Goal: Communication & Community: Answer question/provide support

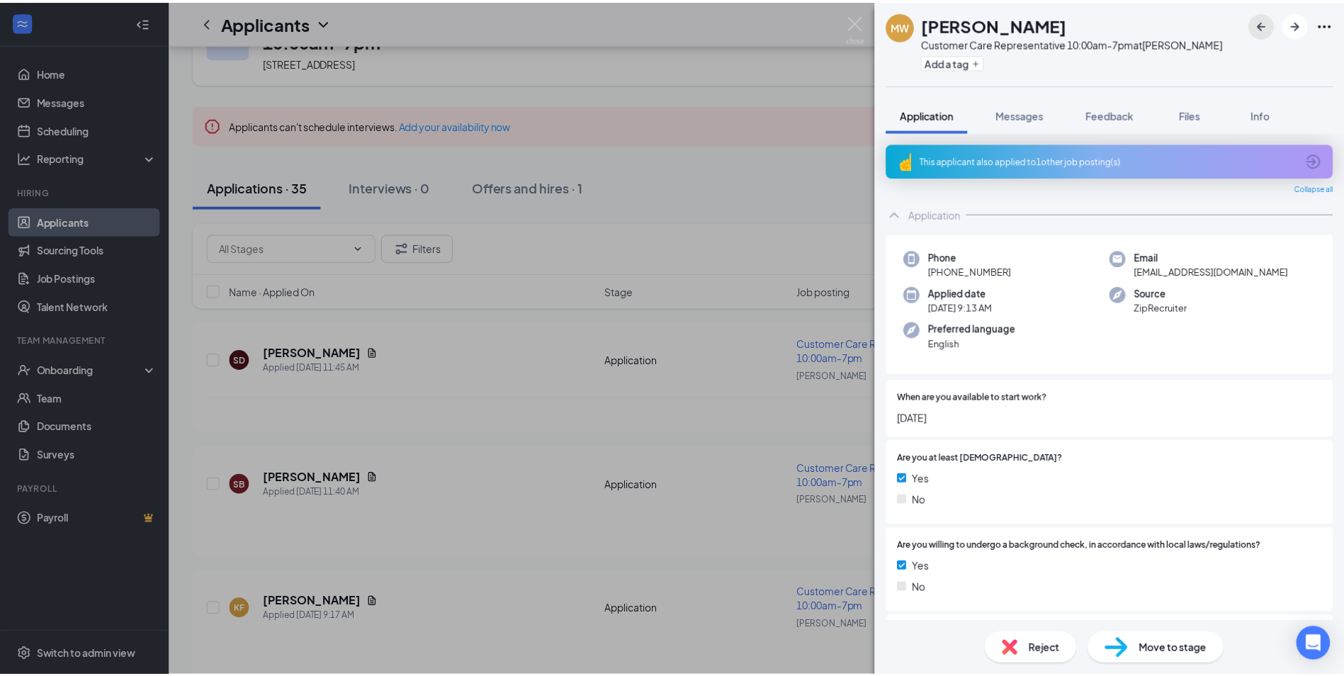
scroll to position [71, 0]
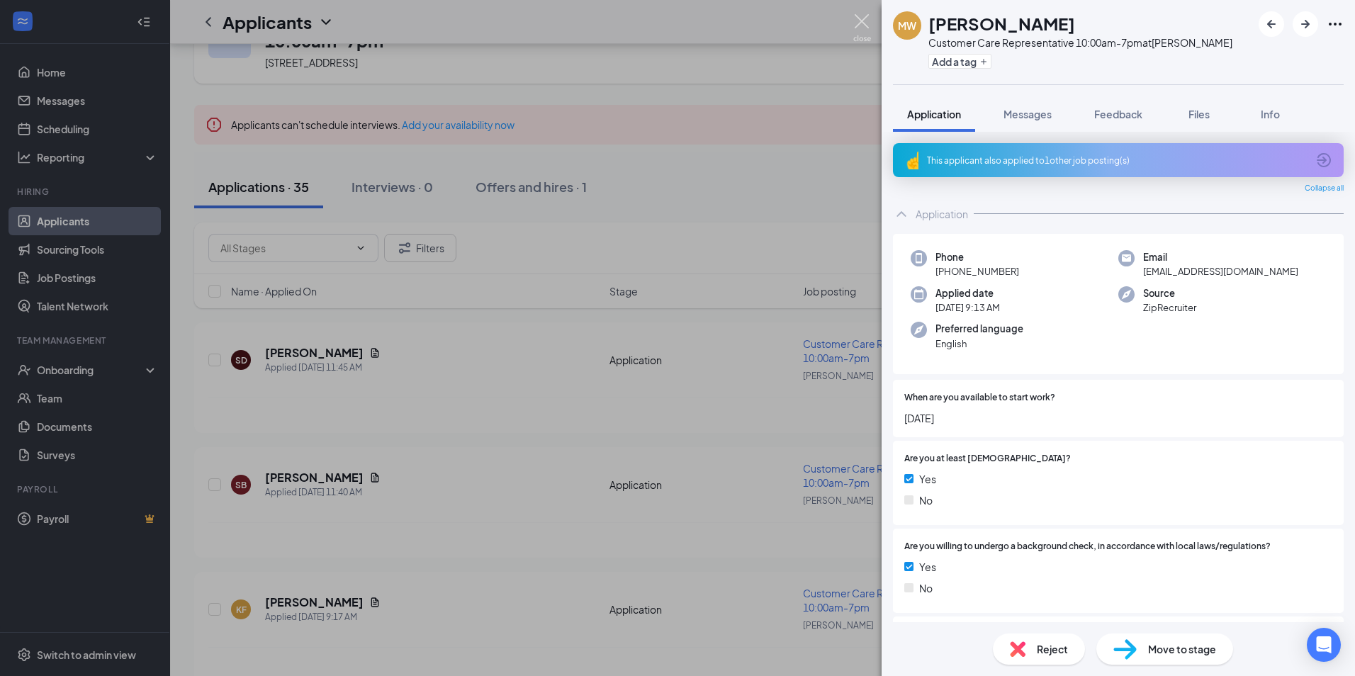
click at [862, 20] on img at bounding box center [862, 28] width 18 height 28
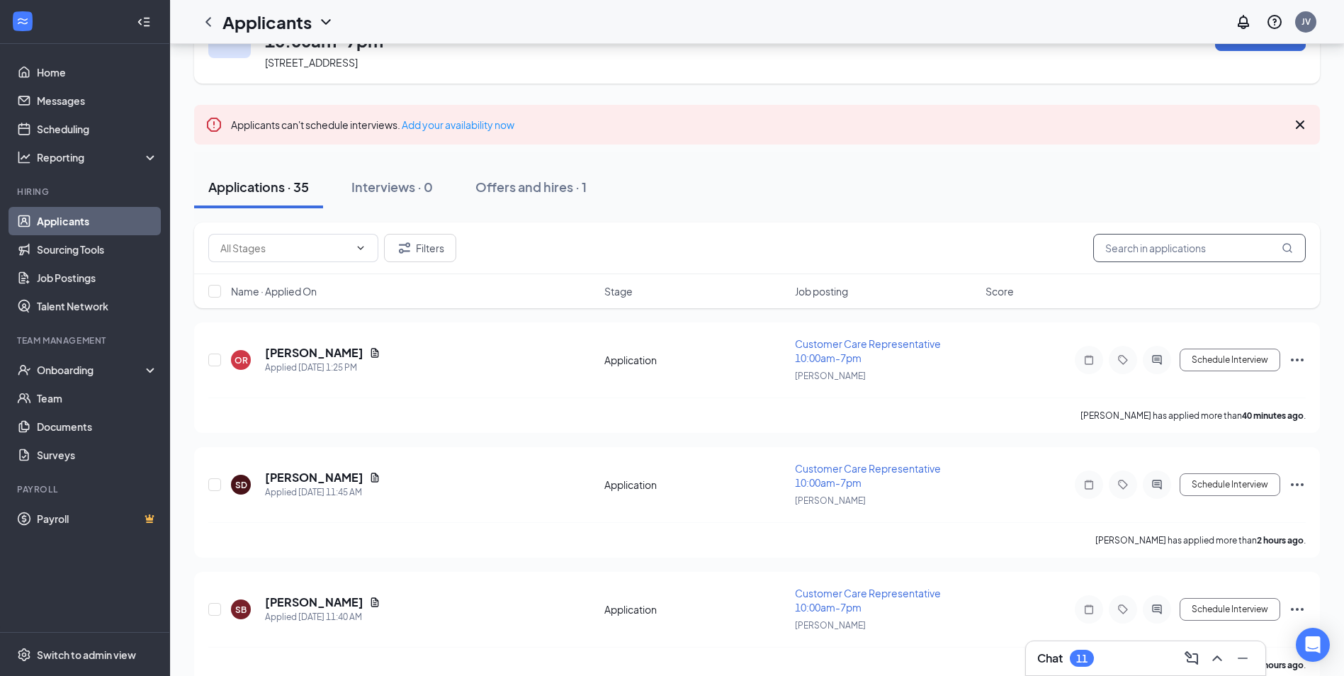
click at [1124, 248] on input "text" at bounding box center [1199, 248] width 213 height 28
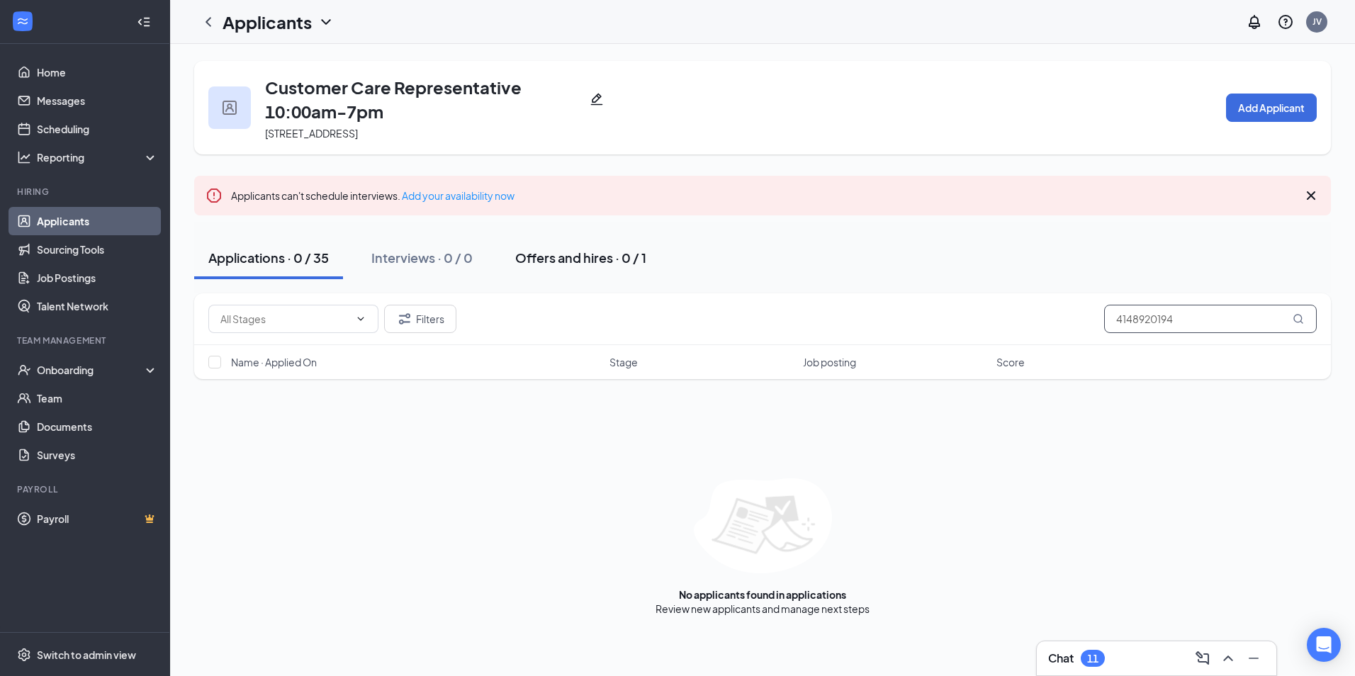
type input "4148920194"
click at [581, 260] on div "Offers and hires · 0 / 1" at bounding box center [580, 258] width 131 height 18
drag, startPoint x: 1197, startPoint y: 321, endPoint x: 1067, endPoint y: 318, distance: 129.7
click at [1067, 318] on div "Filters 4148920194" at bounding box center [762, 319] width 1108 height 28
click at [74, 226] on link "Applicants" at bounding box center [97, 221] width 121 height 28
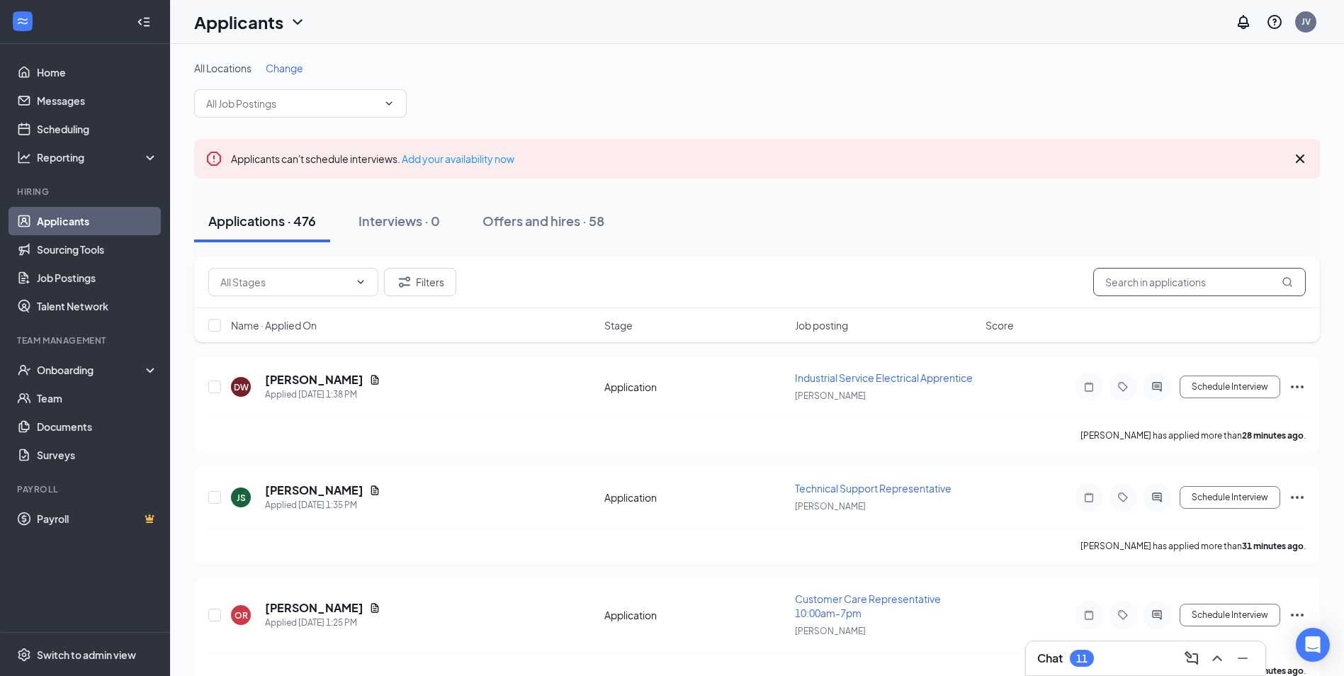
click at [1142, 283] on input "text" at bounding box center [1199, 282] width 213 height 28
paste input "4148920194"
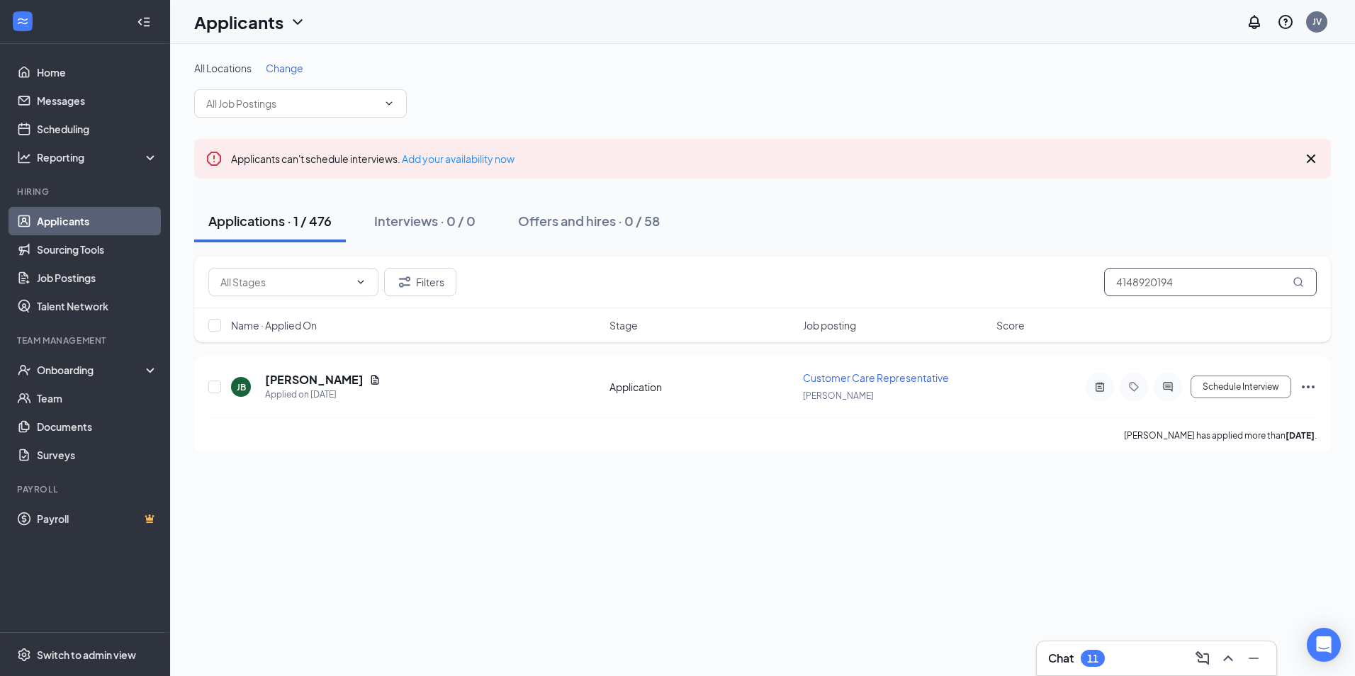
type input "4148920194"
click at [61, 217] on link "Applicants" at bounding box center [97, 221] width 121 height 28
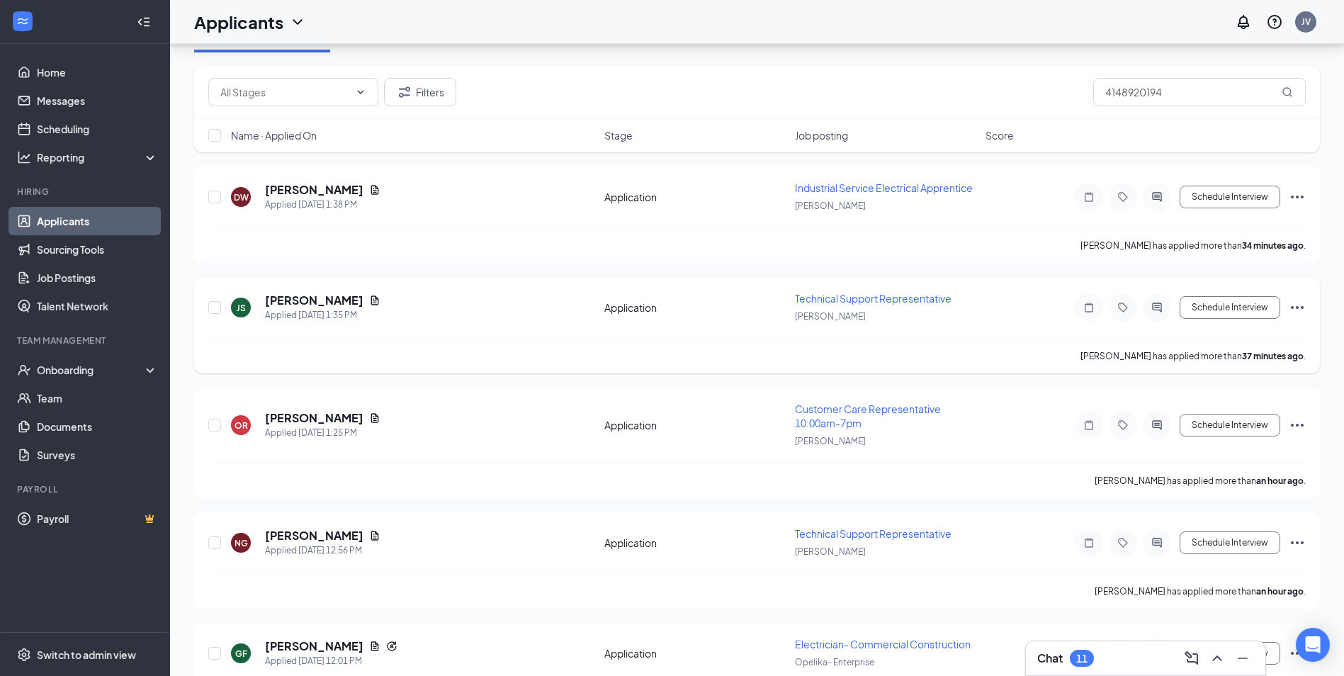
scroll to position [71, 0]
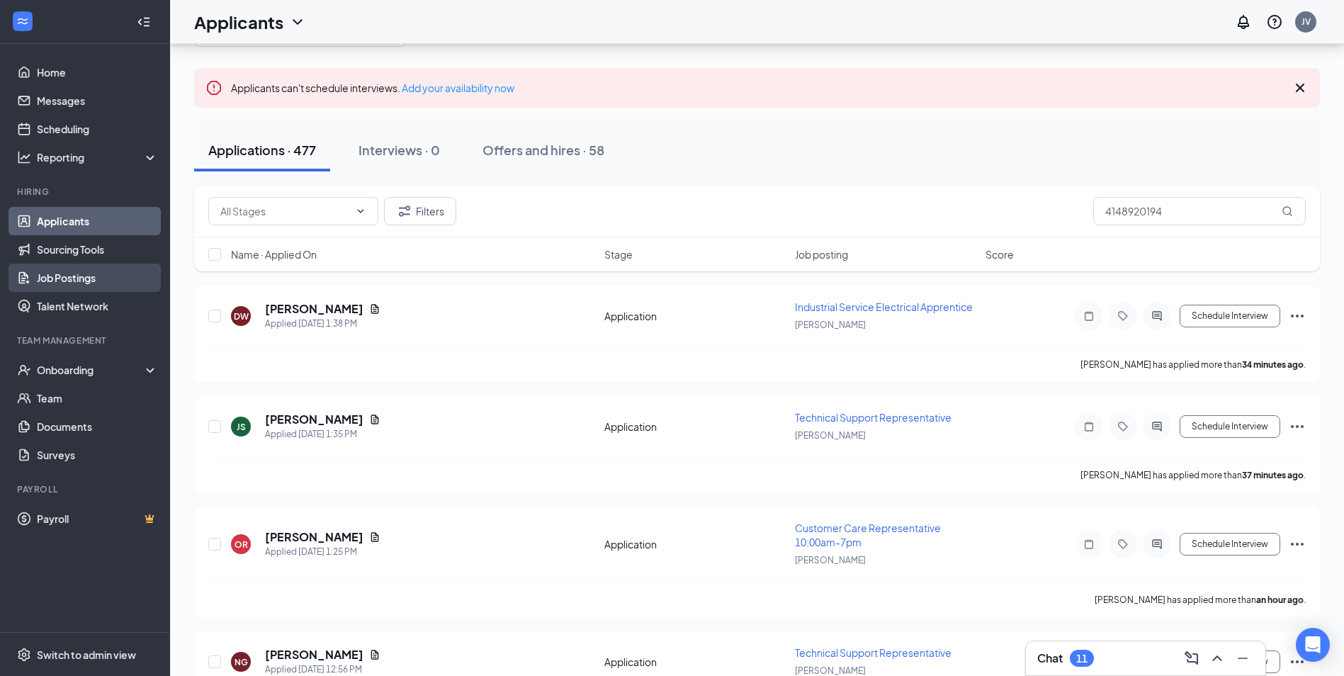
click at [74, 273] on link "Job Postings" at bounding box center [97, 278] width 121 height 28
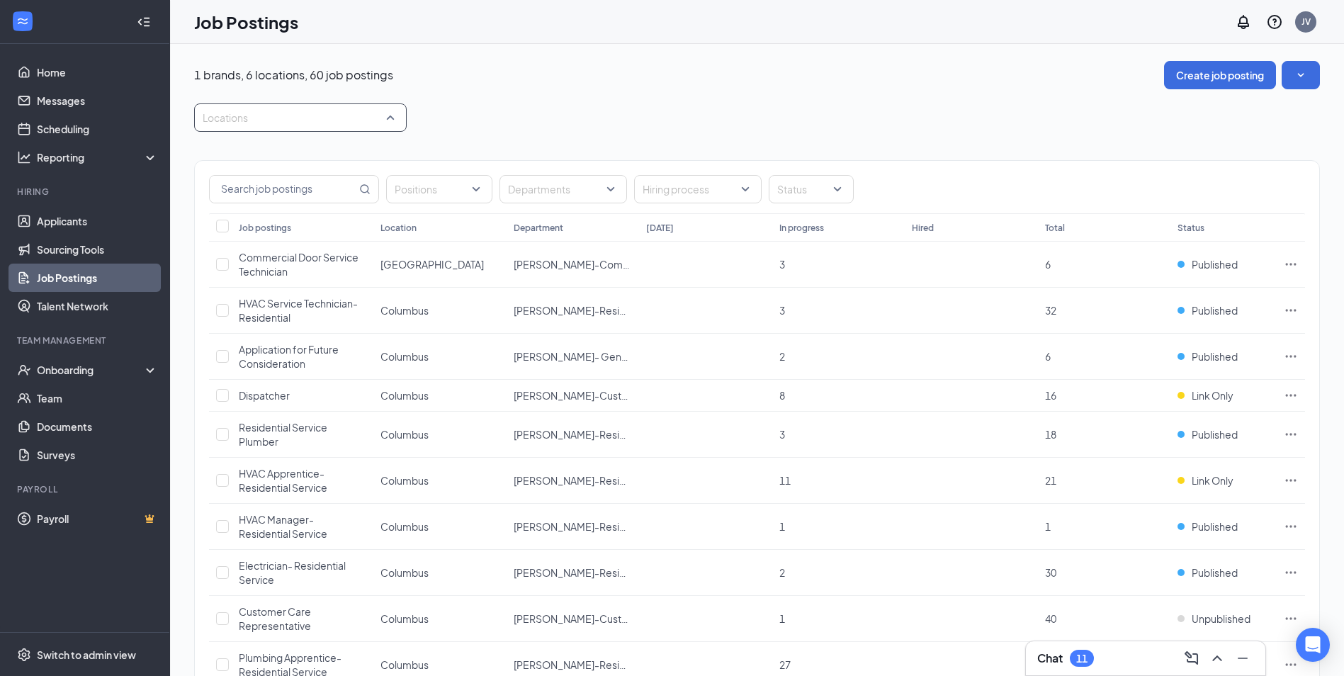
click at [398, 119] on div "Locations" at bounding box center [300, 117] width 213 height 28
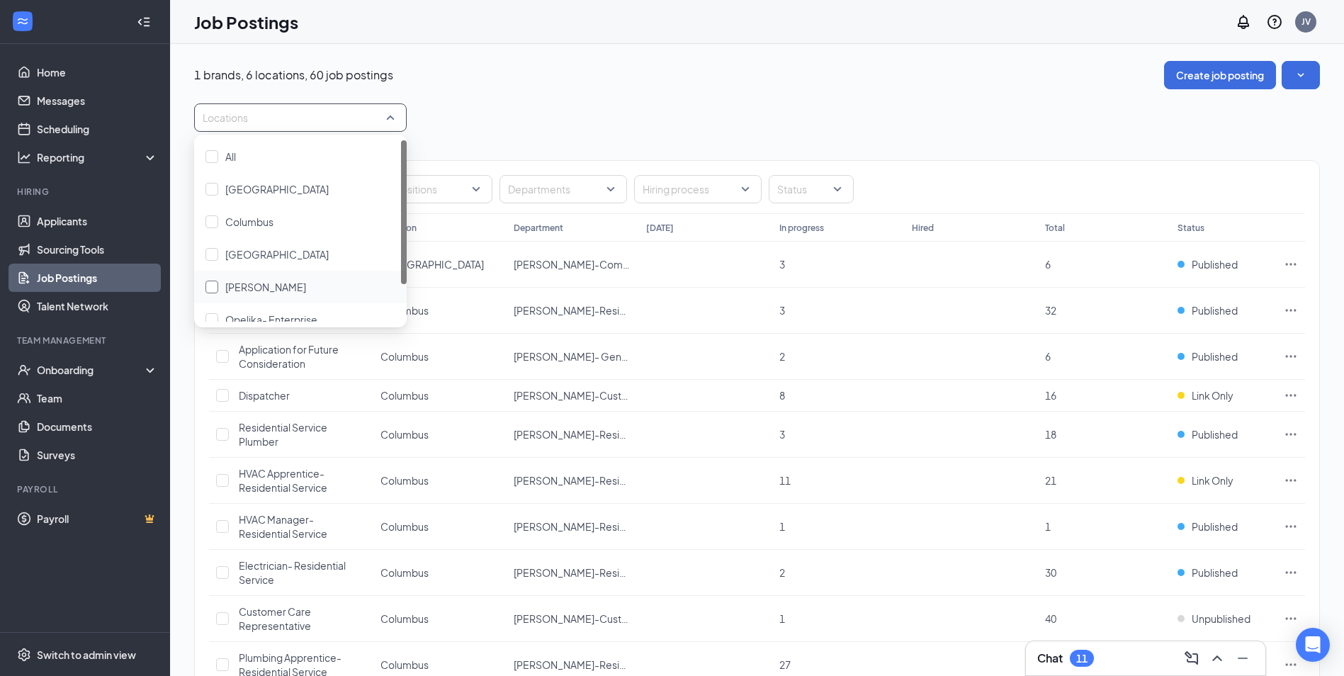
click at [267, 295] on div "[PERSON_NAME]" at bounding box center [300, 287] width 213 height 33
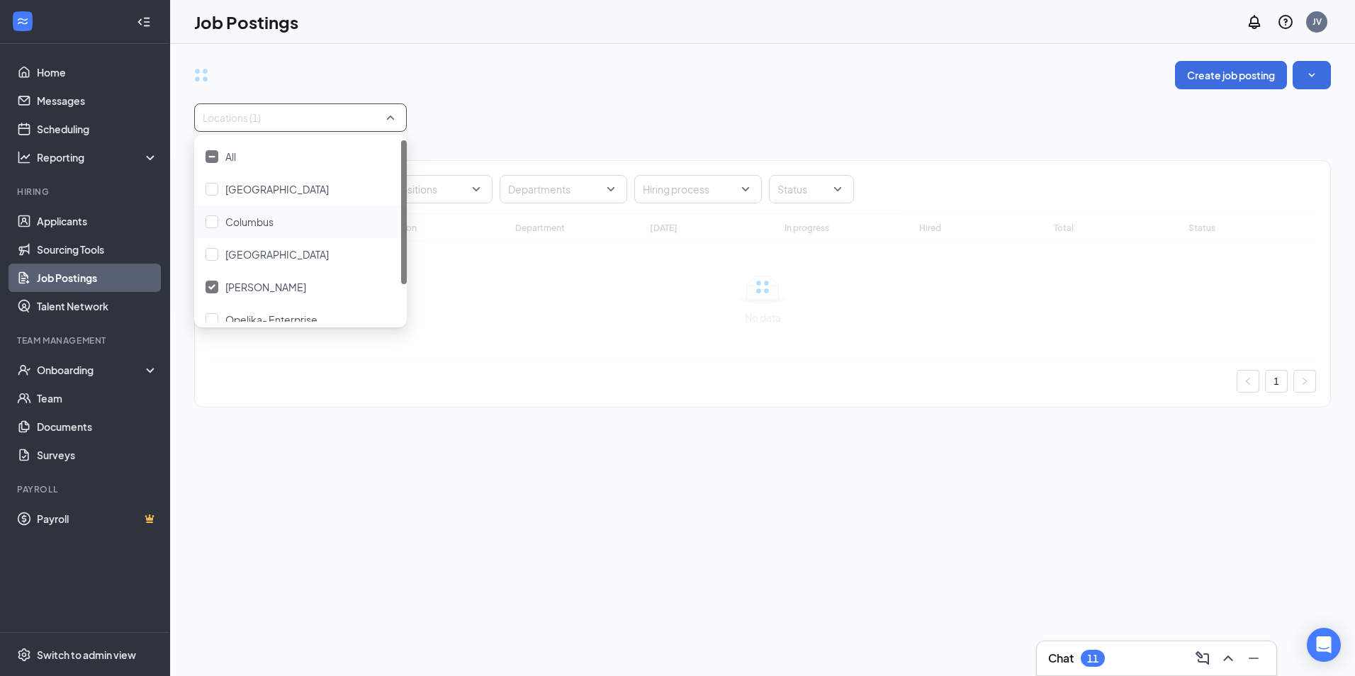
click at [733, 78] on div "Create job posting" at bounding box center [762, 75] width 1137 height 28
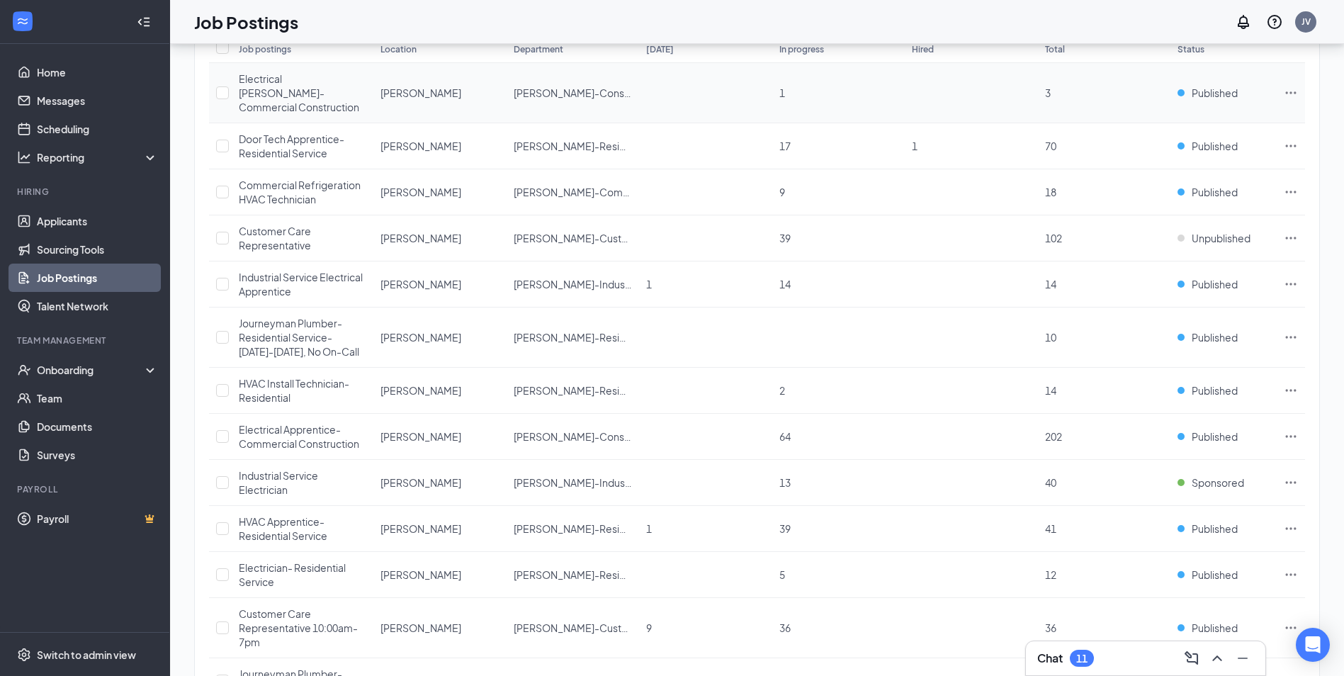
scroll to position [283, 0]
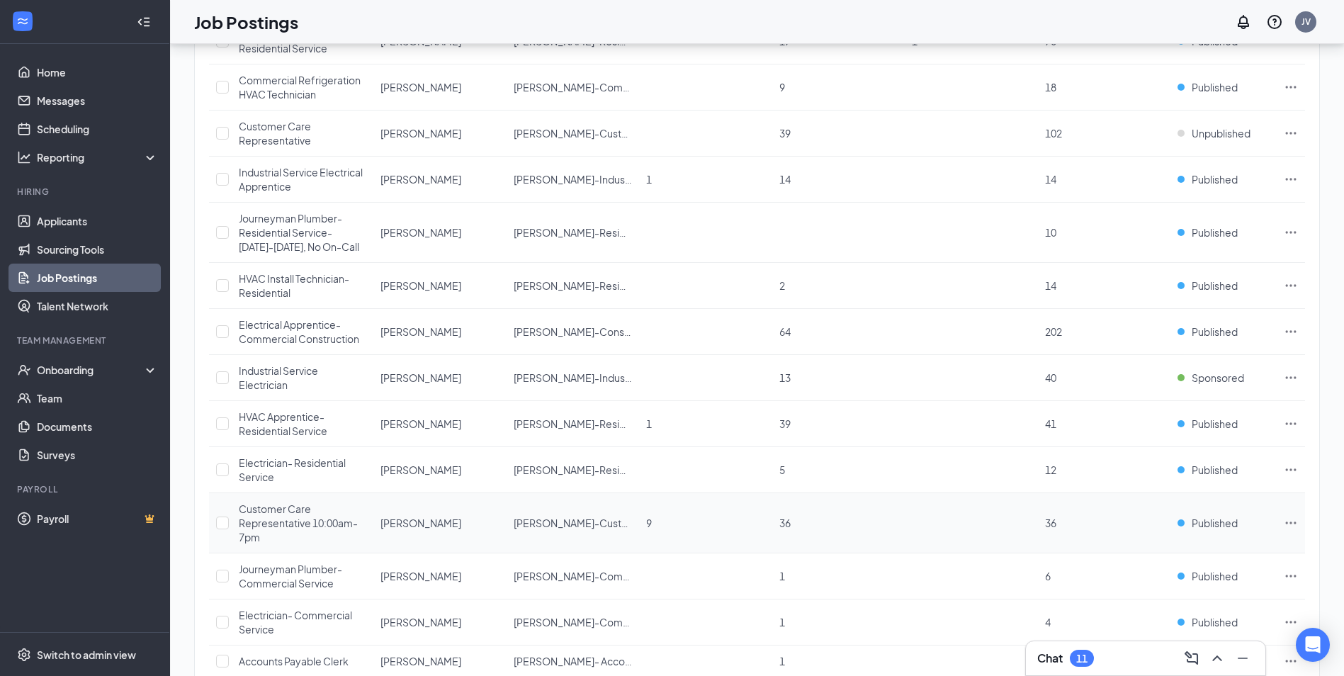
click at [291, 522] on span "Customer Care Representative 10:00am-7pm" at bounding box center [298, 522] width 119 height 41
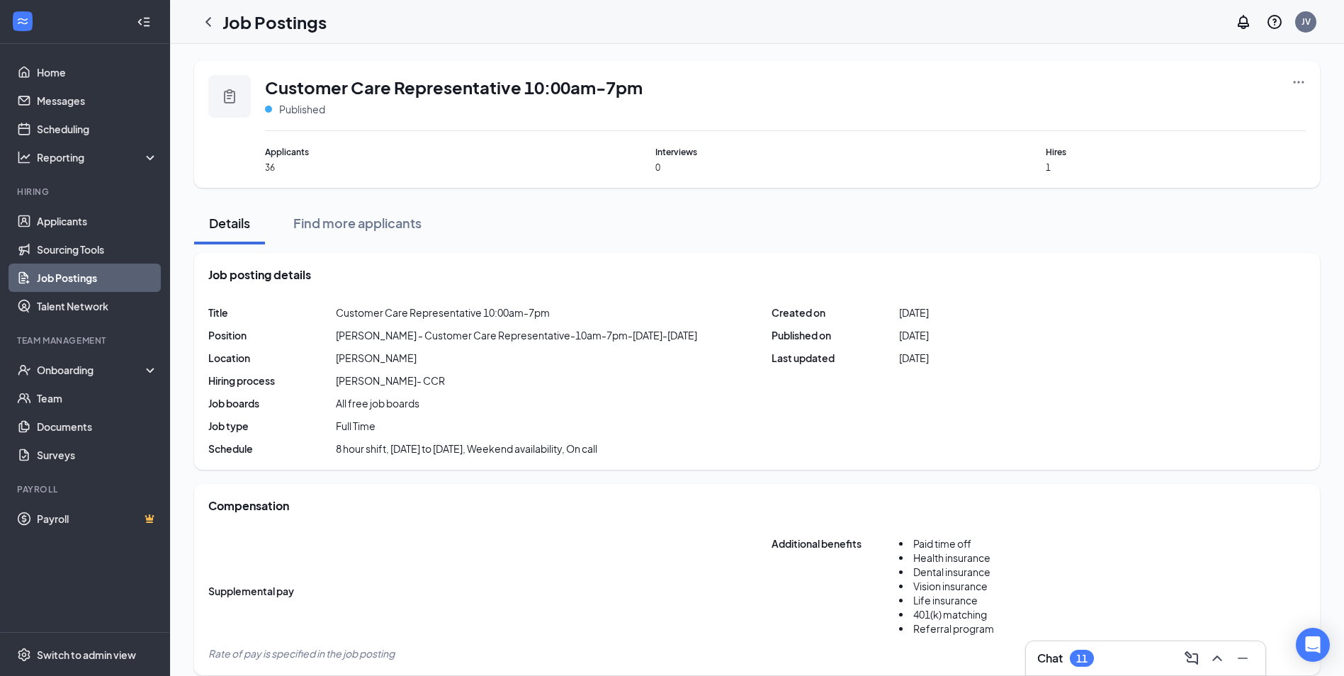
click at [1293, 81] on icon "Ellipses" at bounding box center [1299, 82] width 14 height 14
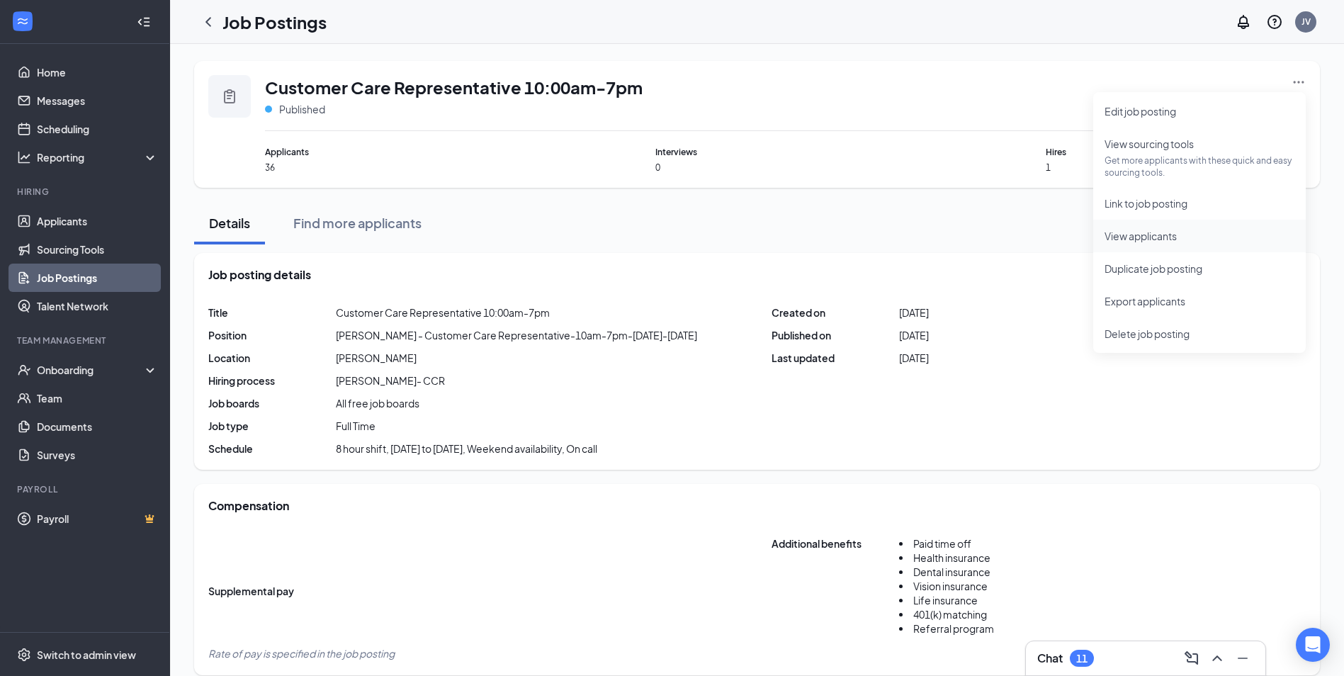
click at [1139, 237] on span "View applicants" at bounding box center [1141, 236] width 72 height 13
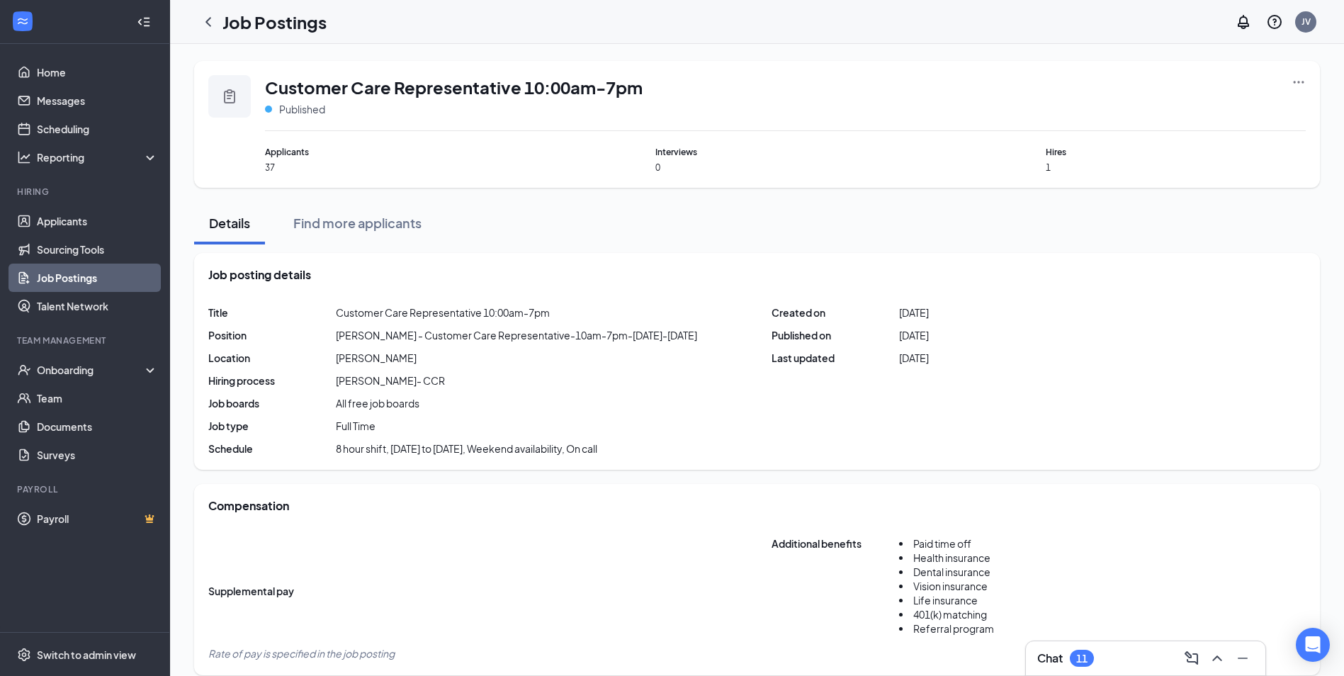
click at [1297, 82] on icon "Ellipses" at bounding box center [1299, 82] width 14 height 14
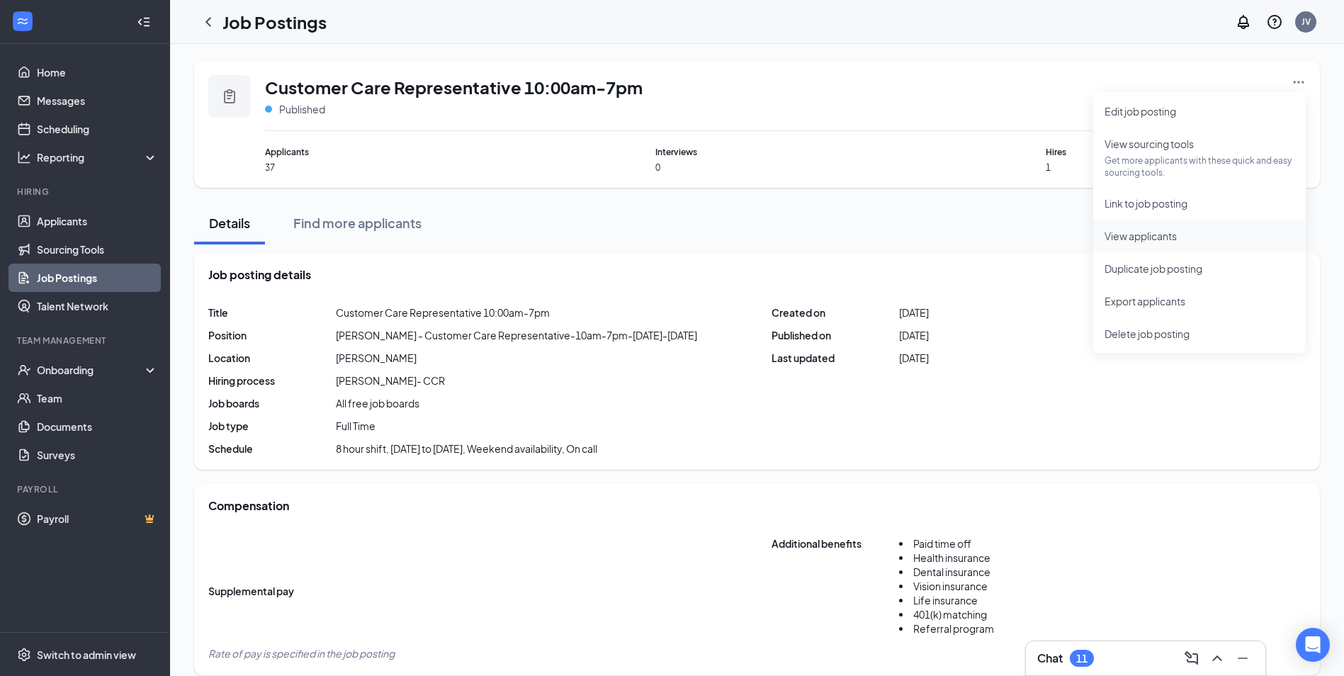
click at [1152, 234] on span "View applicants" at bounding box center [1141, 236] width 72 height 13
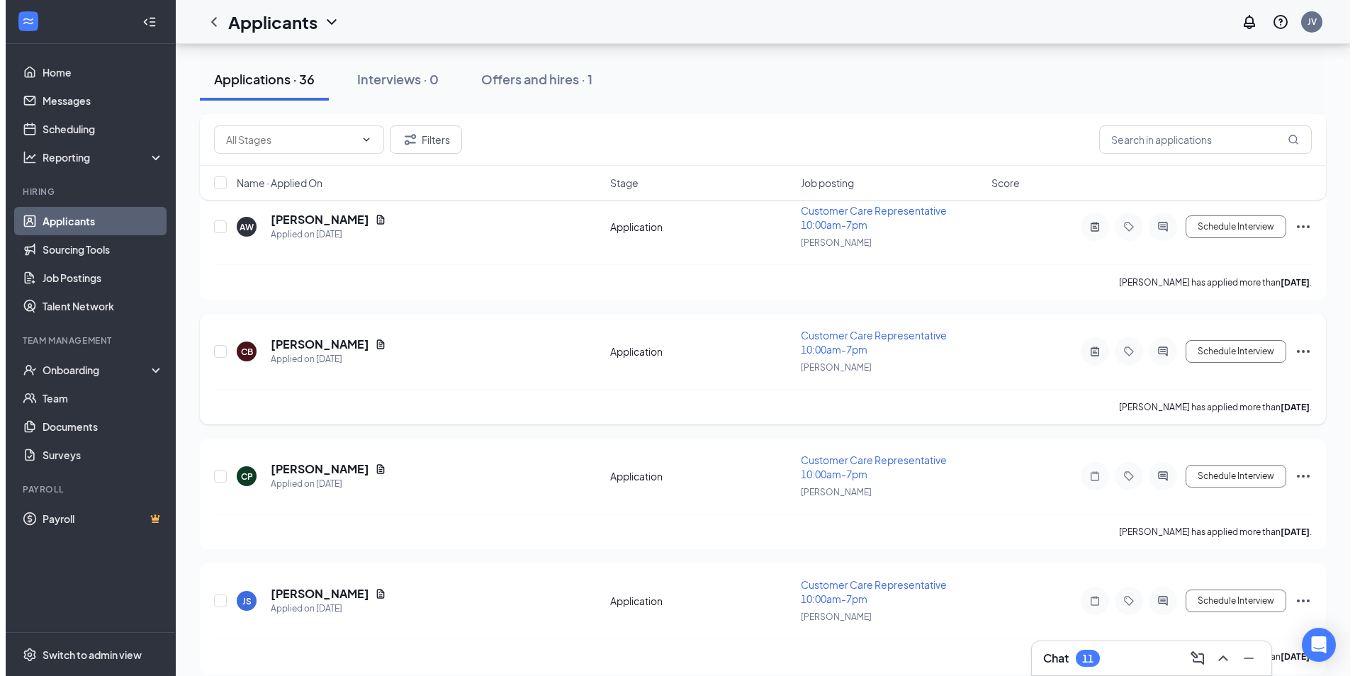
scroll to position [2409, 0]
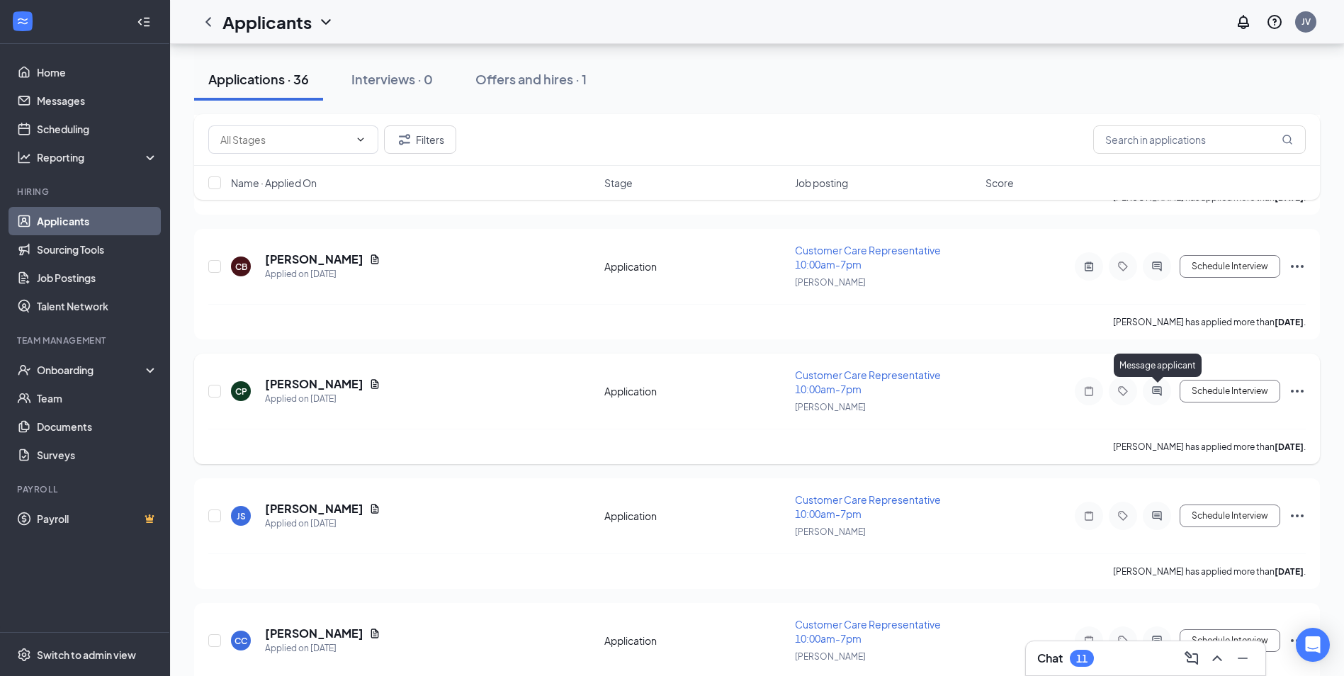
click at [1162, 391] on icon "ActiveChat" at bounding box center [1157, 390] width 17 height 11
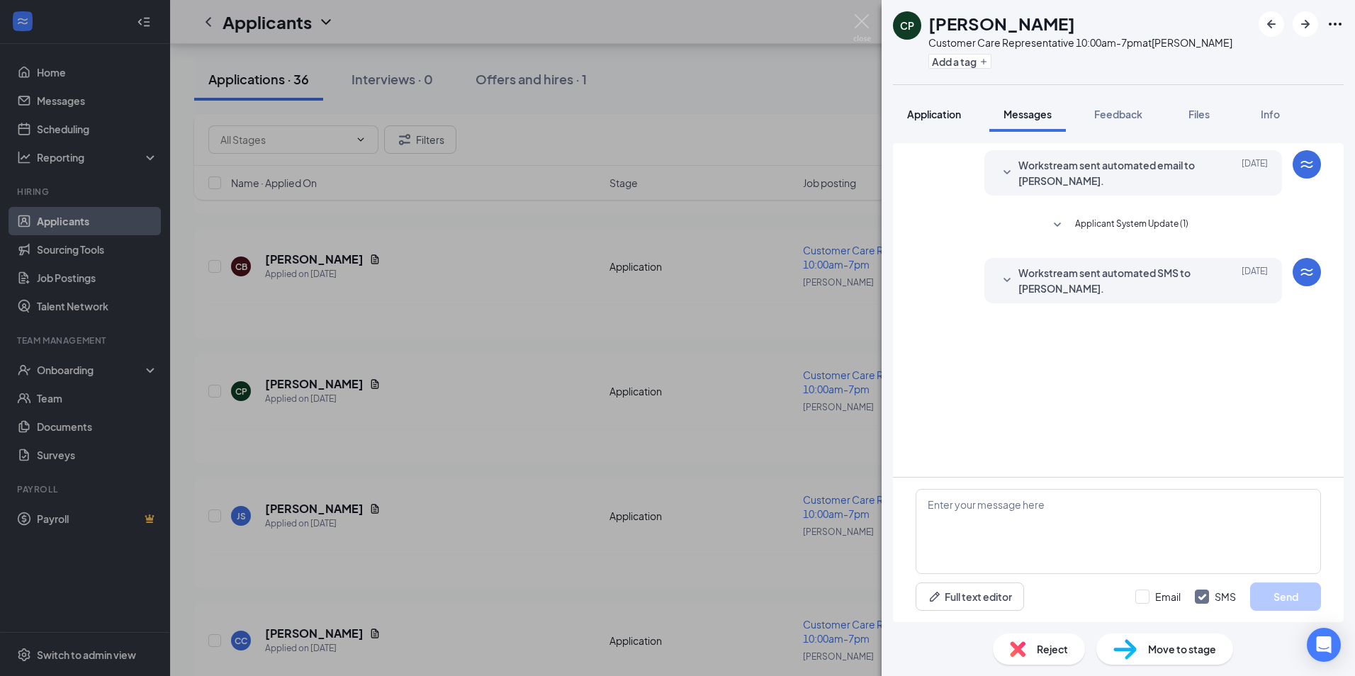
click at [939, 113] on span "Application" at bounding box center [934, 114] width 54 height 13
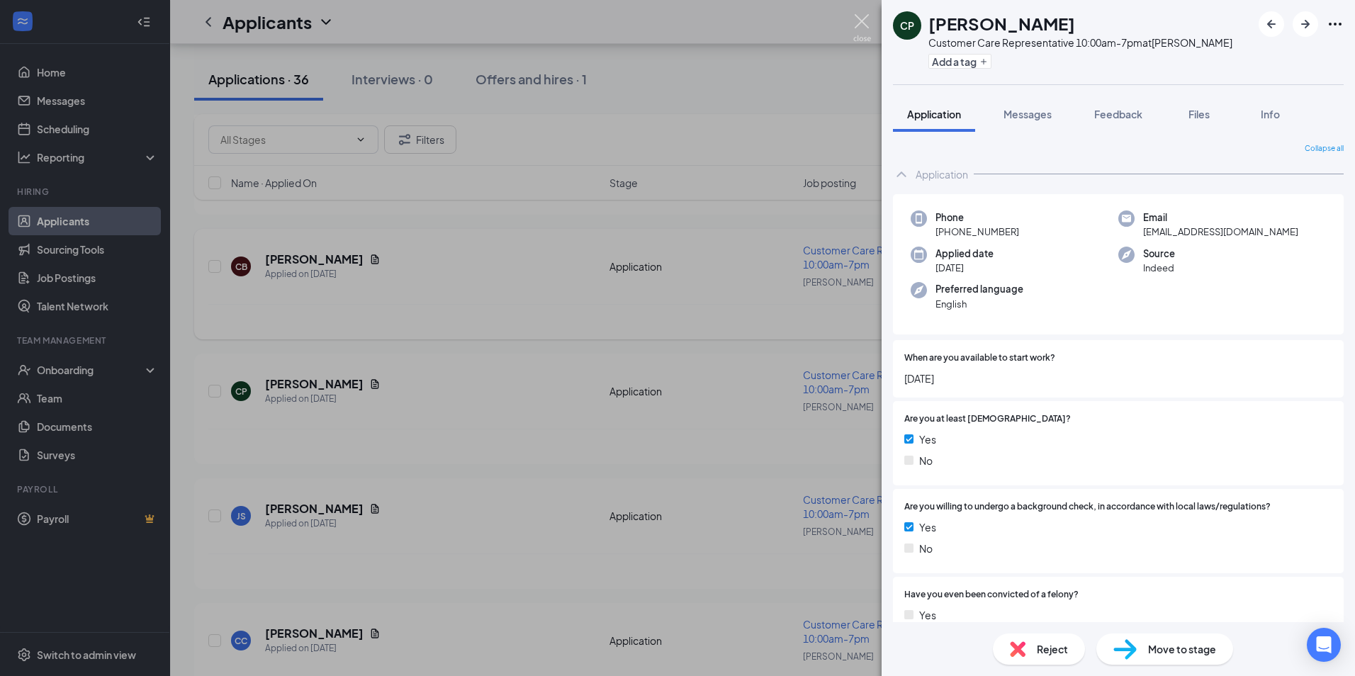
click at [865, 18] on img at bounding box center [862, 28] width 18 height 28
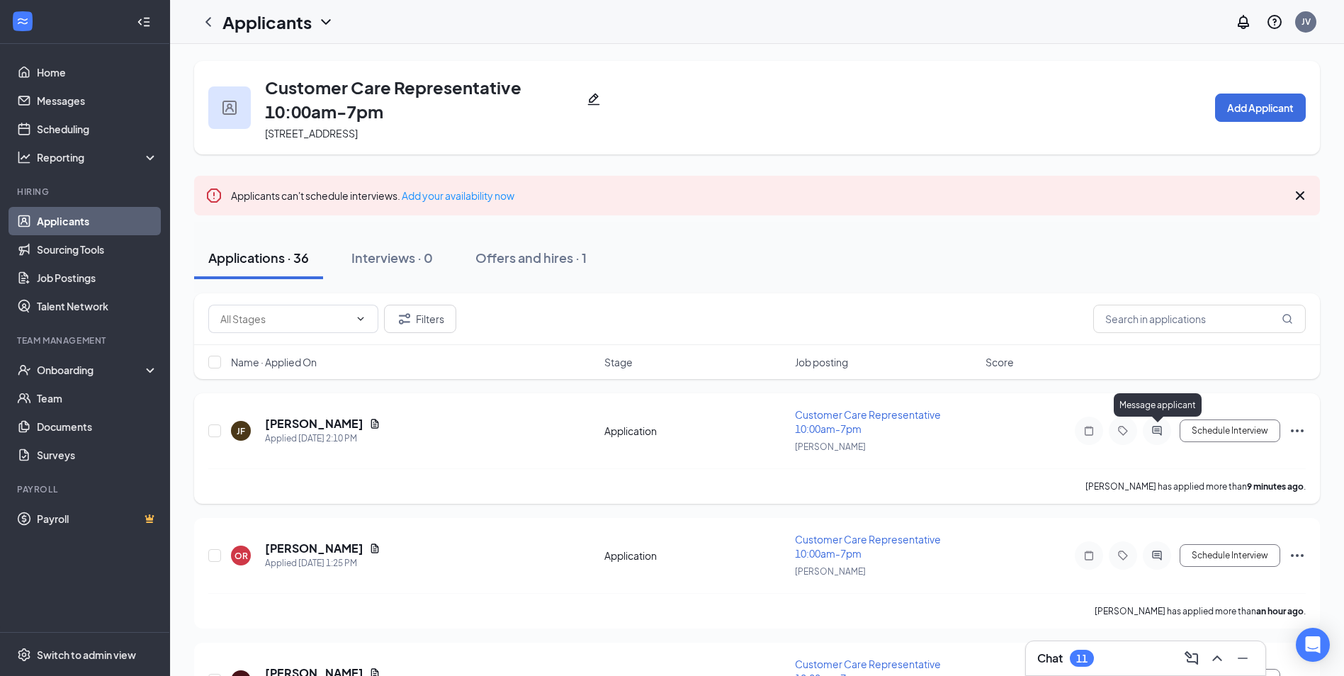
click at [1161, 426] on icon "ActiveChat" at bounding box center [1157, 430] width 17 height 11
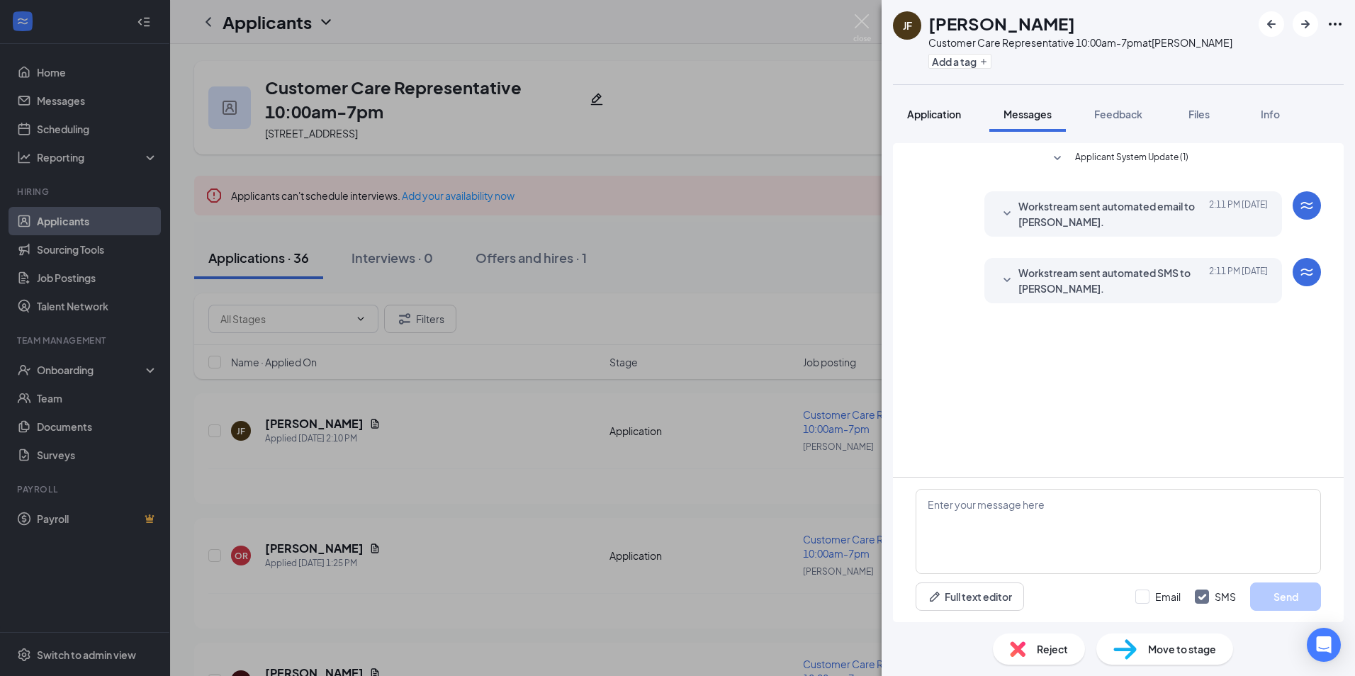
click at [938, 120] on span "Application" at bounding box center [934, 114] width 54 height 13
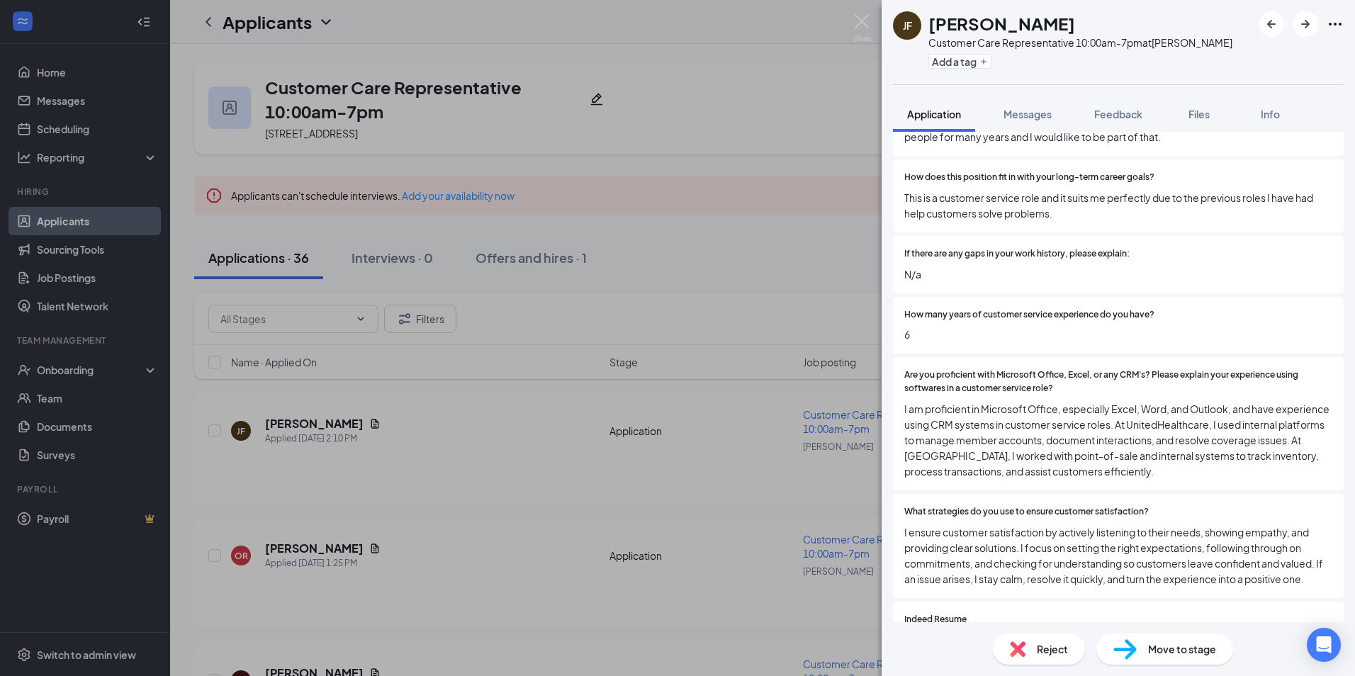
scroll to position [1071, 0]
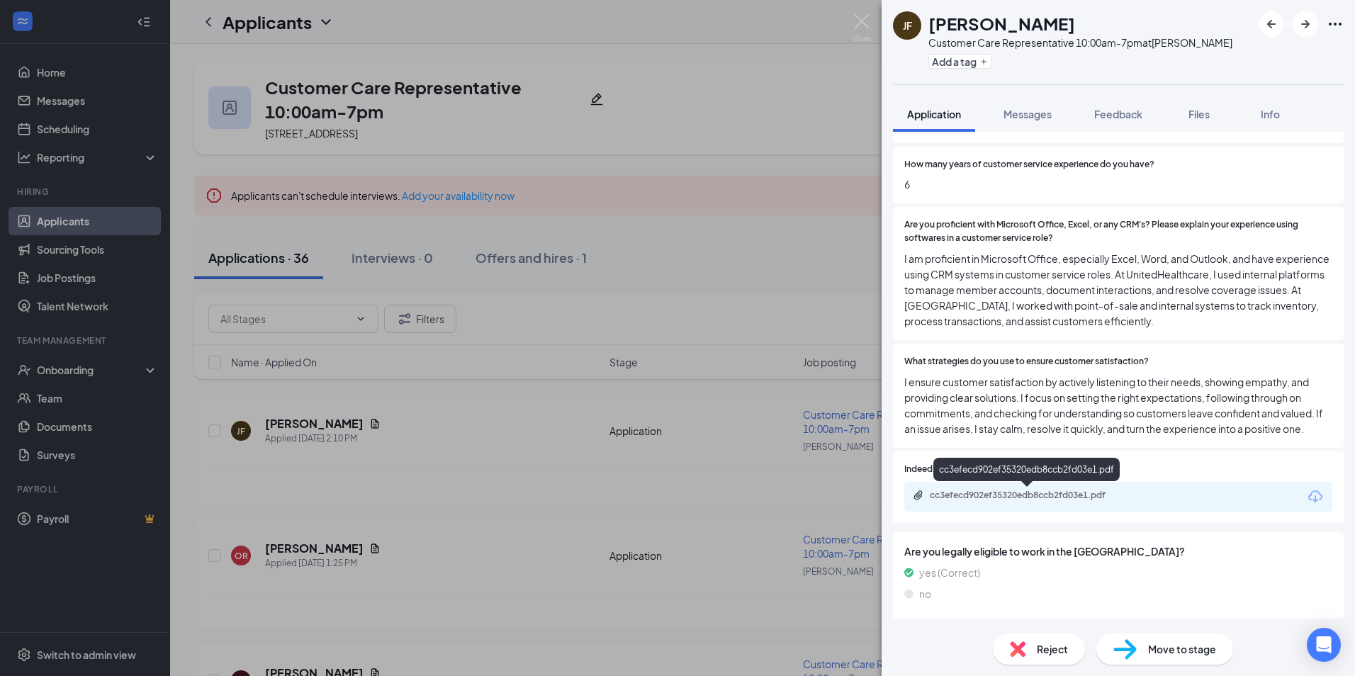
click at [1012, 492] on div "cc3efecd902ef35320edb8ccb2fd03e1.pdf" at bounding box center [1029, 495] width 198 height 11
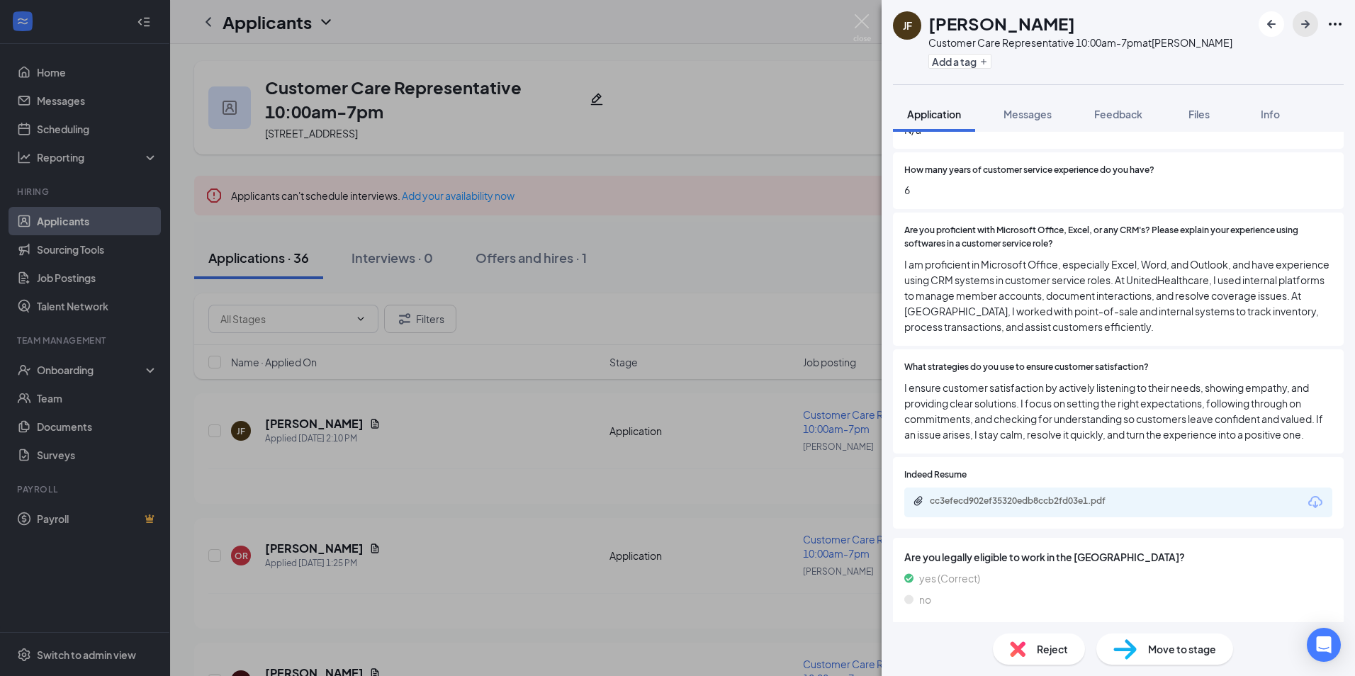
click at [1307, 26] on icon "ArrowRight" at bounding box center [1305, 24] width 9 height 9
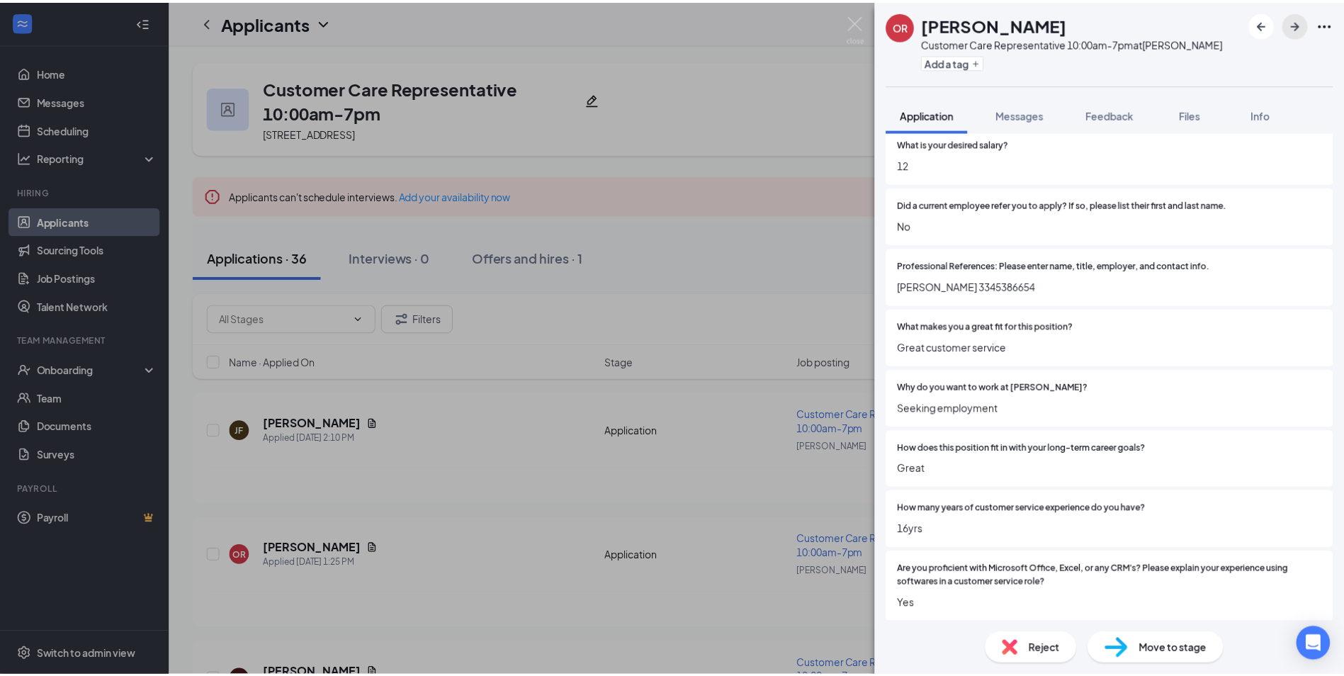
scroll to position [921, 0]
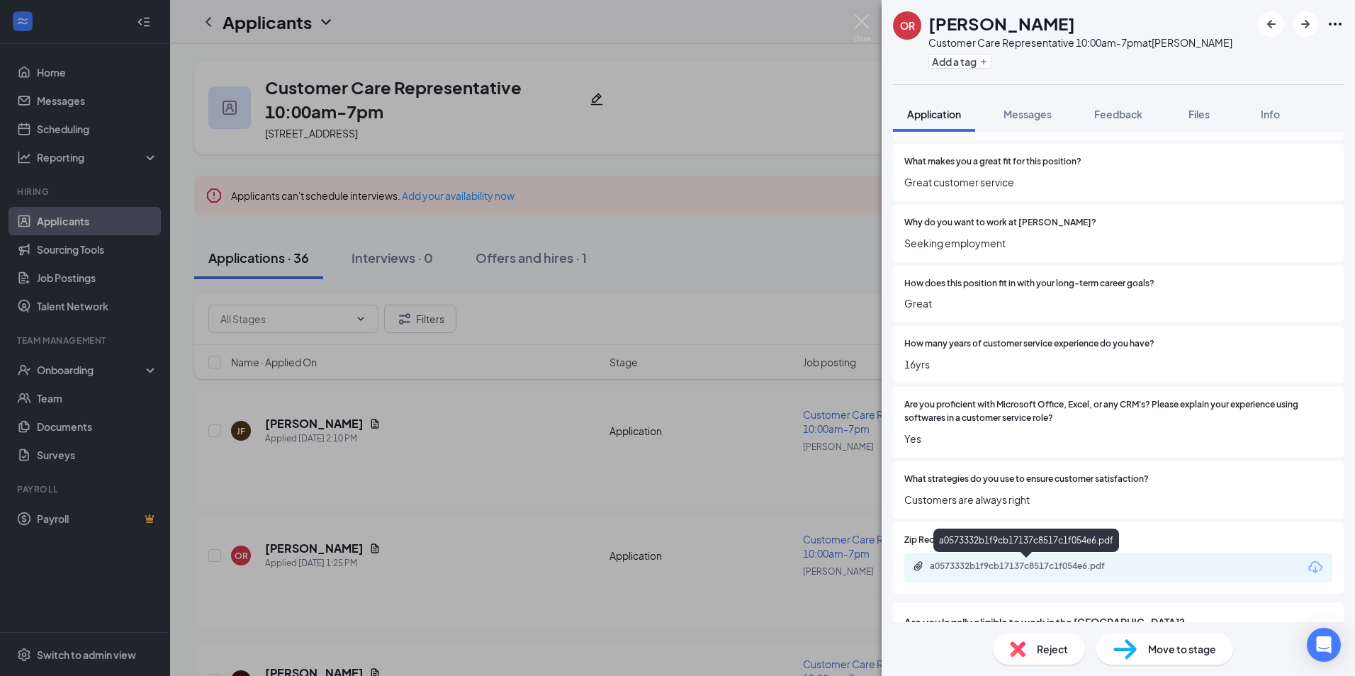
click at [989, 561] on div "a0573332b1f9cb17137c8517c1f054e6.pdf" at bounding box center [1029, 566] width 198 height 11
click at [1001, 568] on div "a0573332b1f9cb17137c8517c1f054e6.pdf" at bounding box center [1029, 566] width 198 height 11
click at [865, 20] on img at bounding box center [862, 28] width 18 height 28
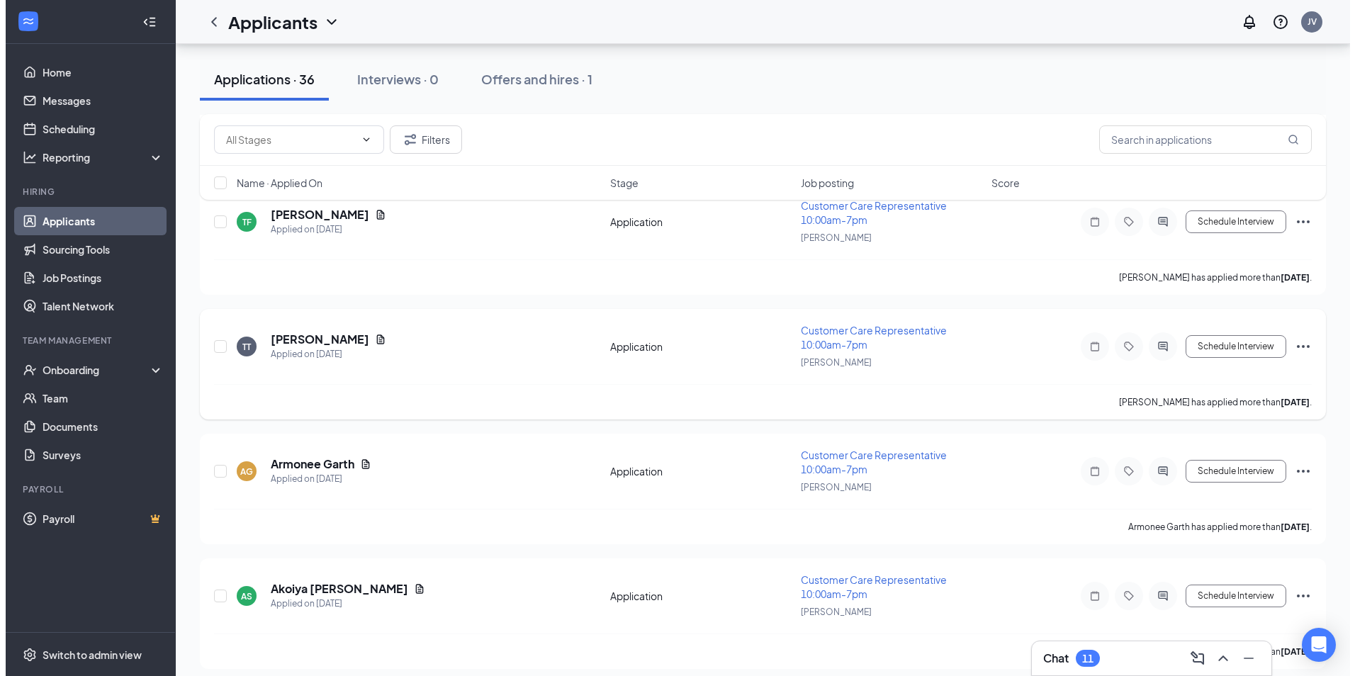
scroll to position [4210, 0]
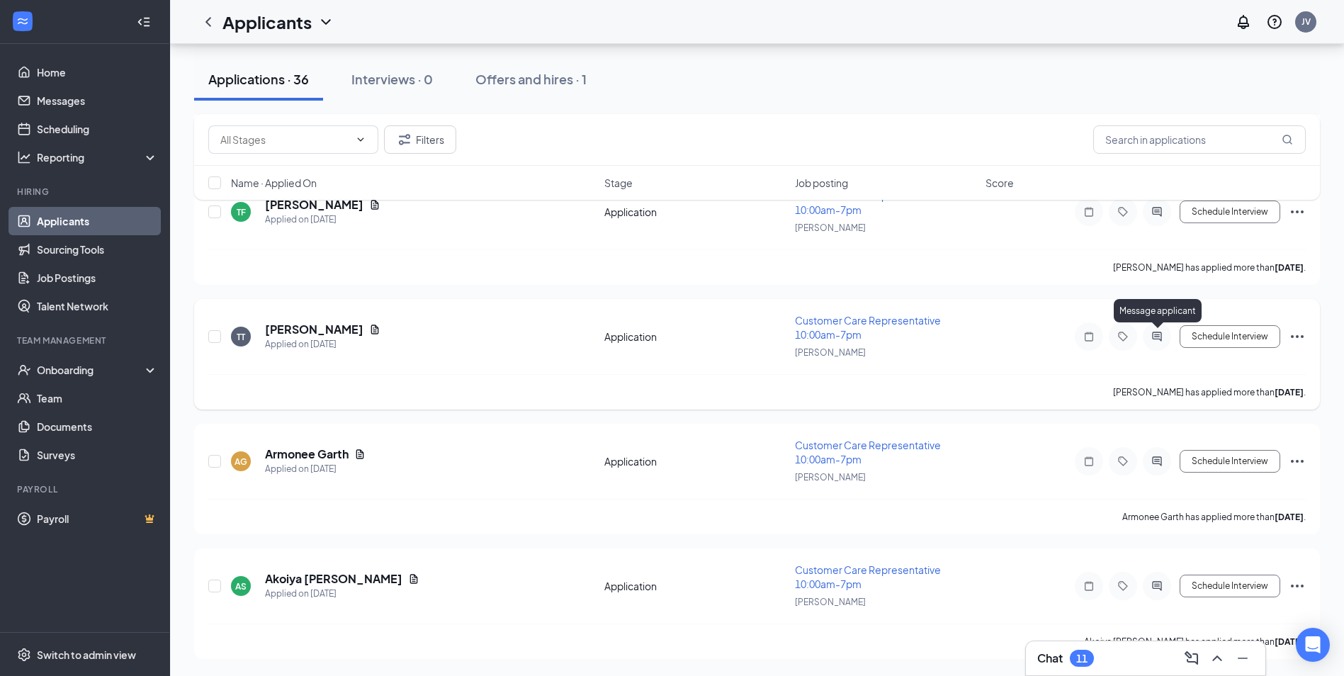
click at [1152, 336] on icon "ActiveChat" at bounding box center [1157, 336] width 17 height 11
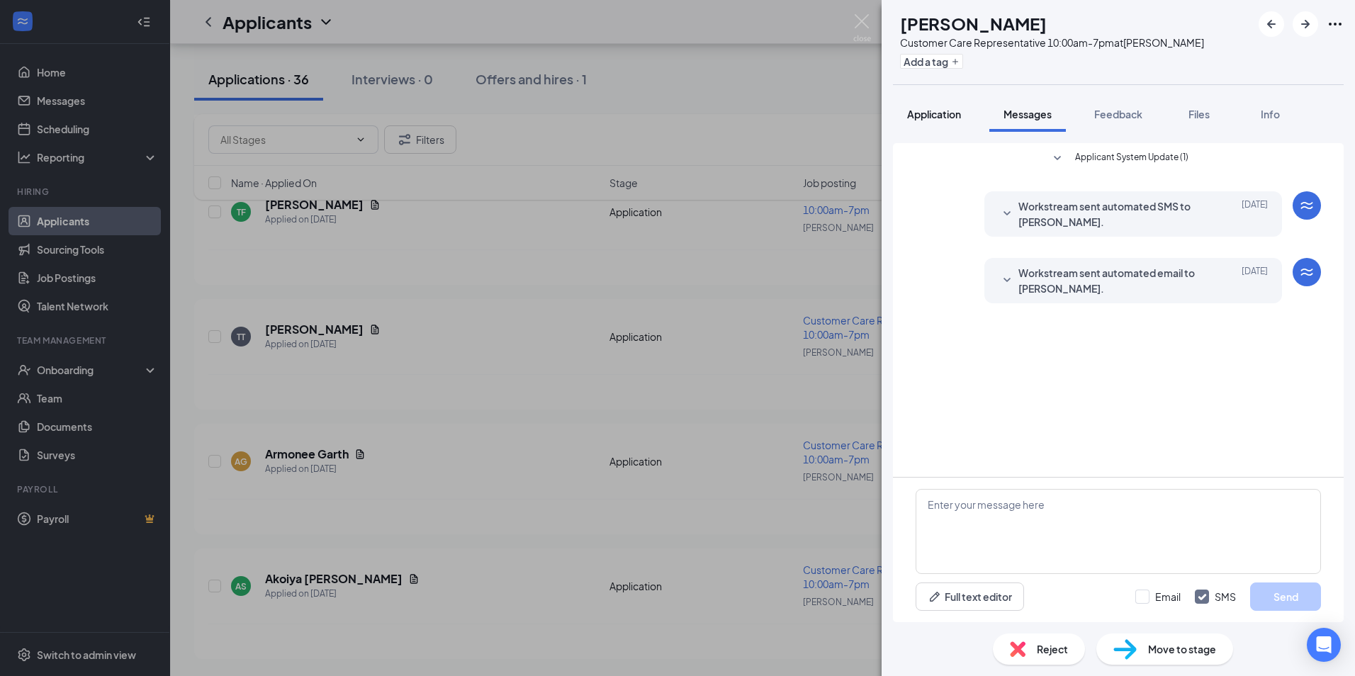
click at [934, 116] on span "Application" at bounding box center [934, 114] width 54 height 13
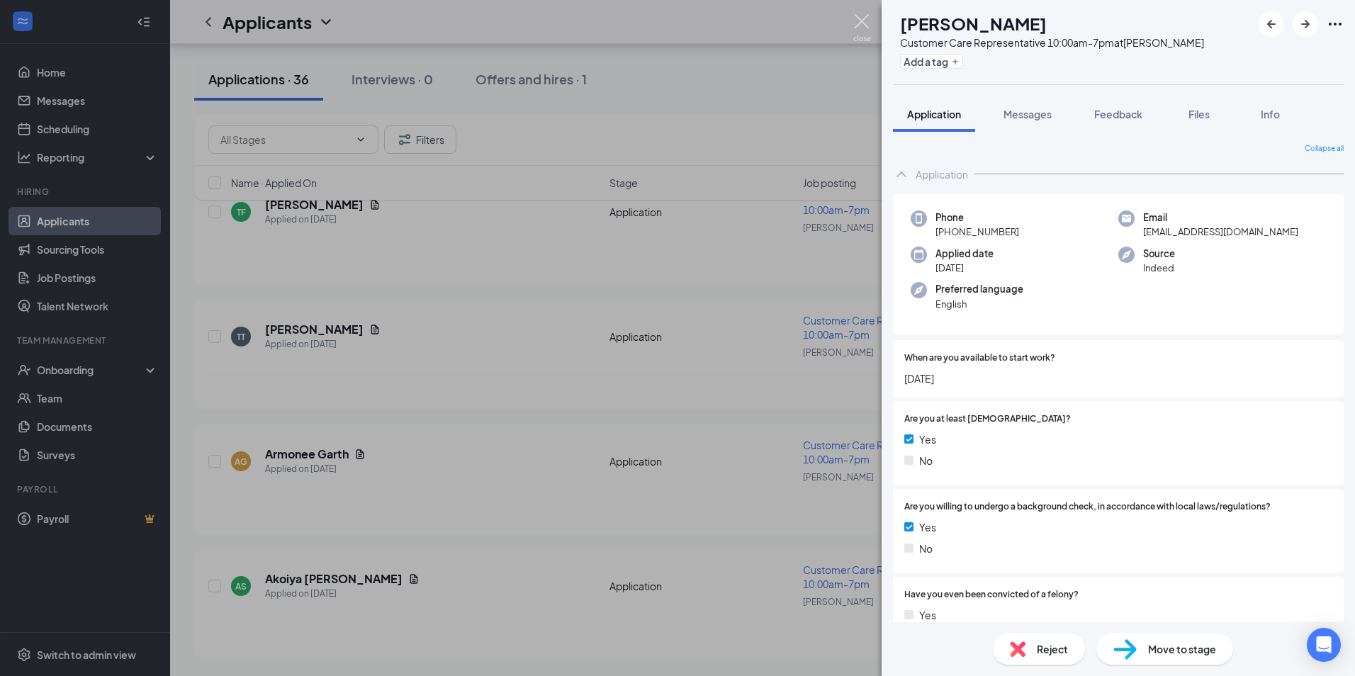
drag, startPoint x: 862, startPoint y: 20, endPoint x: 438, endPoint y: 123, distance: 436.2
click at [860, 20] on img at bounding box center [862, 28] width 18 height 28
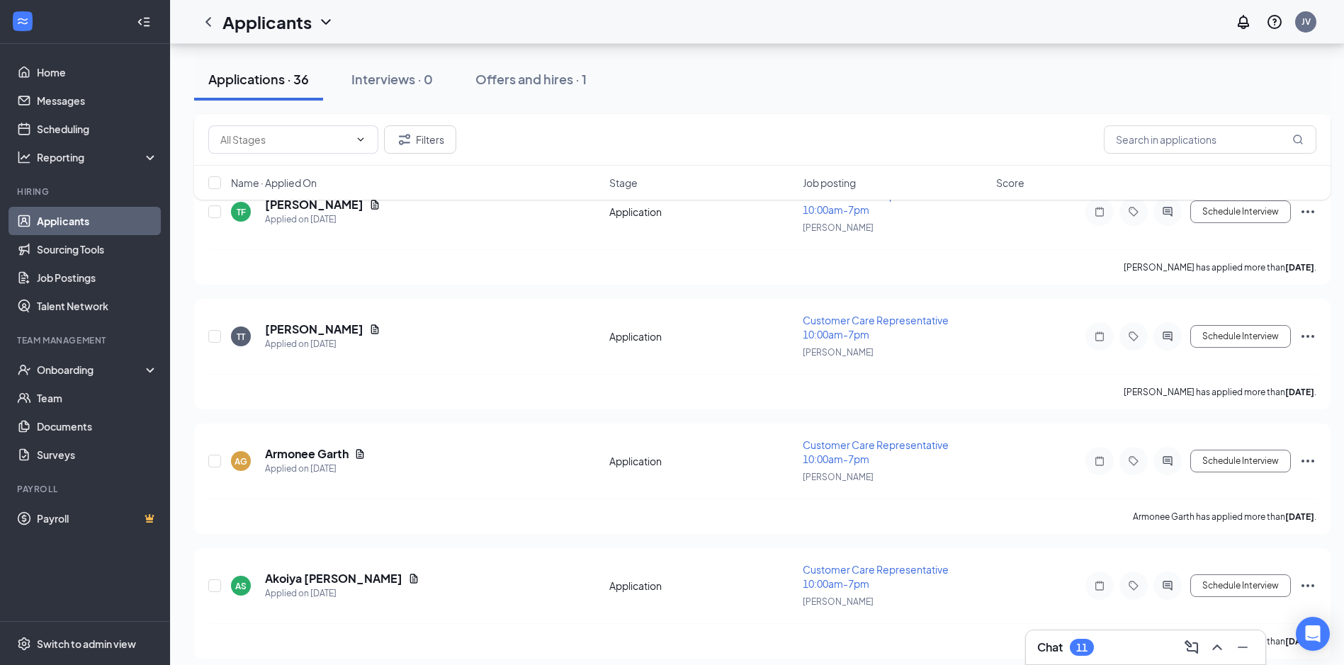
click at [216, 14] on icon "ChevronLeft" at bounding box center [208, 21] width 17 height 17
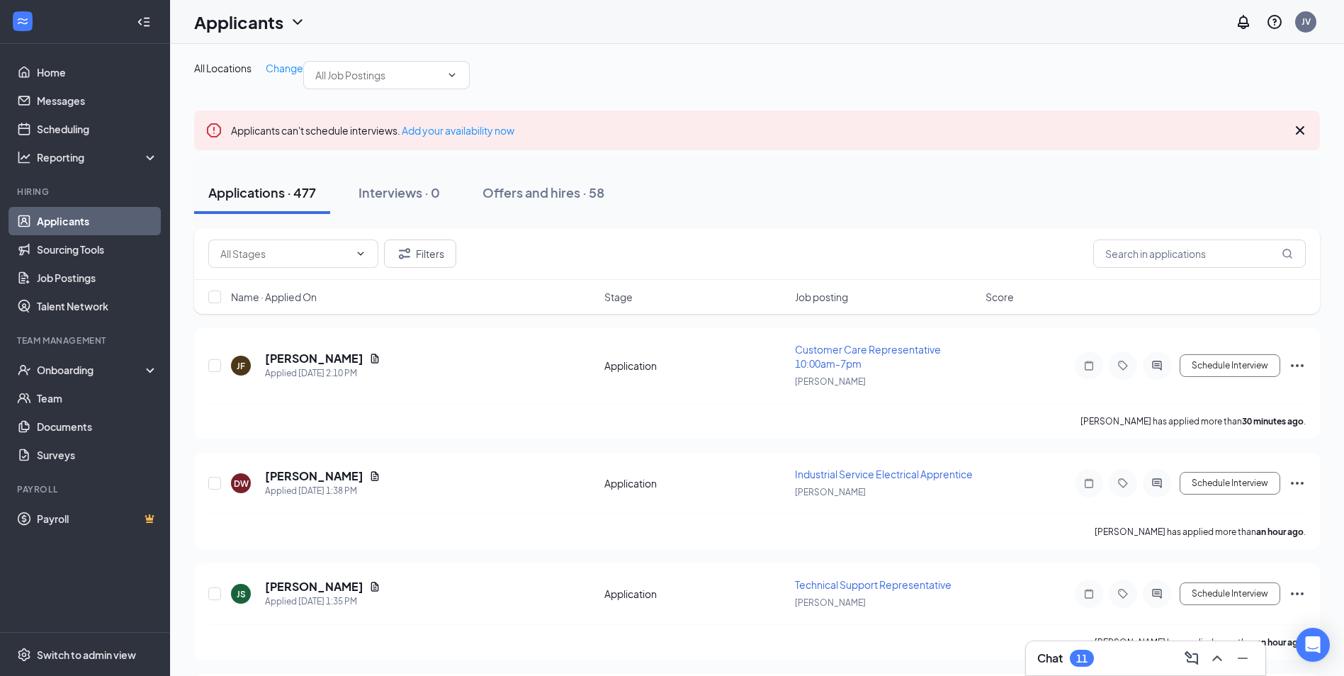
click at [68, 219] on link "Applicants" at bounding box center [97, 221] width 121 height 28
click at [77, 250] on link "Sourcing Tools" at bounding box center [97, 249] width 121 height 28
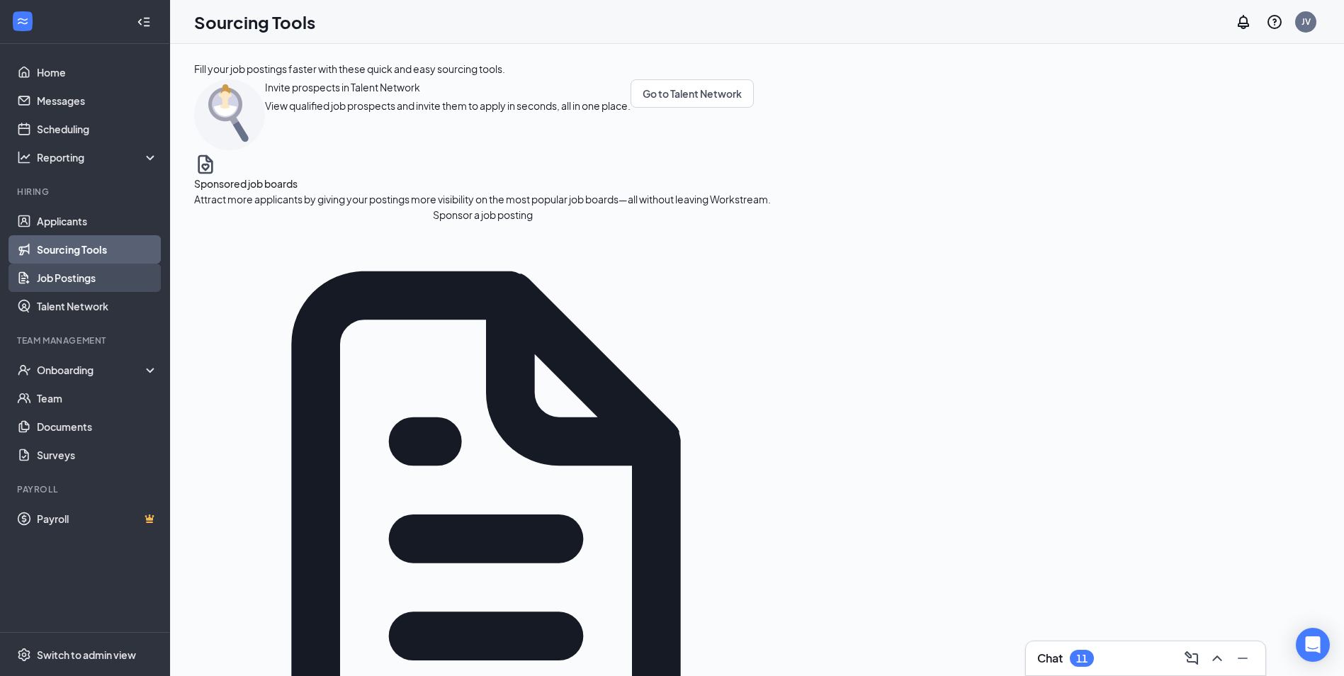
click at [64, 276] on link "Job Postings" at bounding box center [97, 278] width 121 height 28
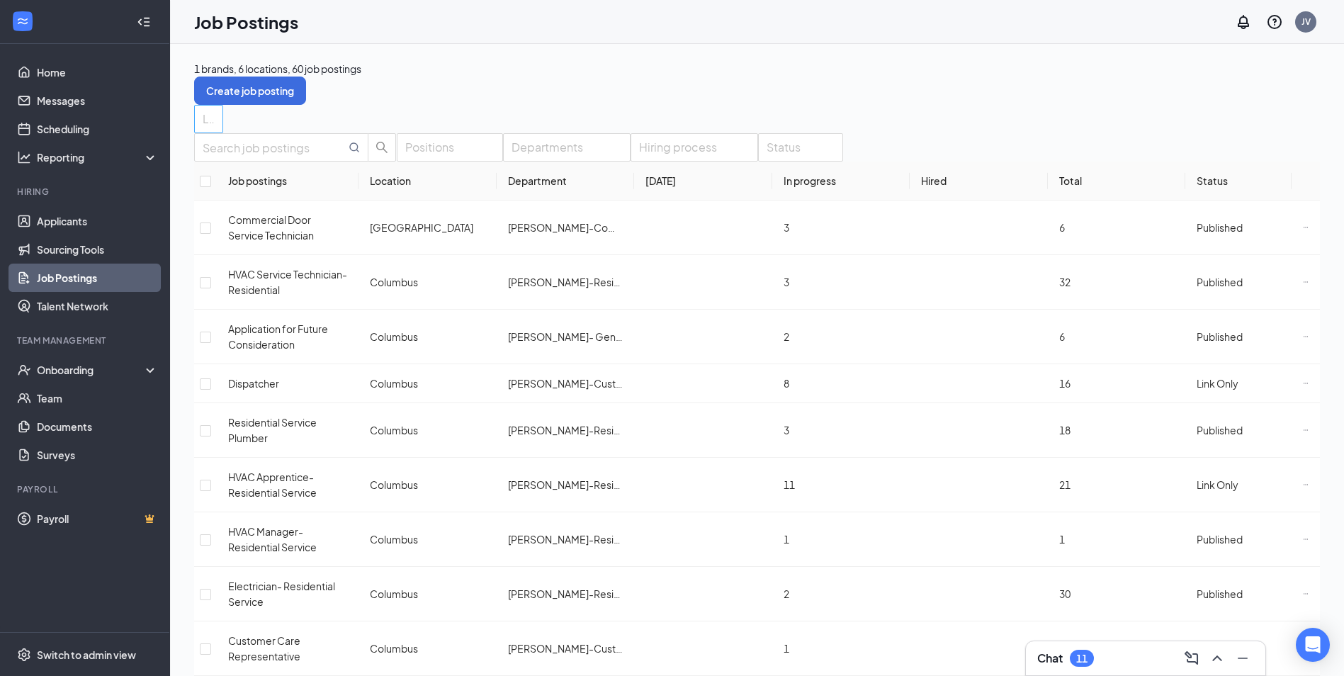
click at [223, 115] on div "Locations" at bounding box center [208, 119] width 29 height 28
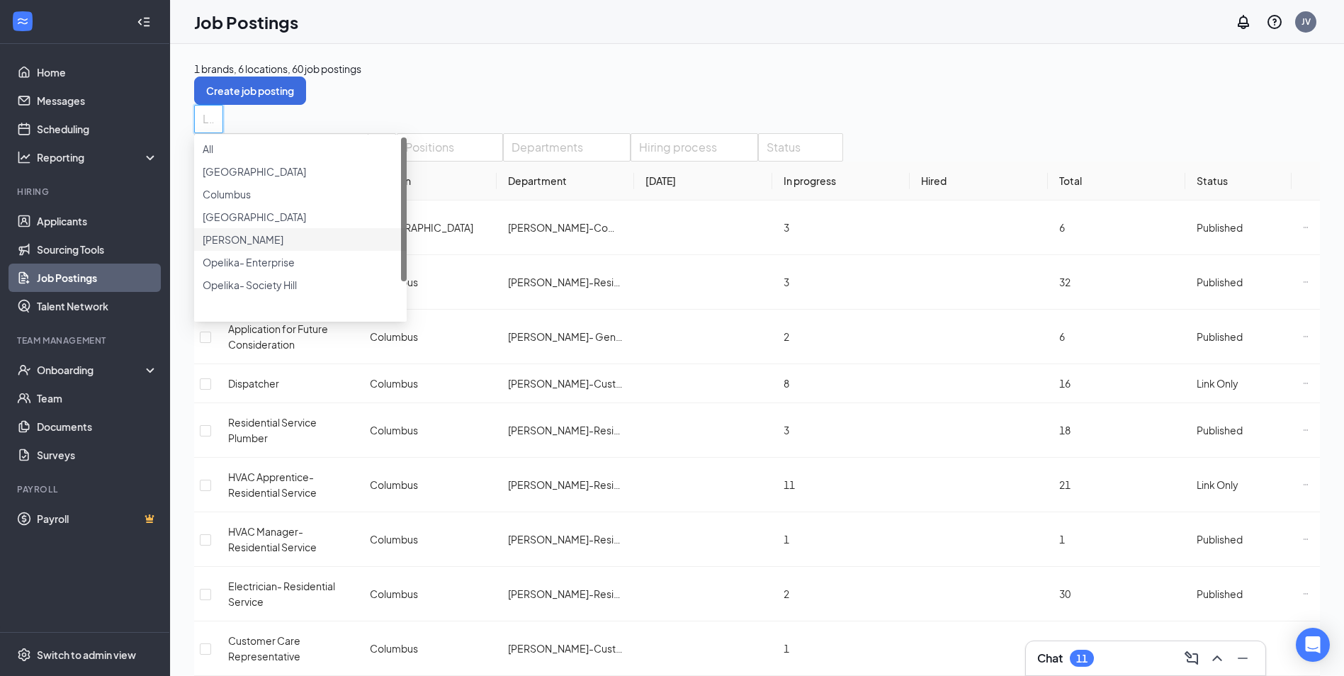
click at [264, 246] on span "[PERSON_NAME]" at bounding box center [243, 239] width 81 height 13
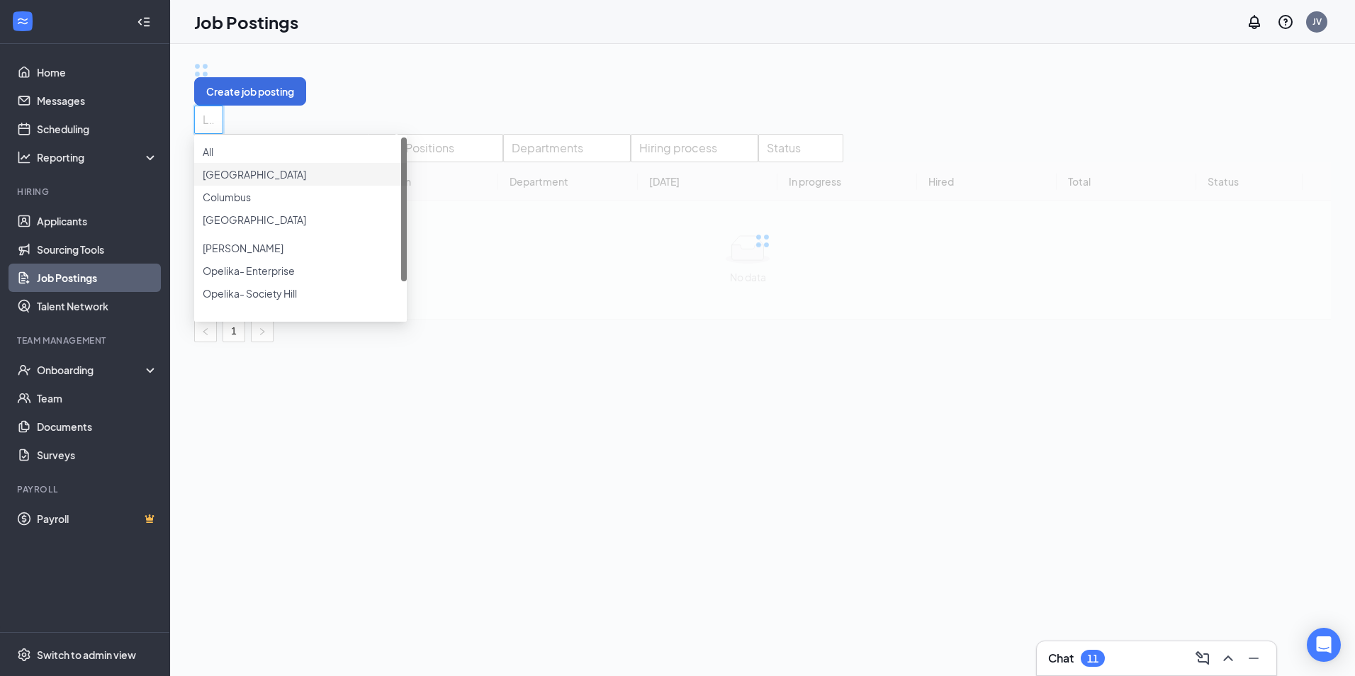
click at [444, 139] on div "Positions Departments Hiring process Status Job postings Location Department To…" at bounding box center [762, 238] width 1137 height 208
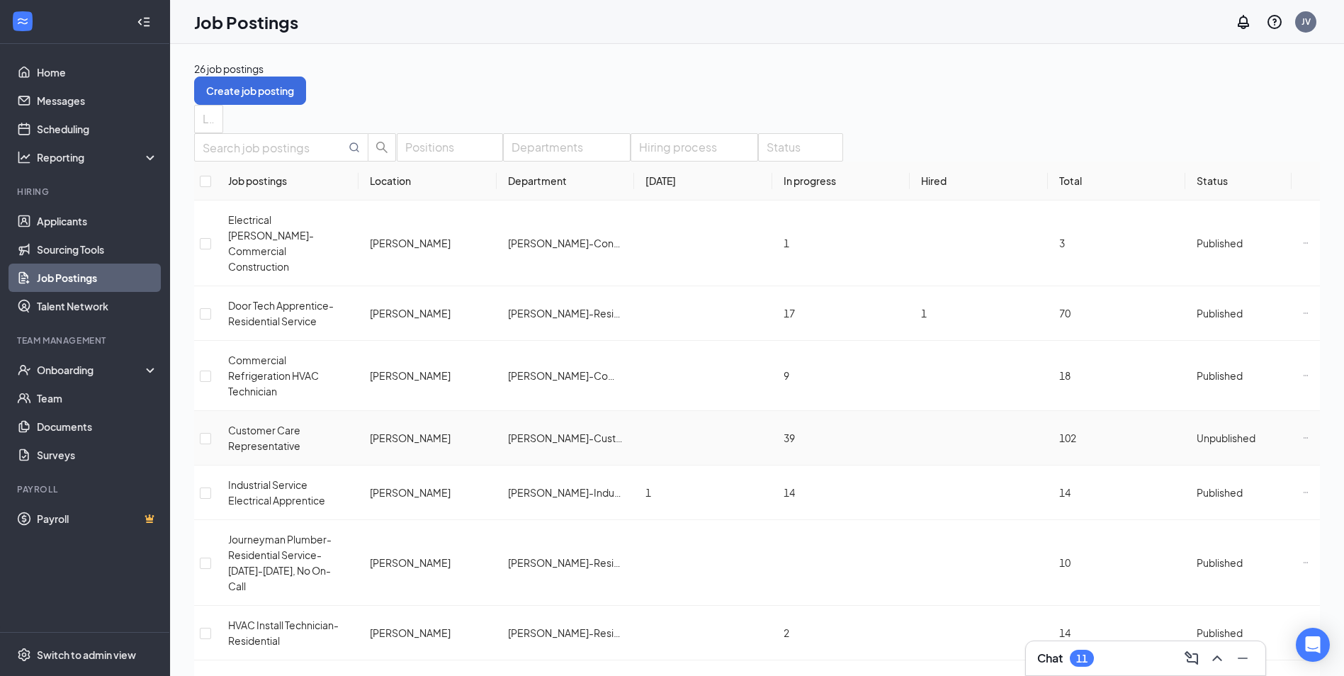
click at [264, 422] on div "Customer Care Representative" at bounding box center [287, 437] width 119 height 31
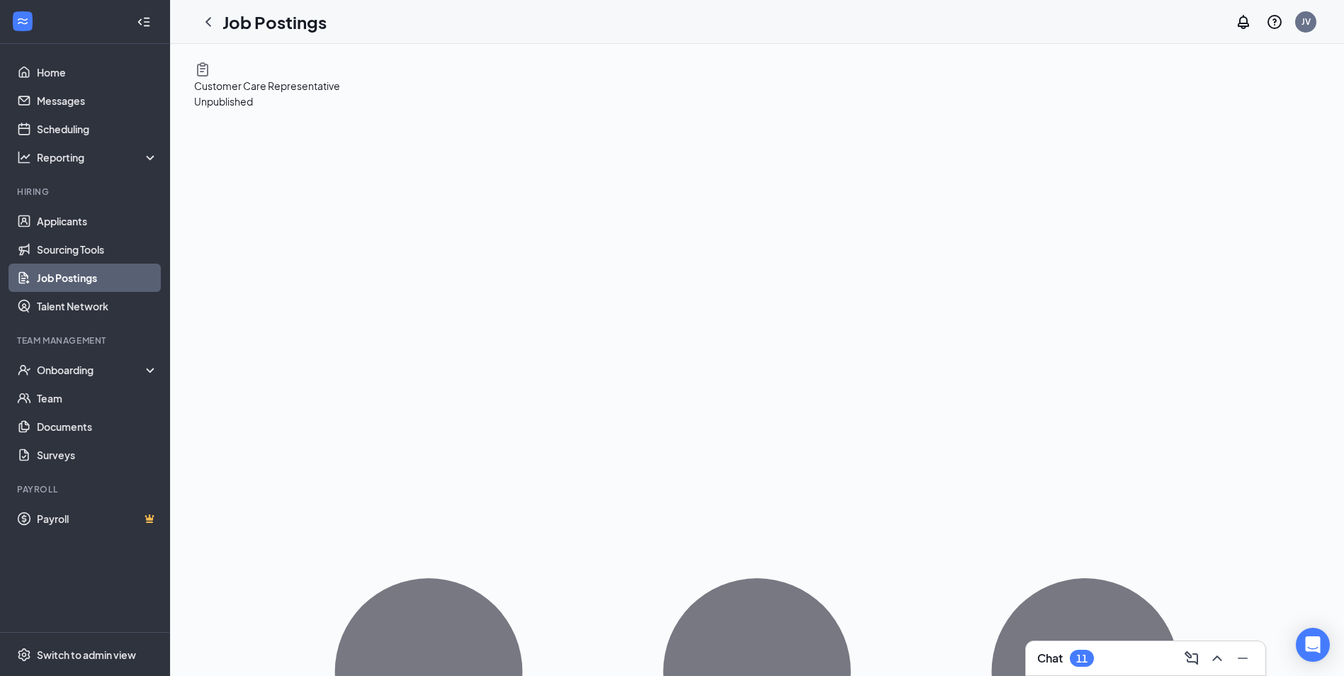
click at [1180, 578] on icon "Ellipses" at bounding box center [757, 672] width 845 height 188
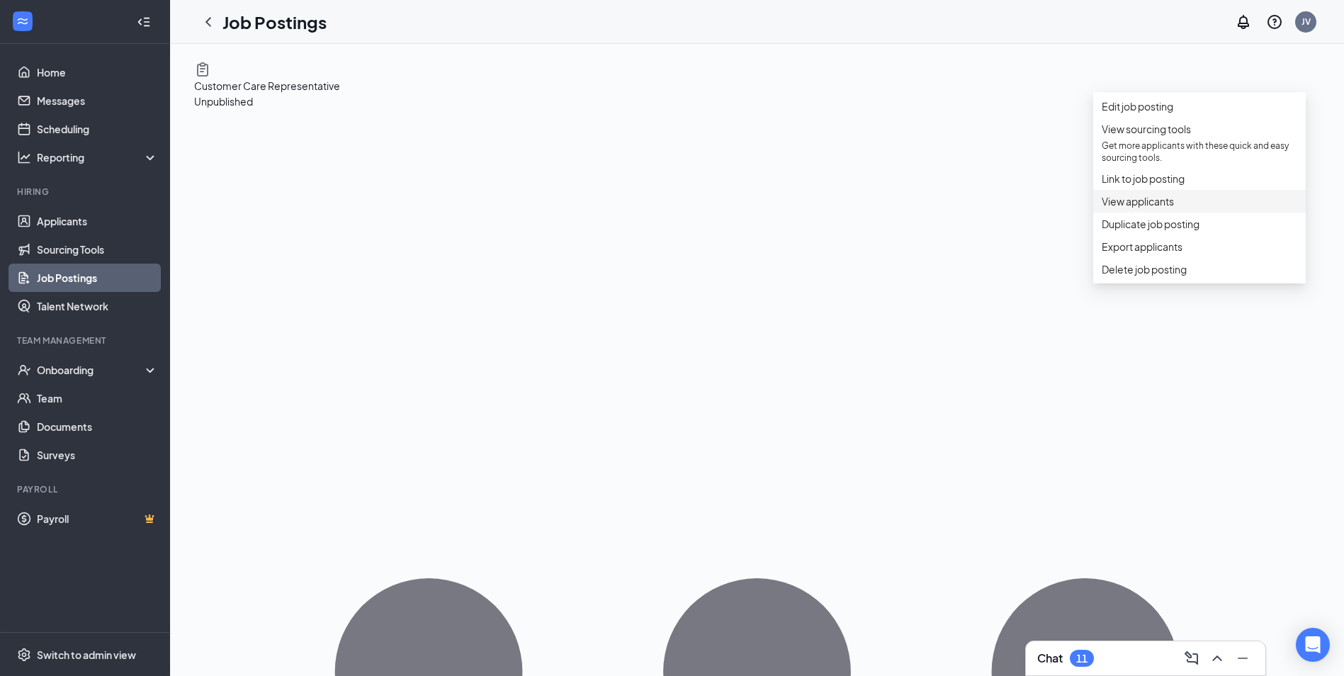
click at [1151, 208] on span "View applicants" at bounding box center [1138, 201] width 72 height 13
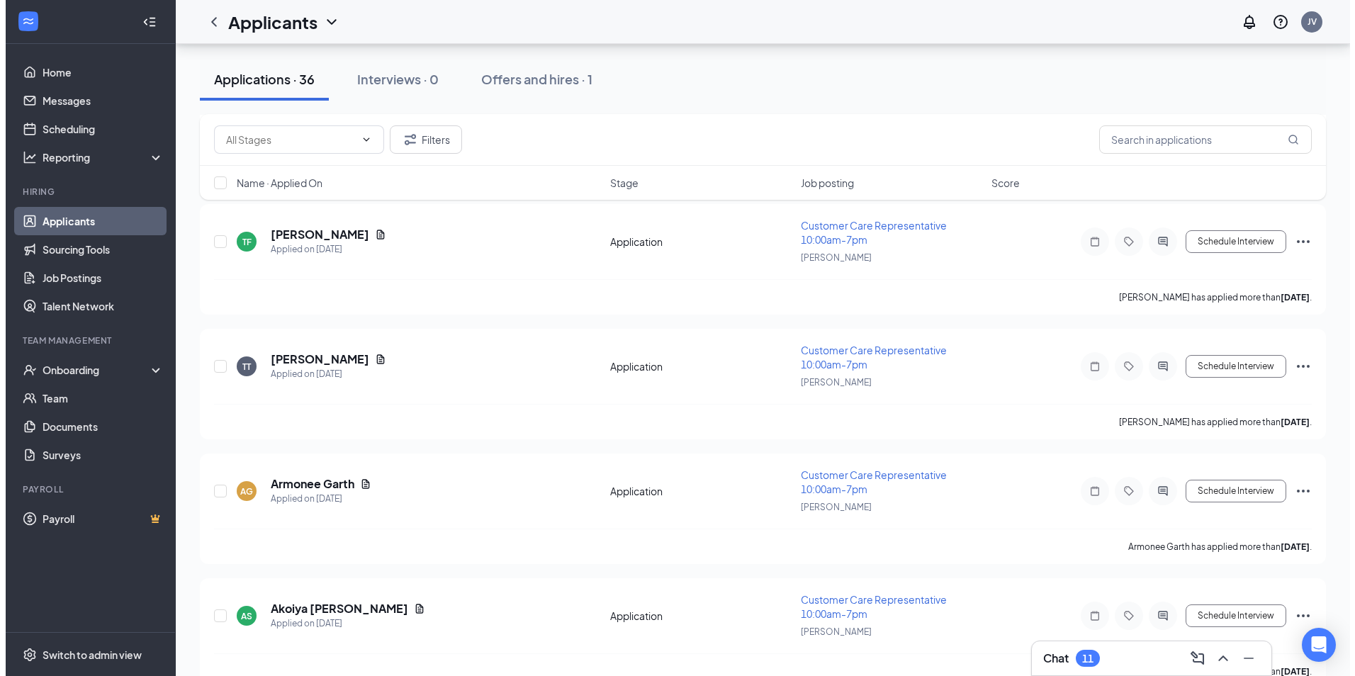
scroll to position [4181, 0]
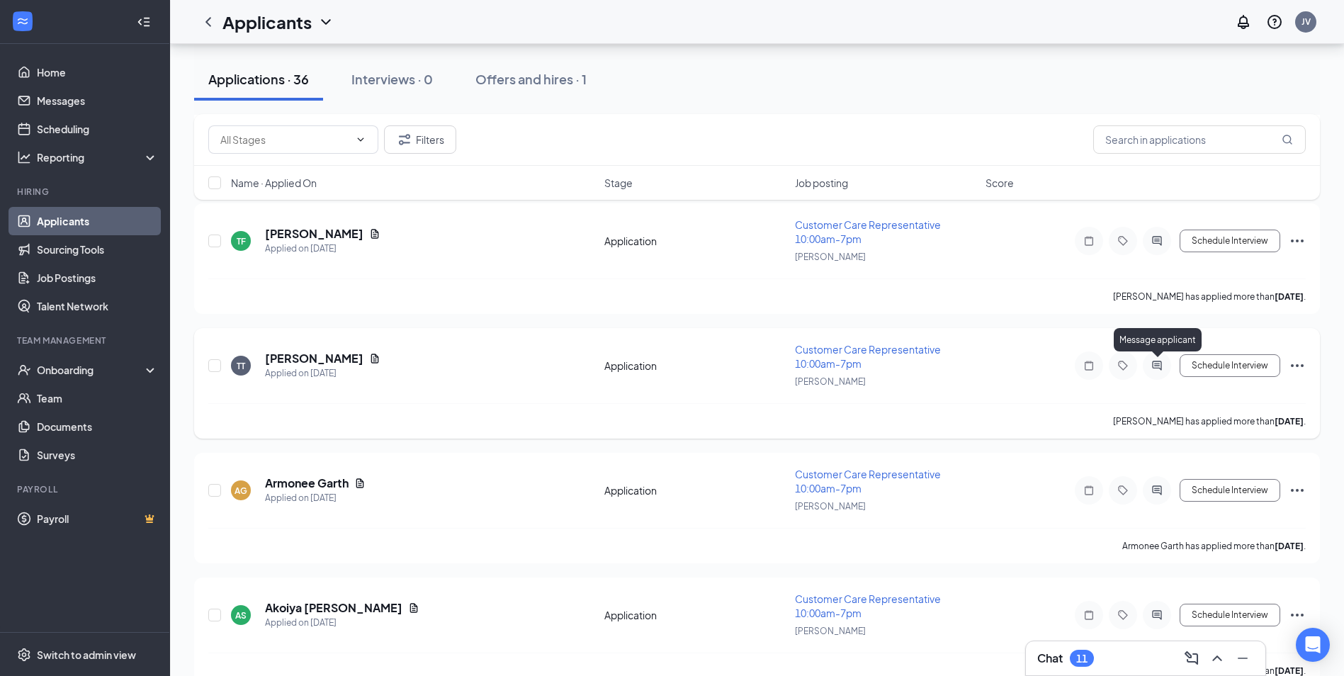
click at [1162, 366] on icon "ActiveChat" at bounding box center [1157, 365] width 17 height 11
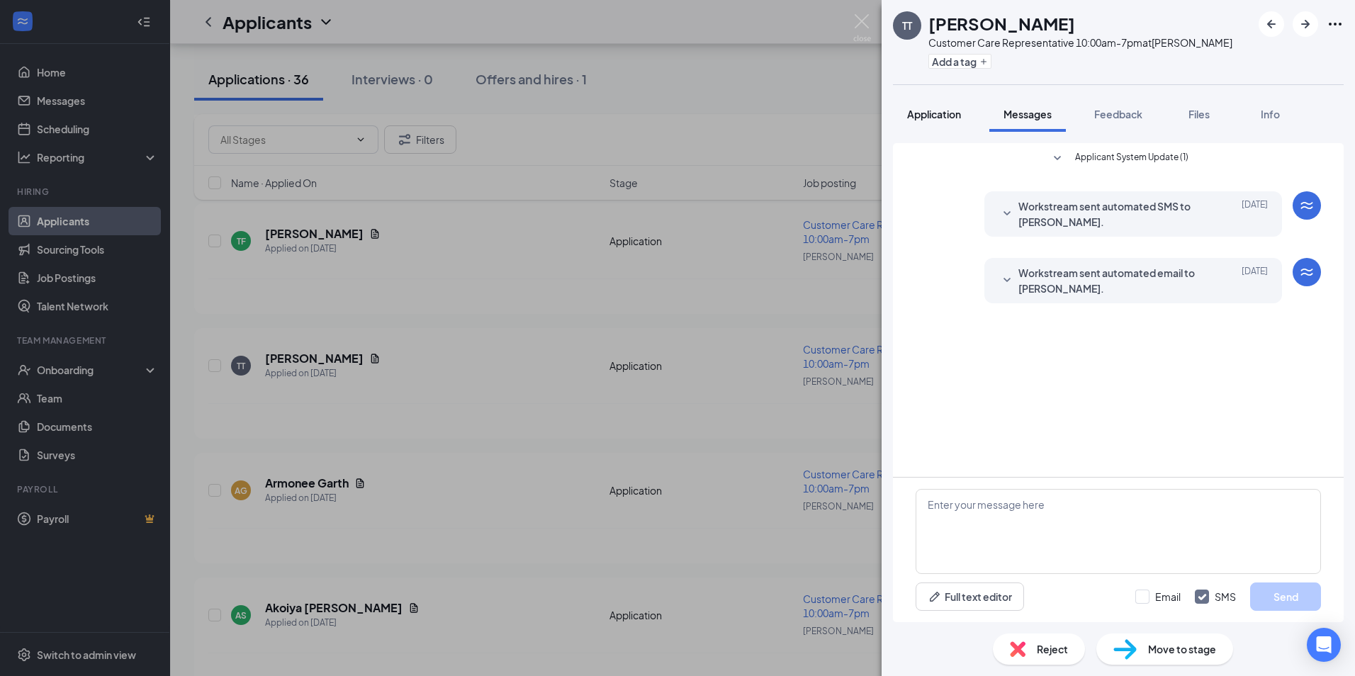
click at [933, 113] on span "Application" at bounding box center [934, 114] width 54 height 13
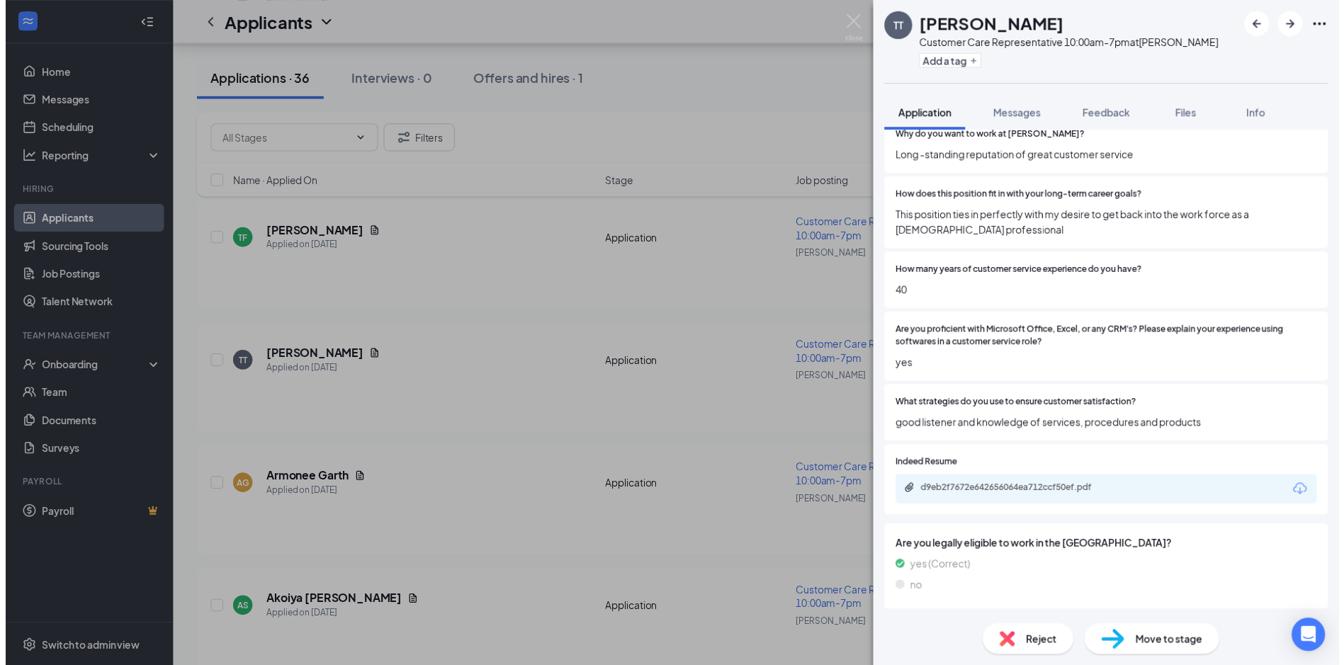
scroll to position [880, 0]
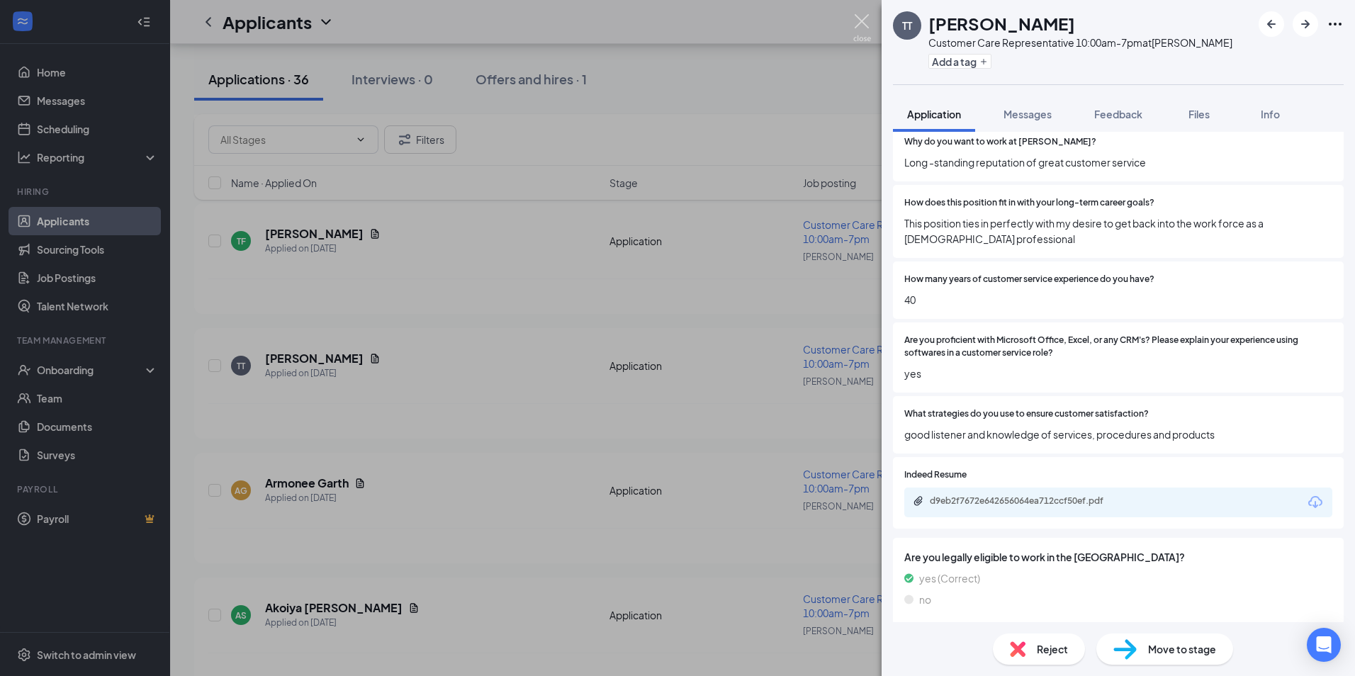
click at [863, 18] on img at bounding box center [862, 28] width 18 height 28
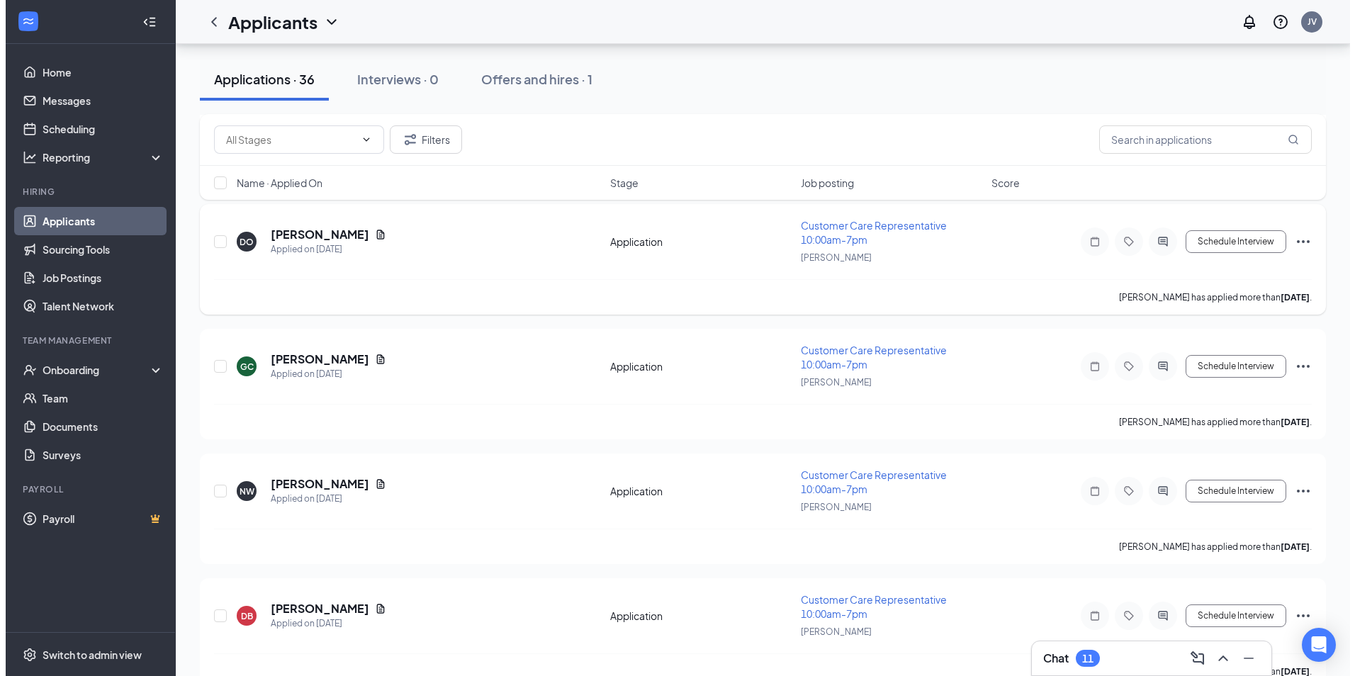
scroll to position [3472, 0]
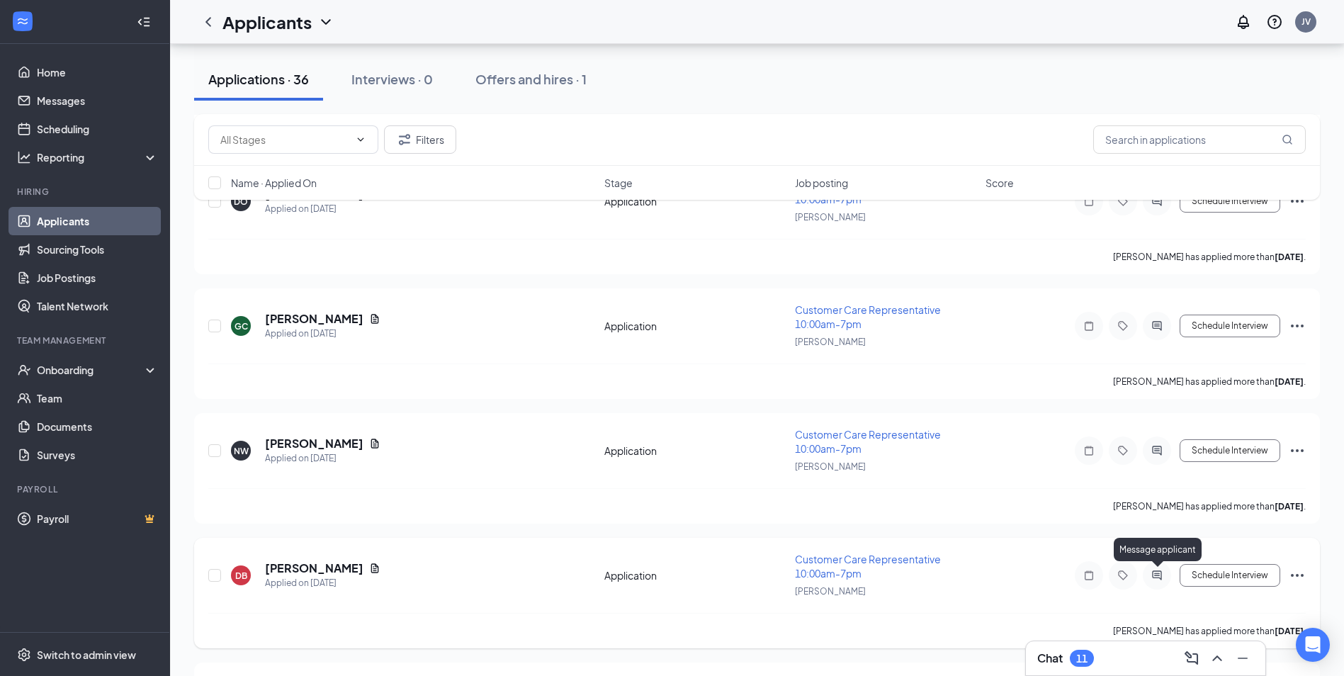
click at [1154, 570] on icon "ActiveChat" at bounding box center [1157, 575] width 17 height 11
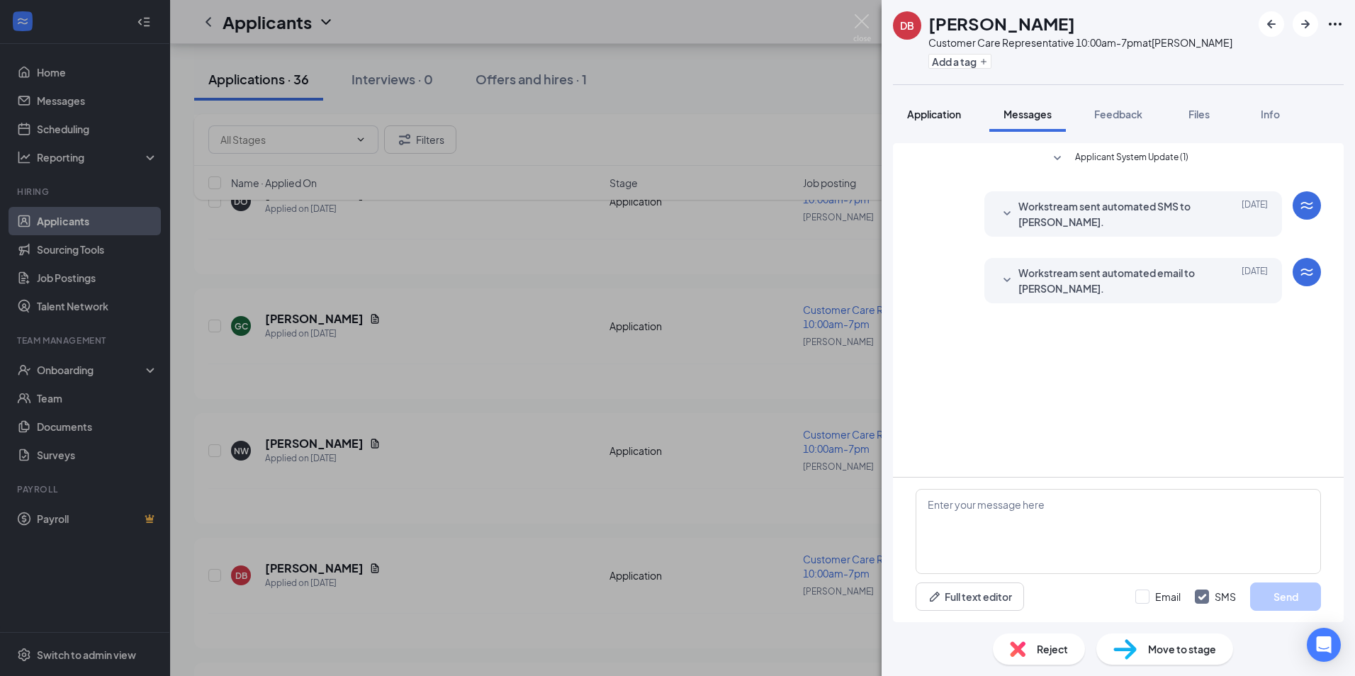
click at [933, 116] on span "Application" at bounding box center [934, 114] width 54 height 13
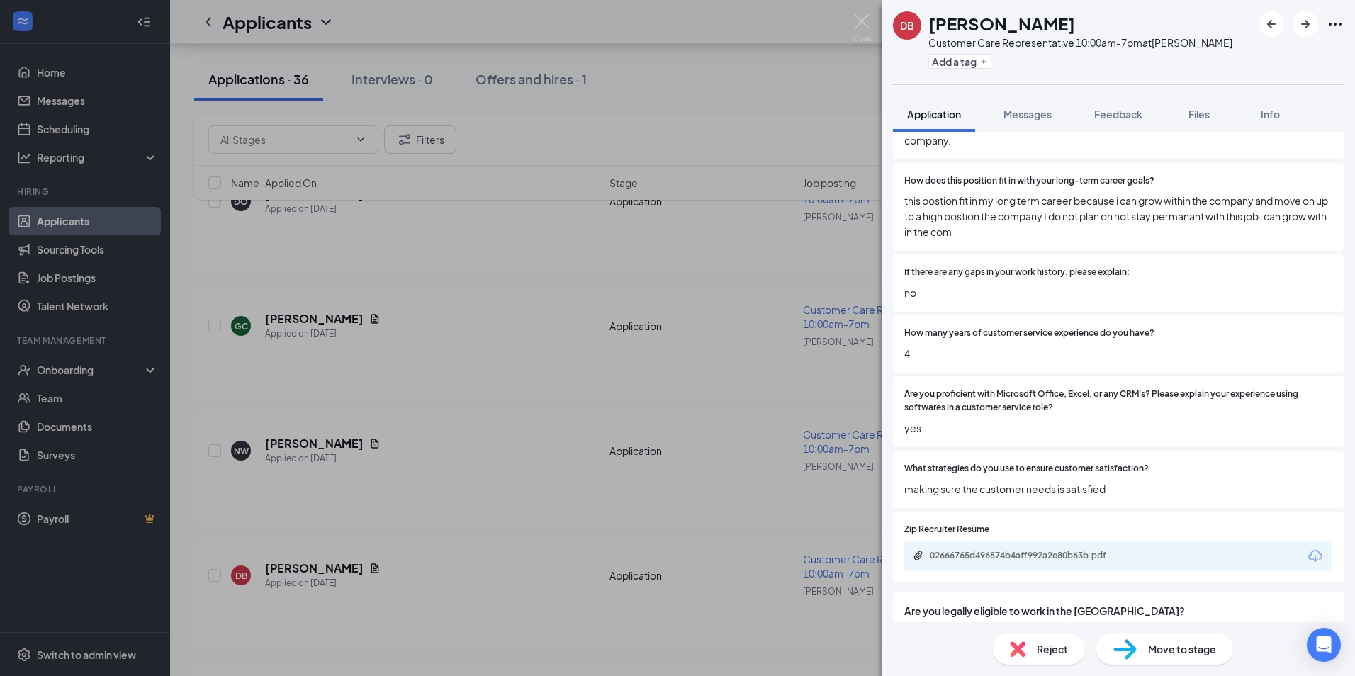
scroll to position [1099, 0]
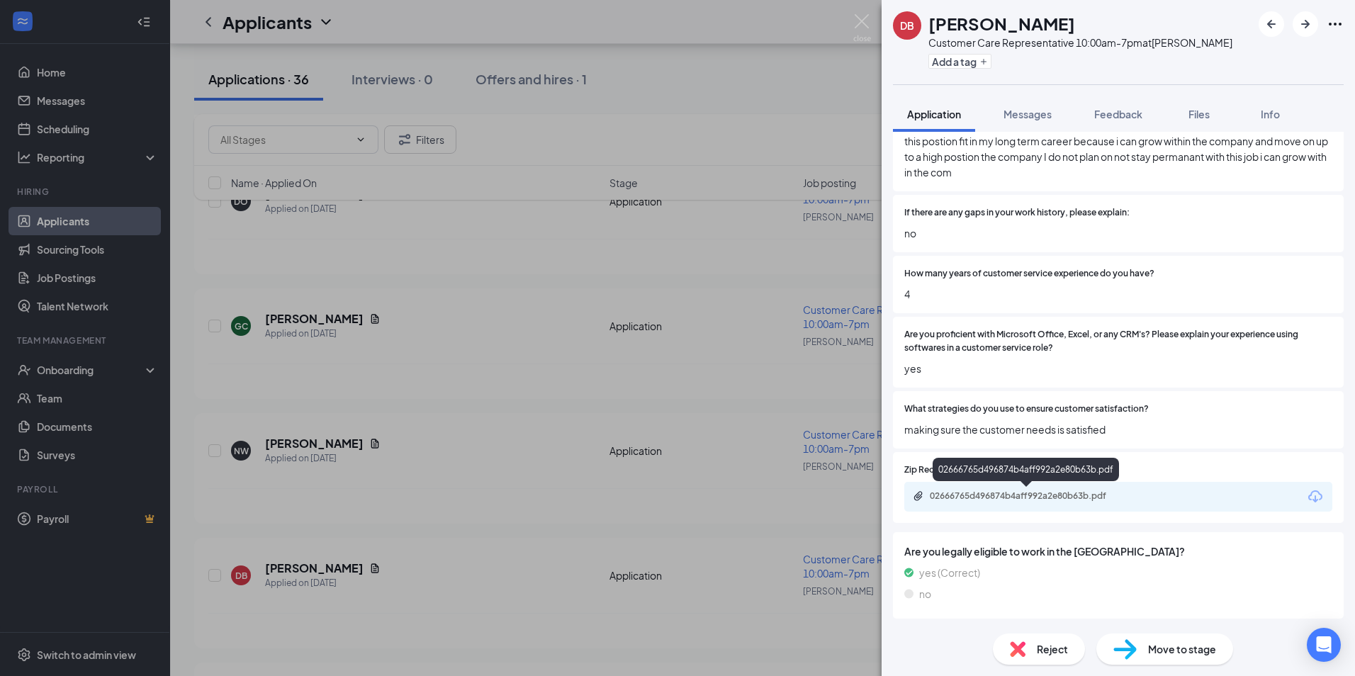
click at [995, 492] on div "02666765d496874b4aff992a2e80b63b.pdf" at bounding box center [1029, 495] width 198 height 11
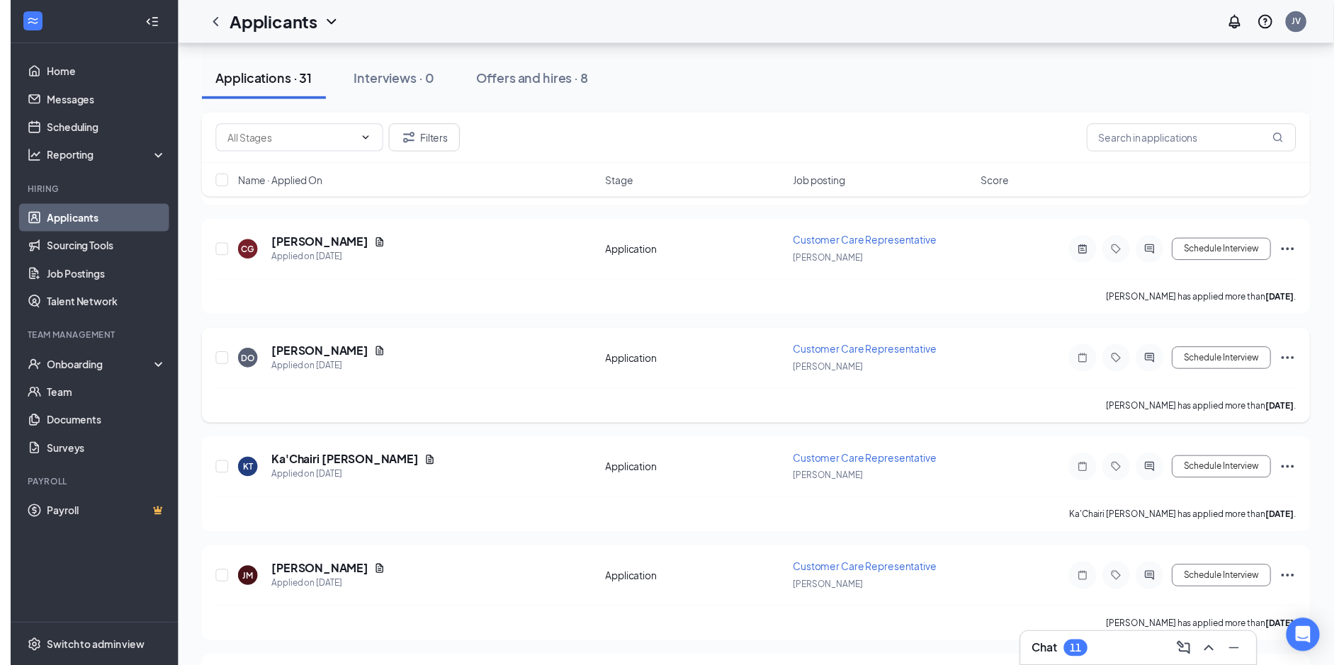
scroll to position [3124, 0]
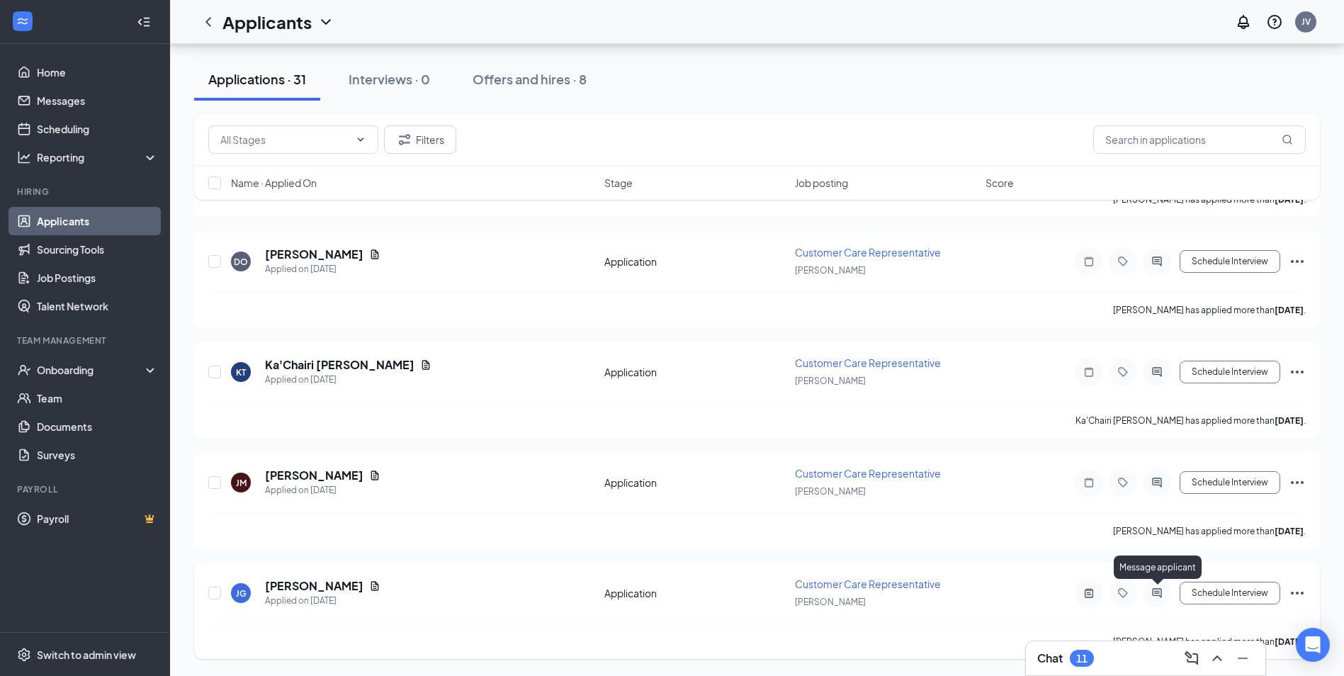
click at [1161, 591] on icon "ActiveChat" at bounding box center [1157, 592] width 17 height 11
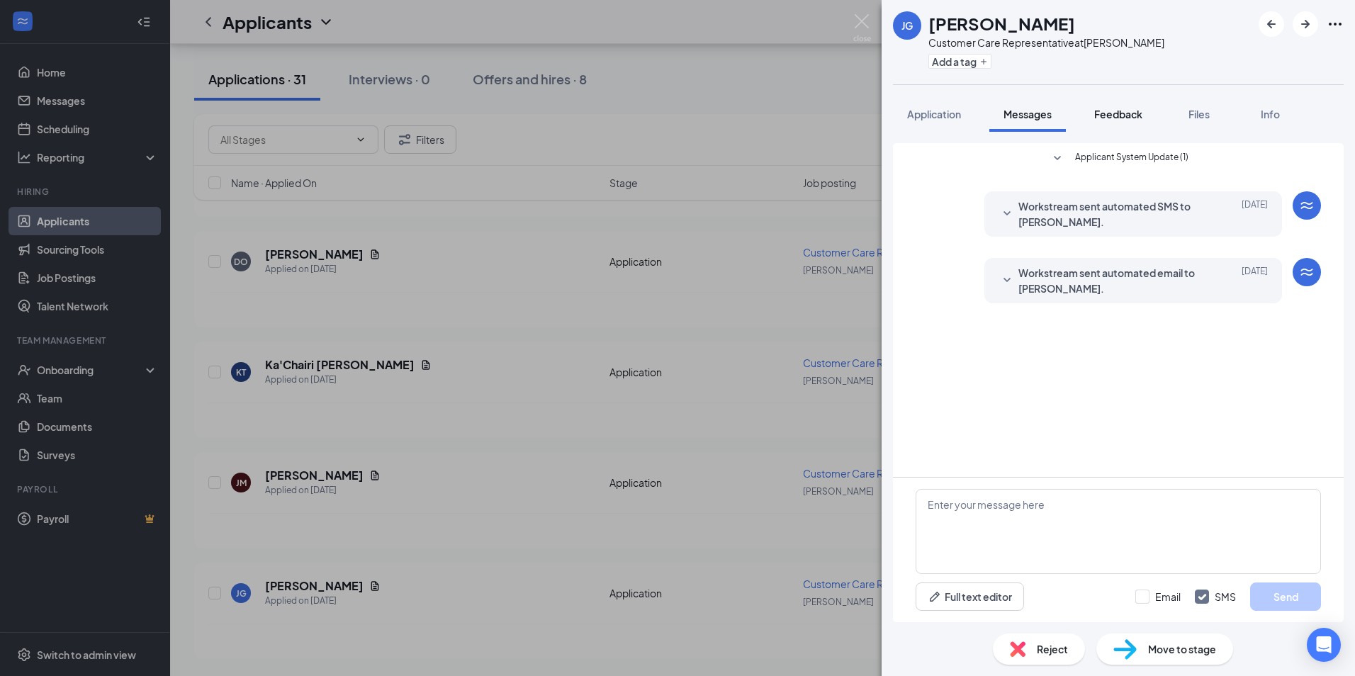
click at [1110, 113] on span "Feedback" at bounding box center [1118, 114] width 48 height 13
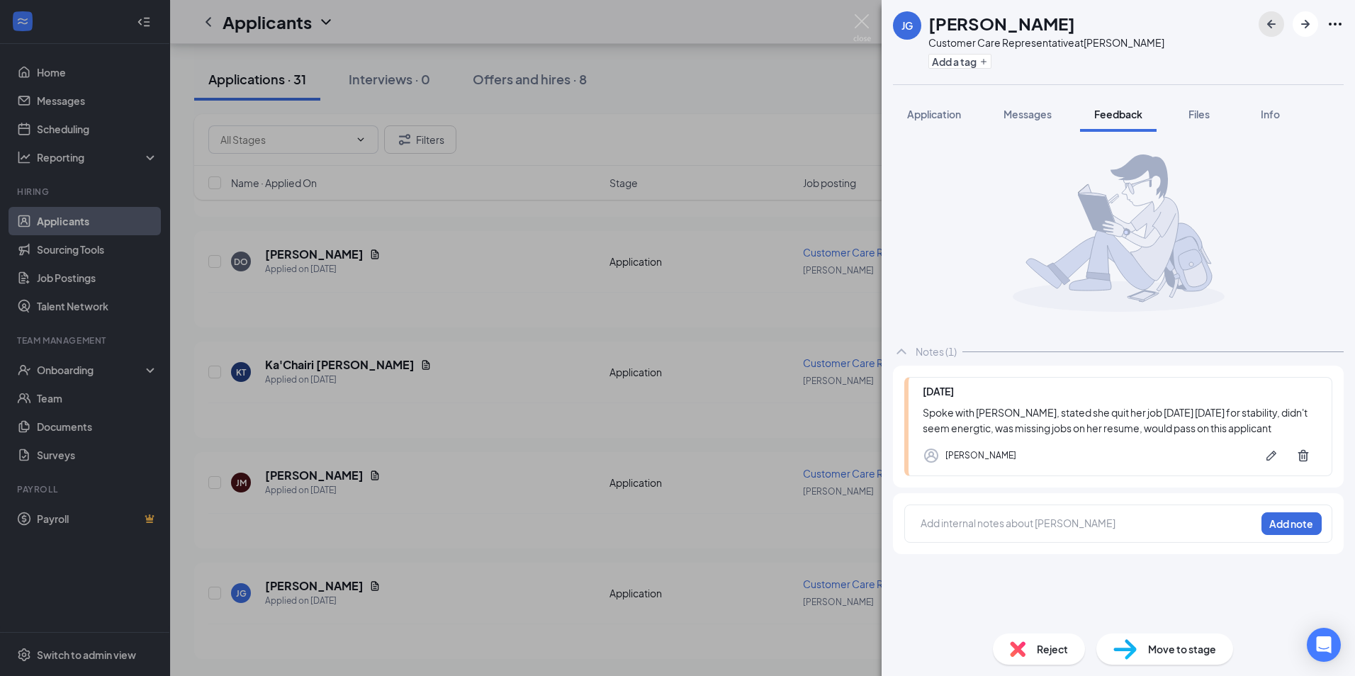
click at [1272, 27] on icon "ArrowLeftNew" at bounding box center [1271, 24] width 17 height 17
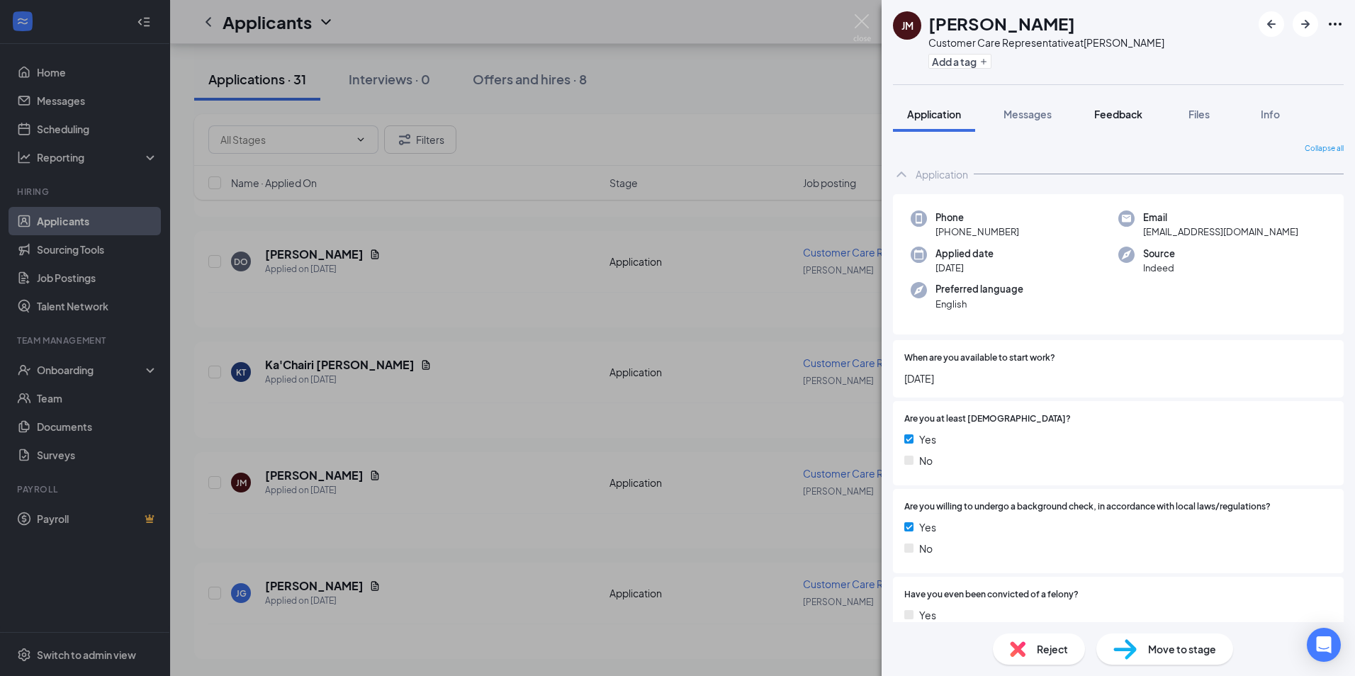
click at [1132, 101] on button "Feedback" at bounding box center [1118, 113] width 77 height 35
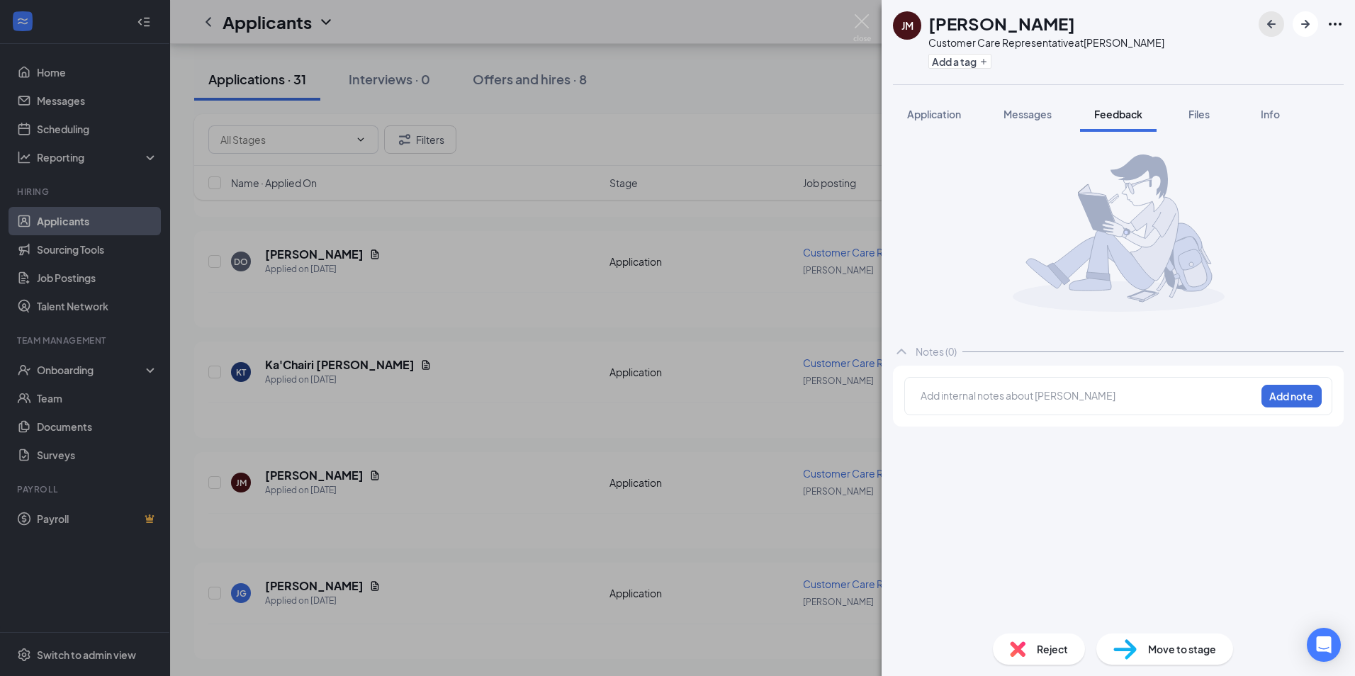
click at [1267, 21] on icon "ArrowLeftNew" at bounding box center [1271, 24] width 17 height 17
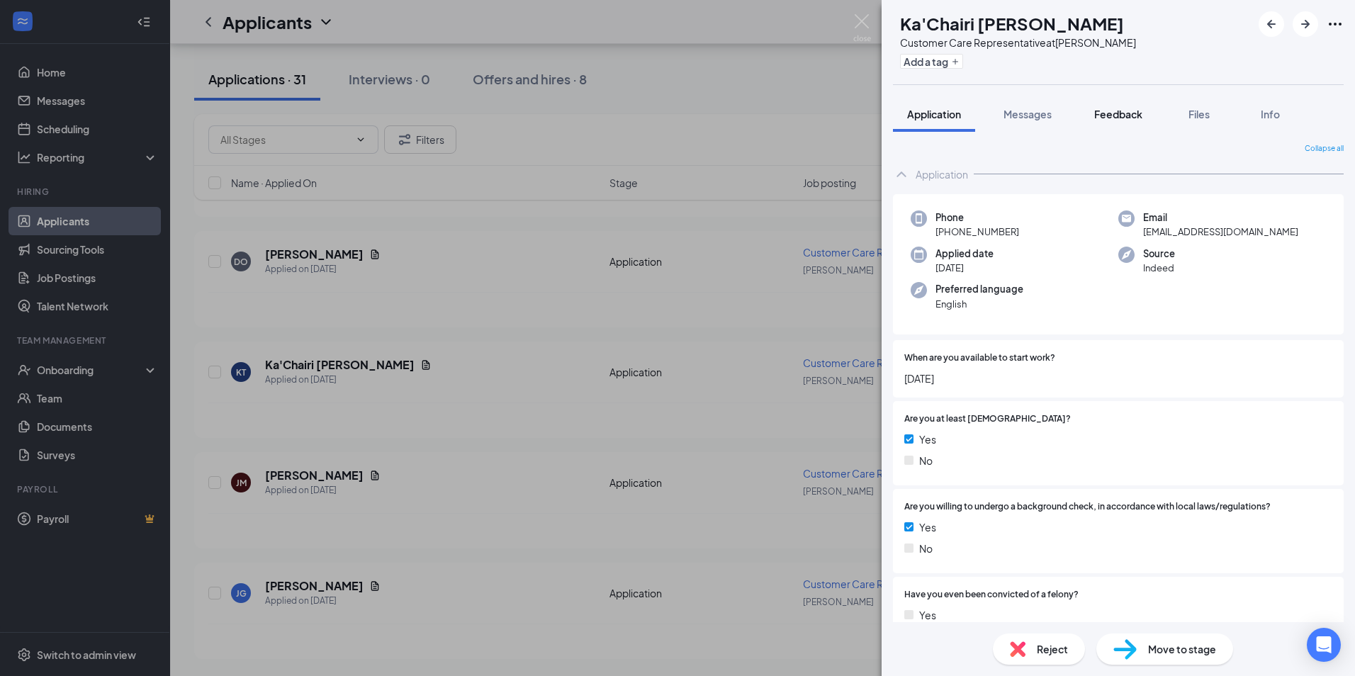
drag, startPoint x: 1127, startPoint y: 114, endPoint x: 1135, endPoint y: 110, distance: 9.5
click at [1127, 114] on span "Feedback" at bounding box center [1118, 114] width 48 height 13
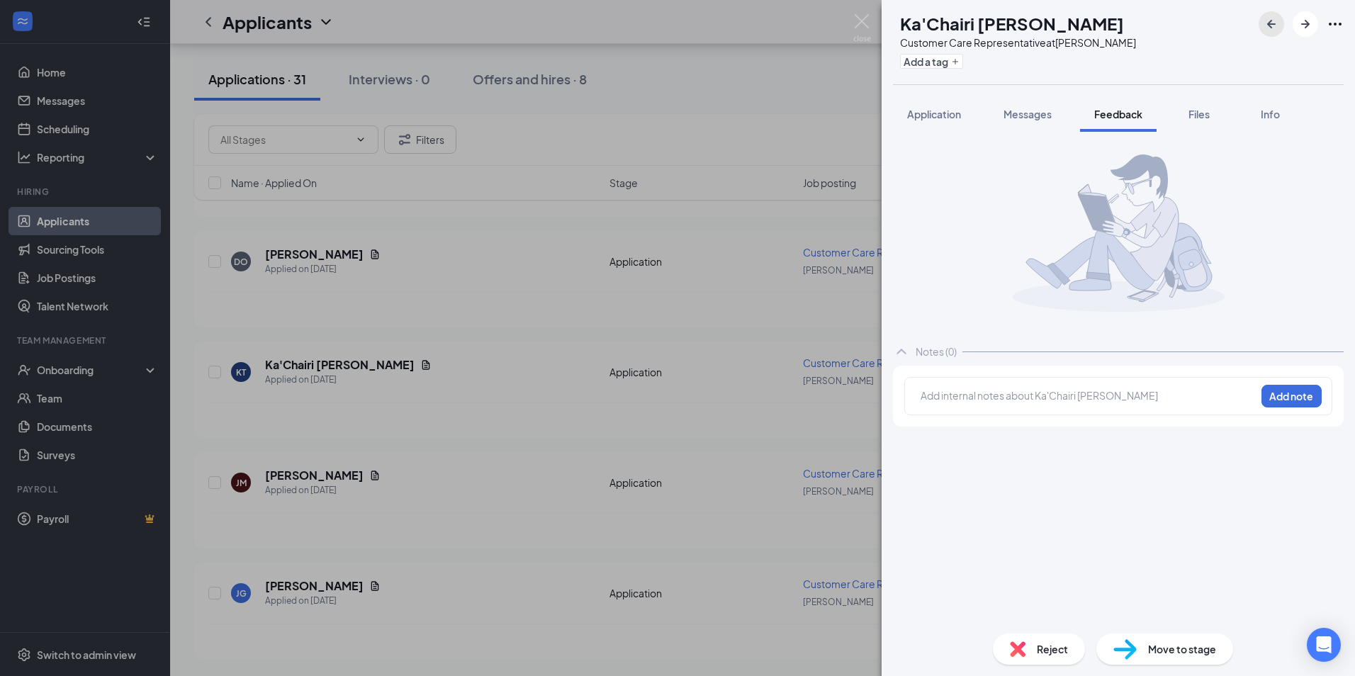
click at [1267, 24] on icon "ArrowLeftNew" at bounding box center [1271, 24] width 9 height 9
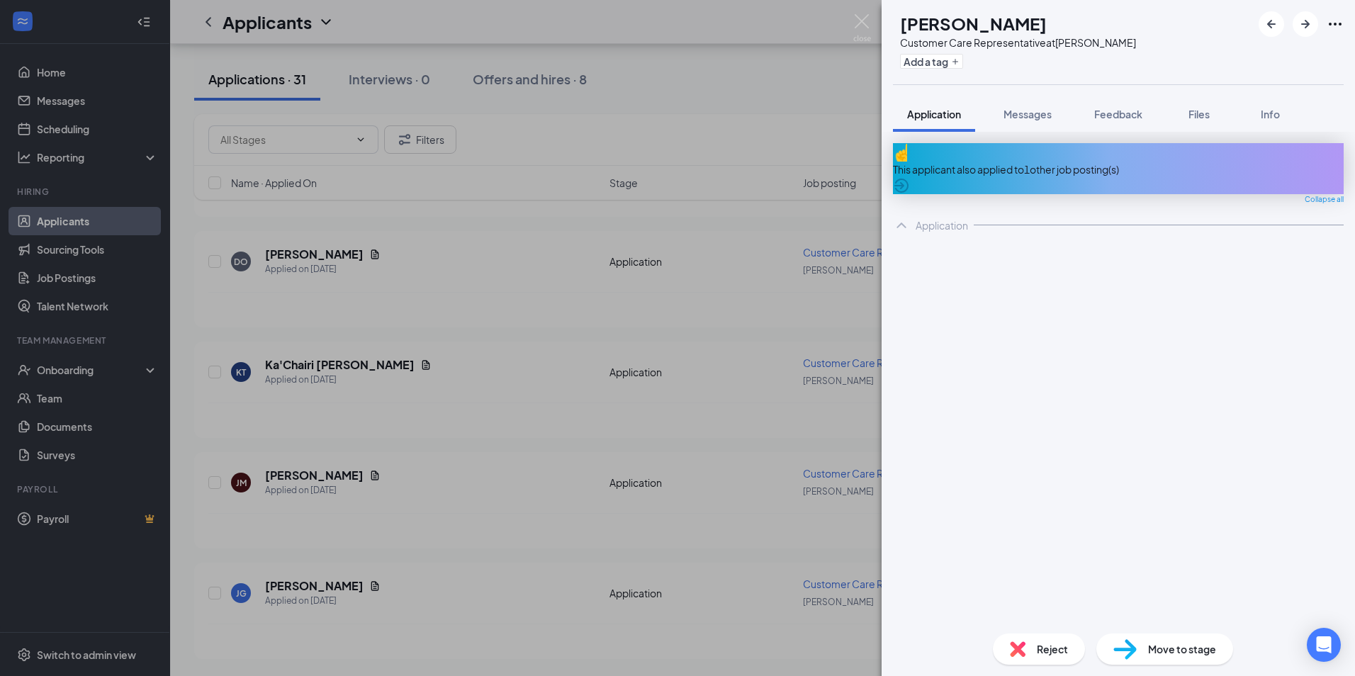
click at [1134, 111] on span "Feedback" at bounding box center [1118, 114] width 48 height 13
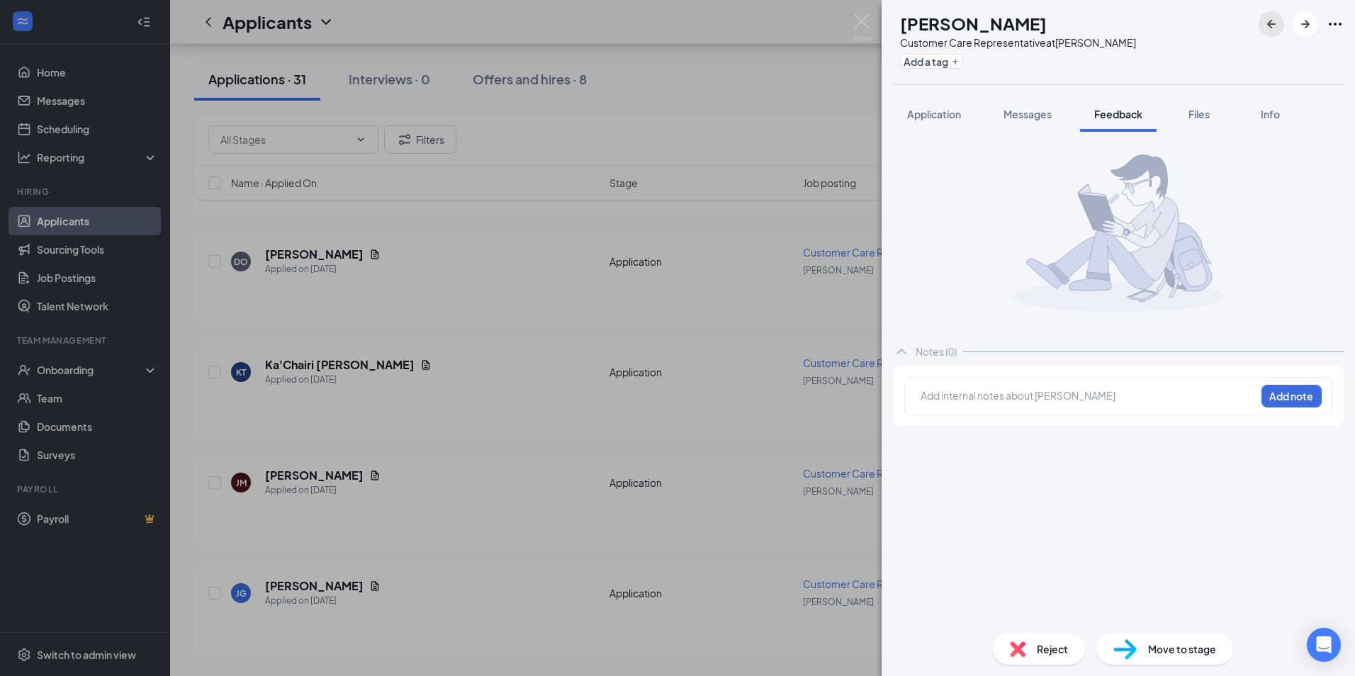
click at [1278, 17] on icon "ArrowLeftNew" at bounding box center [1271, 24] width 17 height 17
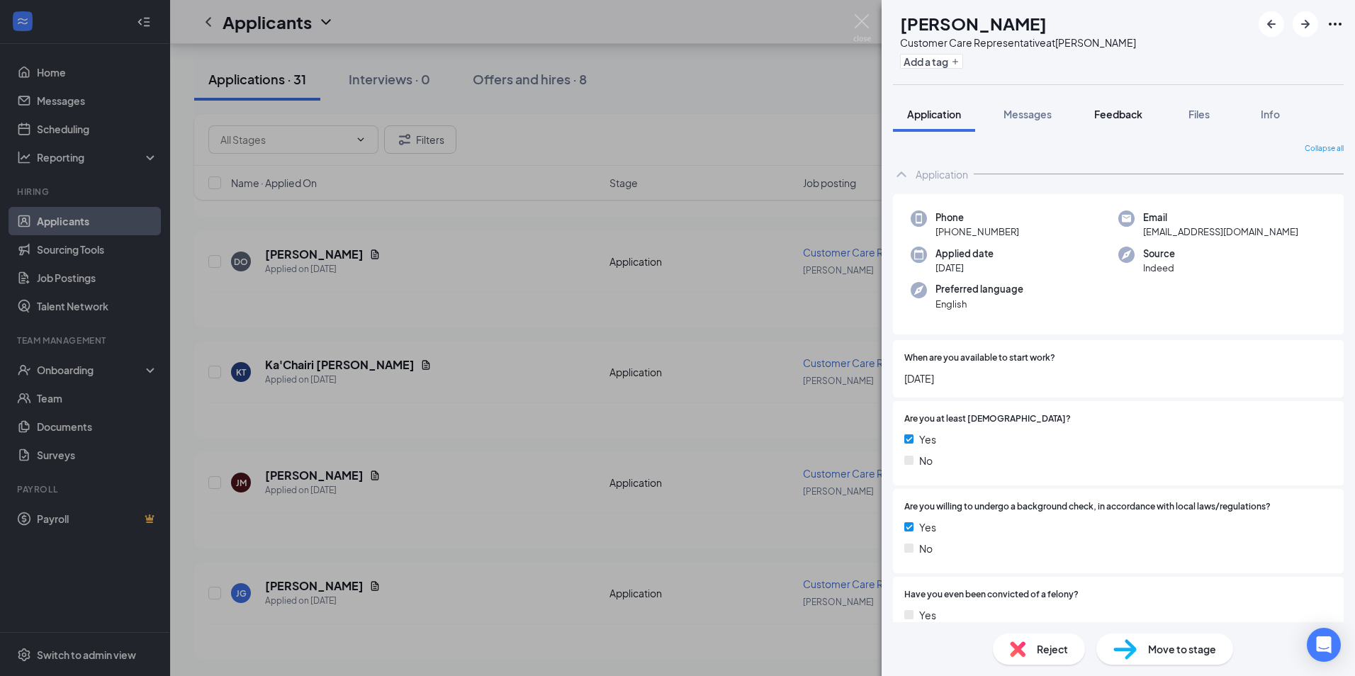
click at [1125, 114] on span "Feedback" at bounding box center [1118, 114] width 48 height 13
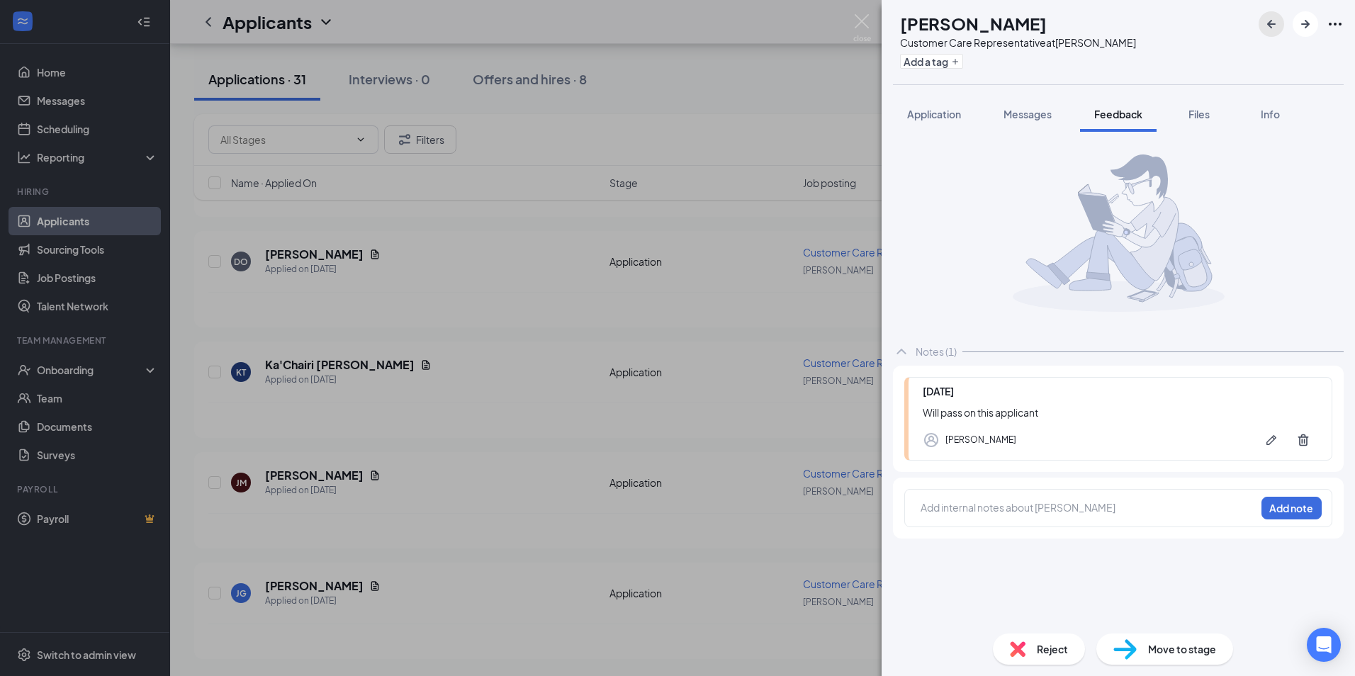
click at [1272, 26] on icon "ArrowLeftNew" at bounding box center [1271, 24] width 17 height 17
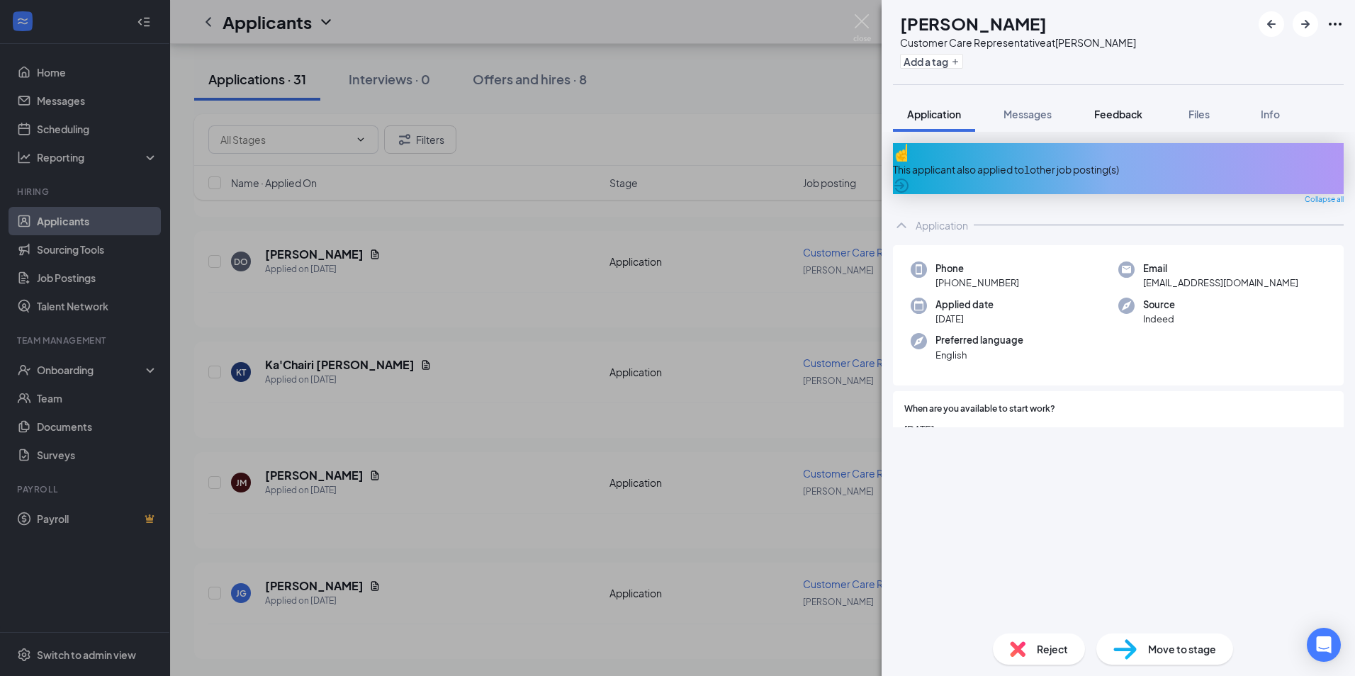
click at [1114, 109] on span "Feedback" at bounding box center [1118, 114] width 48 height 13
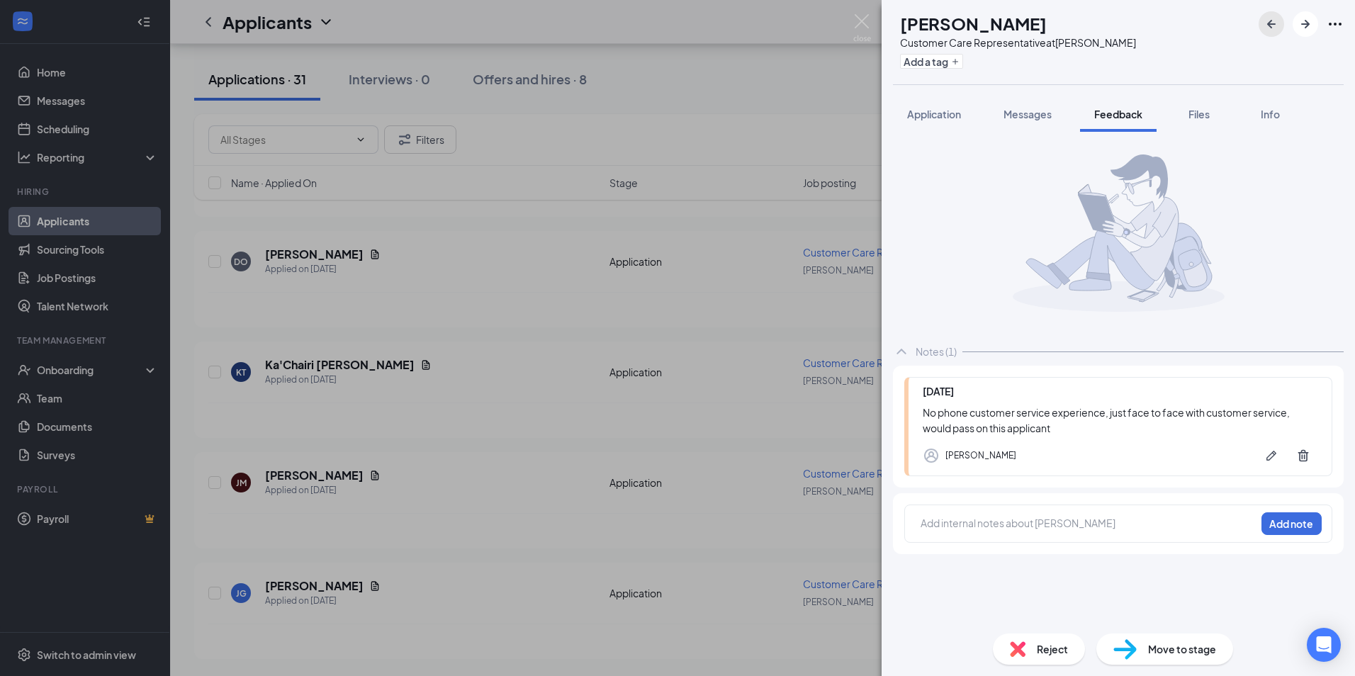
click at [1275, 20] on icon "ArrowLeftNew" at bounding box center [1271, 24] width 17 height 17
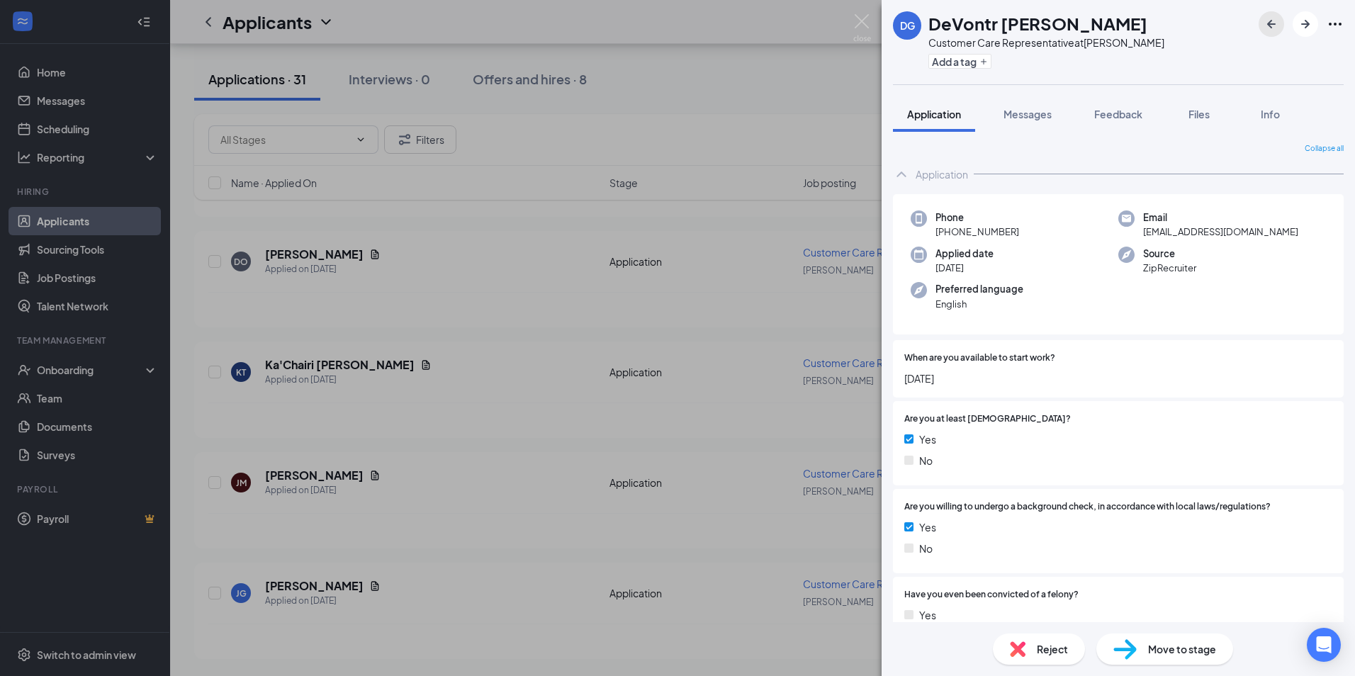
click at [1275, 21] on icon "ArrowLeftNew" at bounding box center [1271, 24] width 17 height 17
click at [859, 23] on img at bounding box center [862, 28] width 18 height 28
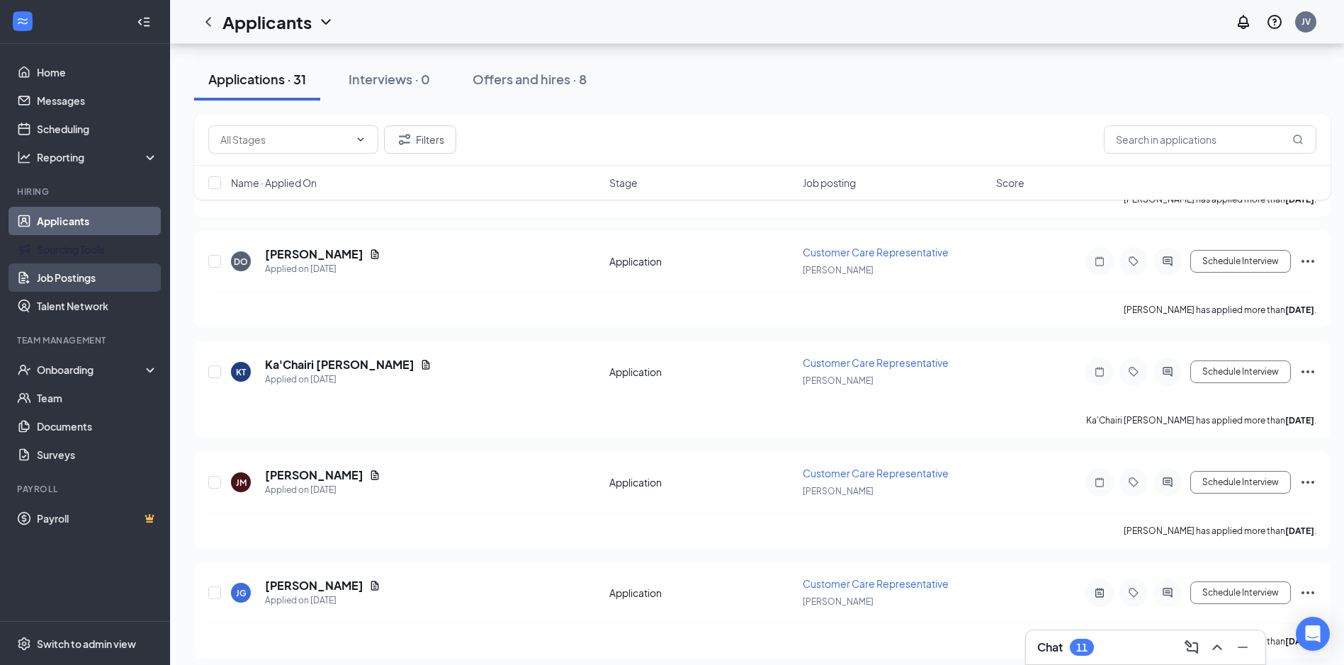
click at [74, 279] on link "Job Postings" at bounding box center [97, 278] width 121 height 28
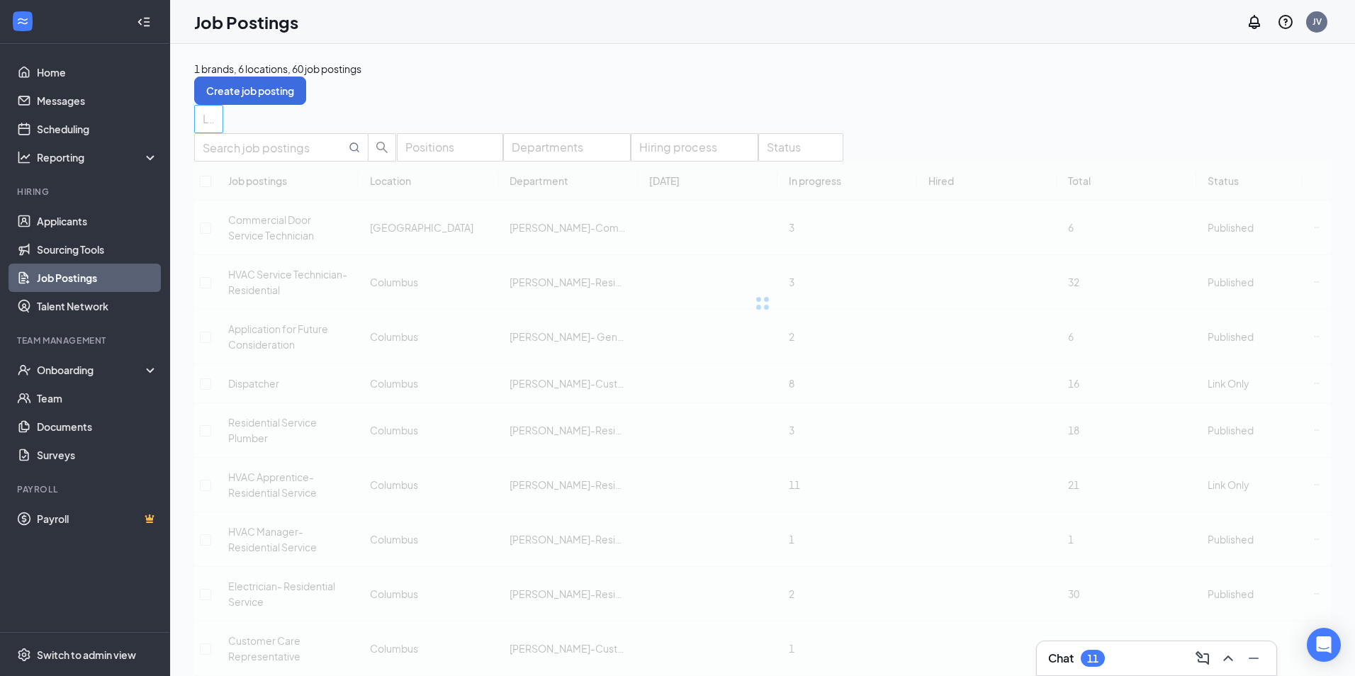
click at [205, 118] on div at bounding box center [202, 119] width 8 height 23
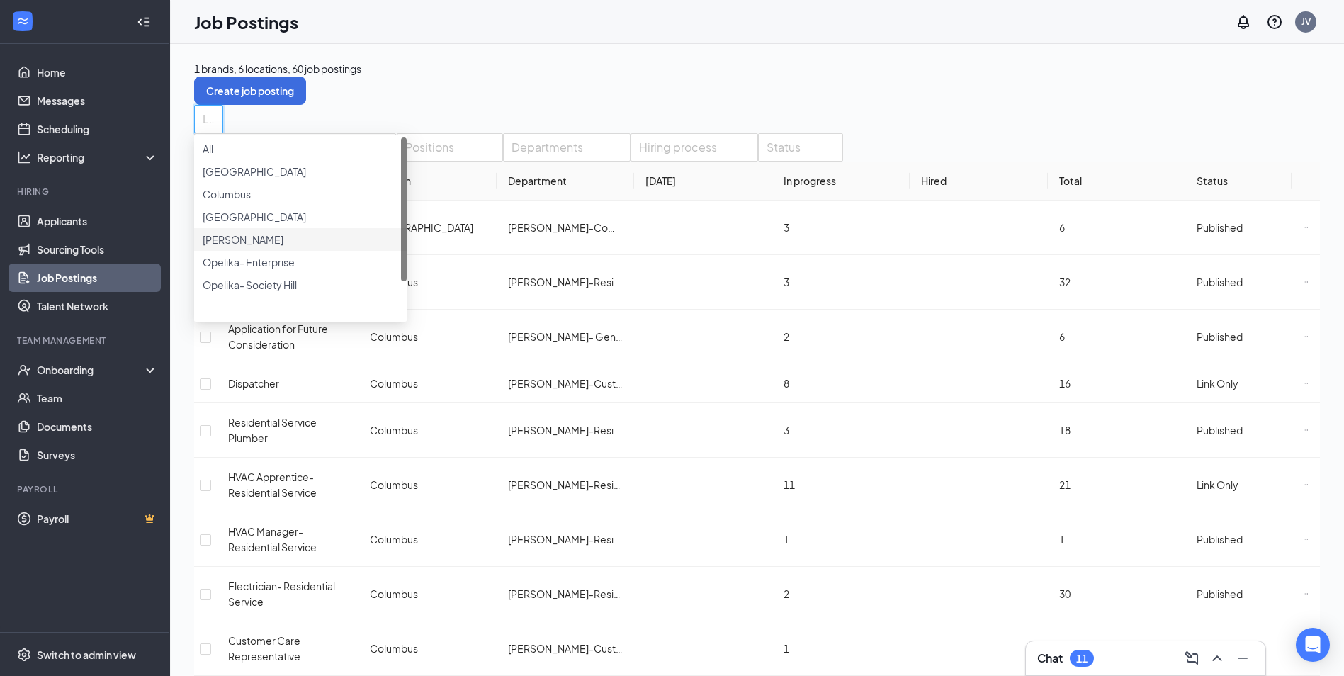
click at [278, 246] on span "[PERSON_NAME]" at bounding box center [243, 239] width 81 height 13
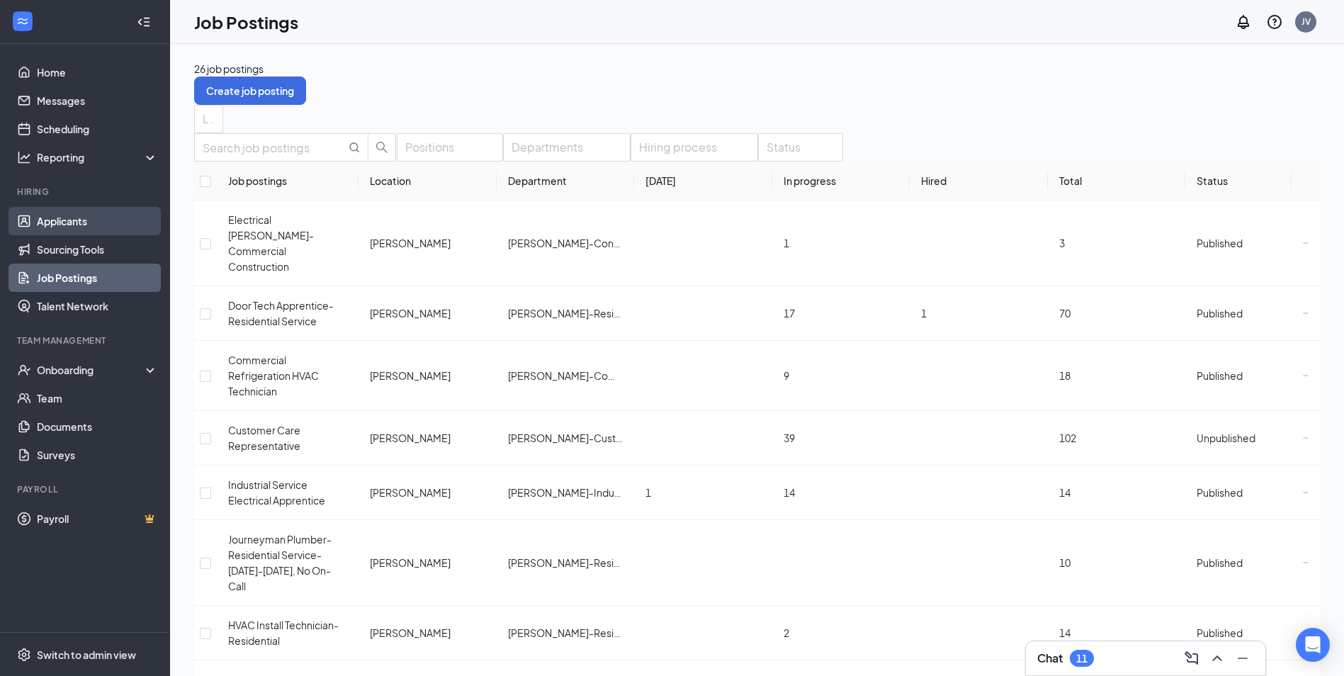
click at [67, 218] on link "Applicants" at bounding box center [97, 221] width 121 height 28
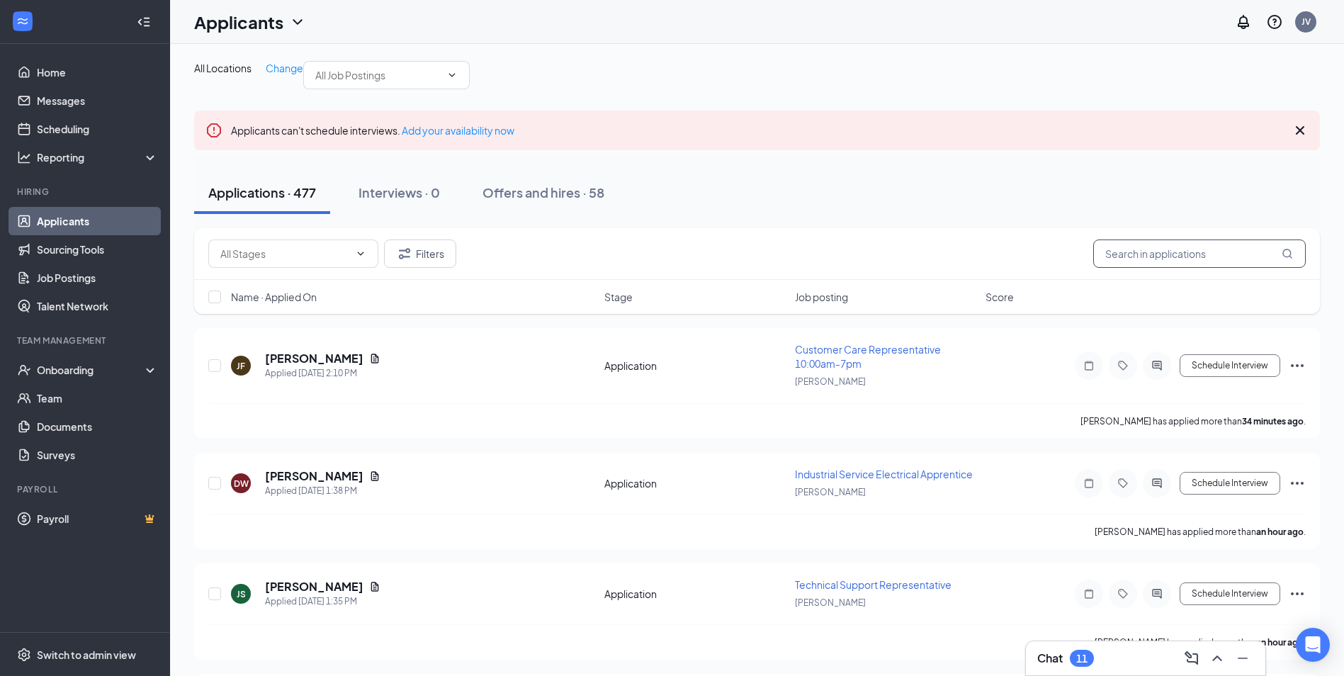
click at [1173, 268] on input "text" at bounding box center [1199, 254] width 213 height 28
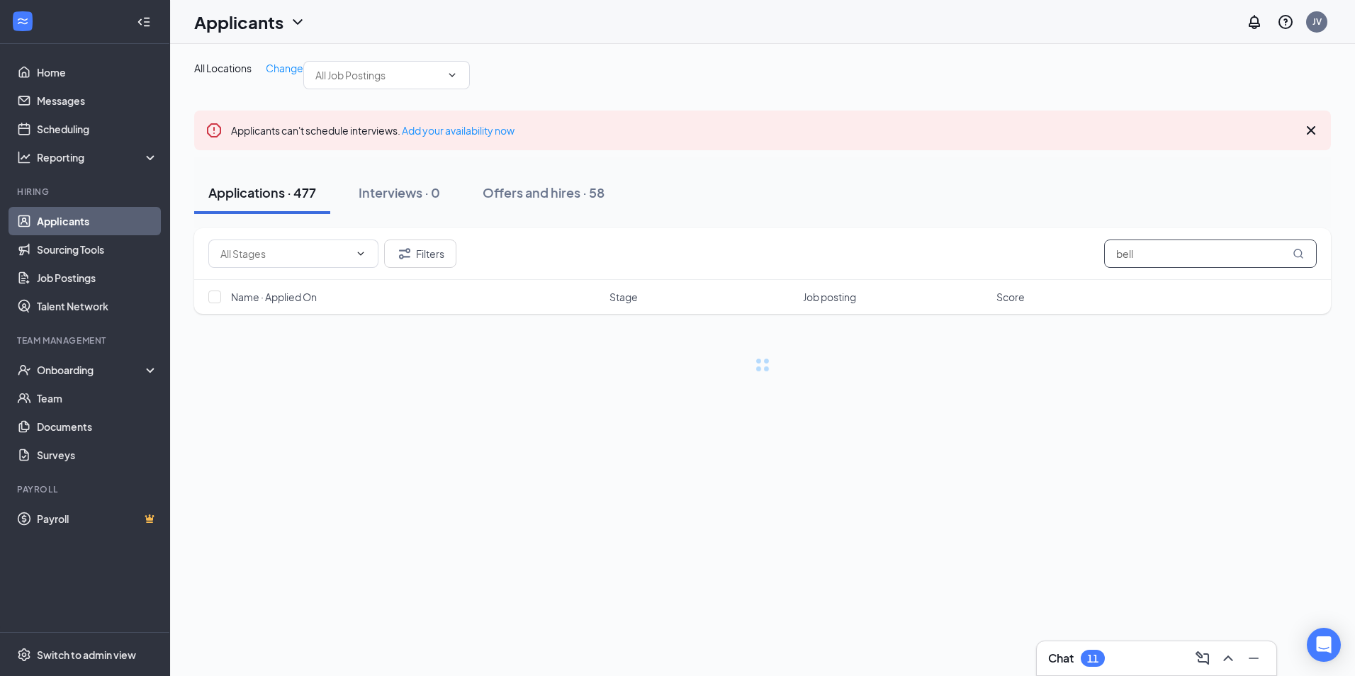
type input "bell"
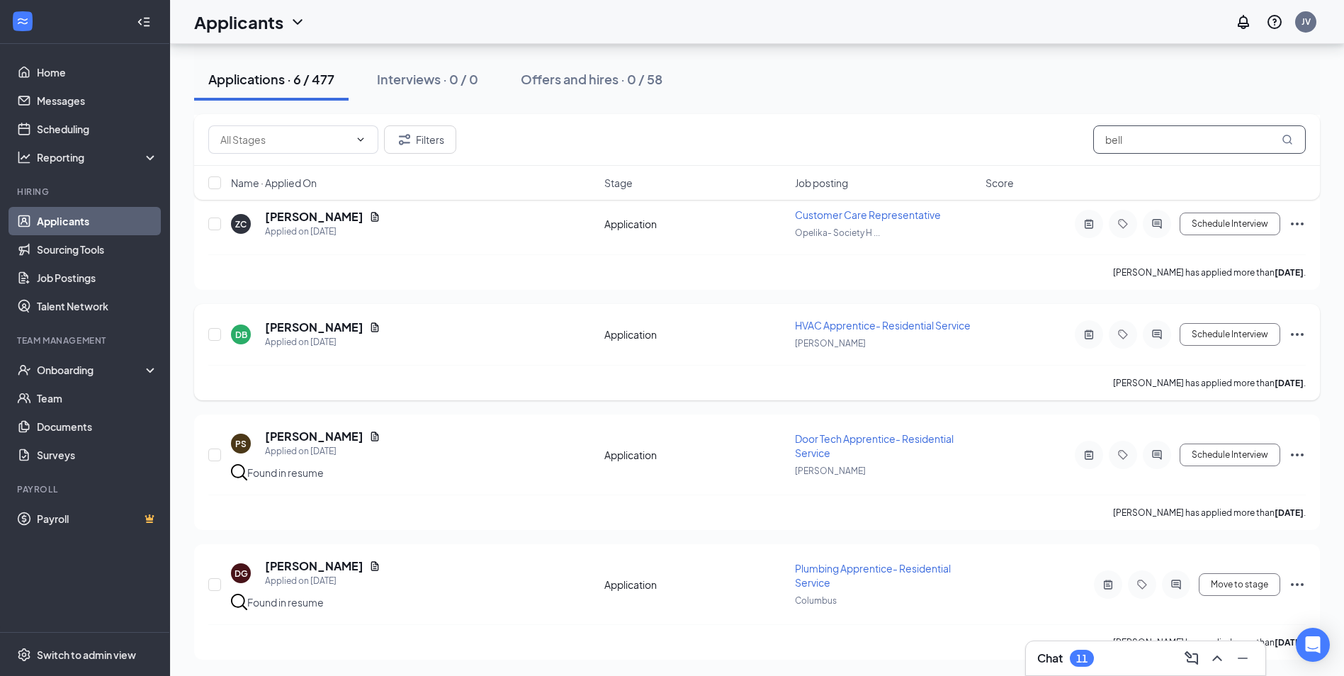
scroll to position [381, 0]
click at [93, 242] on link "Sourcing Tools" at bounding box center [97, 249] width 121 height 28
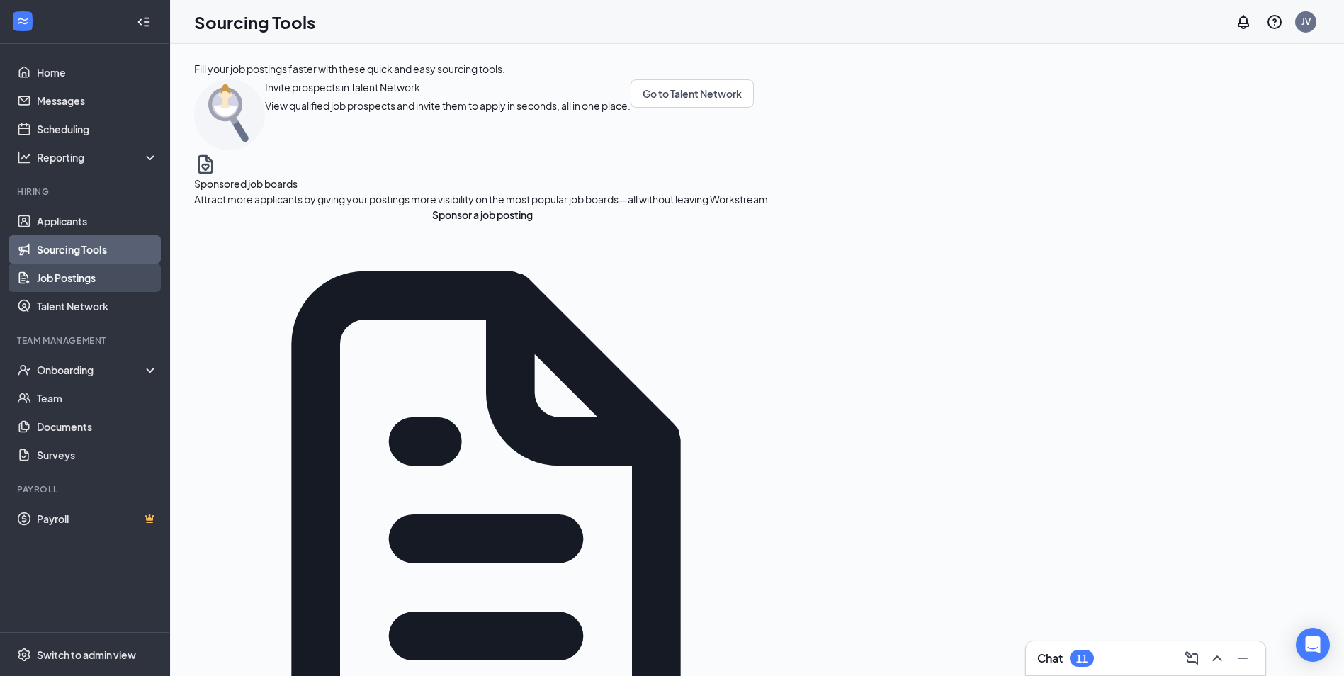
click at [70, 274] on link "Job Postings" at bounding box center [97, 278] width 121 height 28
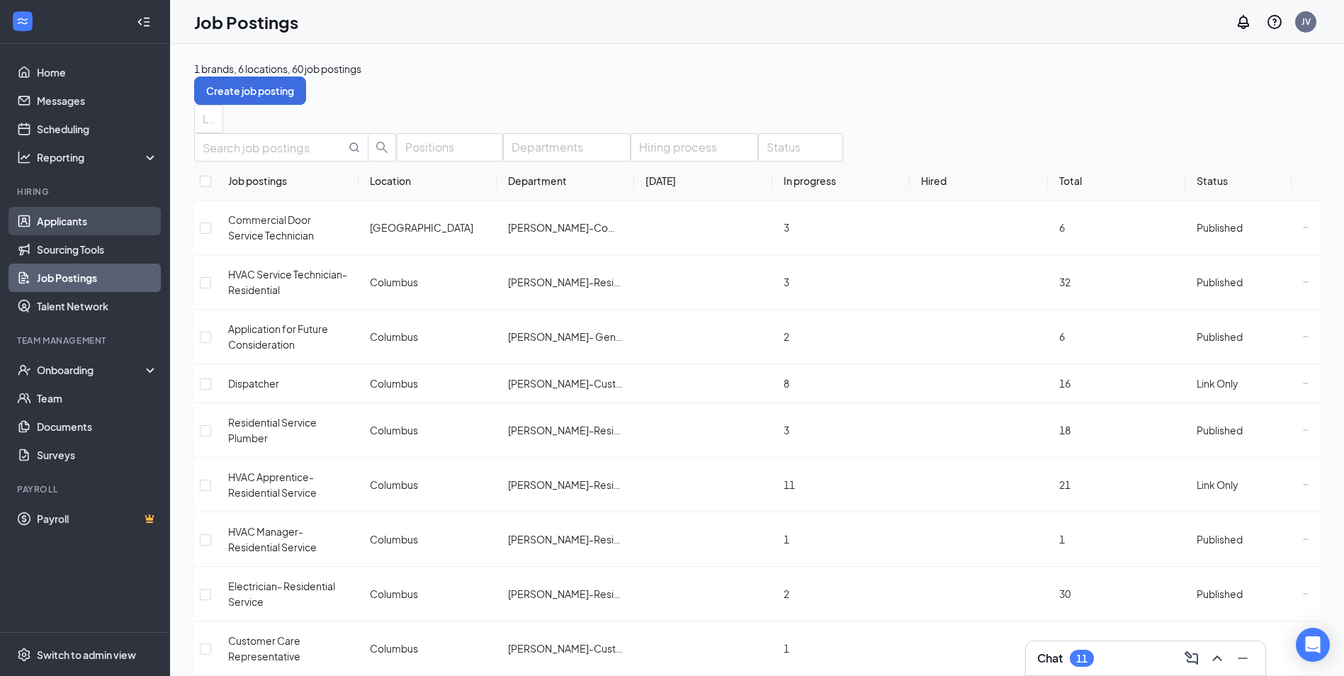
click at [74, 214] on link "Applicants" at bounding box center [97, 221] width 121 height 28
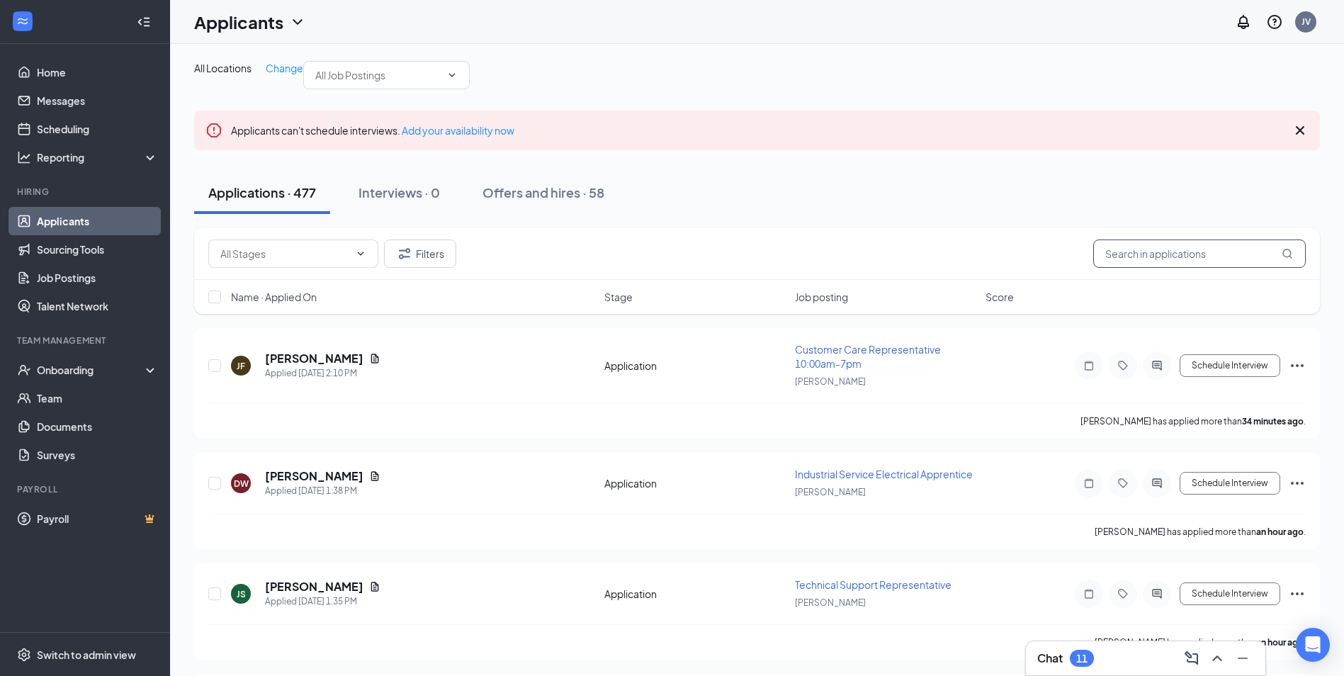
click at [1186, 268] on input "text" at bounding box center [1199, 254] width 213 height 28
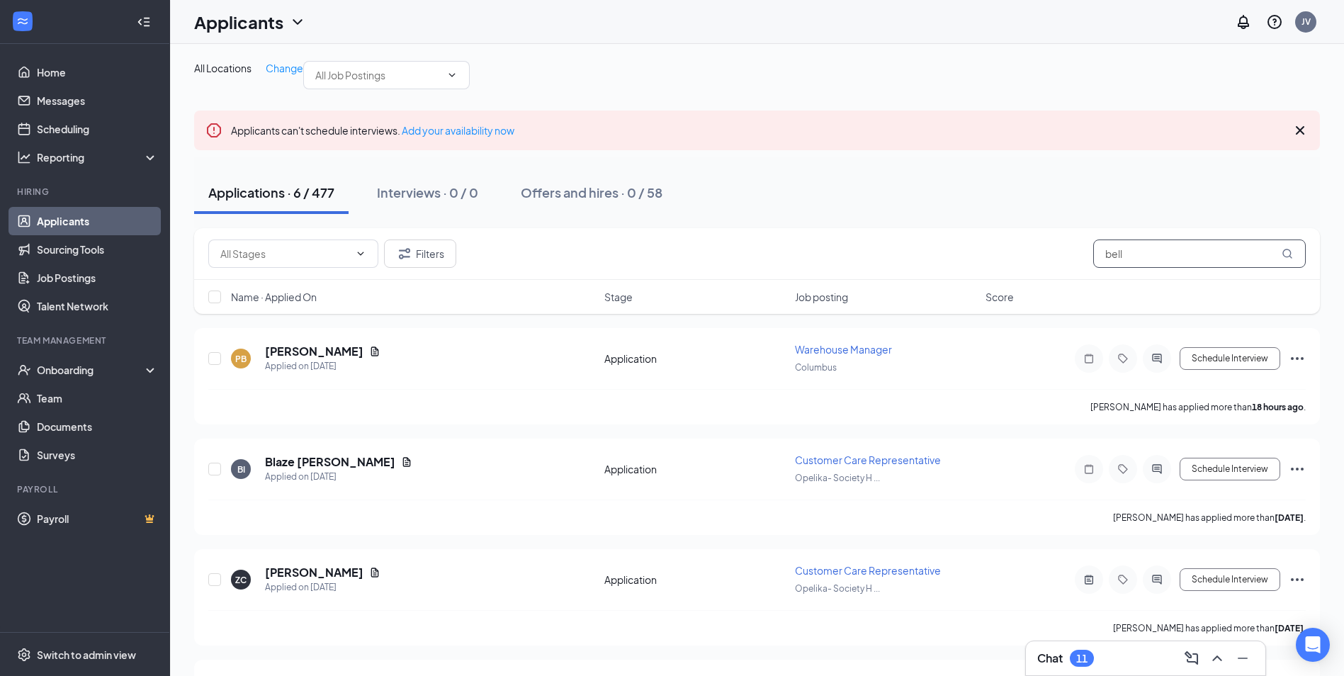
drag, startPoint x: 1105, startPoint y: 274, endPoint x: 975, endPoint y: 269, distance: 130.5
click at [976, 268] on div "Filters bell" at bounding box center [757, 254] width 1098 height 28
type input "christopher"
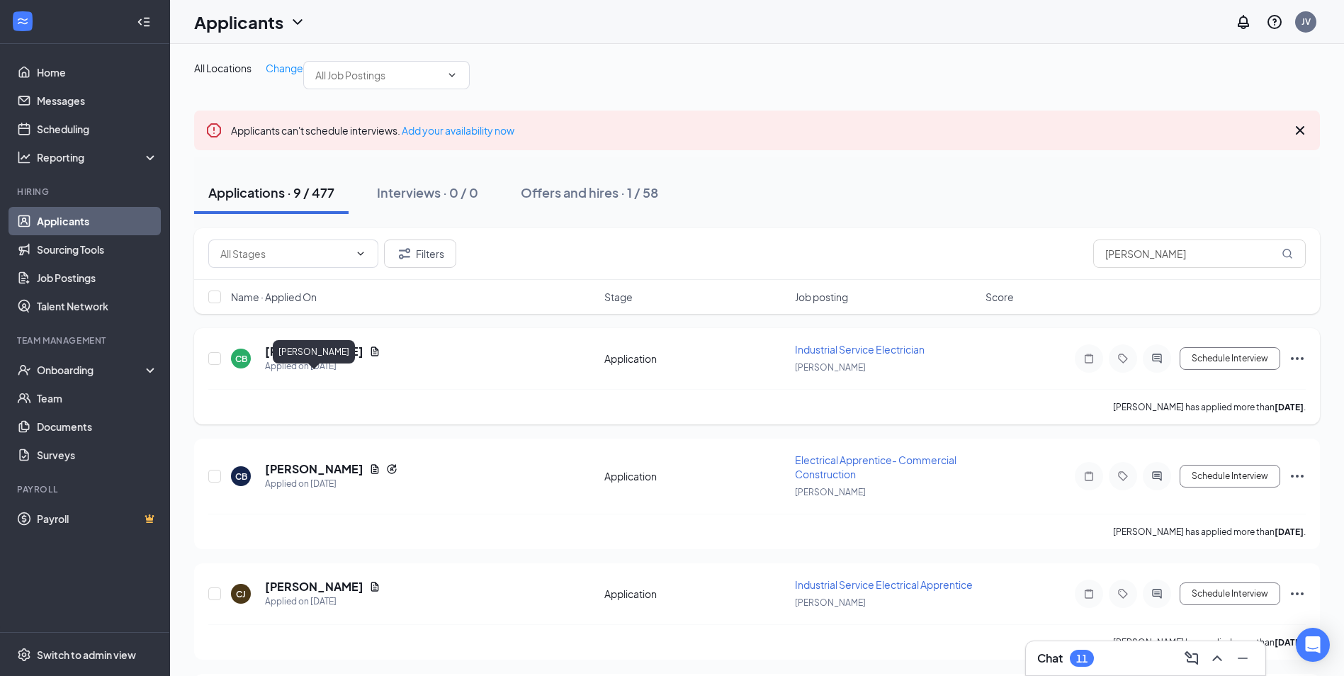
click at [313, 359] on h5 "Christopher Balan" at bounding box center [314, 352] width 98 height 16
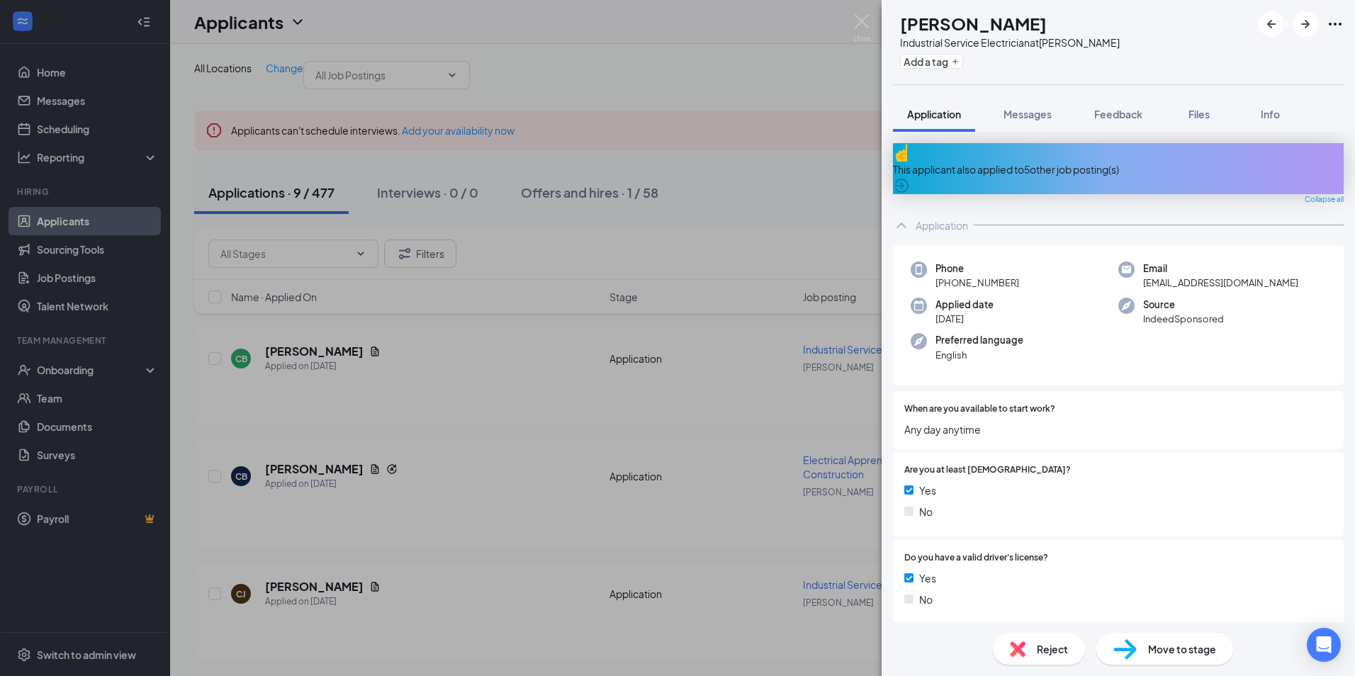
click at [755, 207] on div "CB Christopher Balan Industrial Service Electrician at Montgomery Add a tag App…" at bounding box center [677, 338] width 1355 height 676
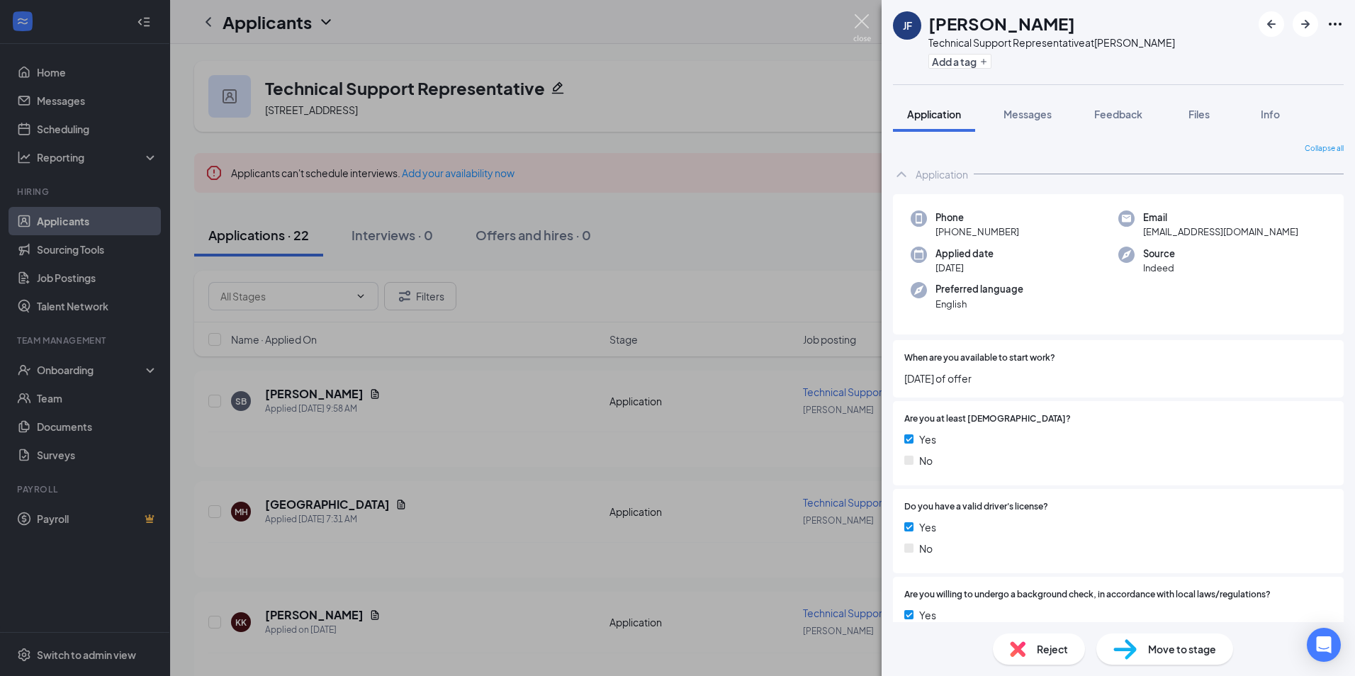
click at [862, 17] on img at bounding box center [862, 28] width 18 height 28
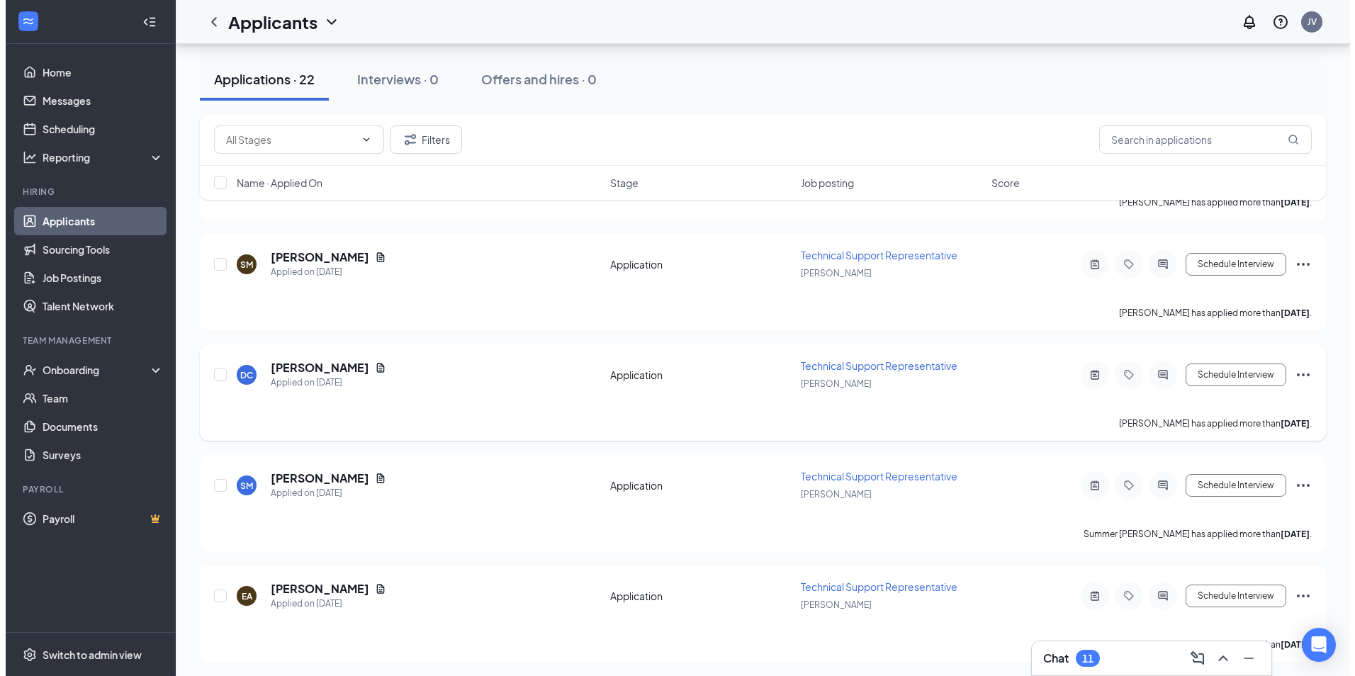
scroll to position [2129, 0]
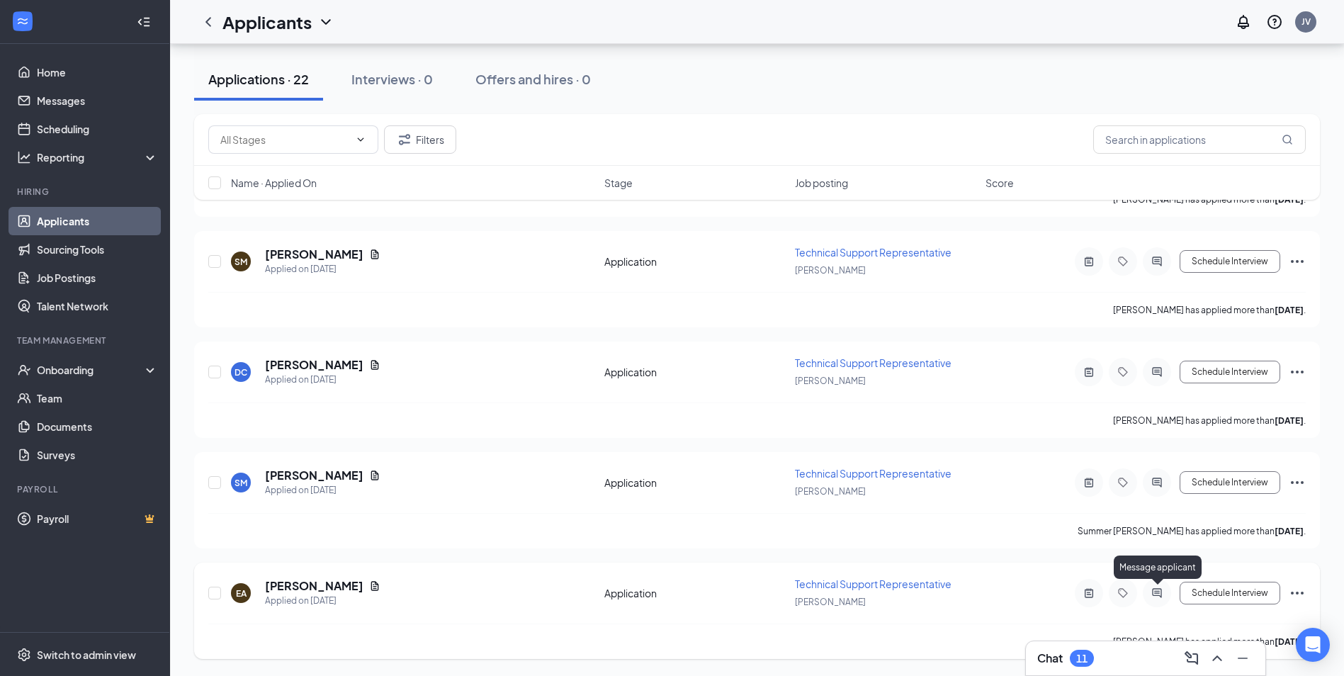
click at [1158, 590] on icon "ActiveChat" at bounding box center [1157, 592] width 17 height 11
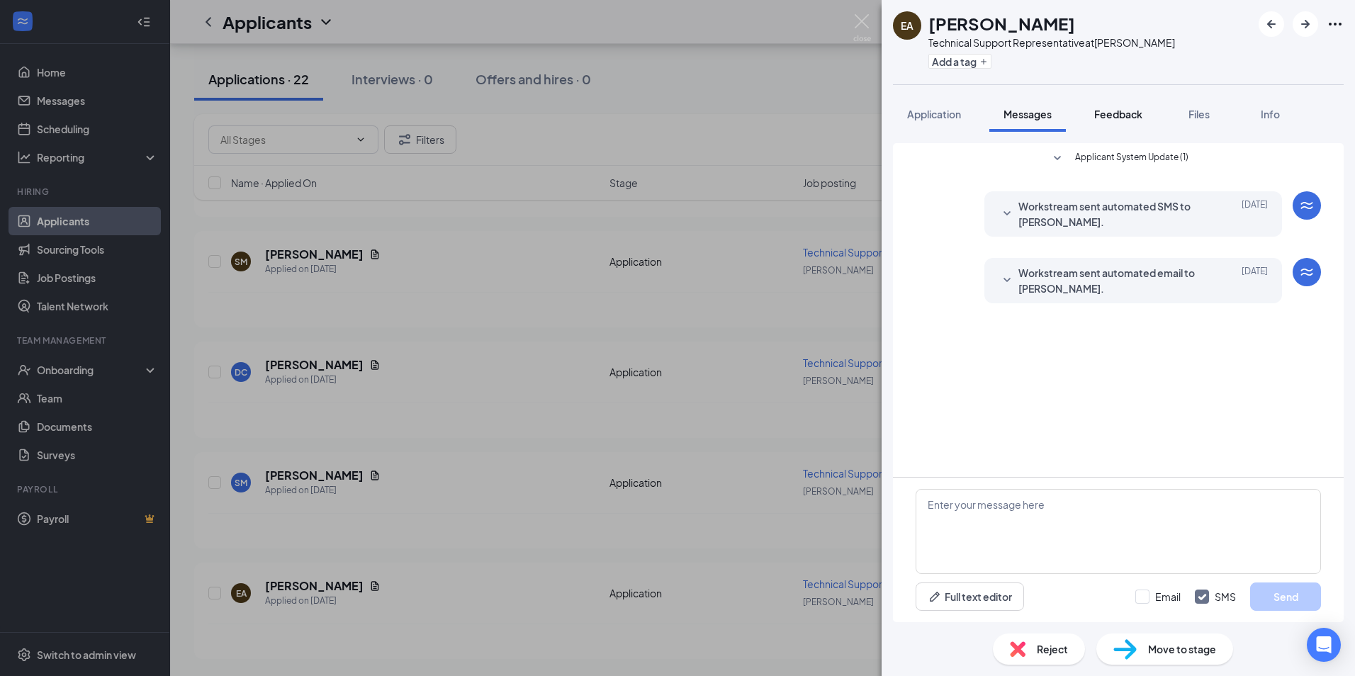
click at [1113, 118] on span "Feedback" at bounding box center [1118, 114] width 48 height 13
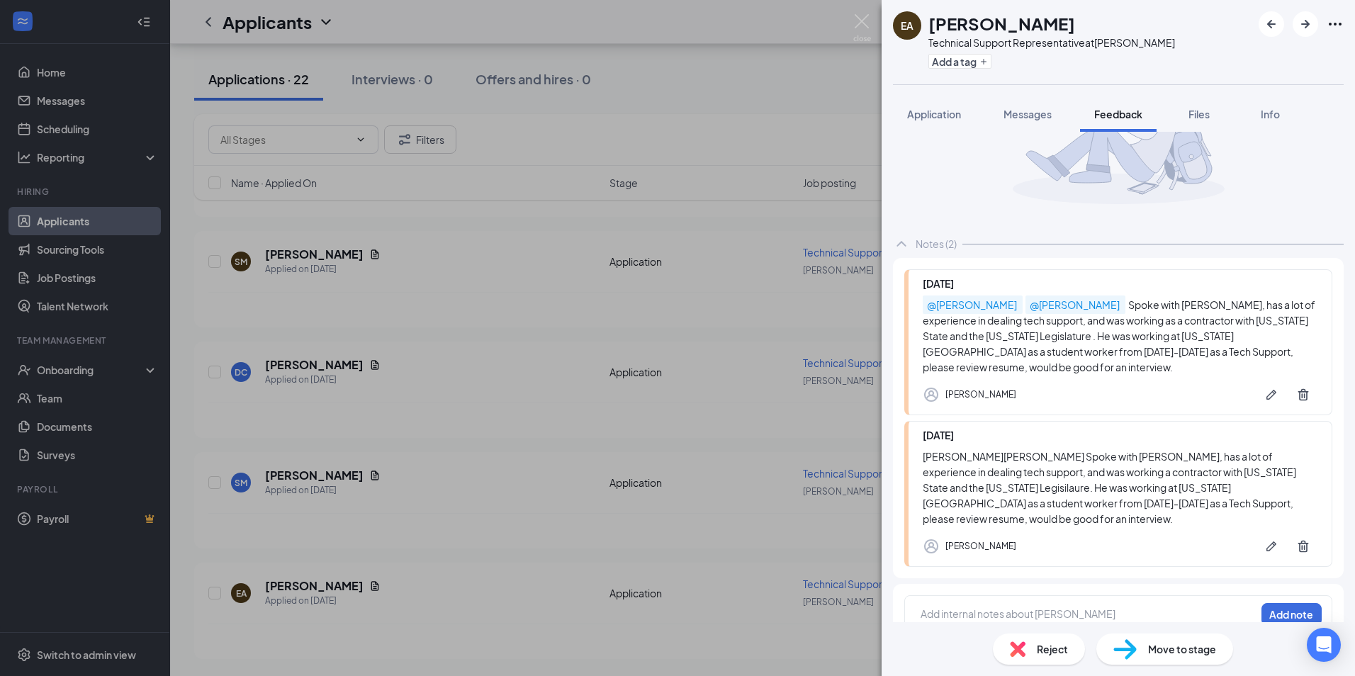
scroll to position [115, 0]
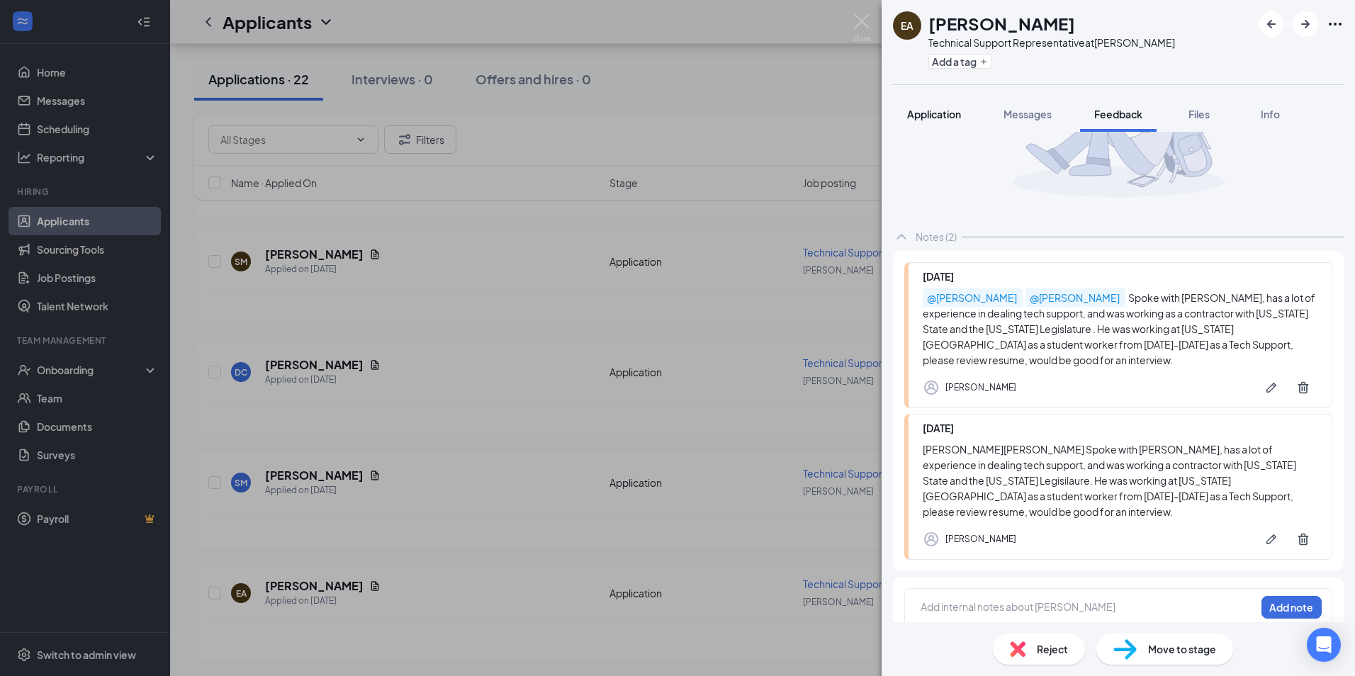
click at [942, 116] on span "Application" at bounding box center [934, 114] width 54 height 13
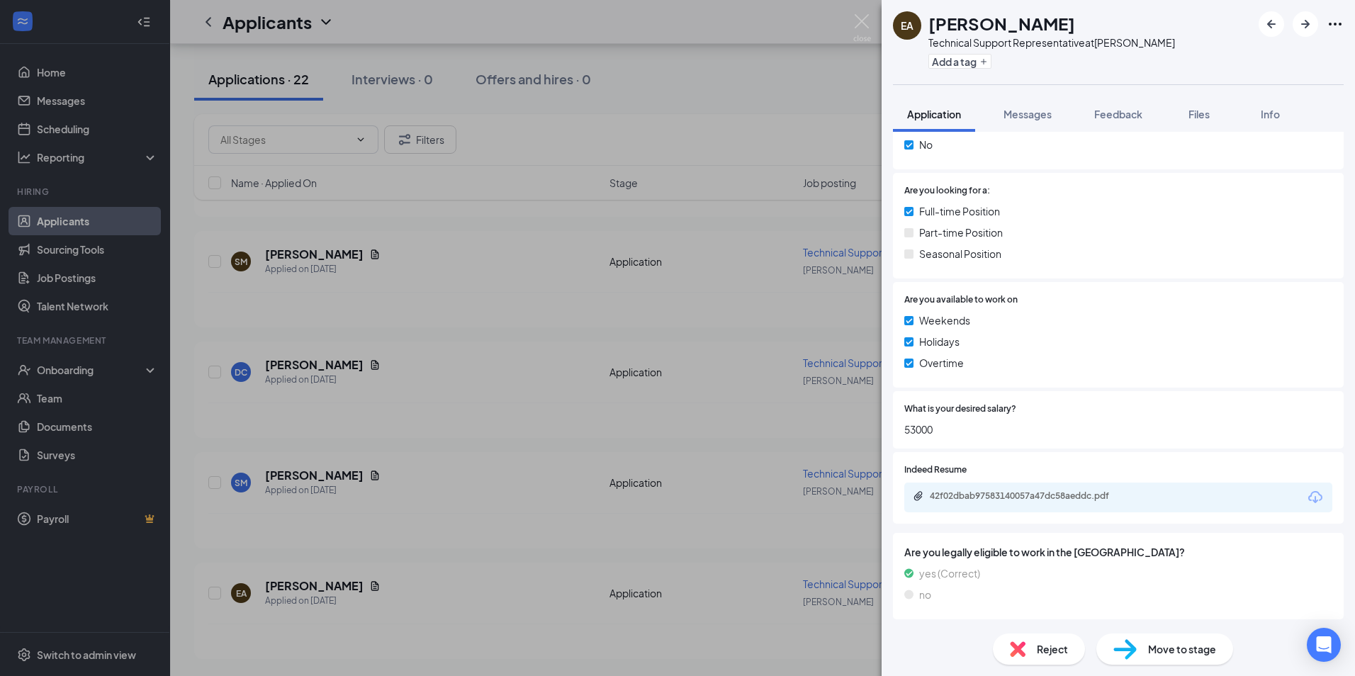
scroll to position [580, 0]
click at [976, 496] on div "42f02dbab97583140057a47dc58aeddc.pdf" at bounding box center [1029, 495] width 198 height 11
click at [1276, 23] on icon "ArrowLeftNew" at bounding box center [1271, 24] width 17 height 17
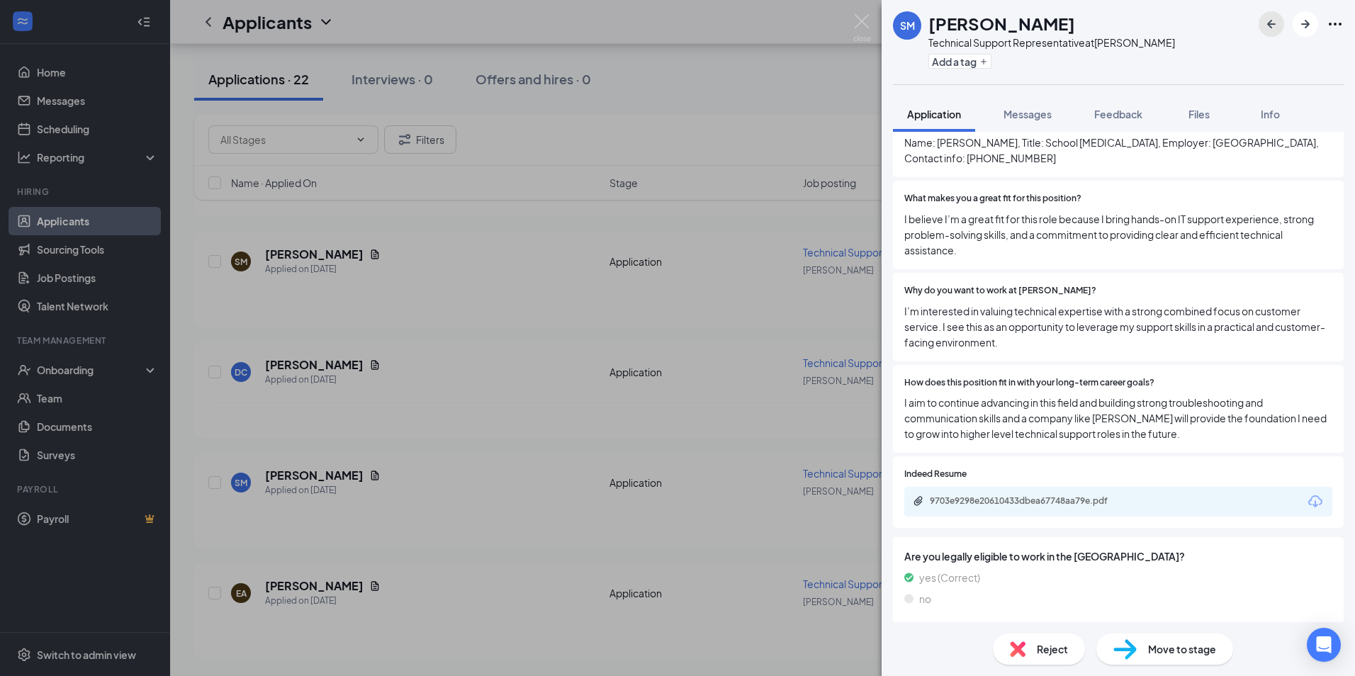
scroll to position [932, 0]
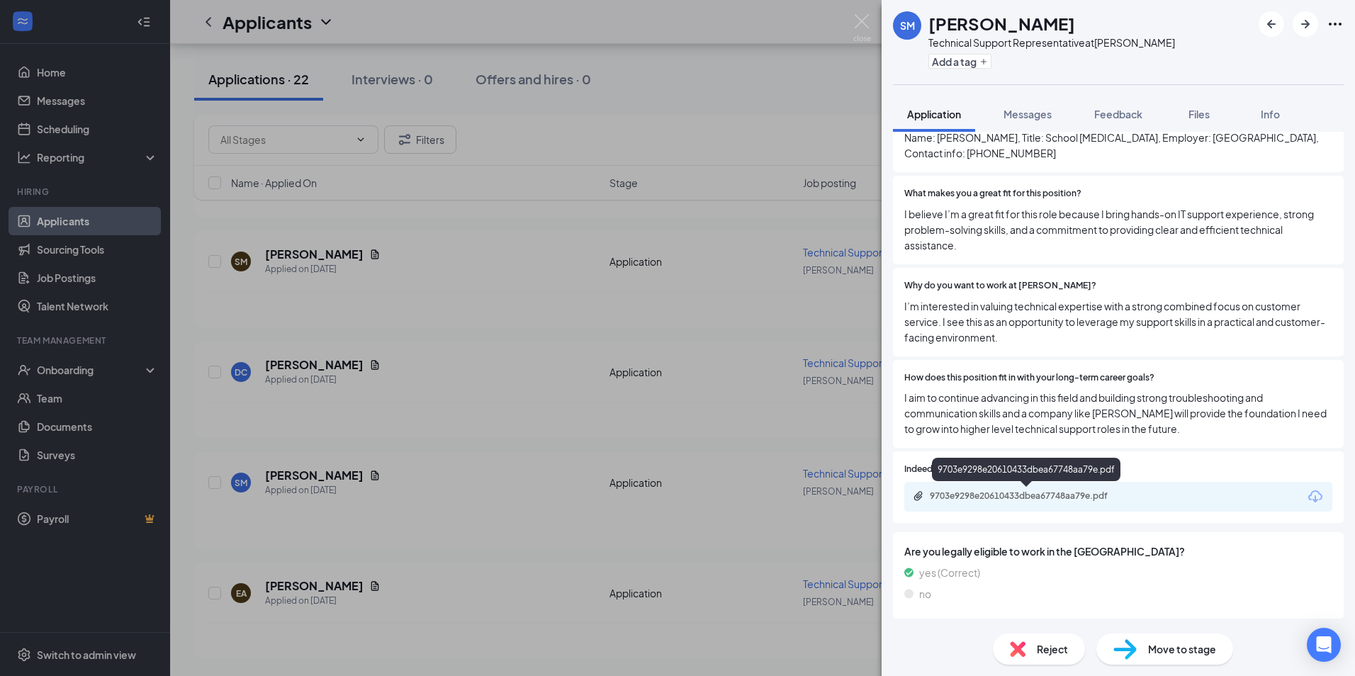
click at [1004, 495] on div "9703e9298e20610433dbea67748aa79e.pdf" at bounding box center [1029, 495] width 198 height 11
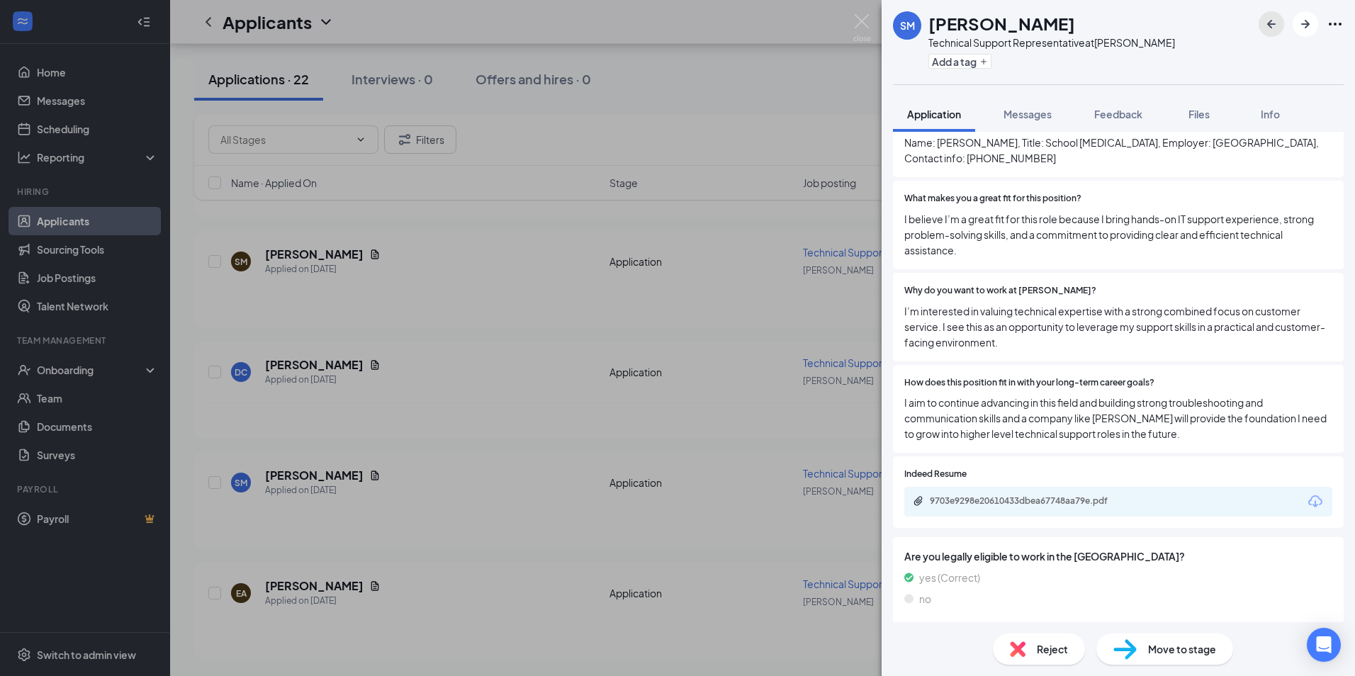
click at [1277, 30] on icon "ArrowLeftNew" at bounding box center [1271, 24] width 17 height 17
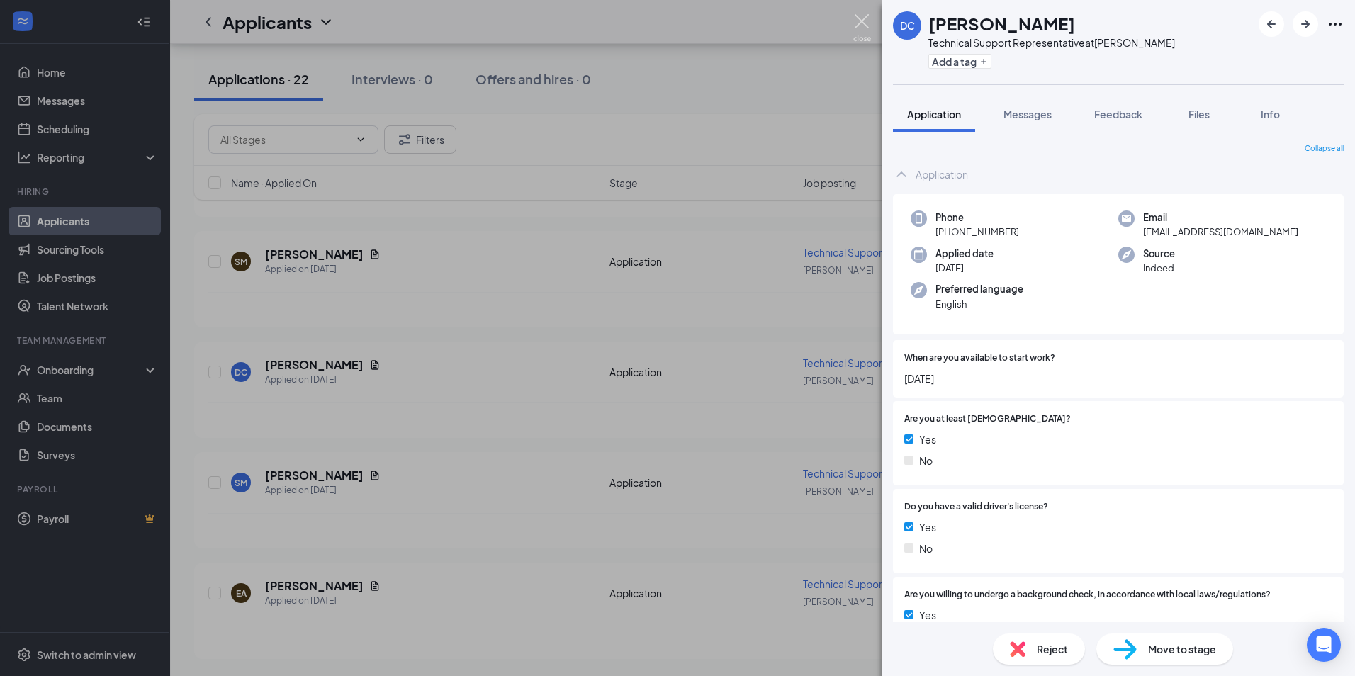
click at [862, 17] on img at bounding box center [862, 28] width 18 height 28
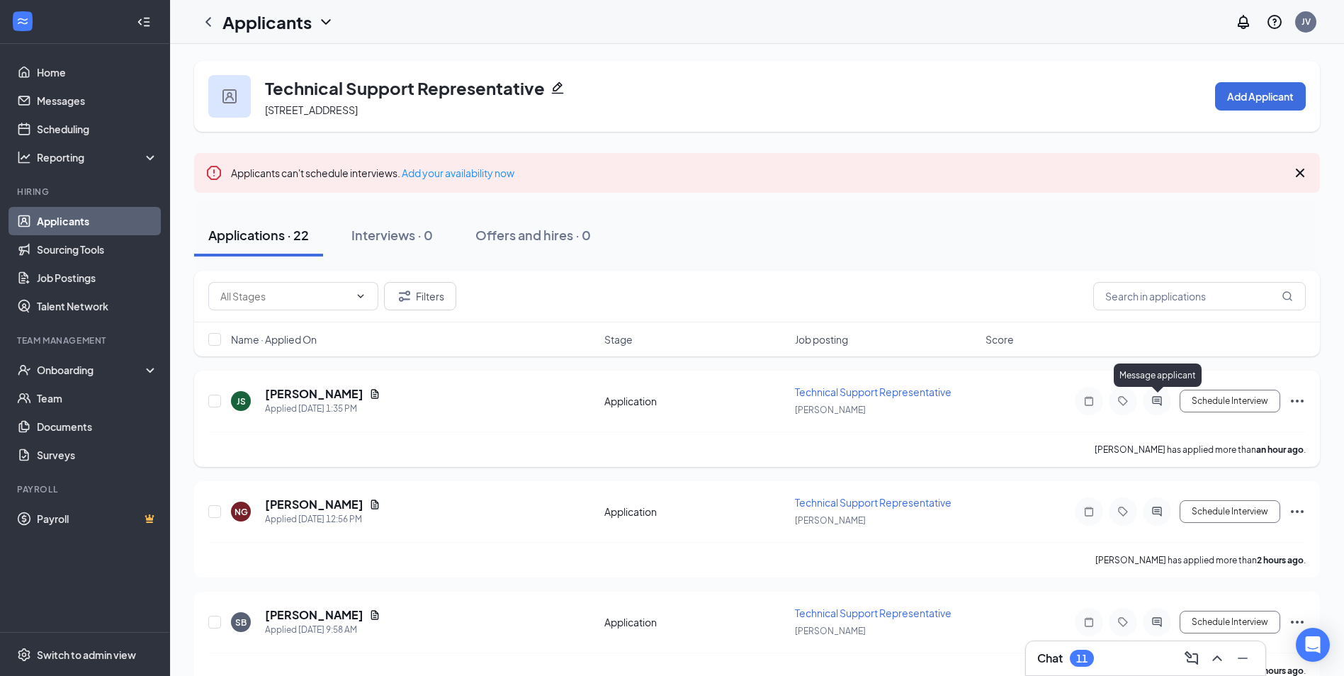
click at [1160, 404] on icon "ActiveChat" at bounding box center [1156, 400] width 9 height 9
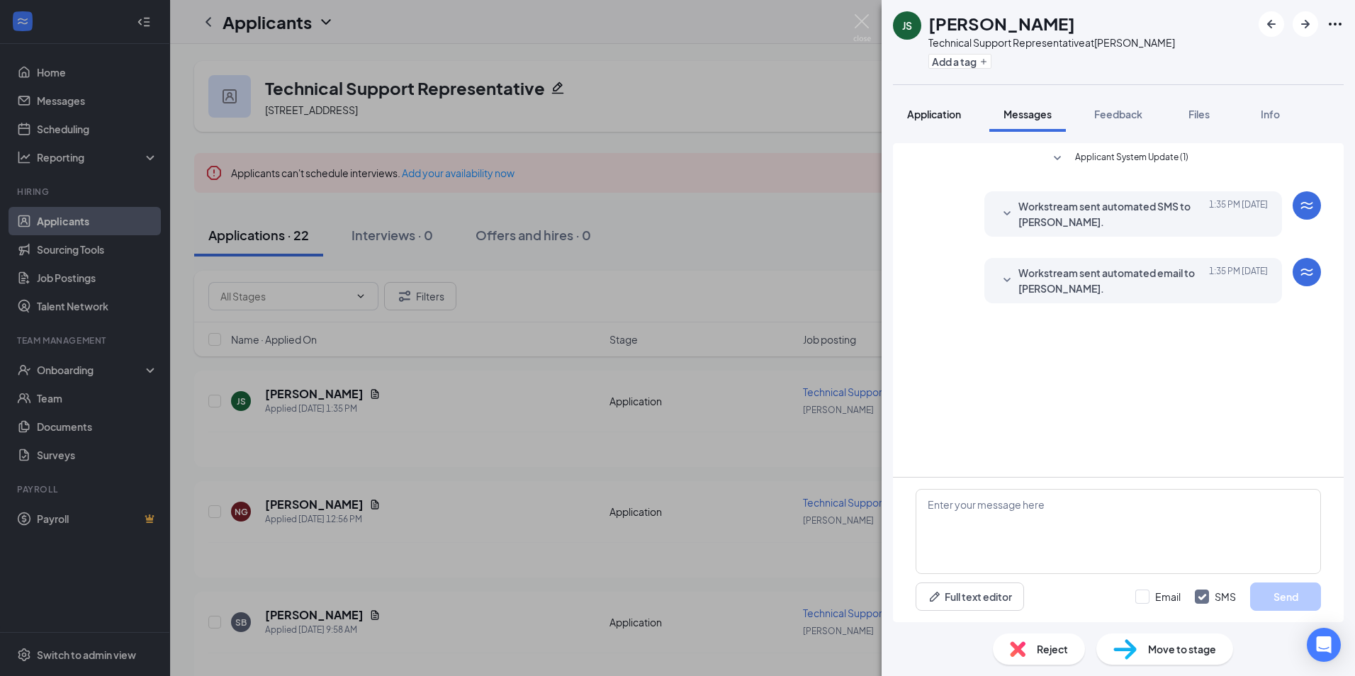
click at [924, 114] on span "Application" at bounding box center [934, 114] width 54 height 13
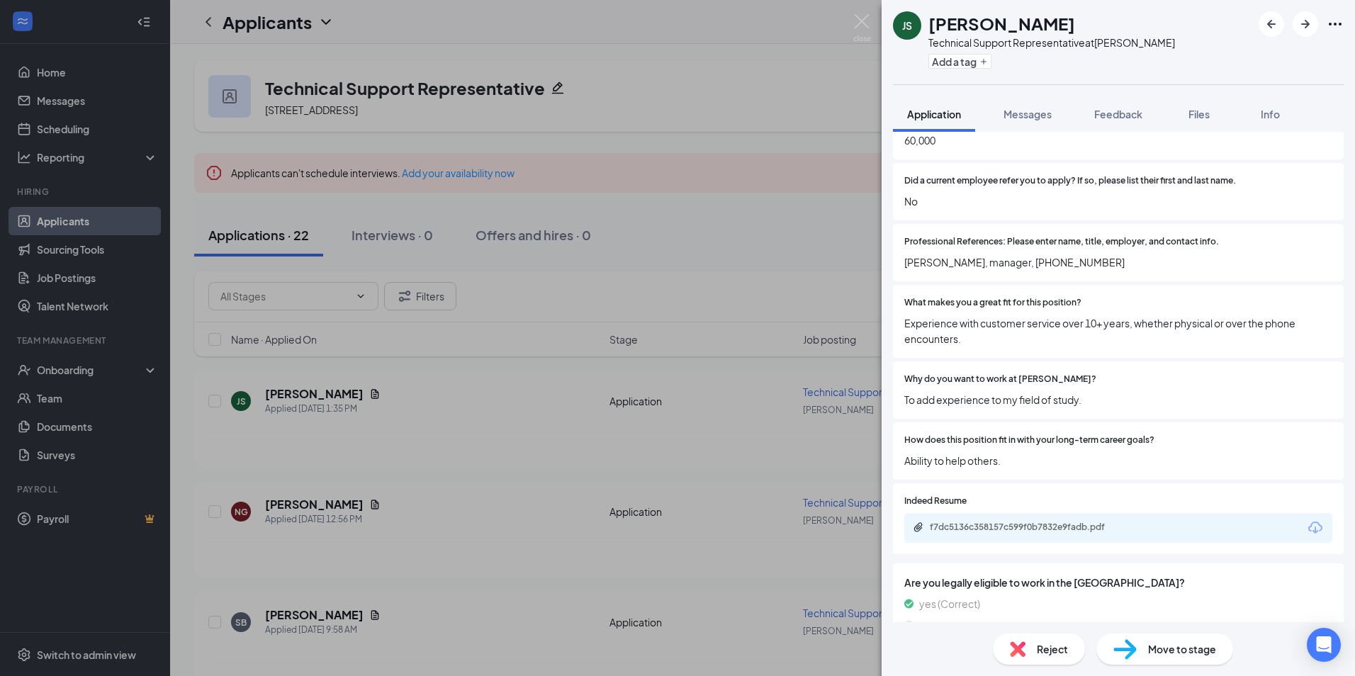
scroll to position [899, 0]
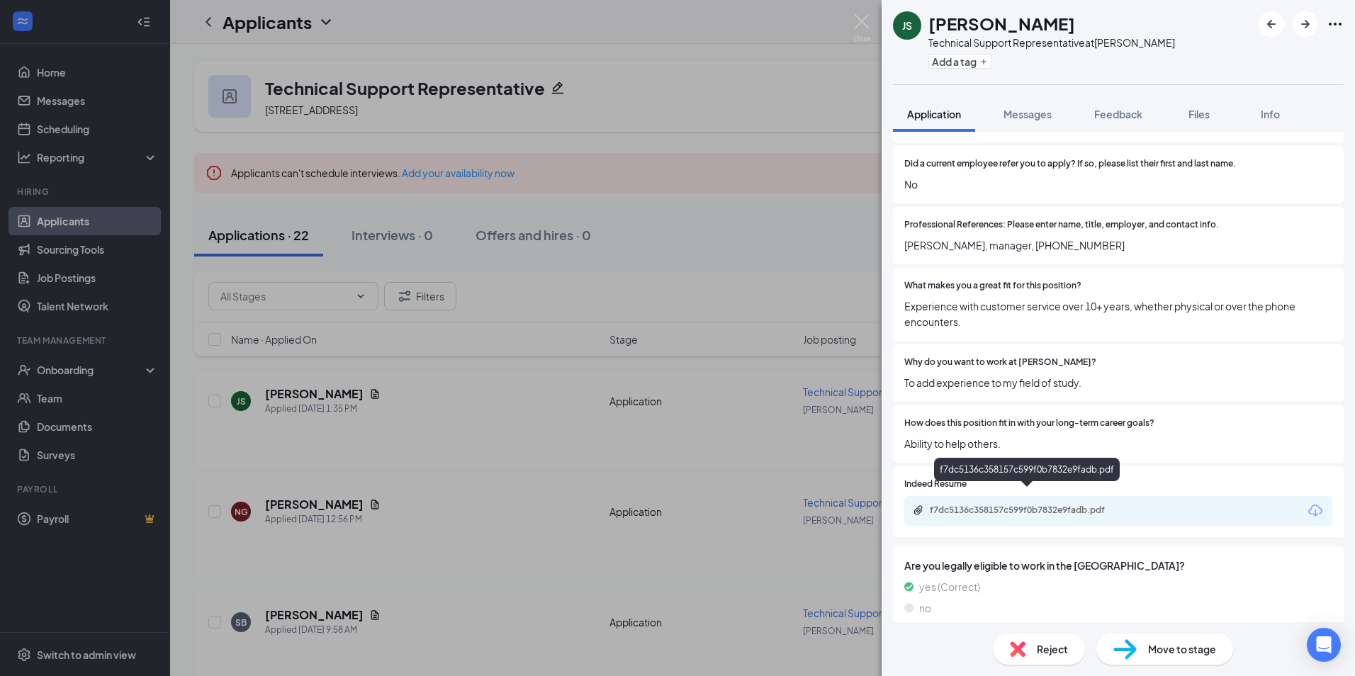
click at [1018, 505] on div "f7dc5136c358157c599f0b7832e9fadb.pdf" at bounding box center [1029, 510] width 198 height 11
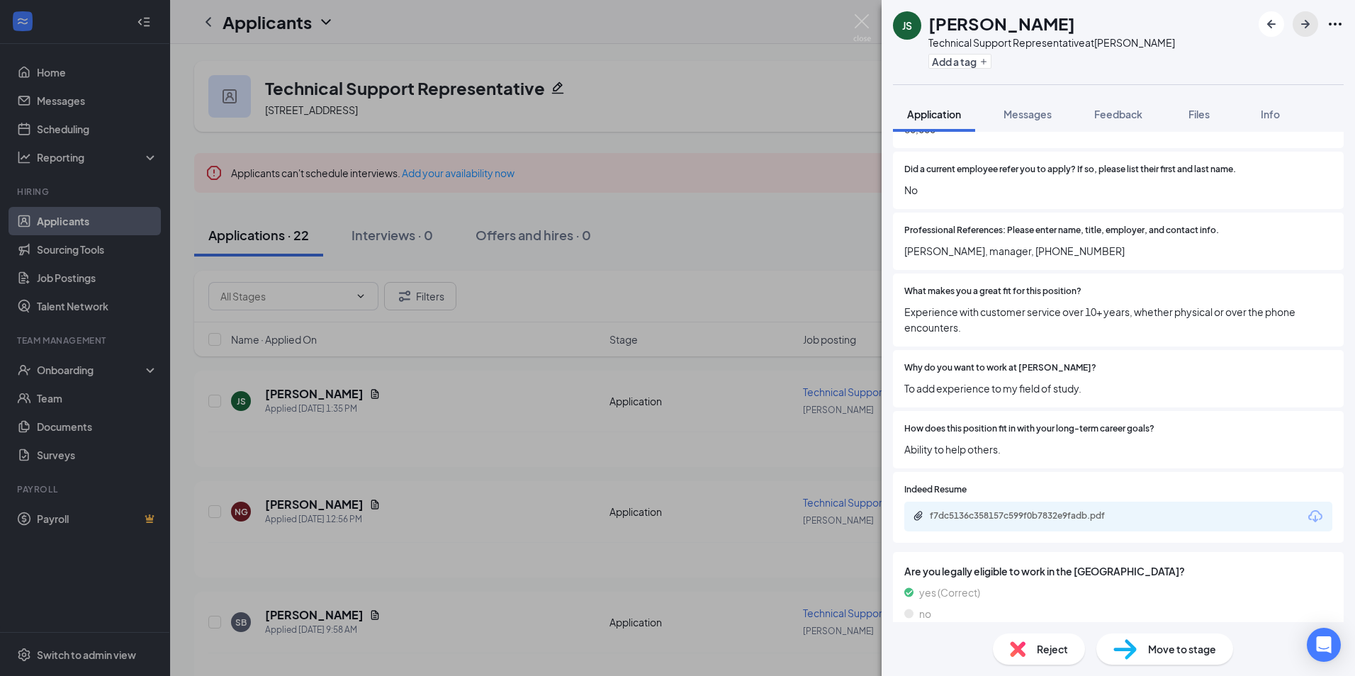
drag, startPoint x: 1310, startPoint y: 19, endPoint x: 1301, endPoint y: 20, distance: 8.5
click at [1308, 19] on icon "ArrowRight" at bounding box center [1305, 24] width 17 height 17
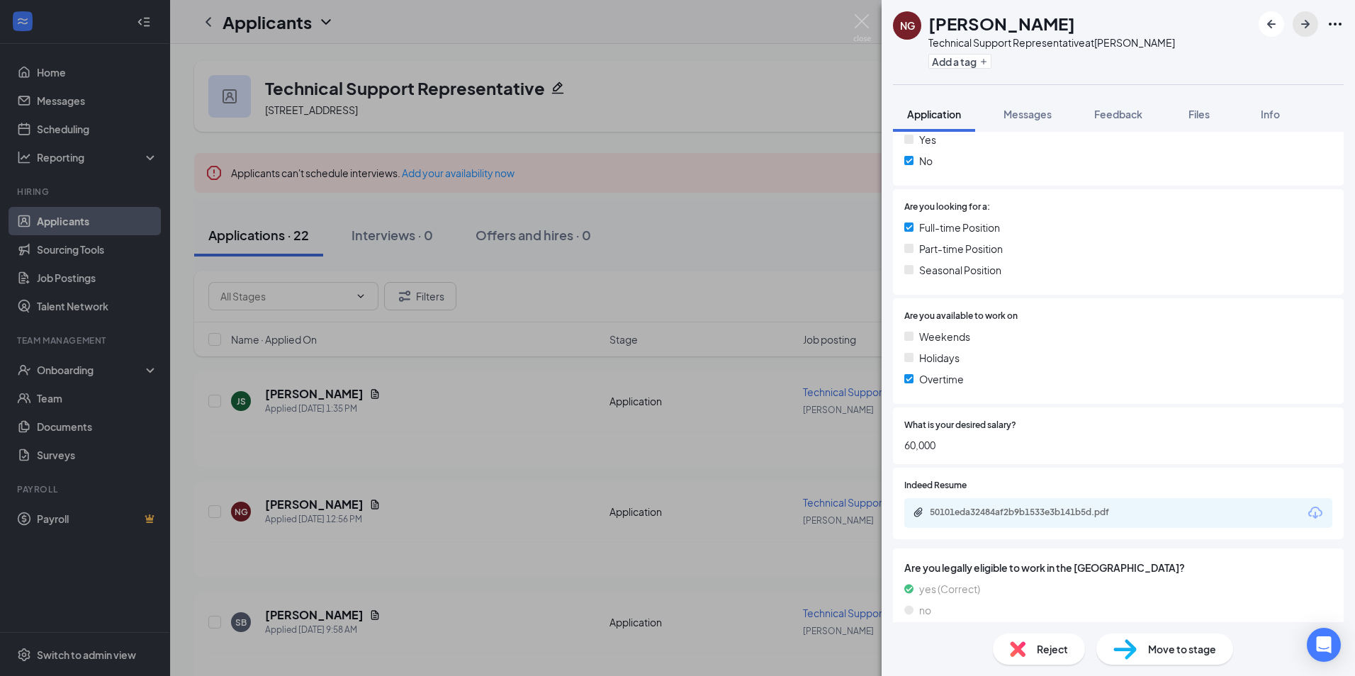
scroll to position [580, 0]
click at [989, 505] on div "50101eda32484af2b9b1533e3b141b5d.pdf" at bounding box center [1029, 510] width 198 height 11
click at [1277, 27] on icon "ArrowLeftNew" at bounding box center [1271, 24] width 17 height 17
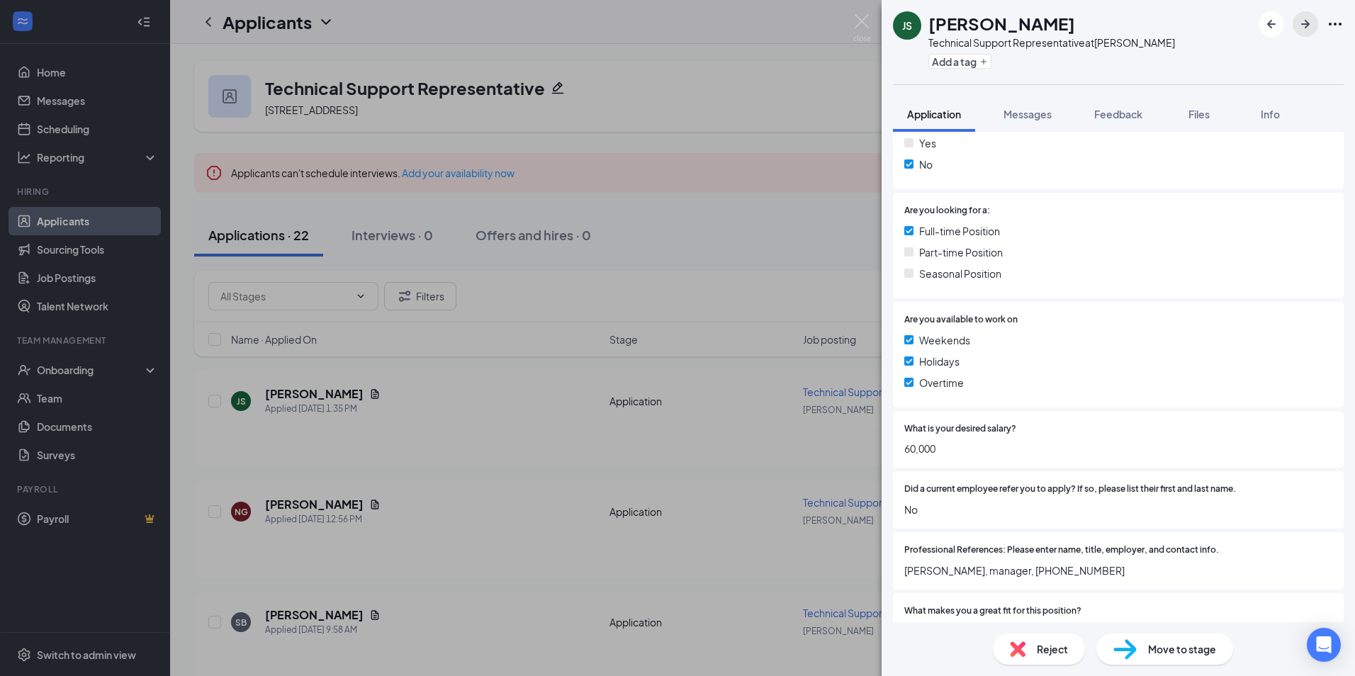
click at [1302, 26] on icon "ArrowRight" at bounding box center [1305, 24] width 17 height 17
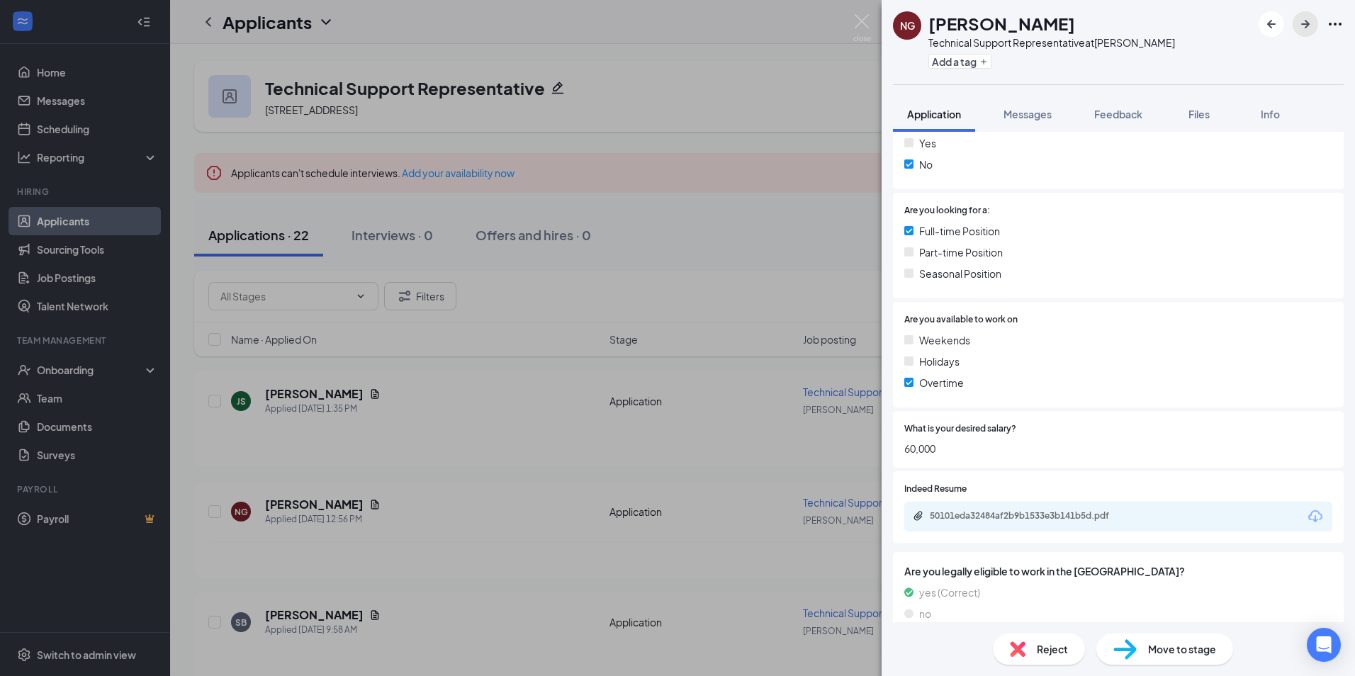
click at [1301, 26] on icon "ArrowRight" at bounding box center [1305, 24] width 17 height 17
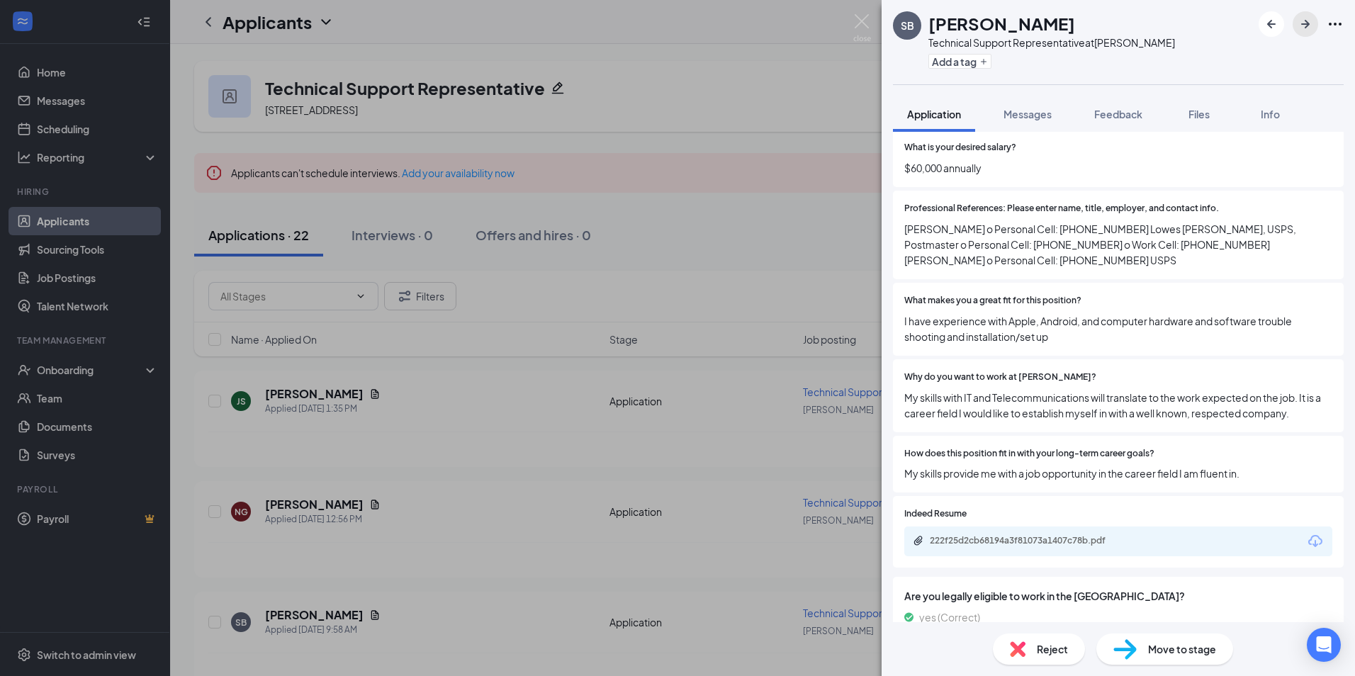
scroll to position [885, 0]
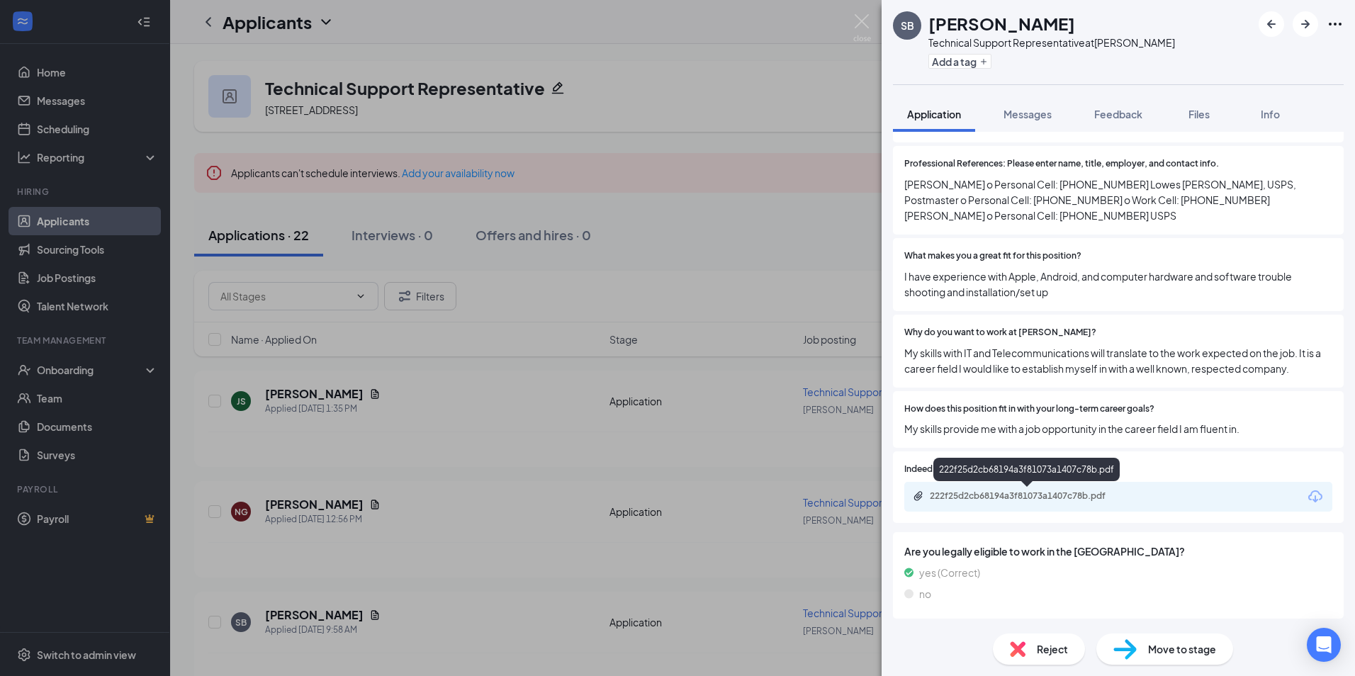
click at [1004, 498] on div "222f25d2cb68194a3f81073a1407c78b.pdf" at bounding box center [1029, 495] width 198 height 11
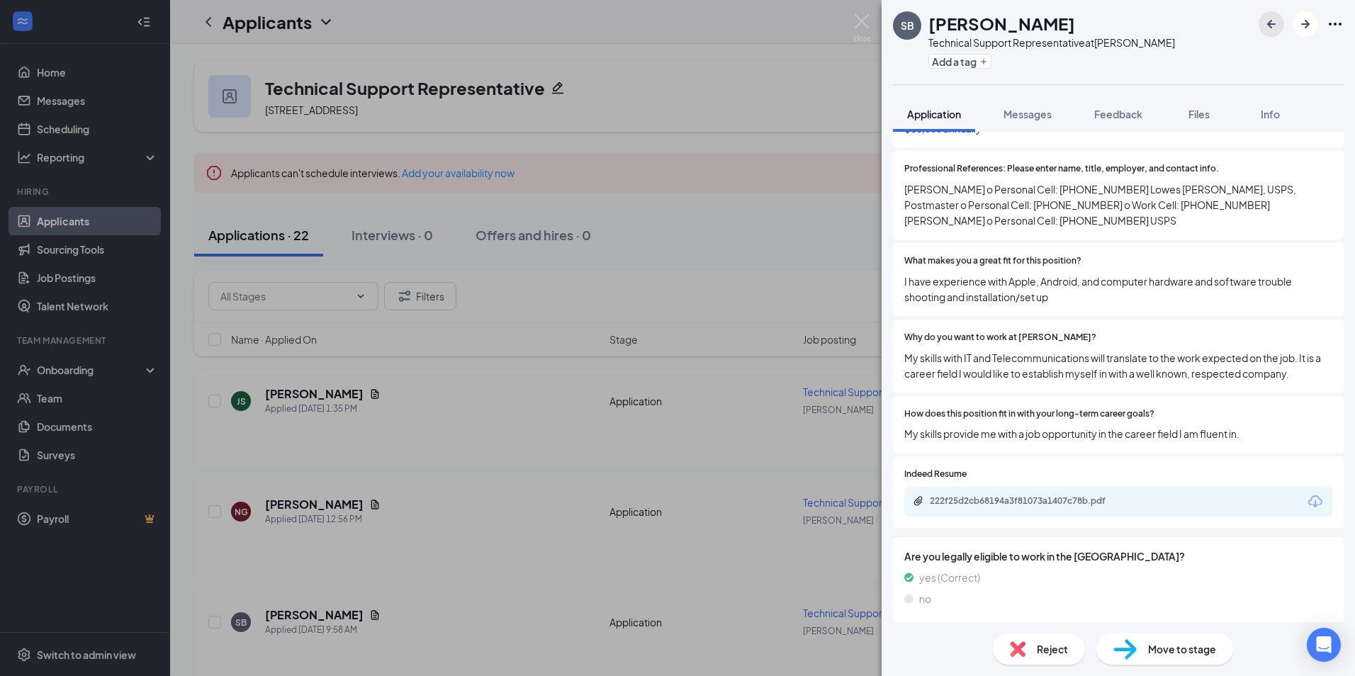
click at [1279, 30] on icon "ArrowLeftNew" at bounding box center [1271, 24] width 17 height 17
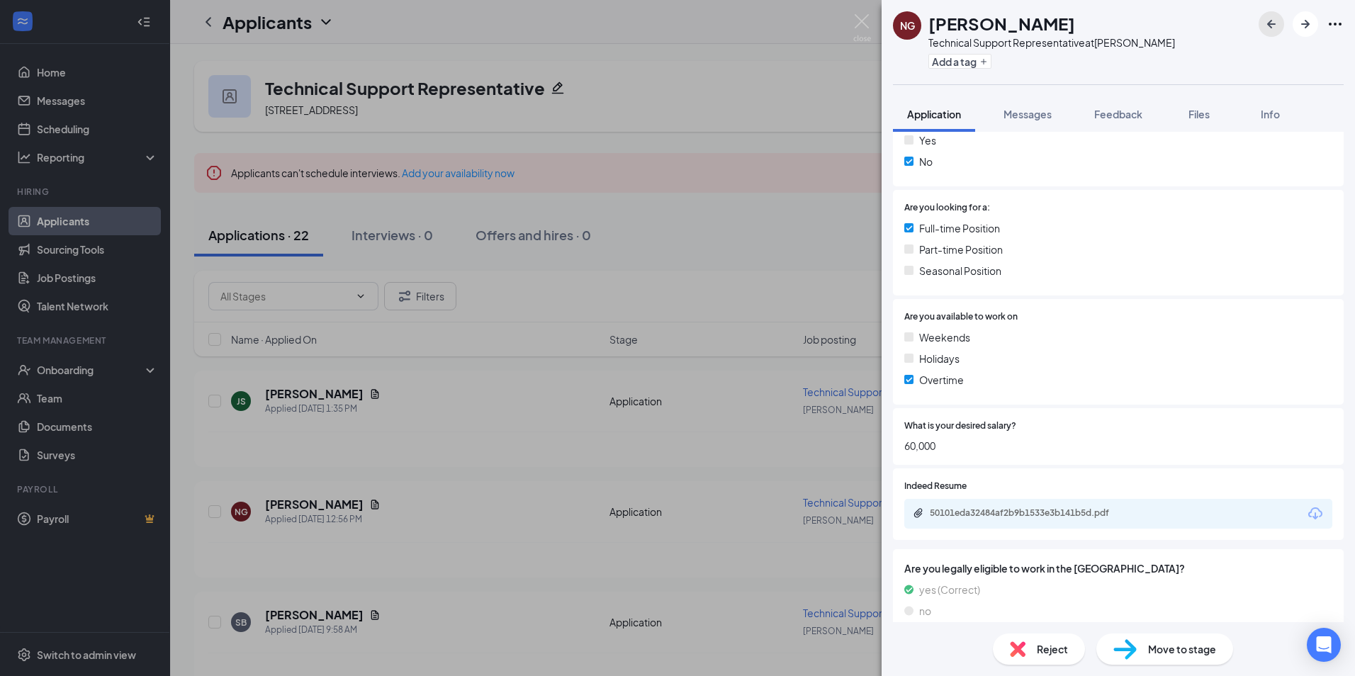
scroll to position [574, 0]
click at [1278, 22] on icon "ArrowLeftNew" at bounding box center [1271, 24] width 17 height 17
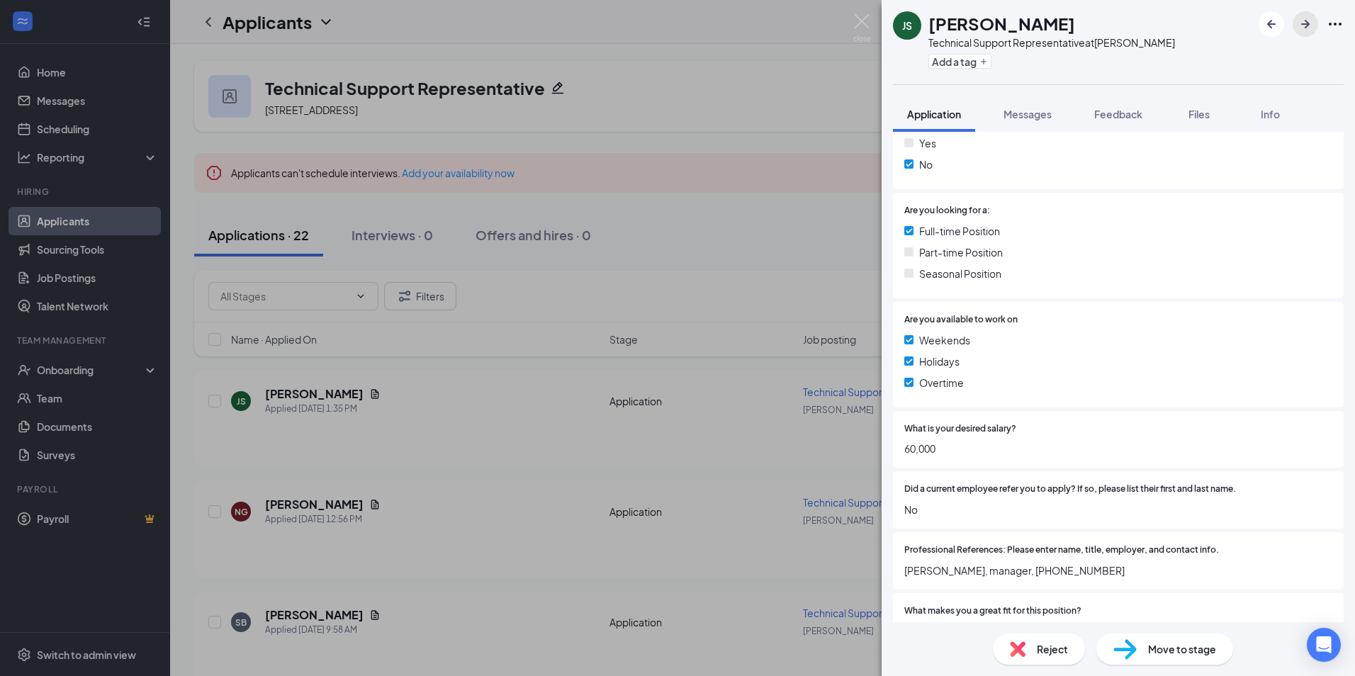
click at [1304, 21] on icon "ArrowRight" at bounding box center [1305, 24] width 17 height 17
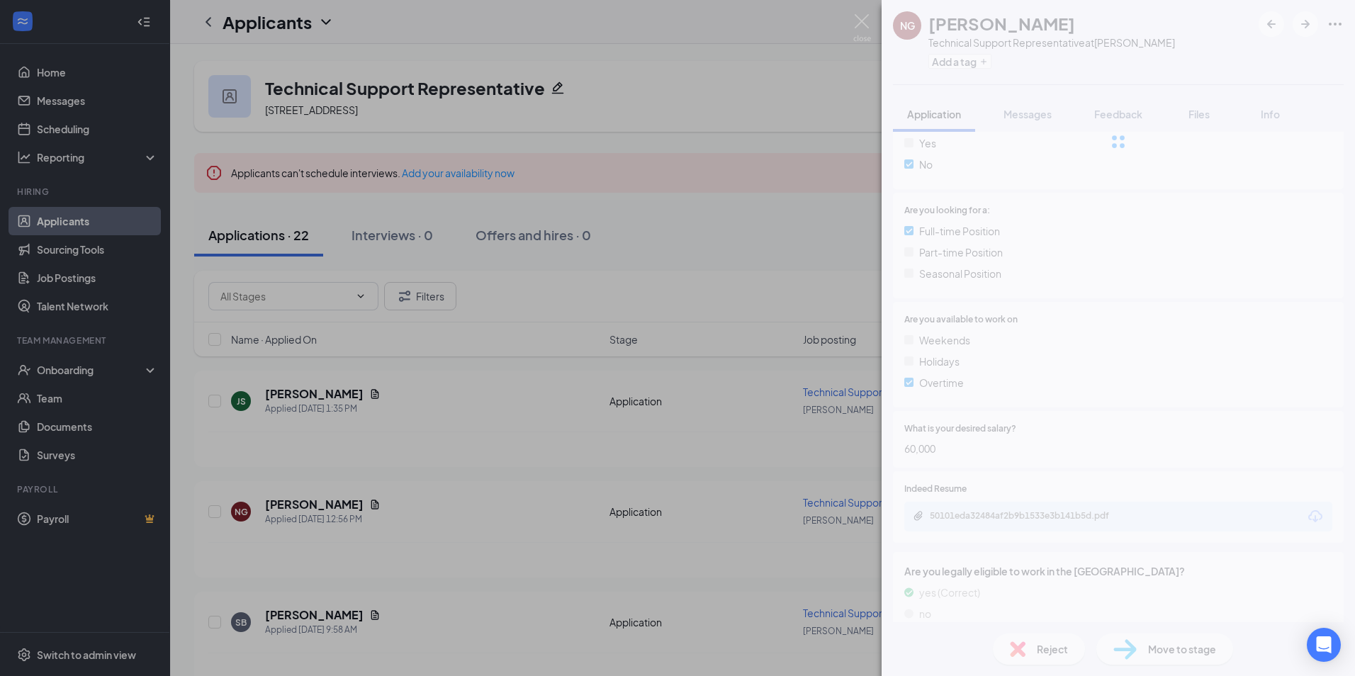
click at [1304, 20] on div at bounding box center [1118, 141] width 473 height 283
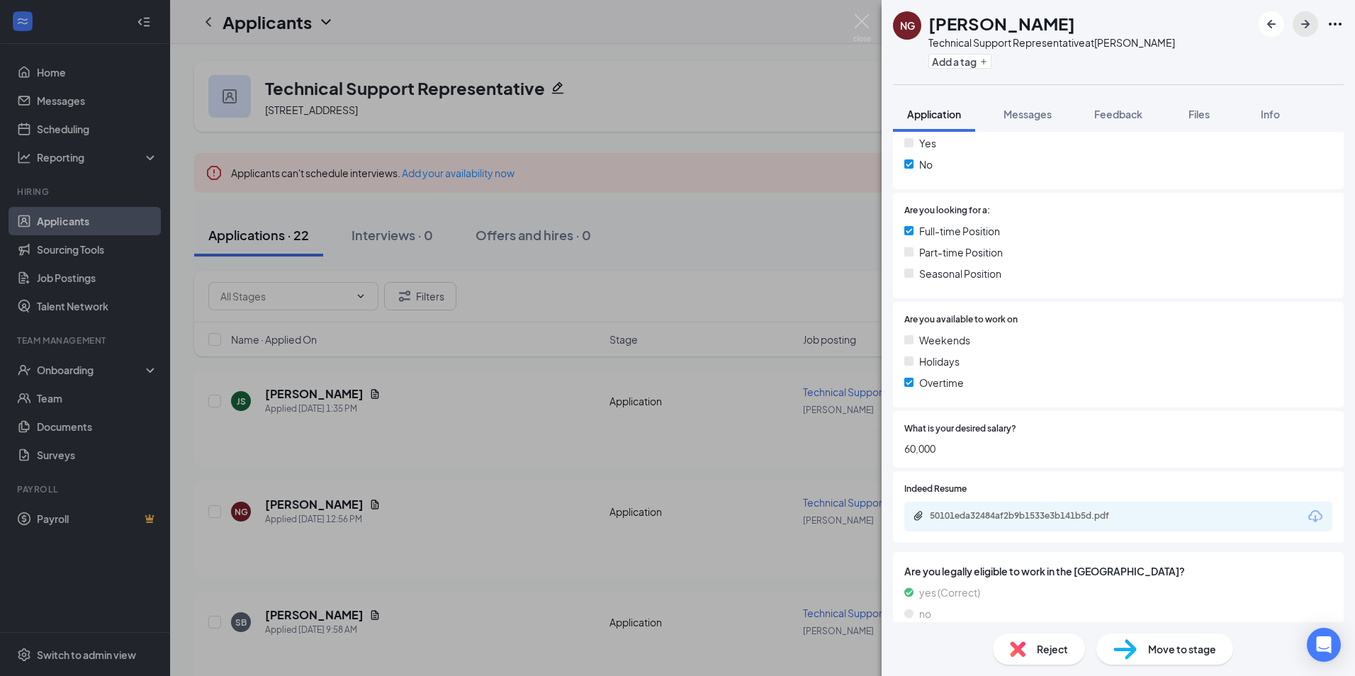
click at [1302, 20] on icon "ArrowRight" at bounding box center [1305, 24] width 17 height 17
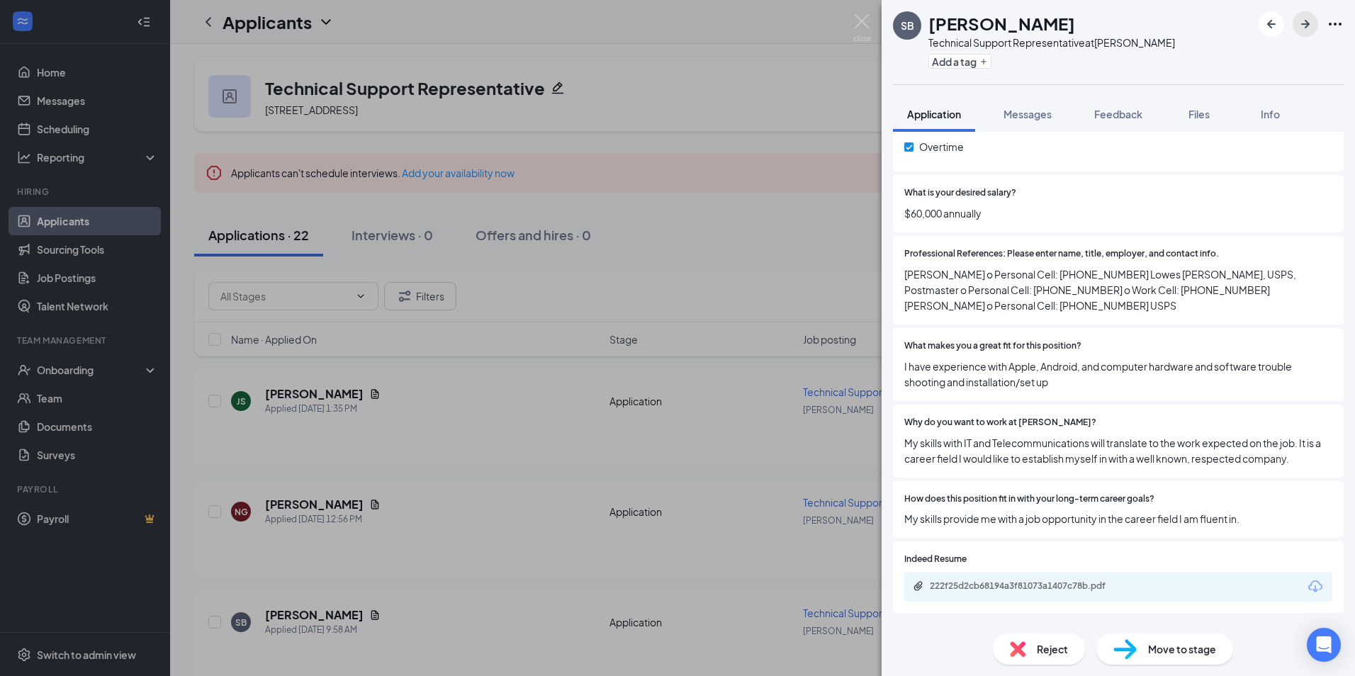
scroll to position [602, 0]
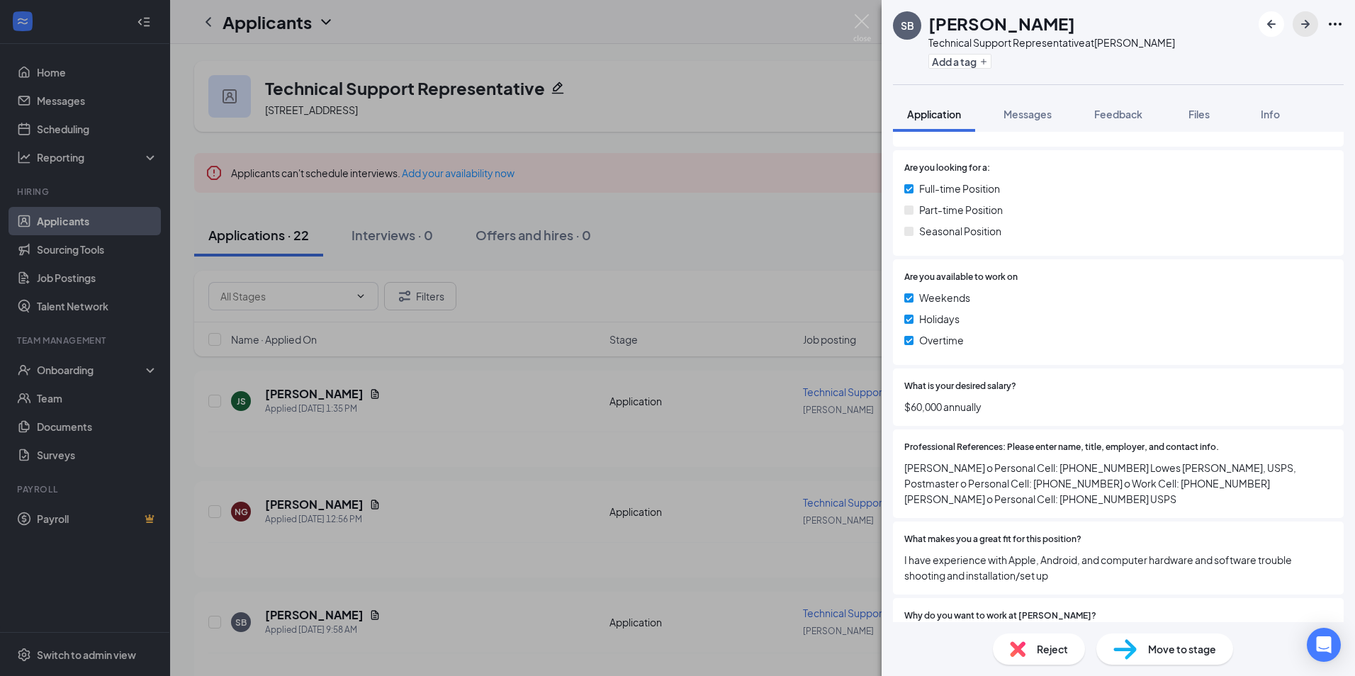
click at [1309, 26] on icon "ArrowRight" at bounding box center [1305, 24] width 17 height 17
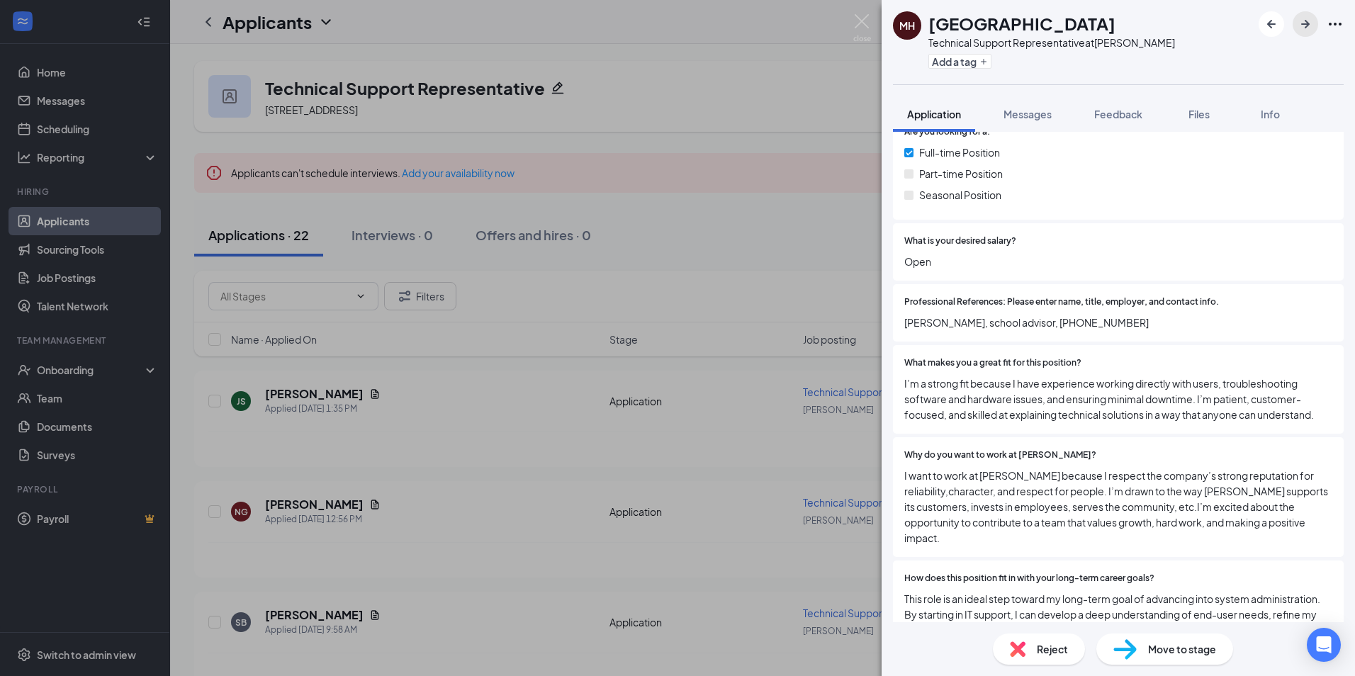
scroll to position [930, 0]
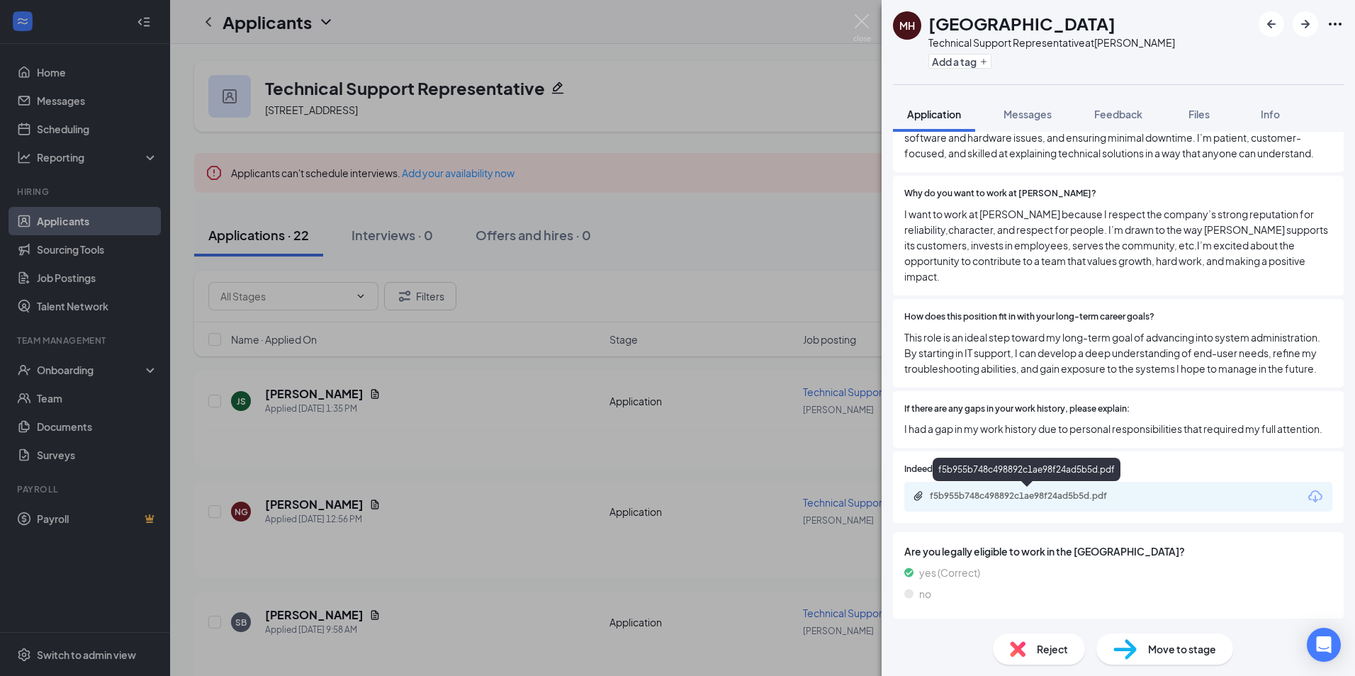
click at [985, 485] on div "f5b955b748c498892c1ae98f24ad5b5d.pdf" at bounding box center [1027, 472] width 188 height 29
click at [986, 503] on div "f5b955b748c498892c1ae98f24ad5b5d.pdf" at bounding box center [1118, 497] width 428 height 30
click at [987, 499] on div "f5b955b748c498892c1ae98f24ad5b5d.pdf" at bounding box center [1029, 495] width 198 height 11
click at [1308, 19] on icon "ArrowRight" at bounding box center [1305, 24] width 17 height 17
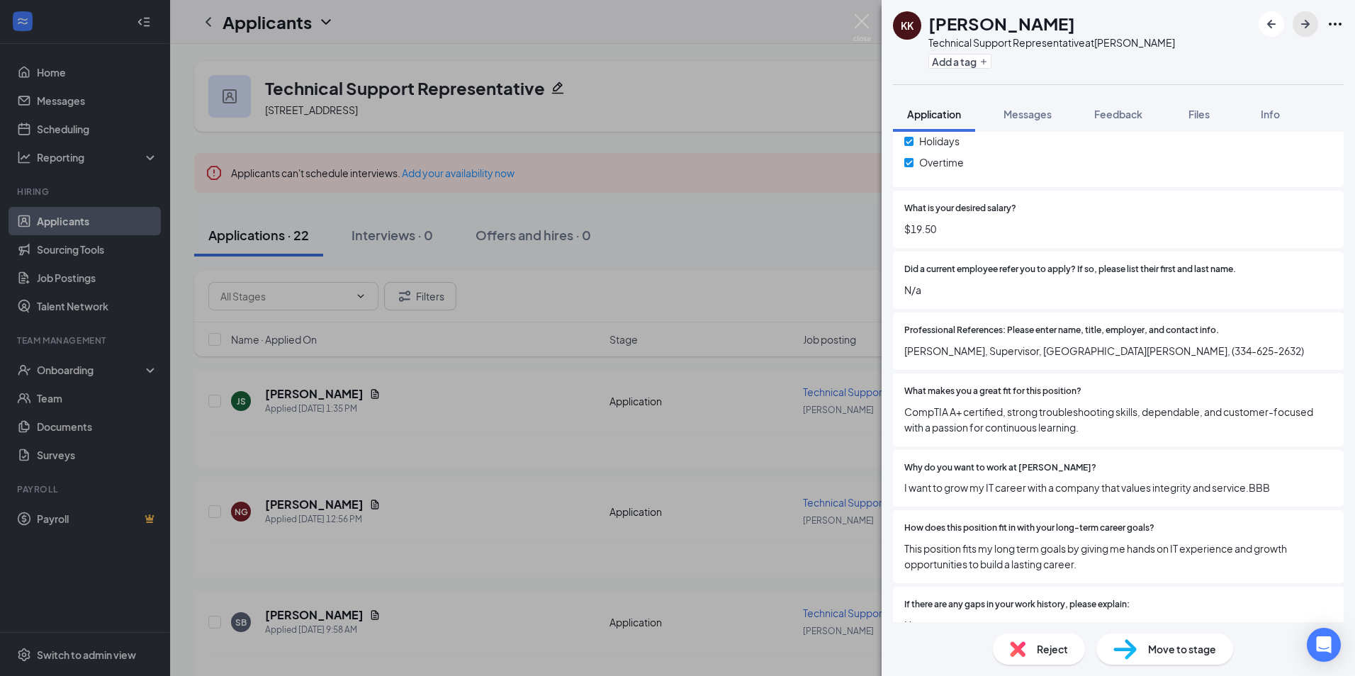
scroll to position [969, 0]
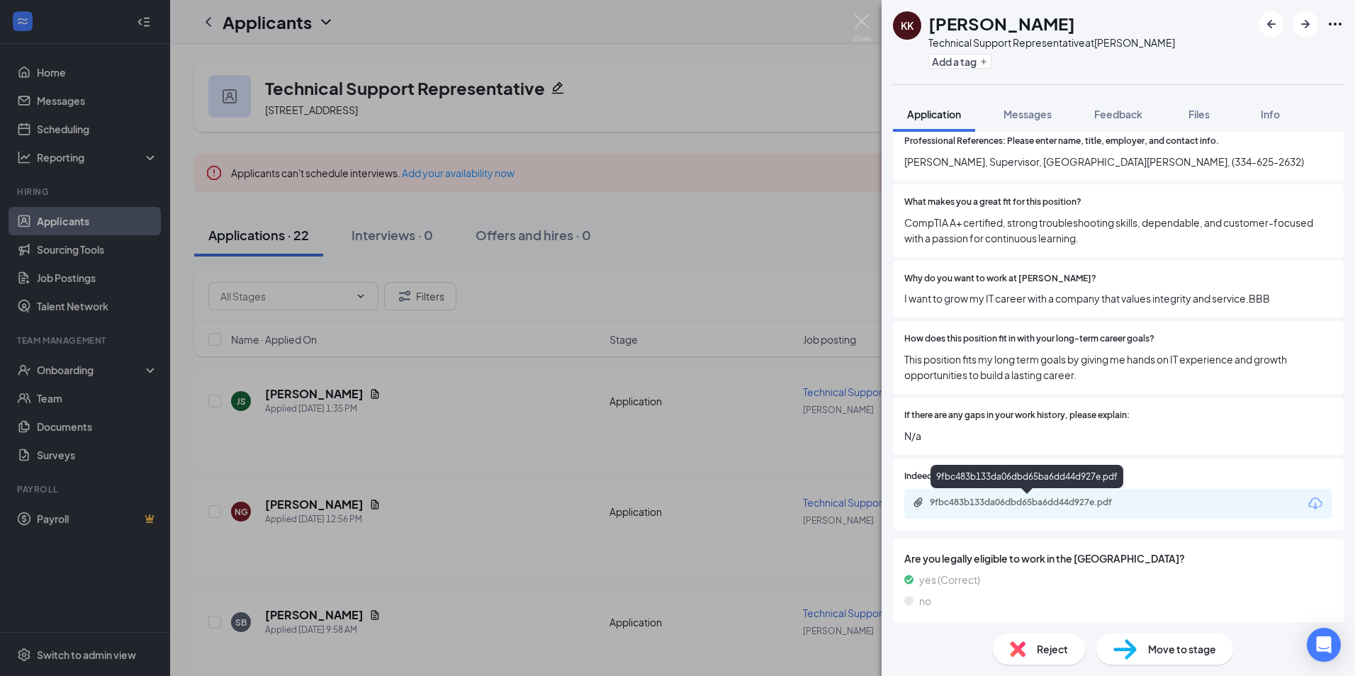
click at [1003, 500] on div "9fbc483b133da06dbd65ba6dd44d927e.pdf" at bounding box center [1029, 502] width 198 height 11
click at [1305, 26] on icon "ArrowRight" at bounding box center [1305, 24] width 17 height 17
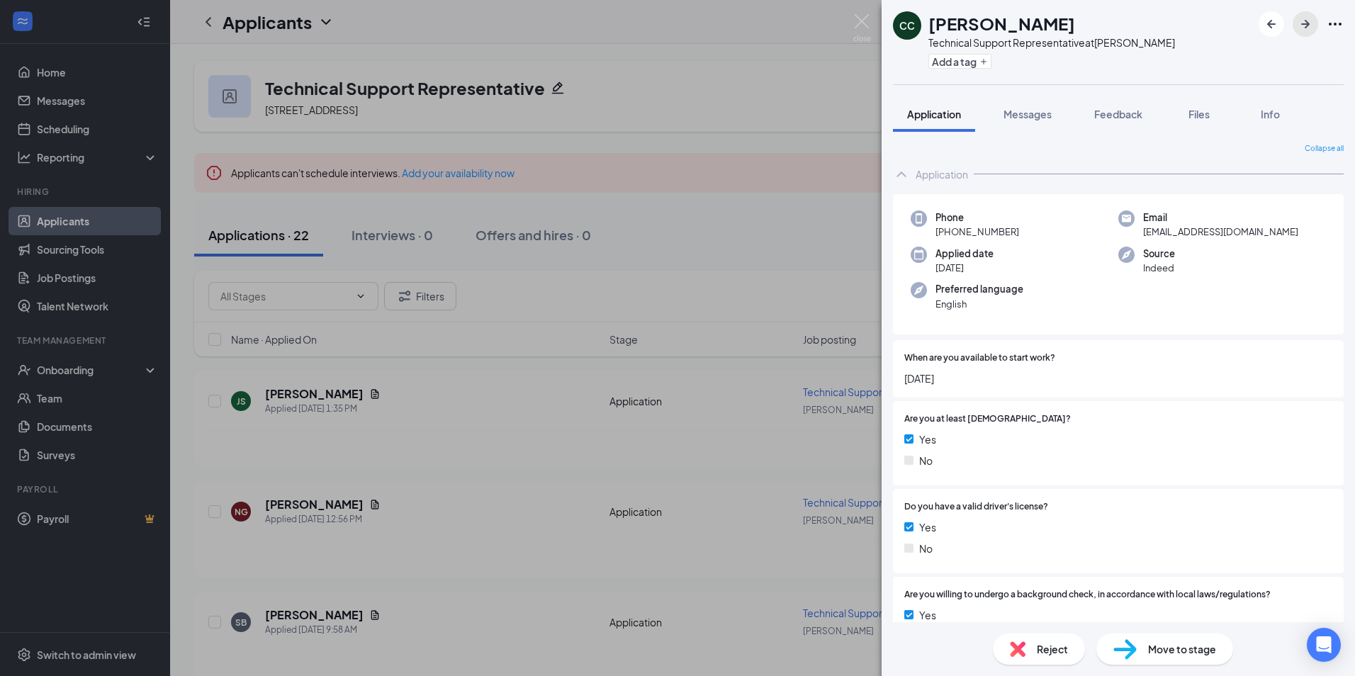
click at [1307, 31] on icon "ArrowRight" at bounding box center [1305, 24] width 17 height 17
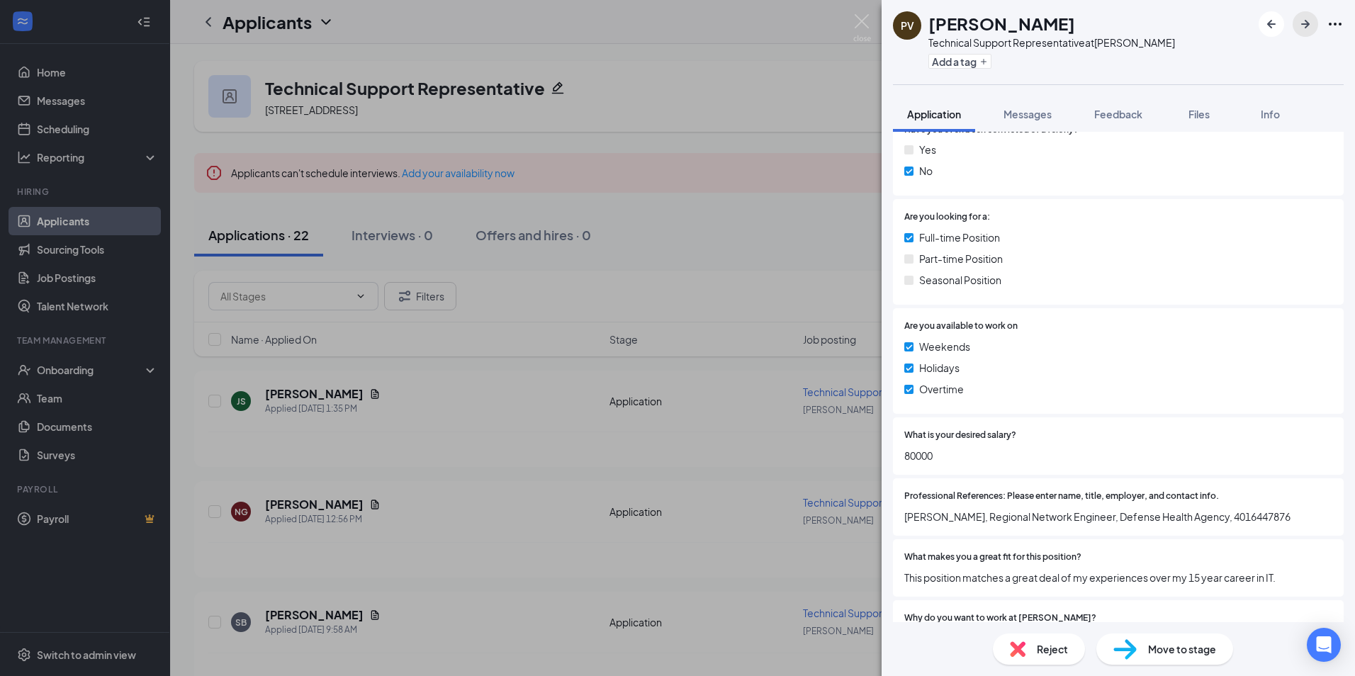
scroll to position [850, 0]
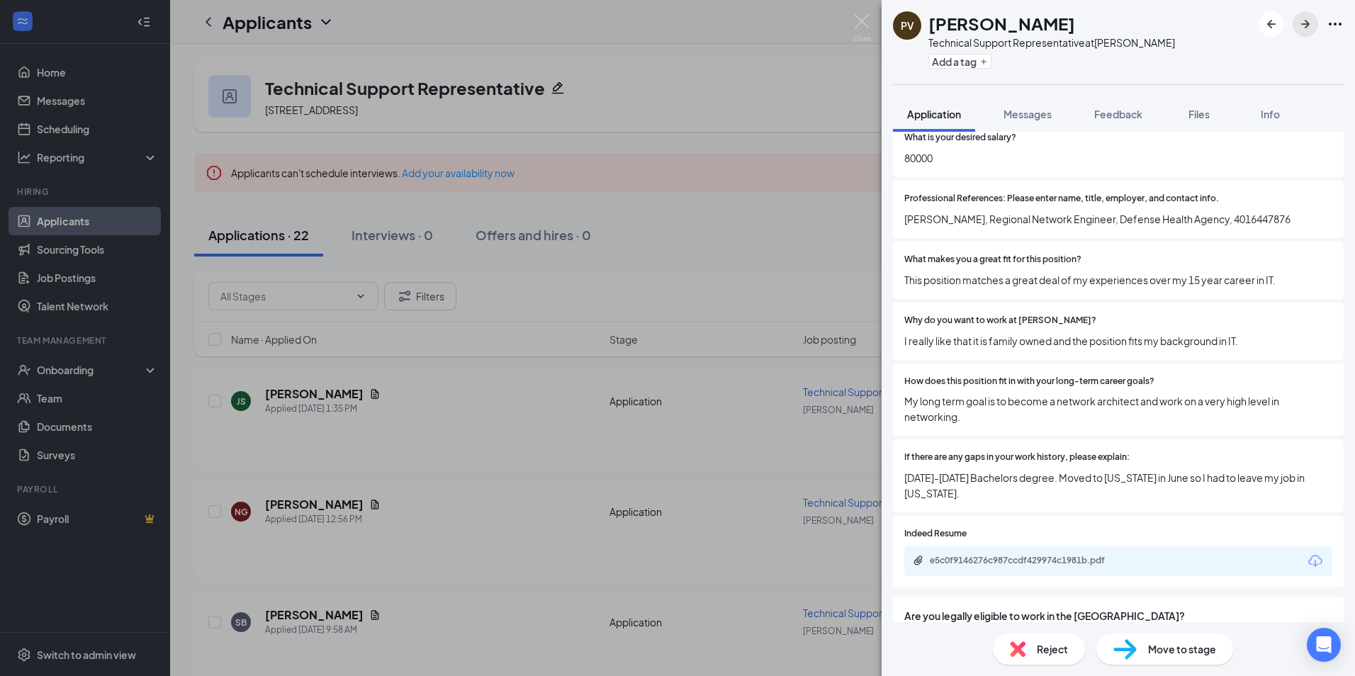
click at [1304, 21] on icon "ArrowRight" at bounding box center [1305, 24] width 17 height 17
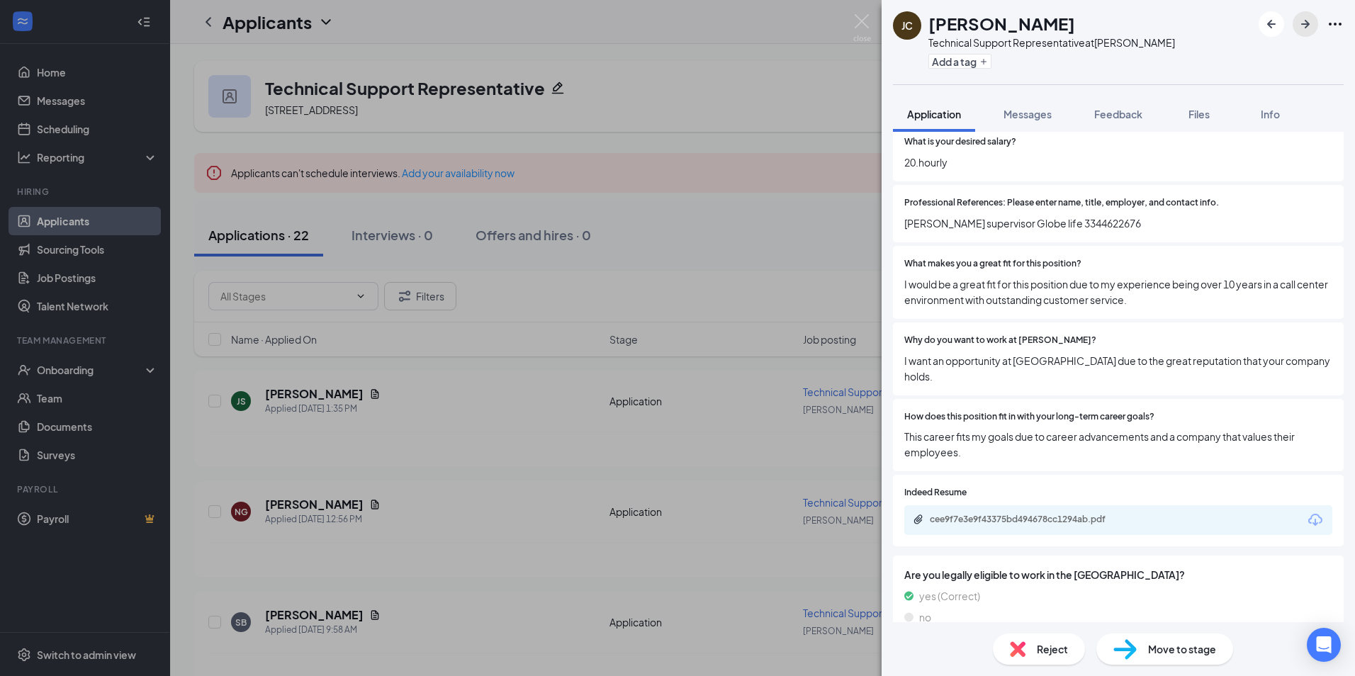
scroll to position [854, 0]
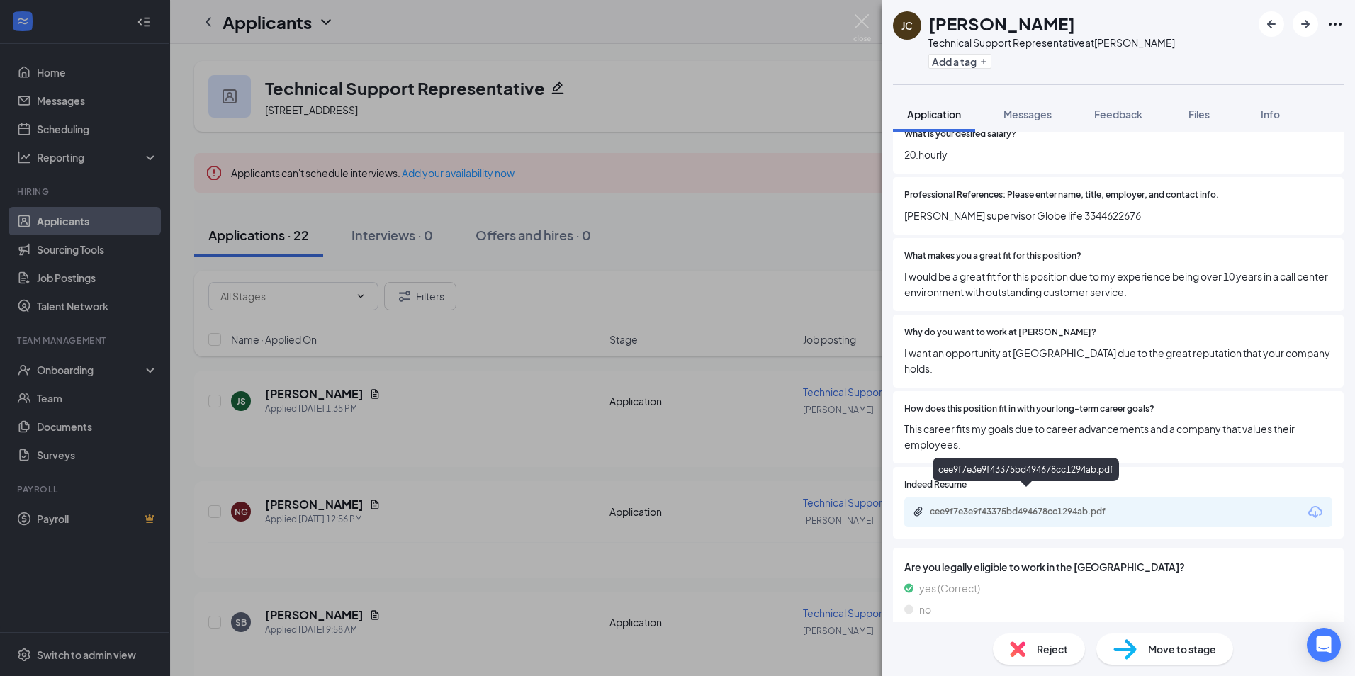
click at [1012, 506] on div "cee9f7e3e9f43375bd494678cc1294ab.pdf" at bounding box center [1029, 511] width 198 height 11
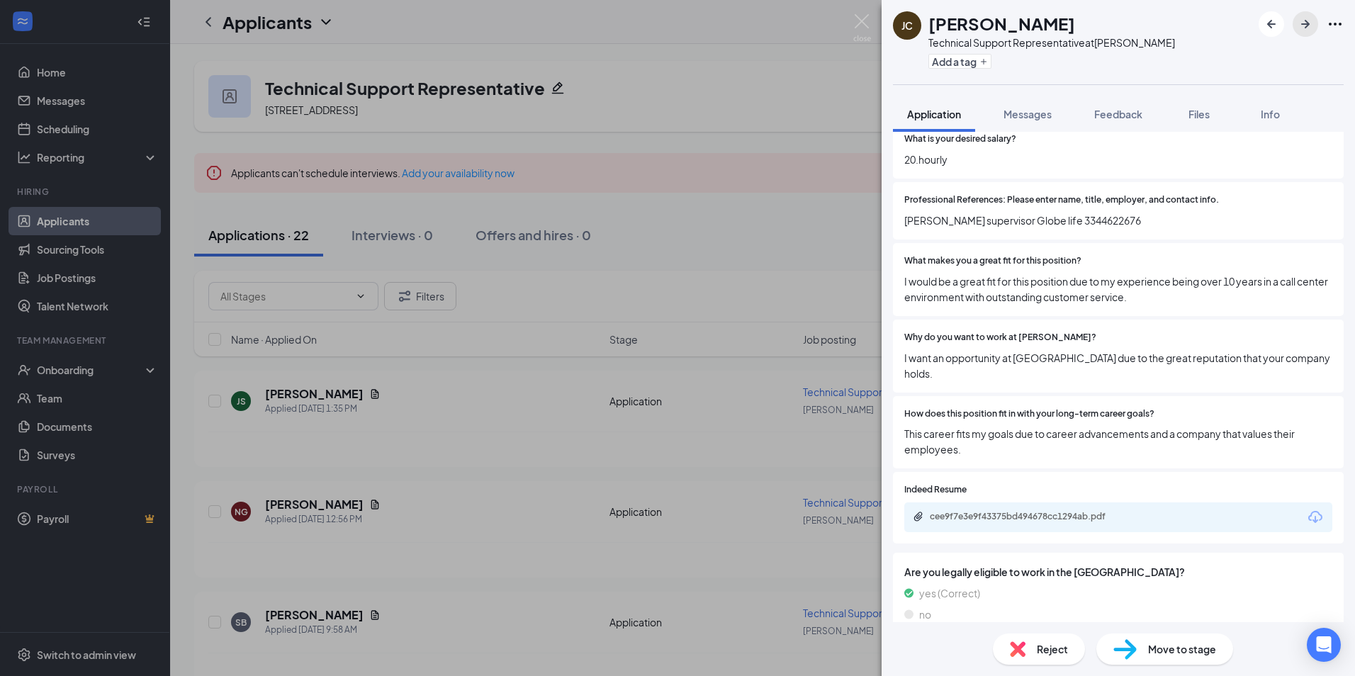
click at [1310, 28] on icon "ArrowRight" at bounding box center [1305, 24] width 17 height 17
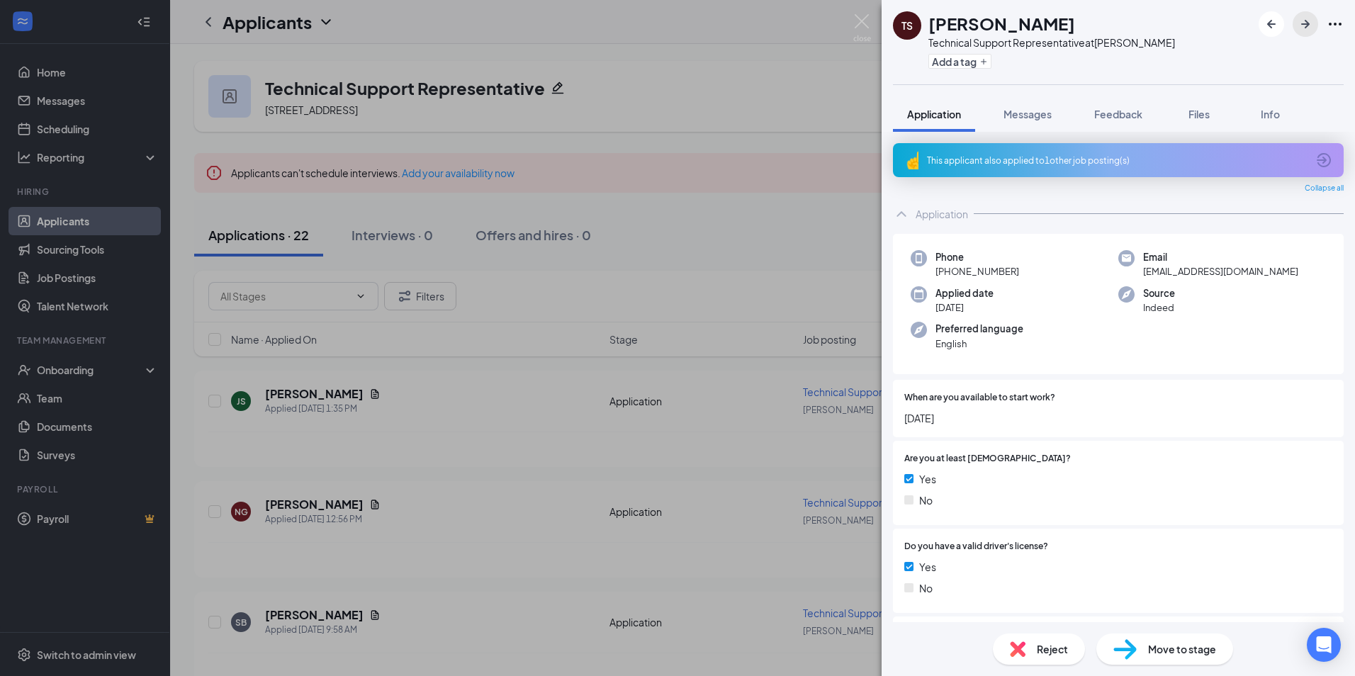
click at [1307, 26] on icon "ArrowRight" at bounding box center [1305, 24] width 9 height 9
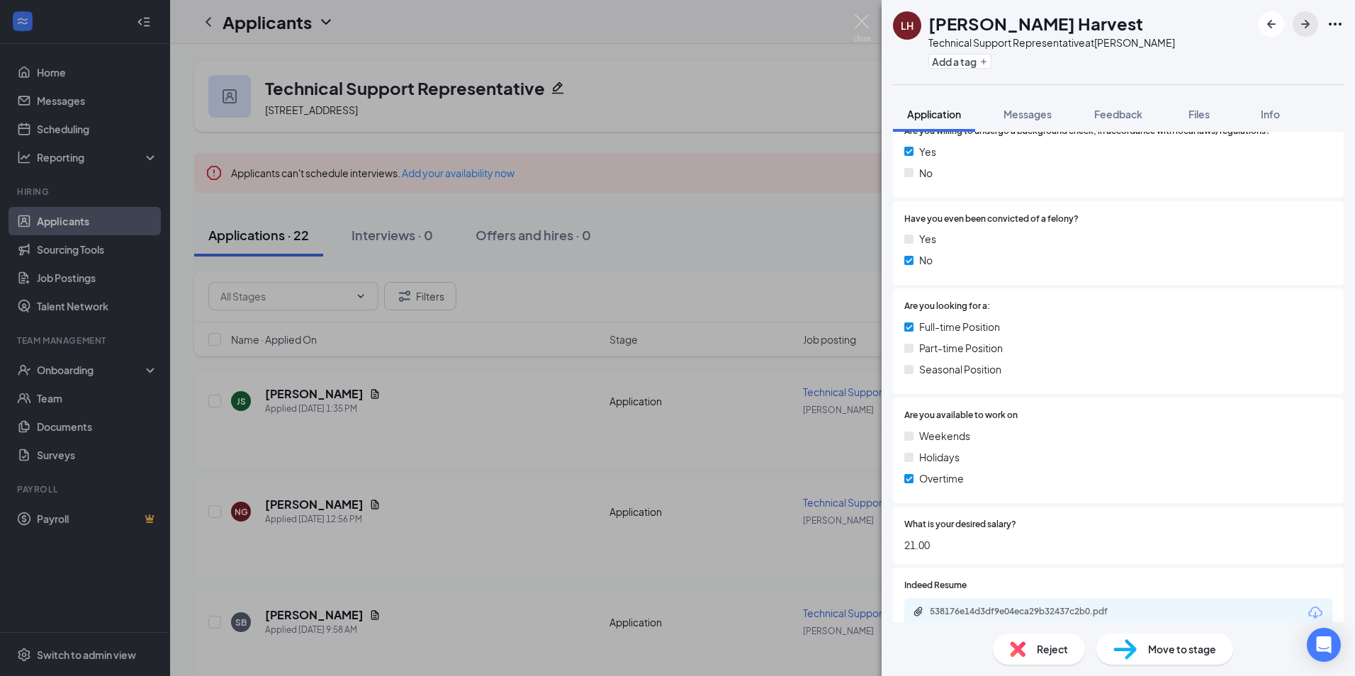
scroll to position [580, 0]
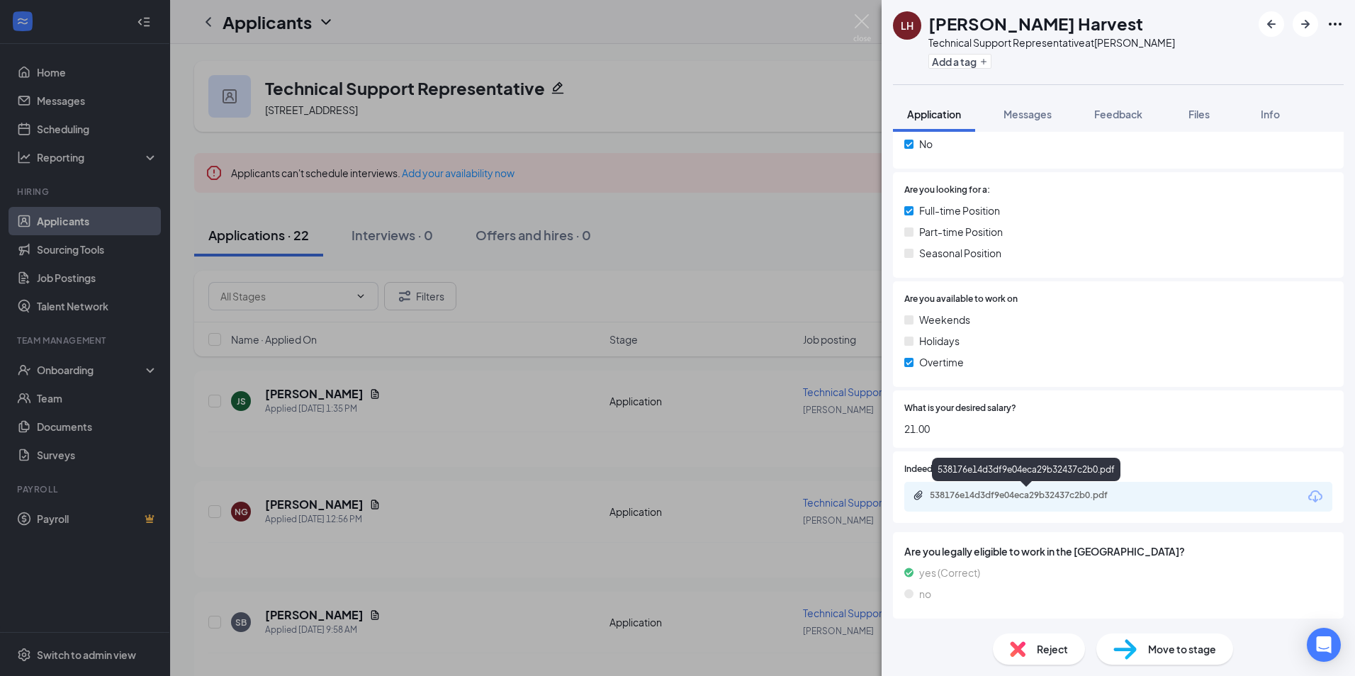
click at [1001, 494] on div "538176e14d3df9e04eca29b32437c2b0.pdf" at bounding box center [1029, 495] width 198 height 11
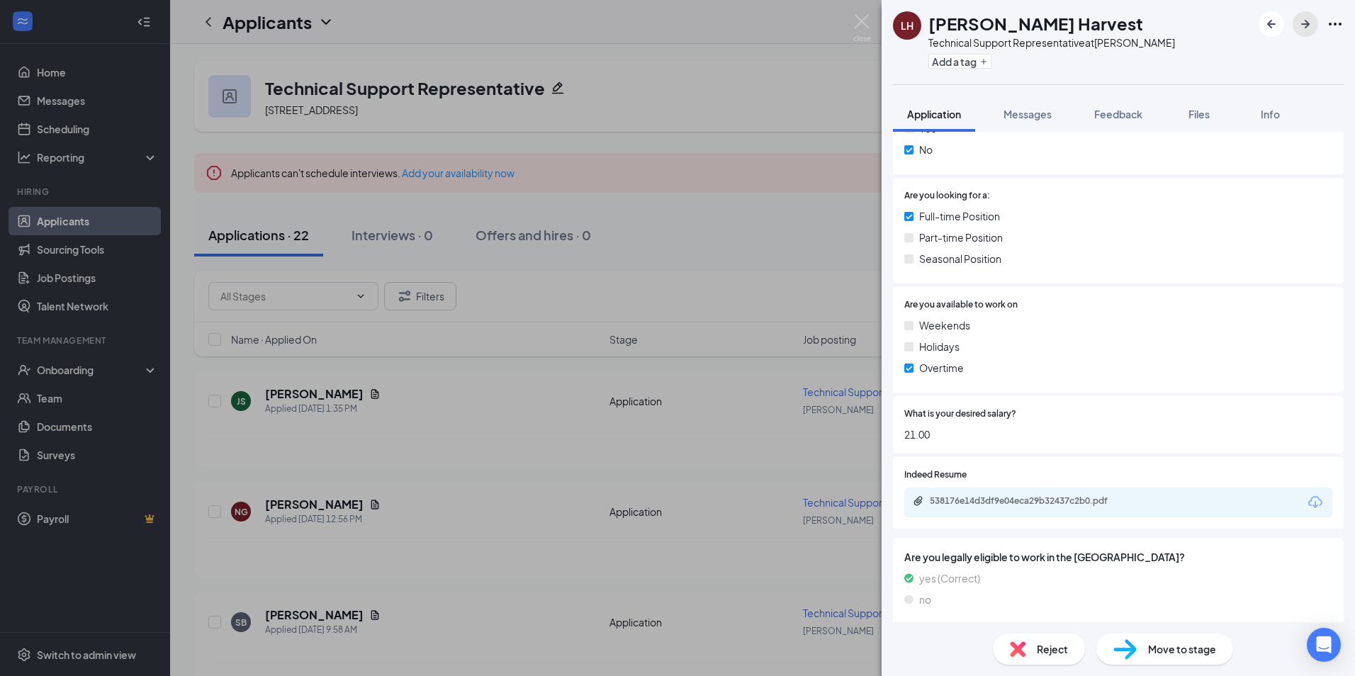
click at [1309, 31] on icon "ArrowRight" at bounding box center [1305, 24] width 17 height 17
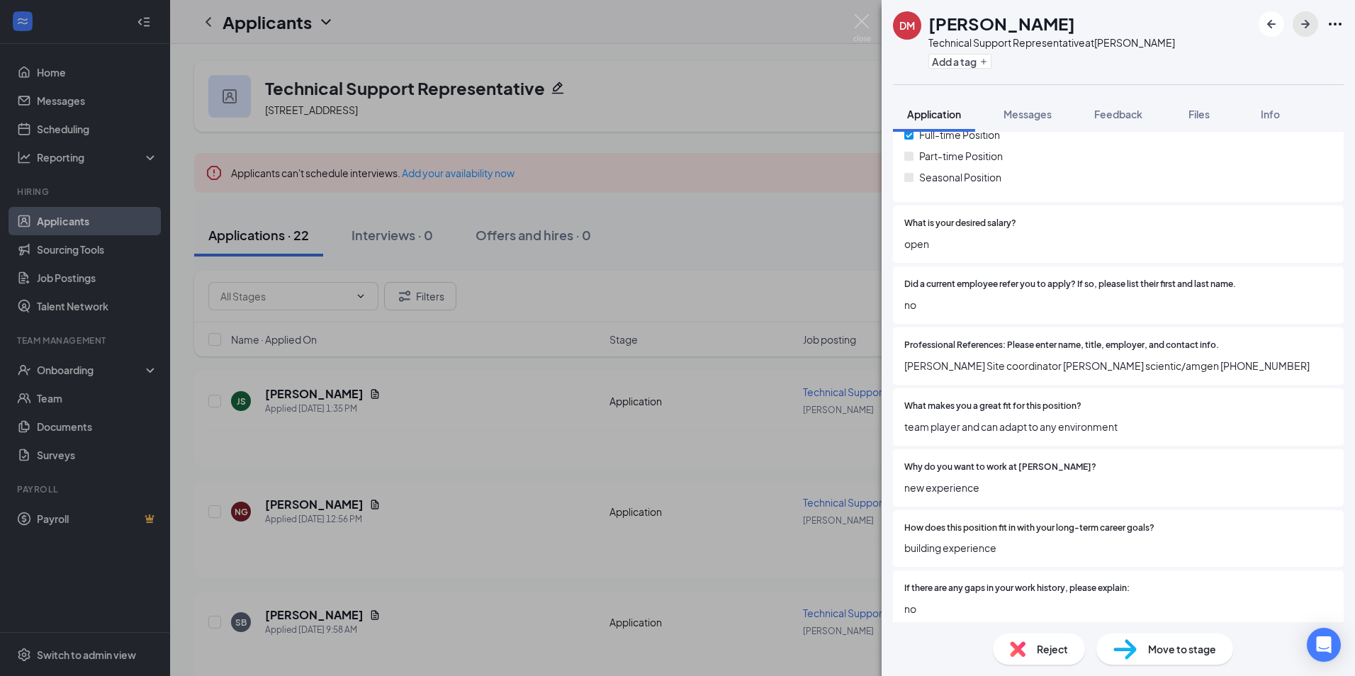
scroll to position [835, 0]
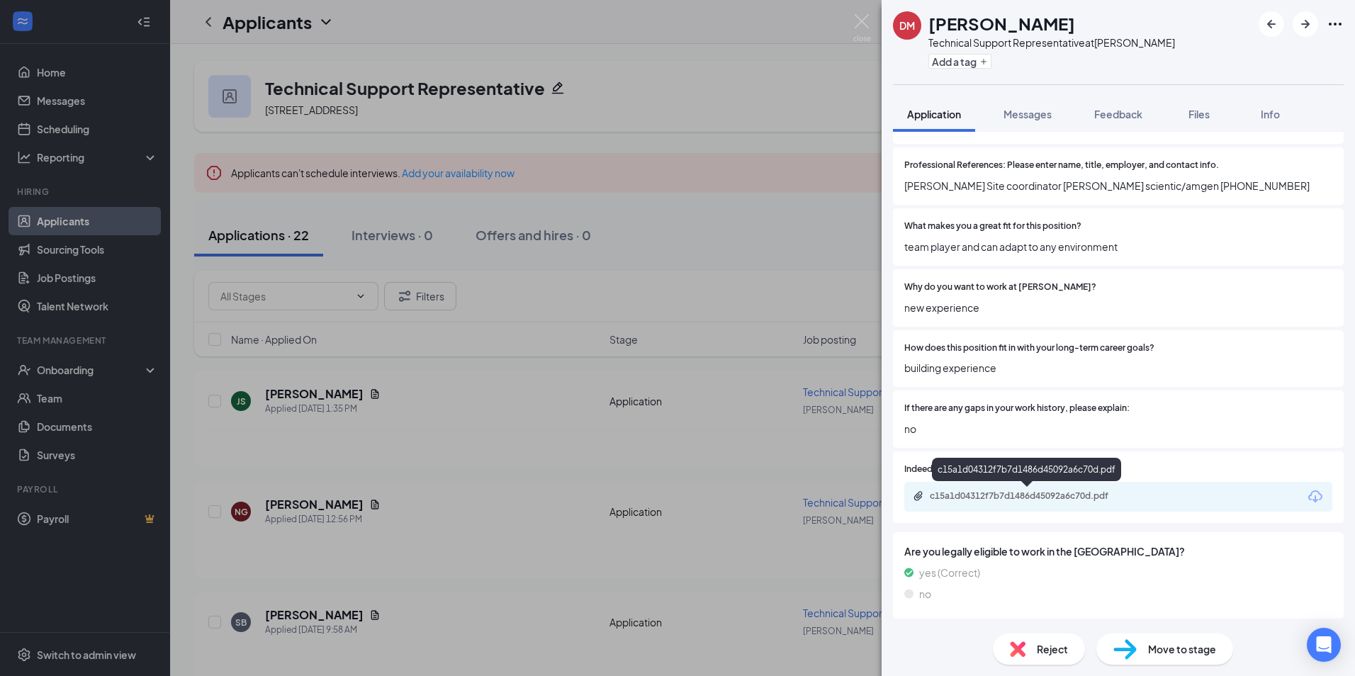
click at [1041, 495] on div "c15a1d04312f7b7d1486d45092a6c70d.pdf" at bounding box center [1029, 495] width 198 height 11
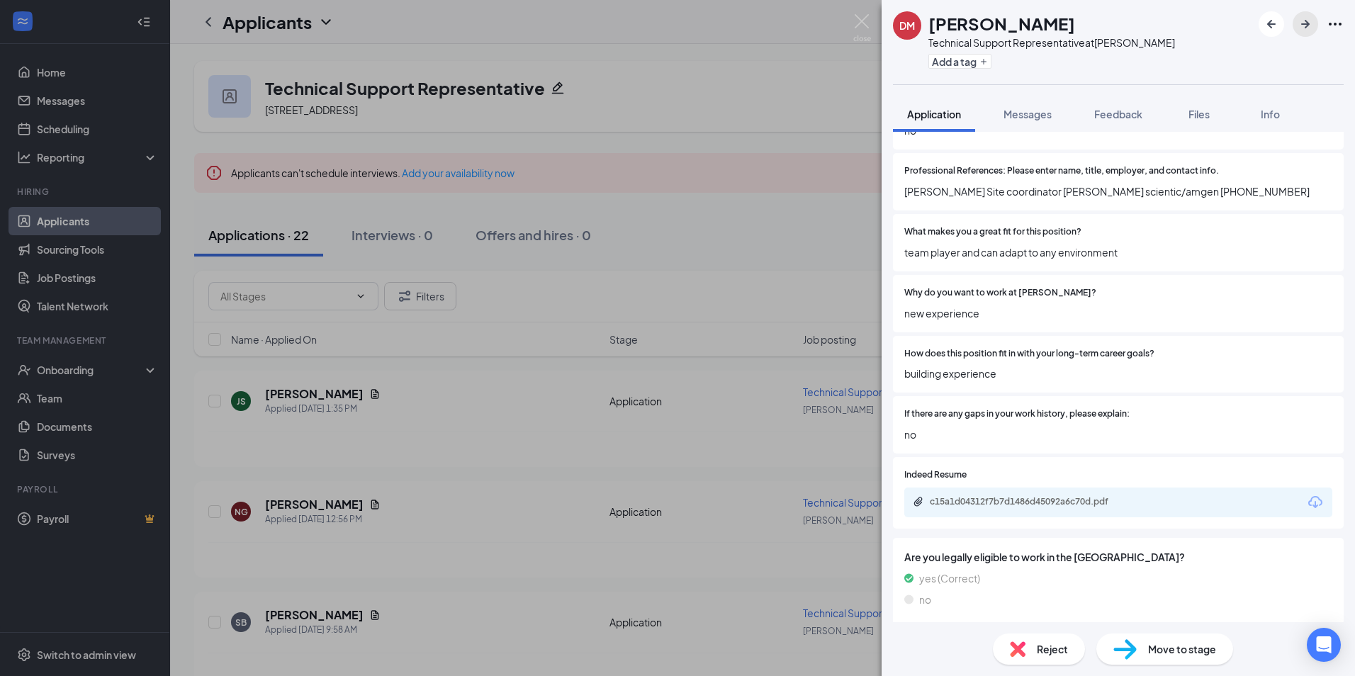
click at [1309, 30] on icon "ArrowRight" at bounding box center [1305, 24] width 17 height 17
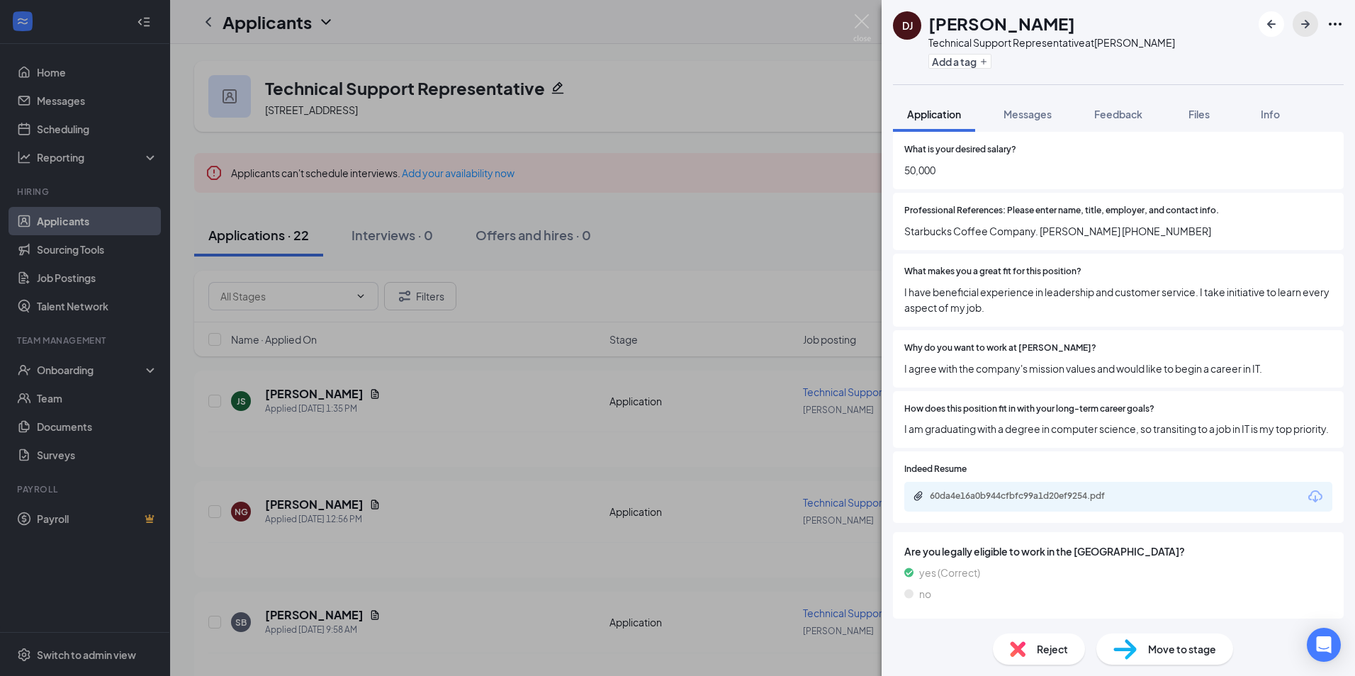
scroll to position [854, 0]
click at [1020, 488] on div "60da4e16a0b944cfbfc99a1d20ef9254.pdf" at bounding box center [1118, 497] width 428 height 30
click at [1022, 492] on div "60da4e16a0b944cfbfc99a1d20ef9254.pdf" at bounding box center [1029, 495] width 198 height 11
click at [1312, 25] on icon "ArrowRight" at bounding box center [1305, 24] width 17 height 17
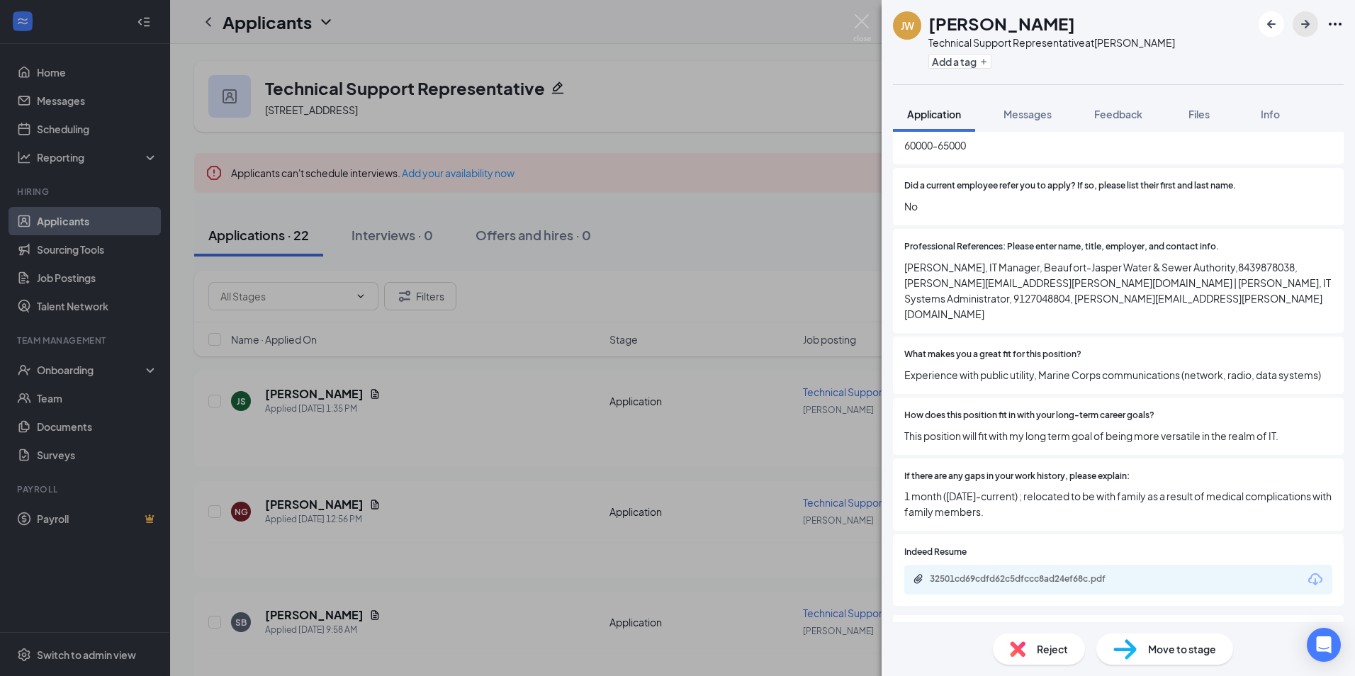
scroll to position [837, 0]
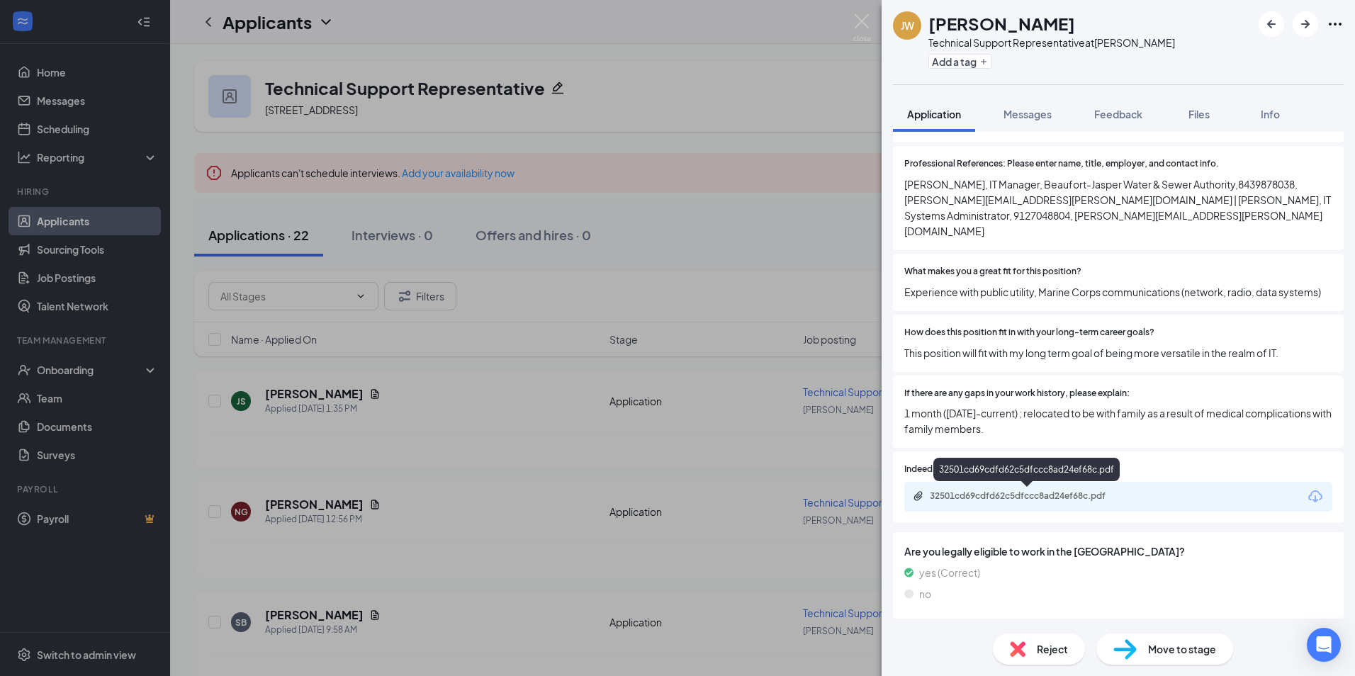
click at [1008, 497] on div "32501cd69cdfd62c5dfccc8ad24ef68c.pdf" at bounding box center [1029, 495] width 198 height 11
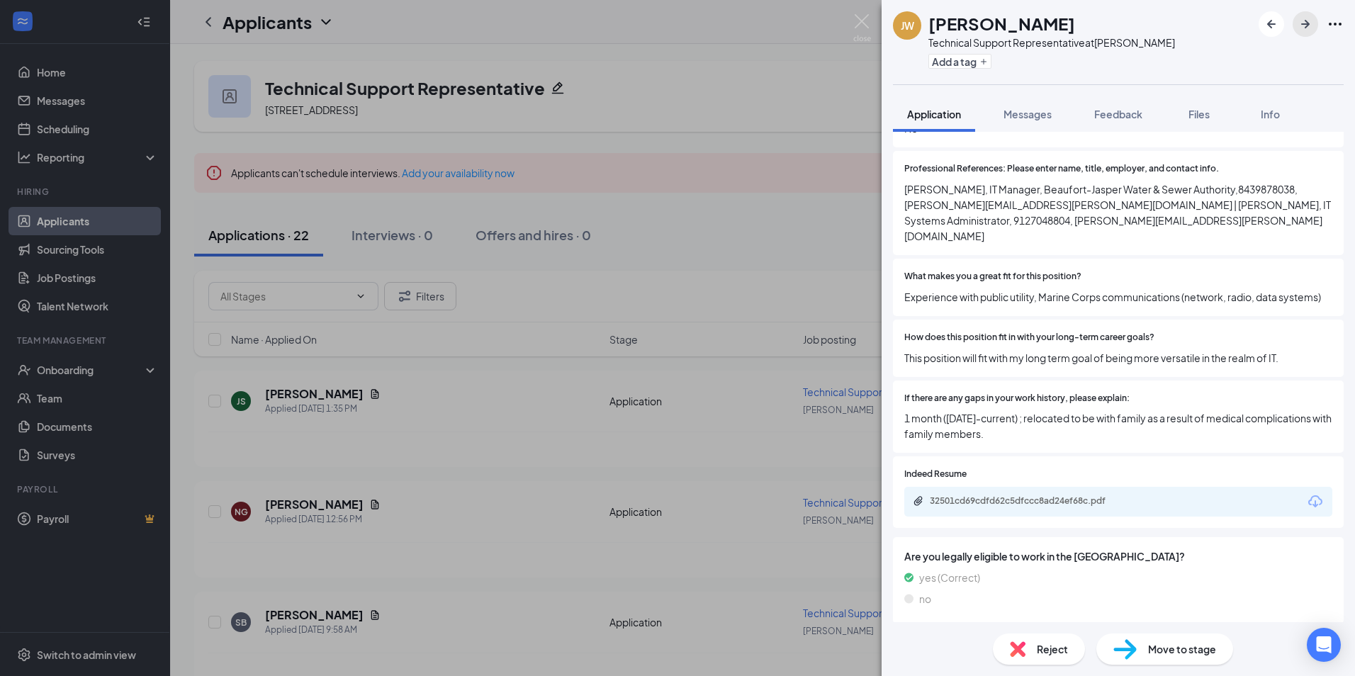
click at [1310, 19] on icon "ArrowRight" at bounding box center [1305, 24] width 17 height 17
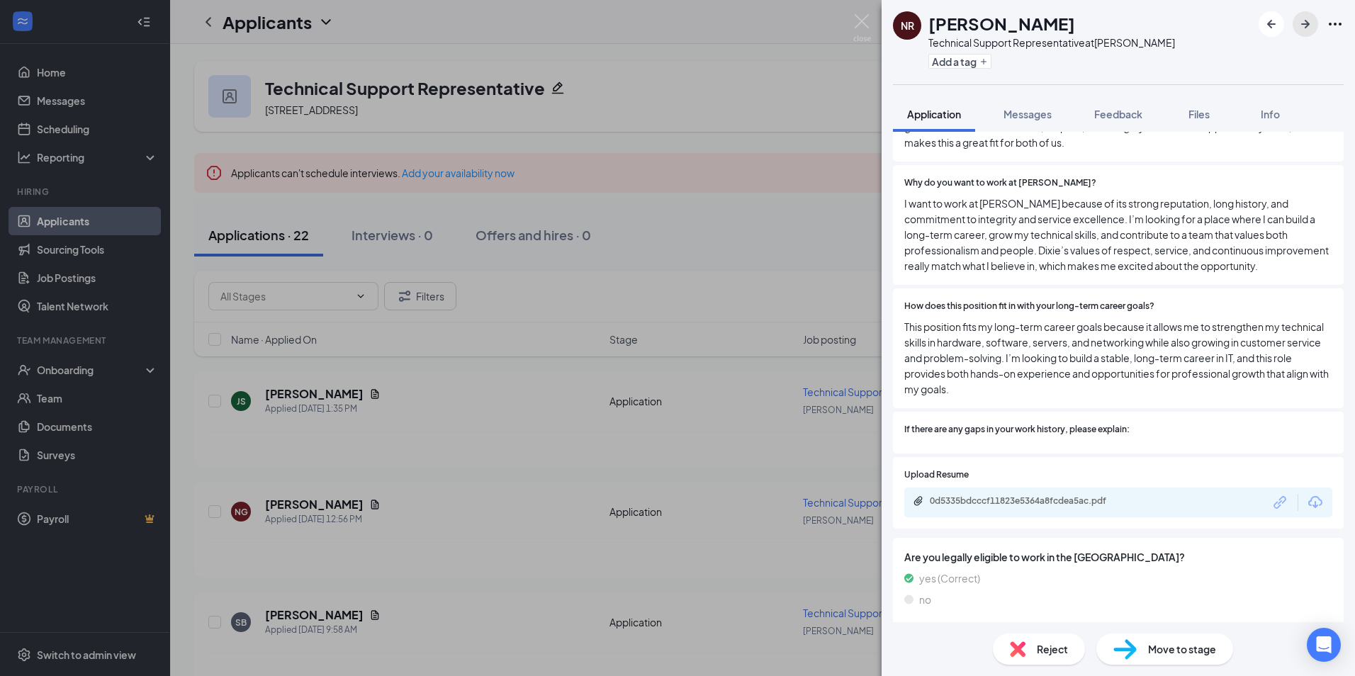
scroll to position [1193, 0]
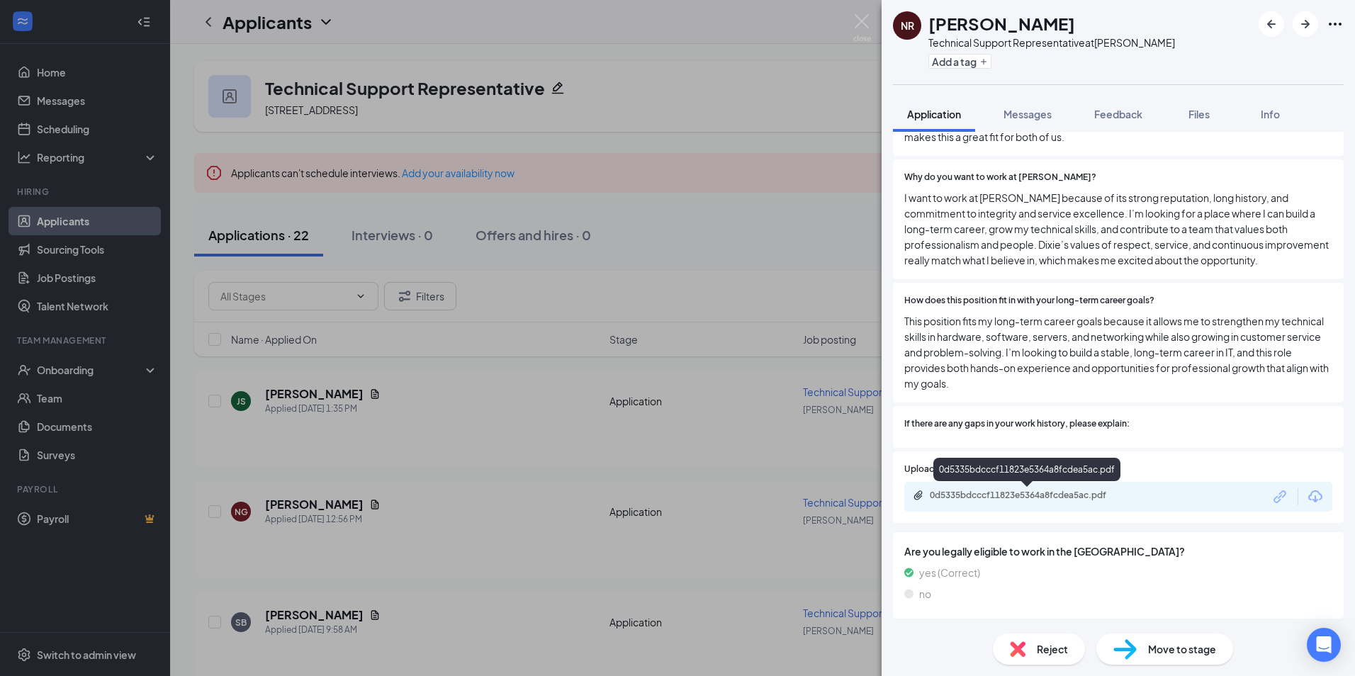
click at [995, 497] on div "0d5335bdcccf11823e5364a8fcdea5ac.pdf" at bounding box center [1029, 495] width 198 height 11
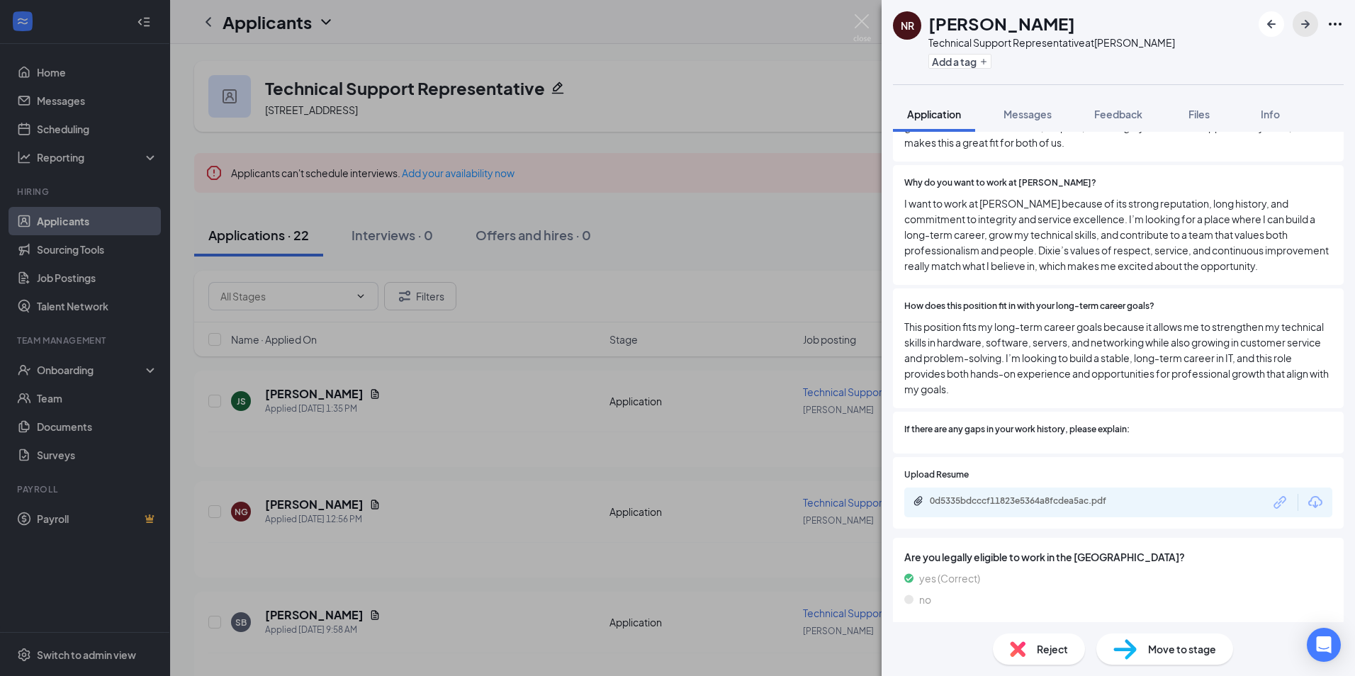
click at [1314, 25] on button "button" at bounding box center [1306, 24] width 26 height 26
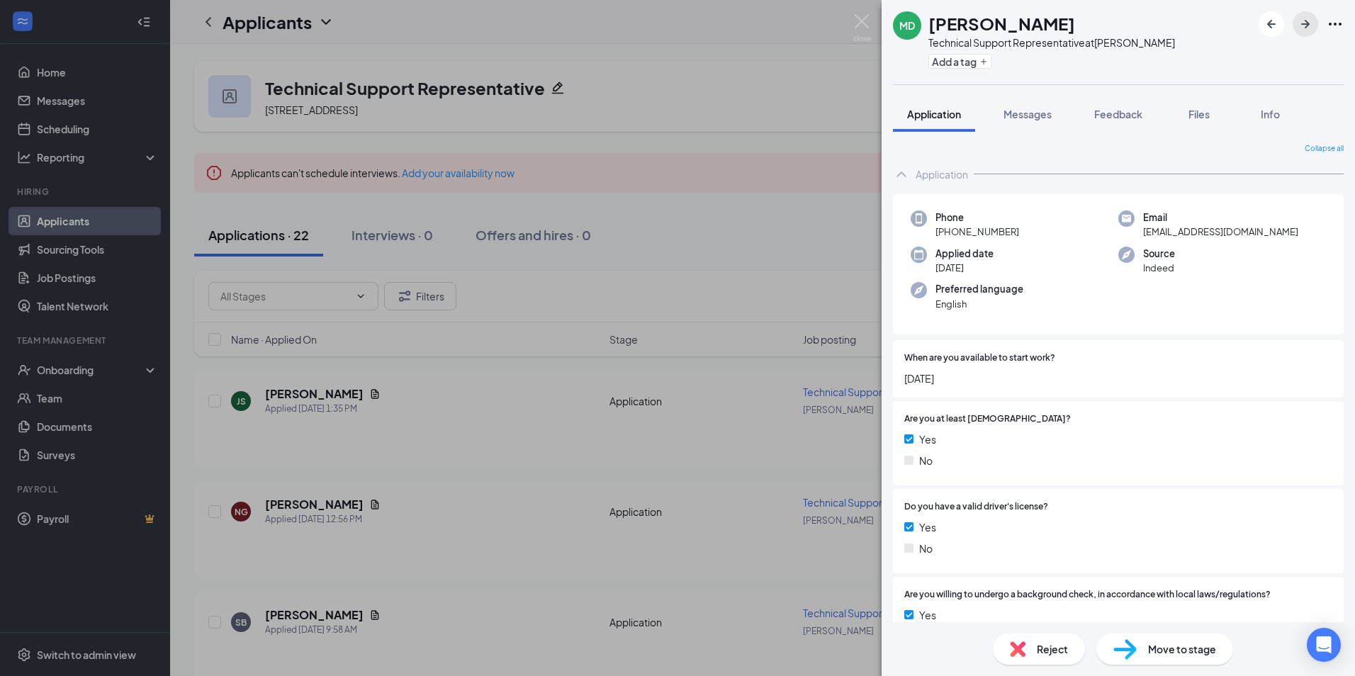
click at [1305, 22] on icon "ArrowRight" at bounding box center [1305, 24] width 17 height 17
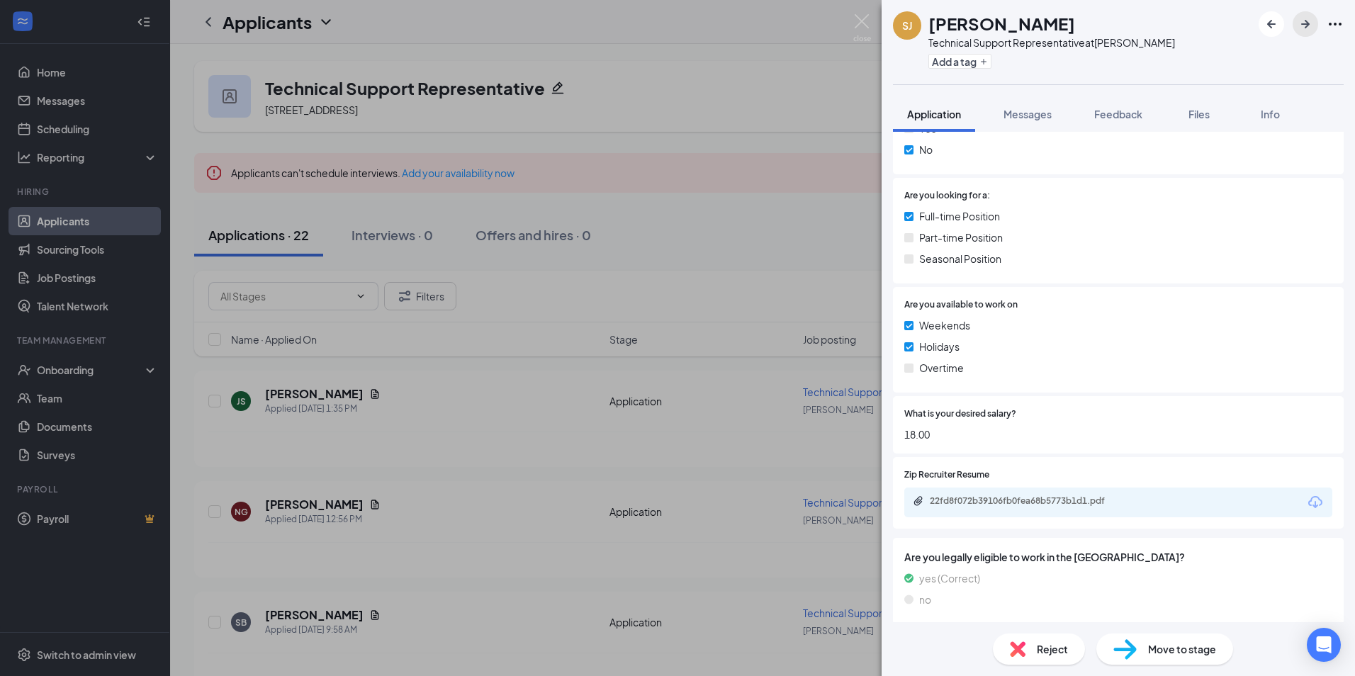
scroll to position [580, 0]
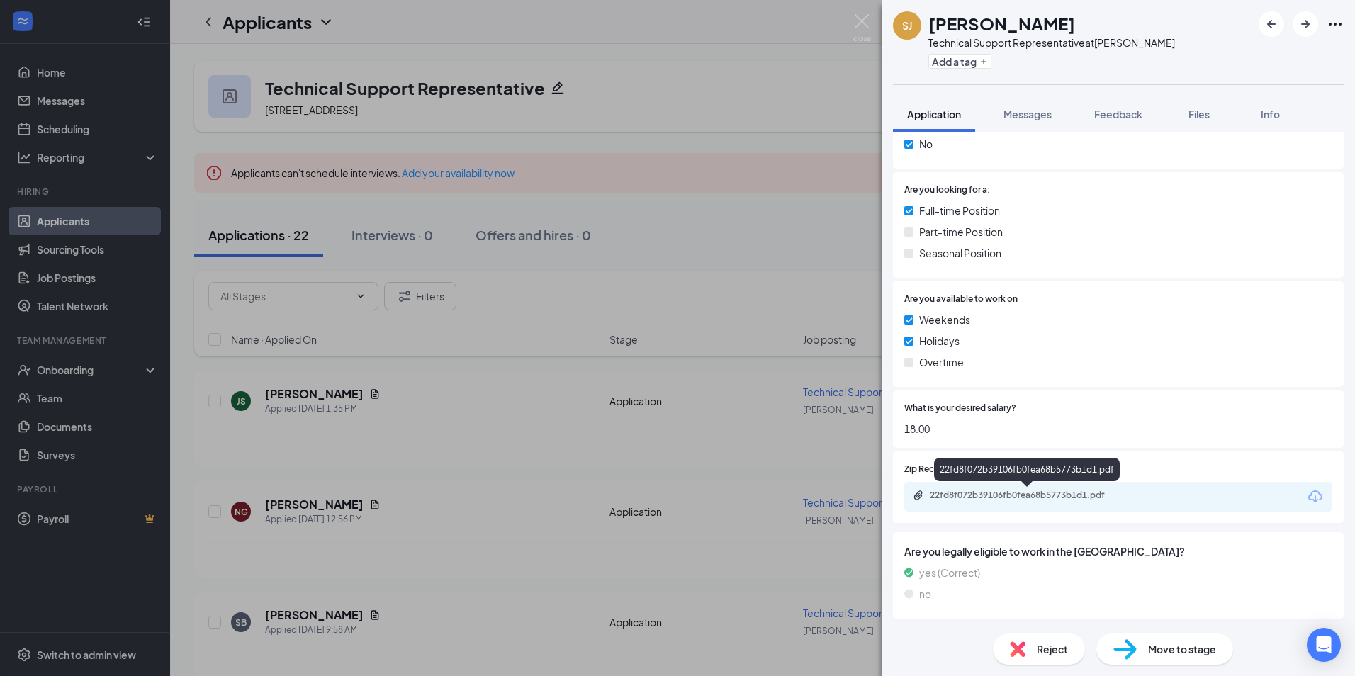
click at [1010, 500] on div "22fd8f072b39106fb0fea68b5773b1d1.pdf" at bounding box center [1029, 495] width 198 height 11
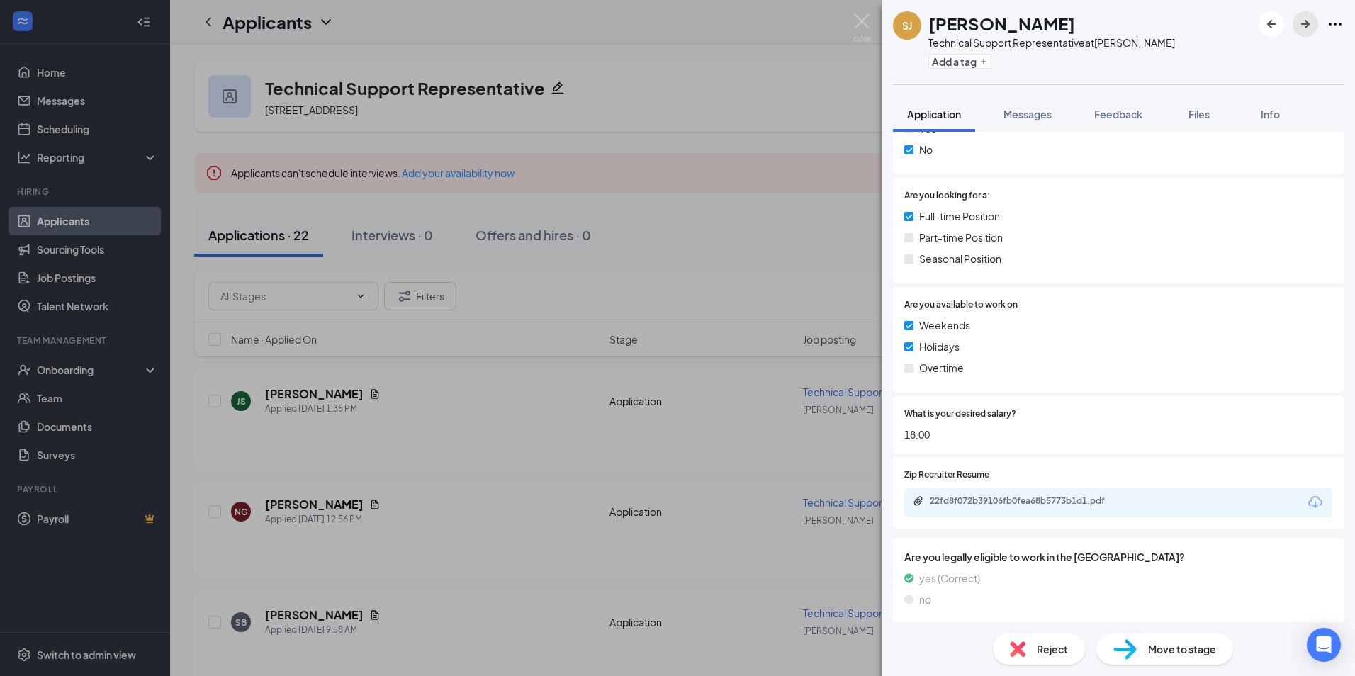
click at [1310, 22] on icon "ArrowRight" at bounding box center [1305, 24] width 17 height 17
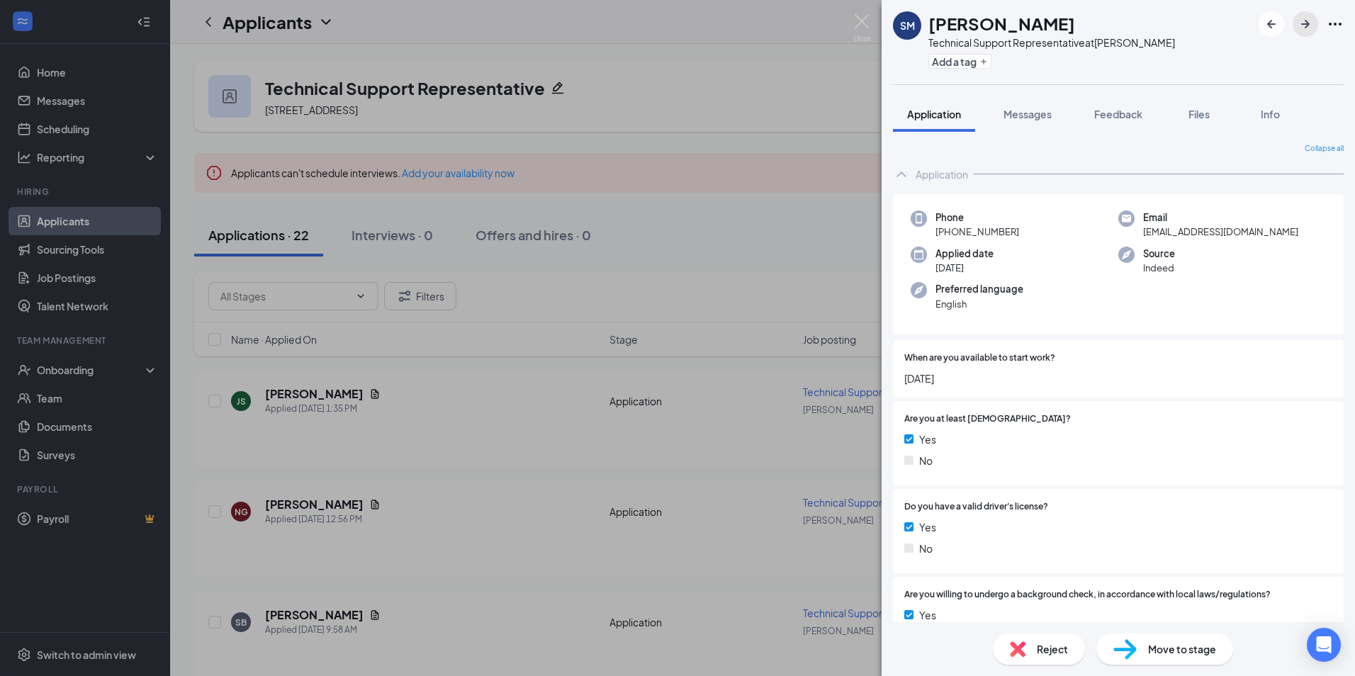
click at [1307, 29] on icon "ArrowRight" at bounding box center [1305, 24] width 17 height 17
click at [1300, 20] on icon "ArrowRight" at bounding box center [1305, 24] width 17 height 17
click at [1306, 25] on icon "ArrowRight" at bounding box center [1305, 24] width 9 height 9
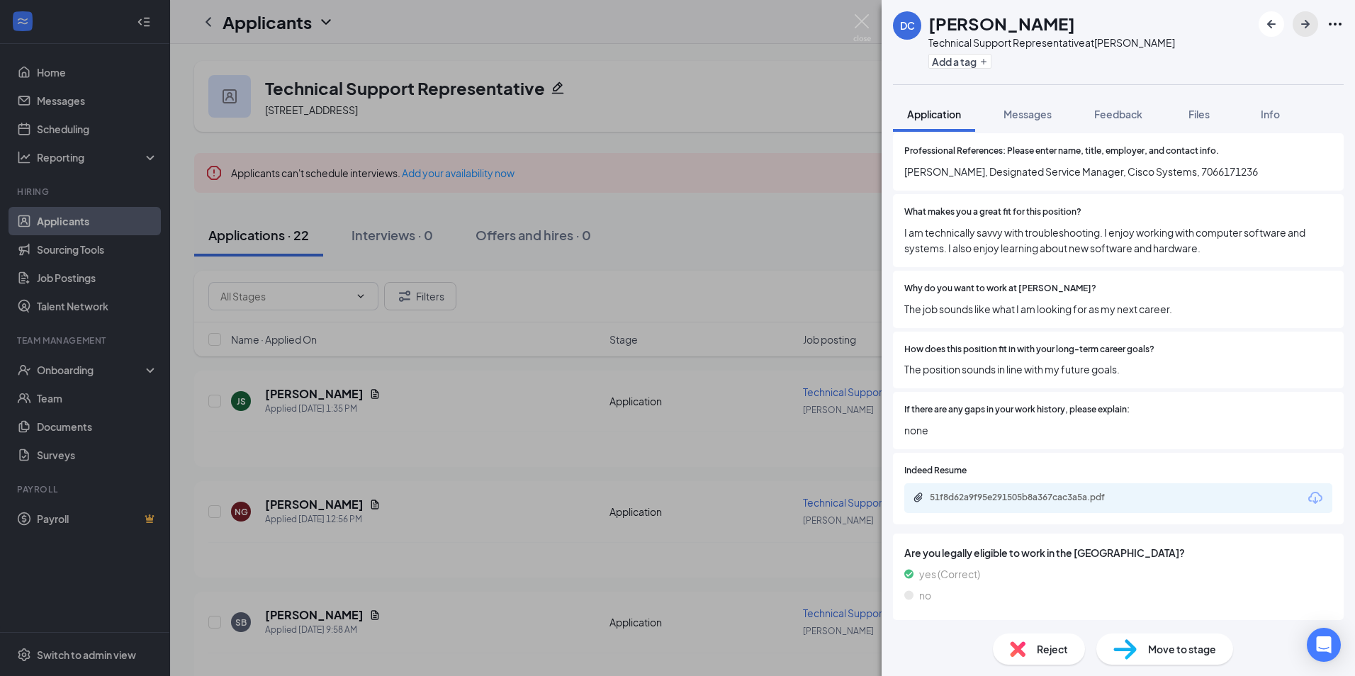
scroll to position [899, 0]
click at [974, 494] on div "51f8d62a9f95e291505b8a367cac3a5a.pdf" at bounding box center [1029, 495] width 198 height 11
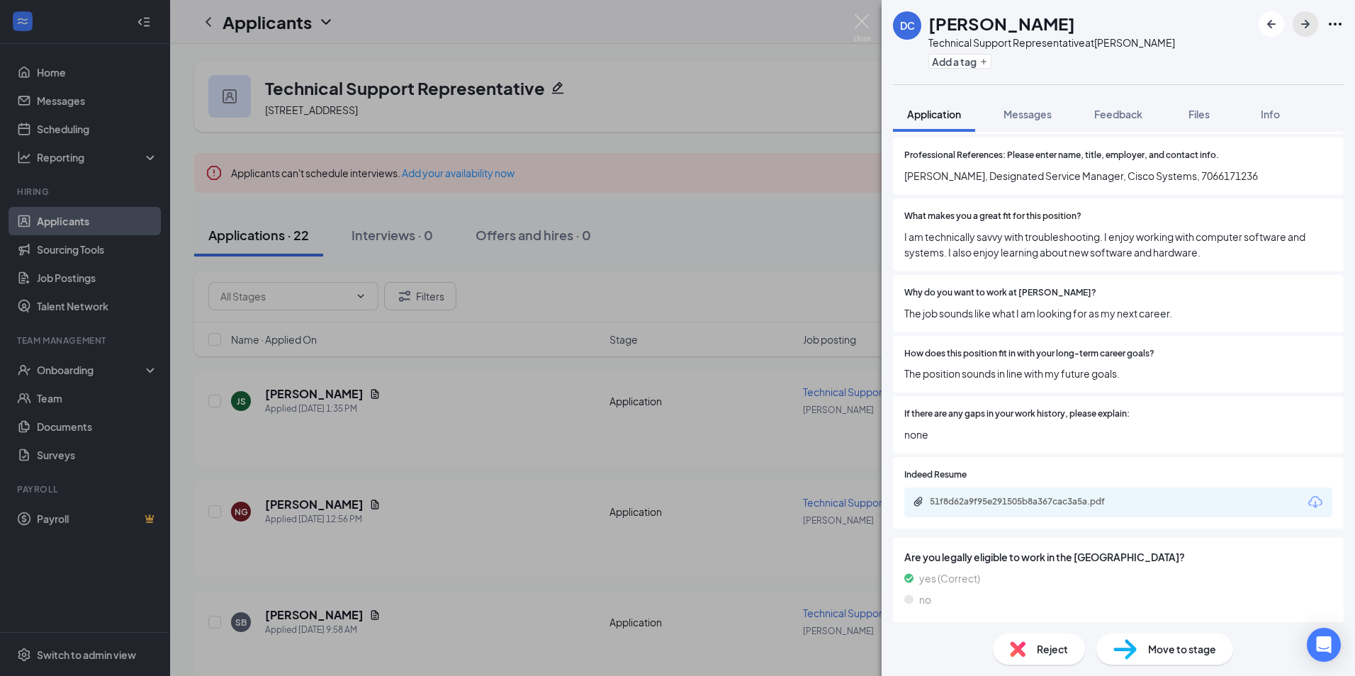
click at [1305, 26] on icon "ArrowRight" at bounding box center [1305, 24] width 17 height 17
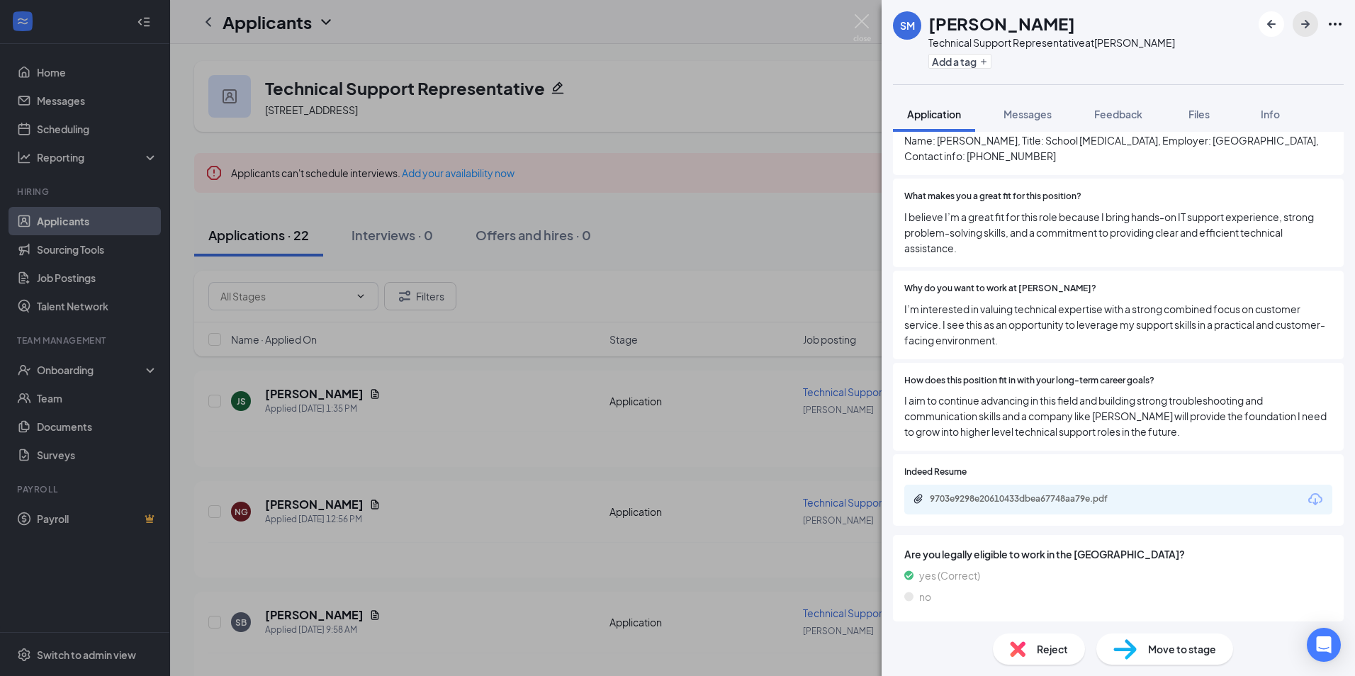
scroll to position [932, 0]
click at [1048, 495] on div "9703e9298e20610433dbea67748aa79e.pdf" at bounding box center [1029, 495] width 198 height 11
click at [1137, 120] on div "Feedback" at bounding box center [1118, 114] width 48 height 14
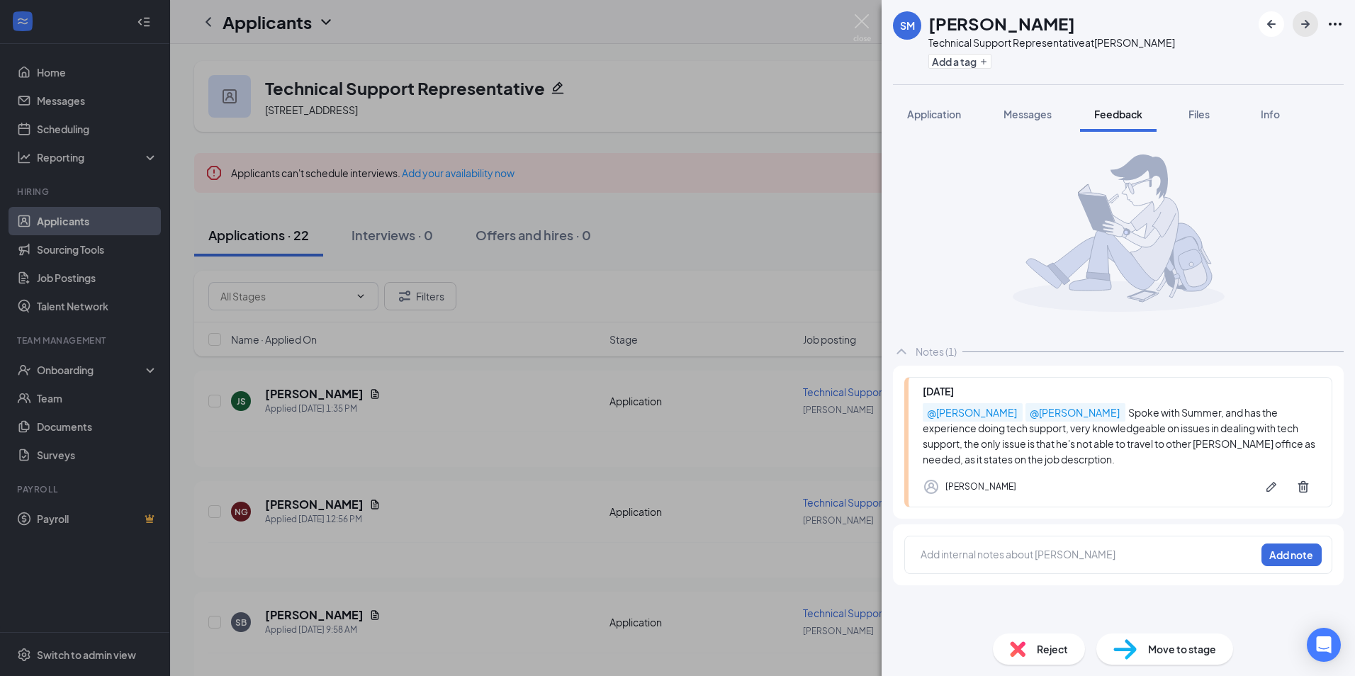
click at [1309, 31] on icon "ArrowRight" at bounding box center [1305, 24] width 17 height 17
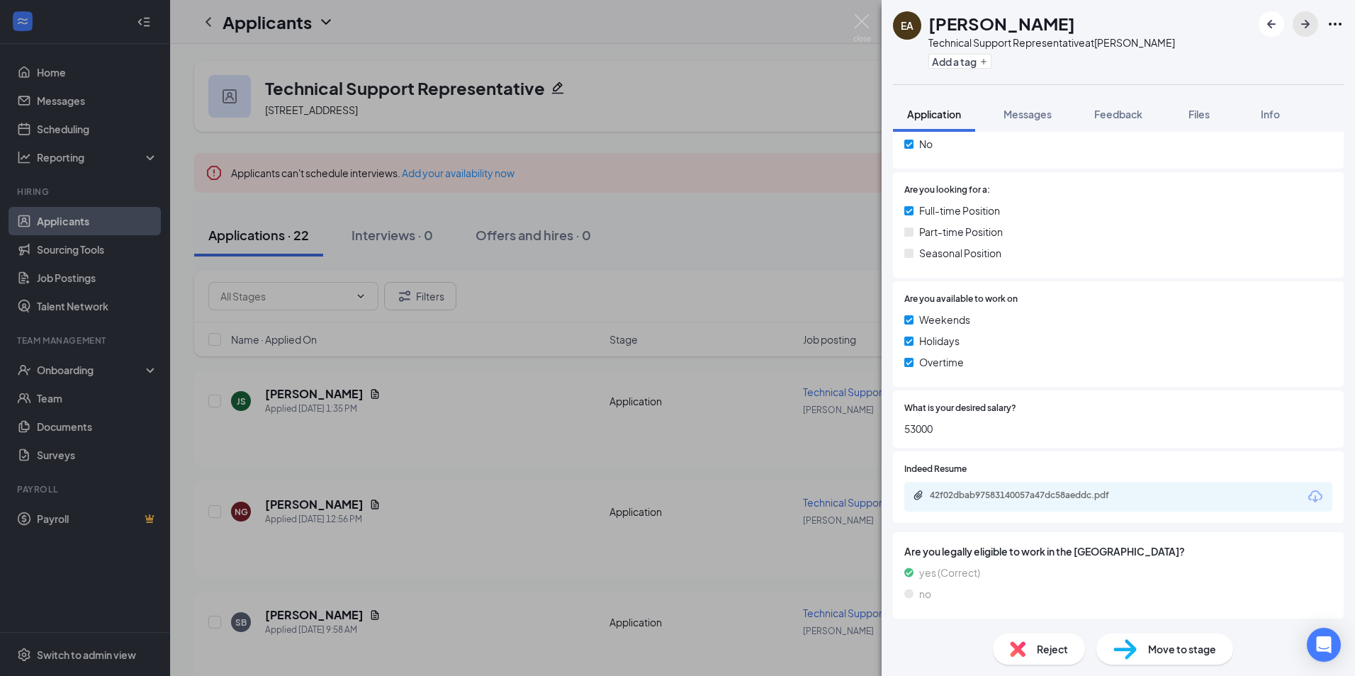
scroll to position [574, 0]
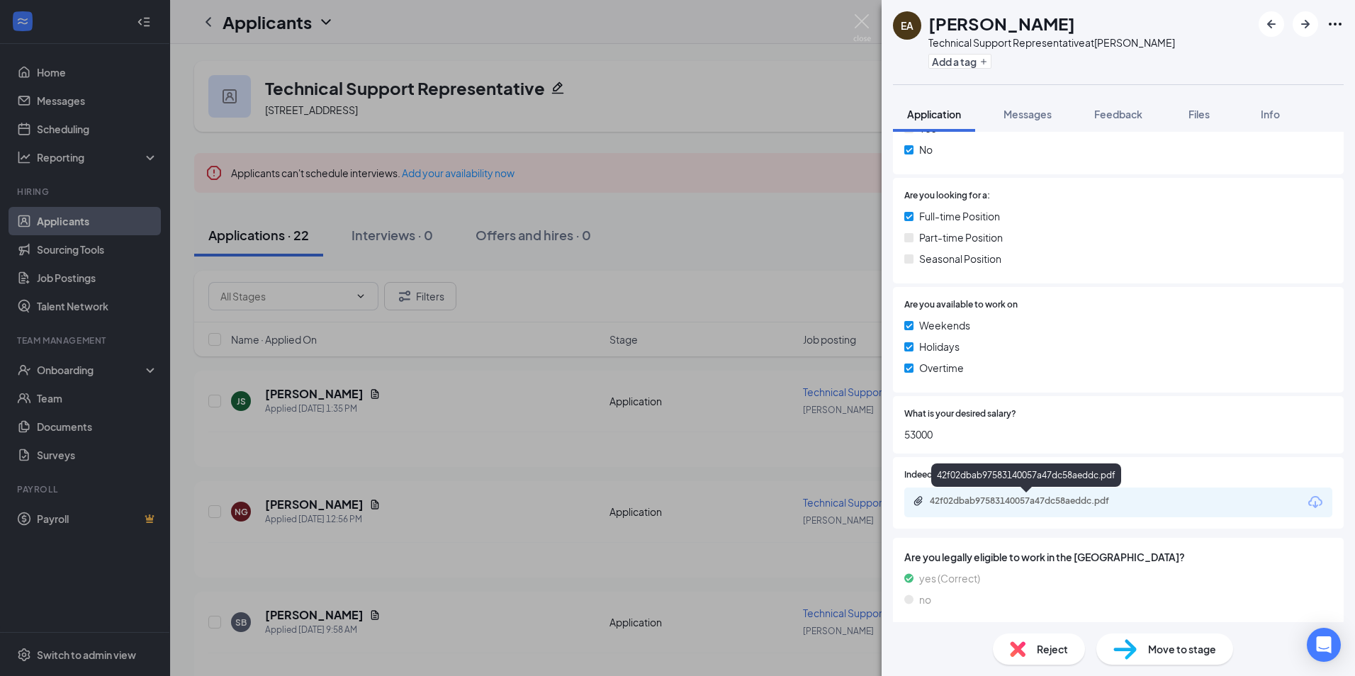
click at [1001, 499] on div "42f02dbab97583140057a47dc58aeddc.pdf" at bounding box center [1029, 500] width 198 height 11
click at [1309, 30] on icon "ArrowRight" at bounding box center [1305, 24] width 17 height 17
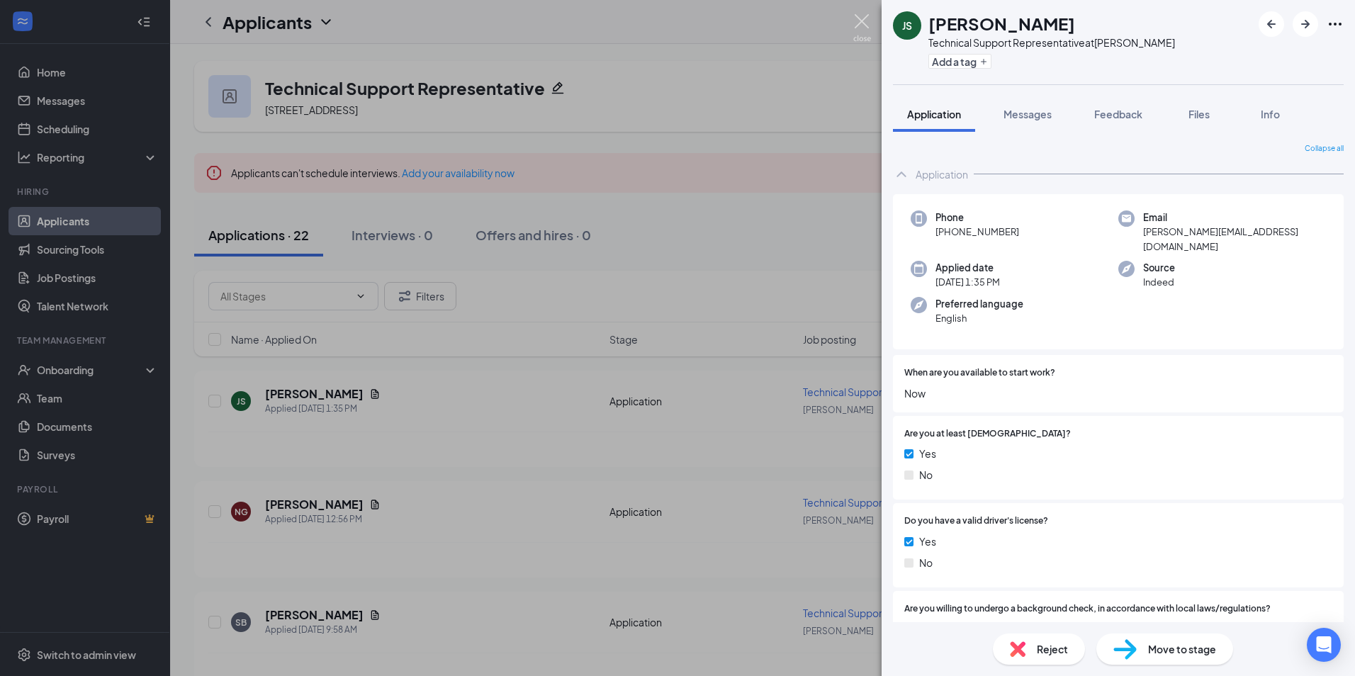
click at [857, 28] on img at bounding box center [862, 28] width 18 height 28
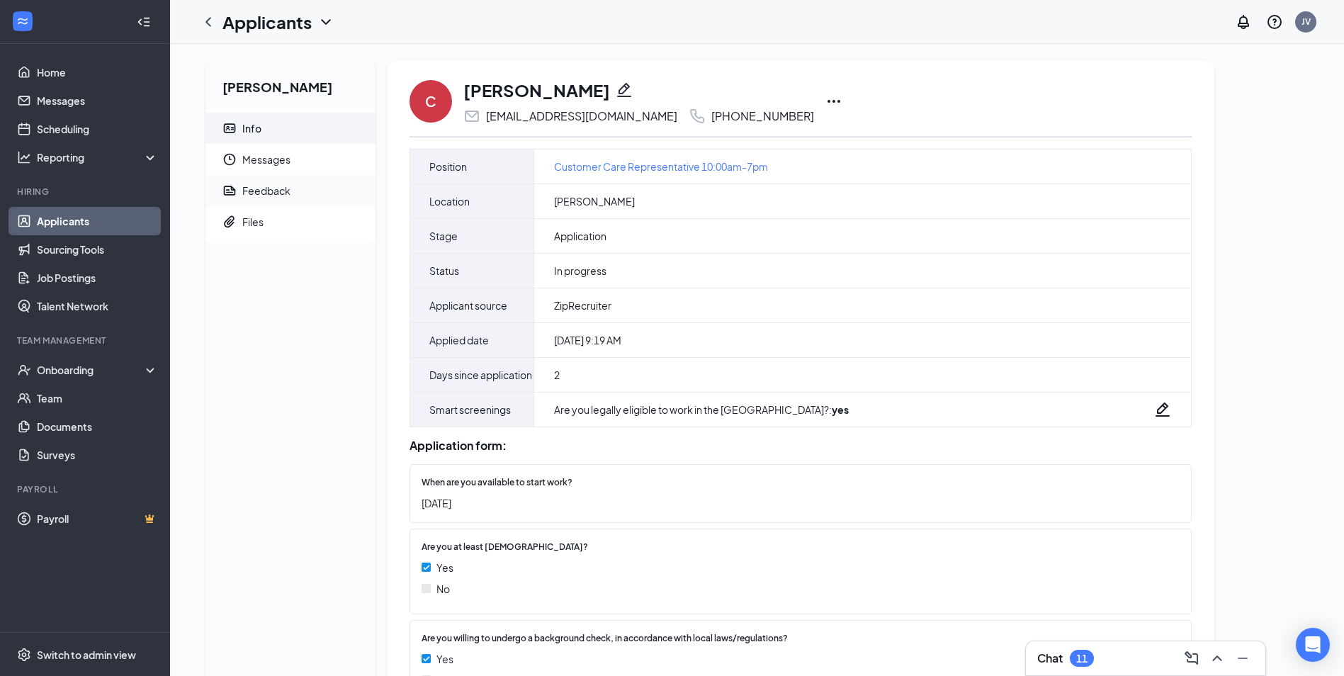
click at [266, 186] on div "Feedback" at bounding box center [266, 191] width 48 height 14
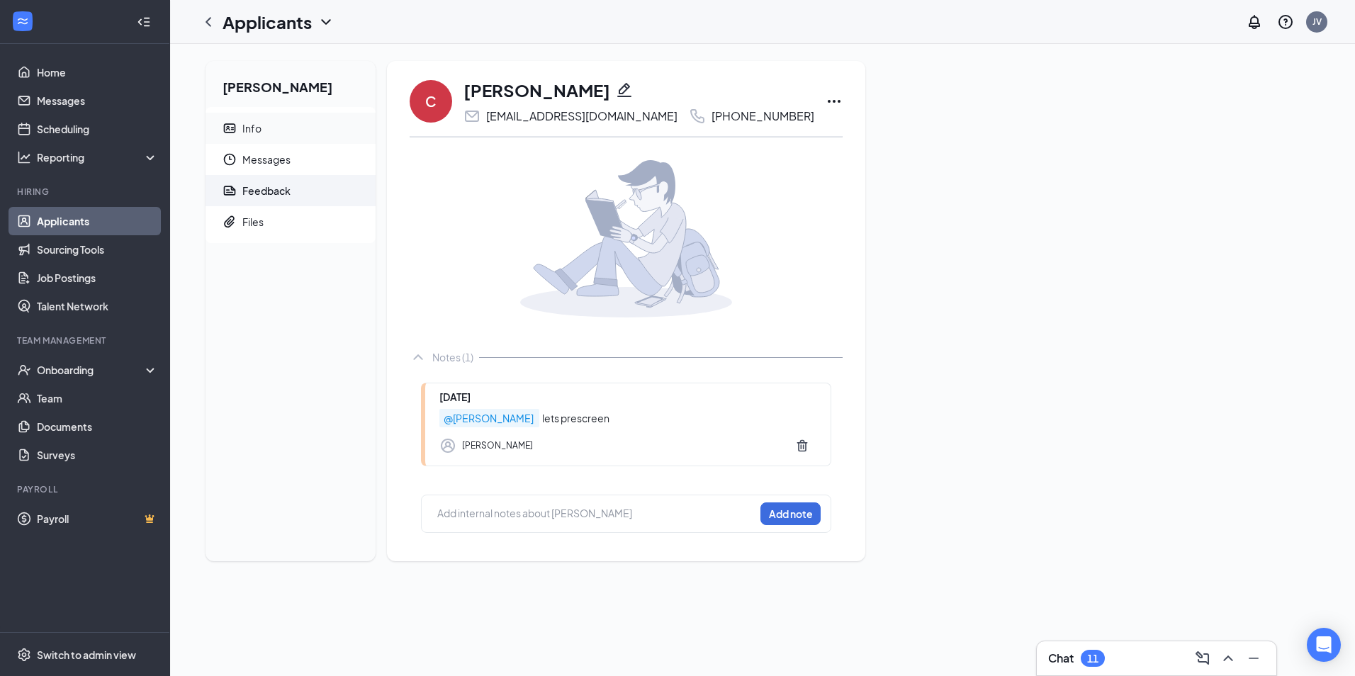
click at [242, 125] on li "Info" at bounding box center [290, 128] width 170 height 31
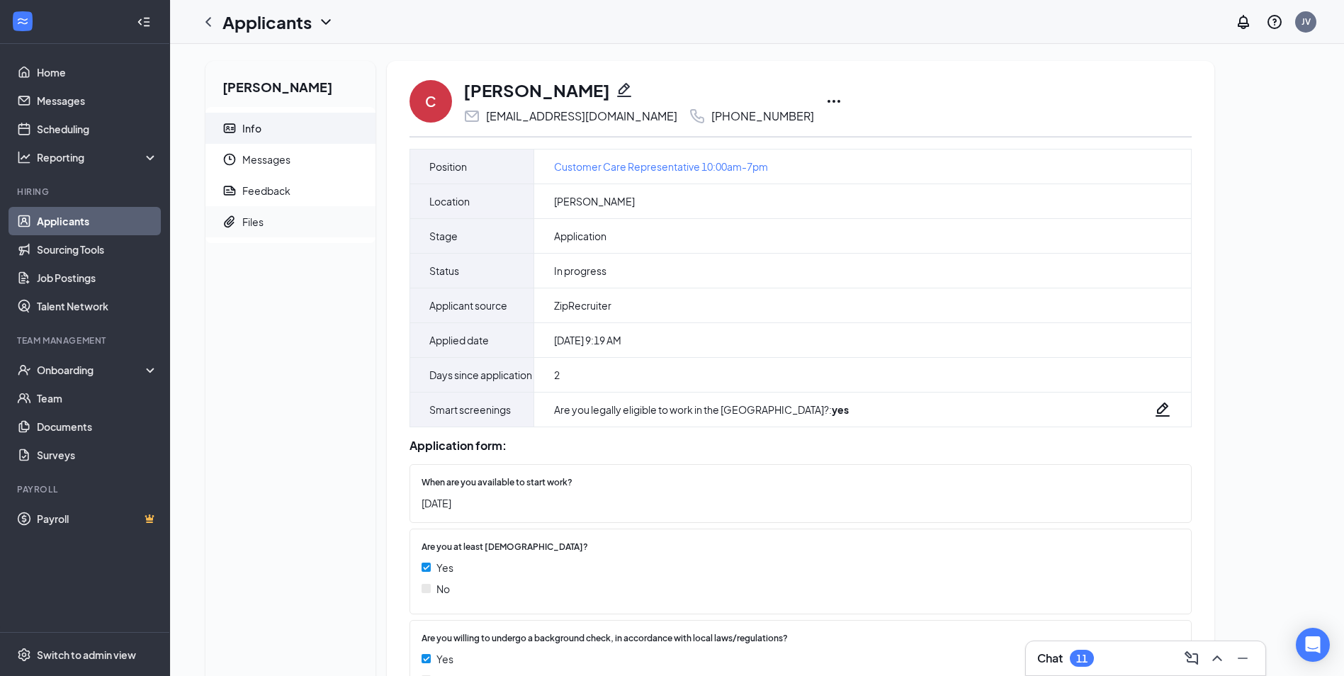
click at [263, 218] on span "Files" at bounding box center [303, 221] width 122 height 31
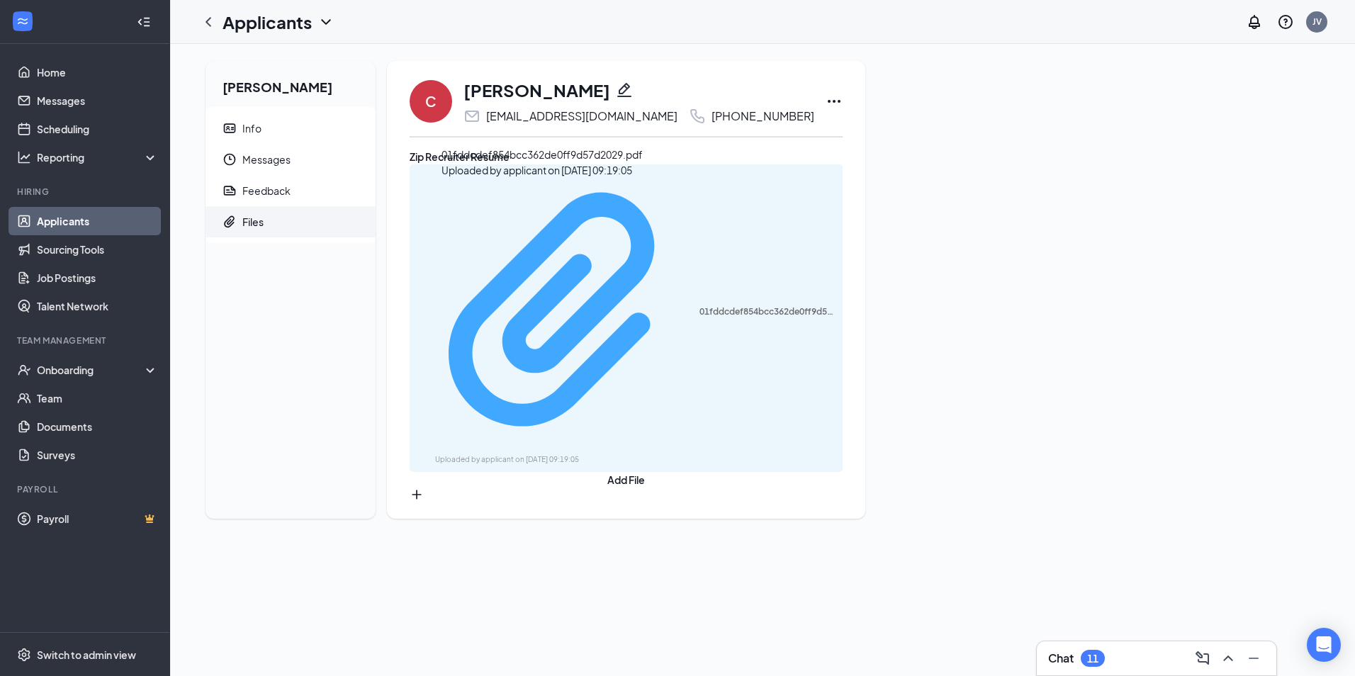
click at [699, 306] on div "01fddcdef854bcc362de0ff9d57d2029.pdf" at bounding box center [766, 311] width 135 height 11
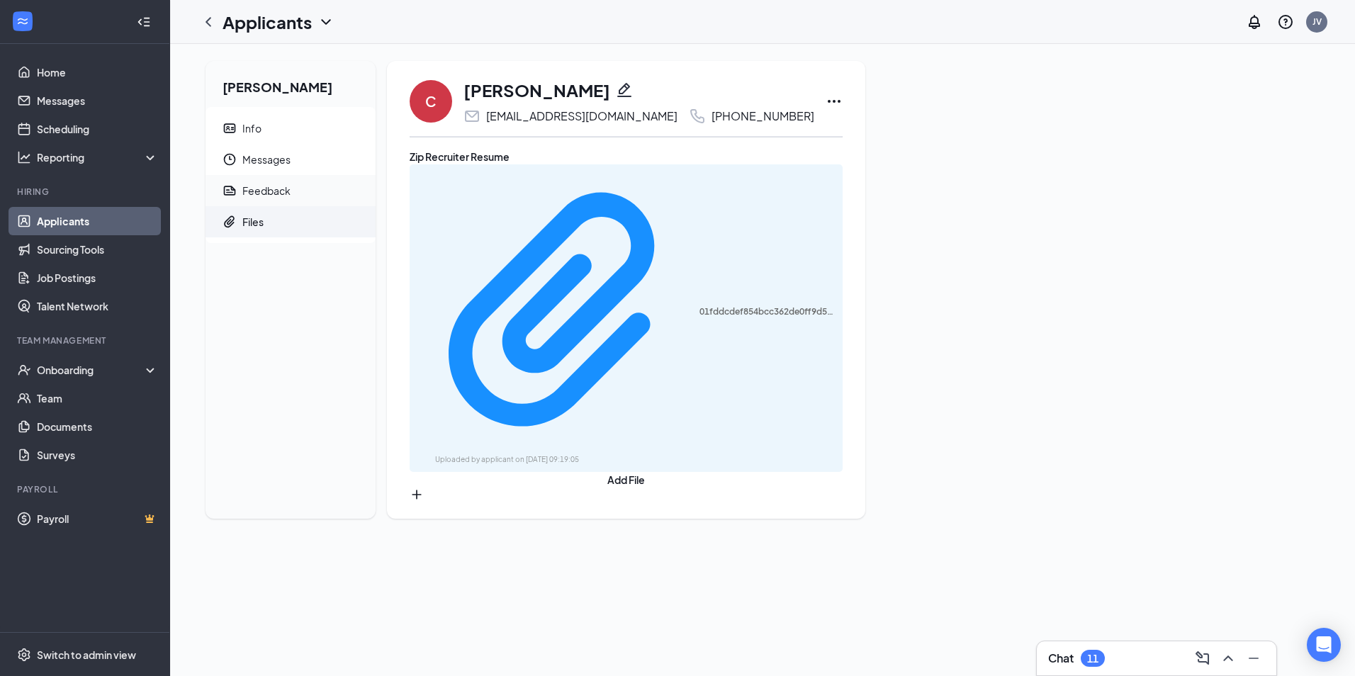
click at [273, 191] on div "Feedback" at bounding box center [266, 191] width 48 height 14
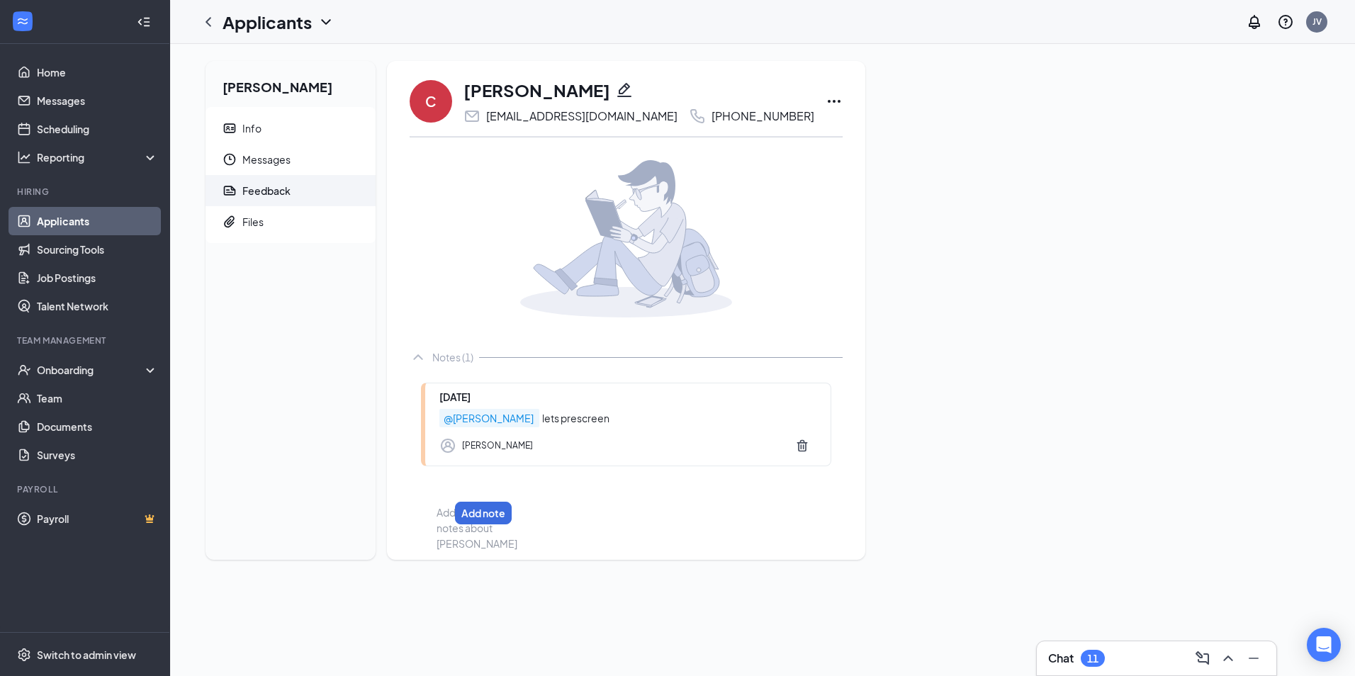
click at [449, 512] on div at bounding box center [442, 512] width 11 height 15
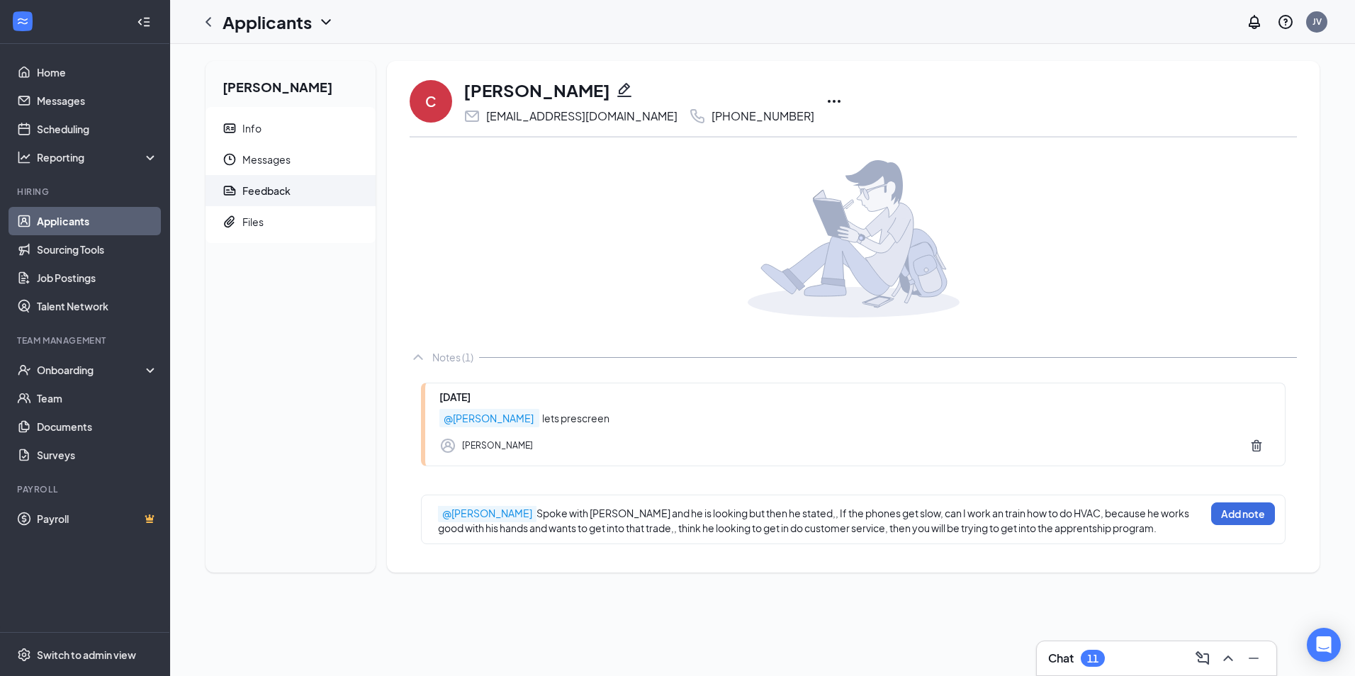
click at [1227, 502] on div "@Tiffany Arnold Spoke with Cory and he is looking but then he stated,, If the p…" at bounding box center [853, 520] width 865 height 50
click at [1239, 515] on button "Add note" at bounding box center [1243, 513] width 64 height 23
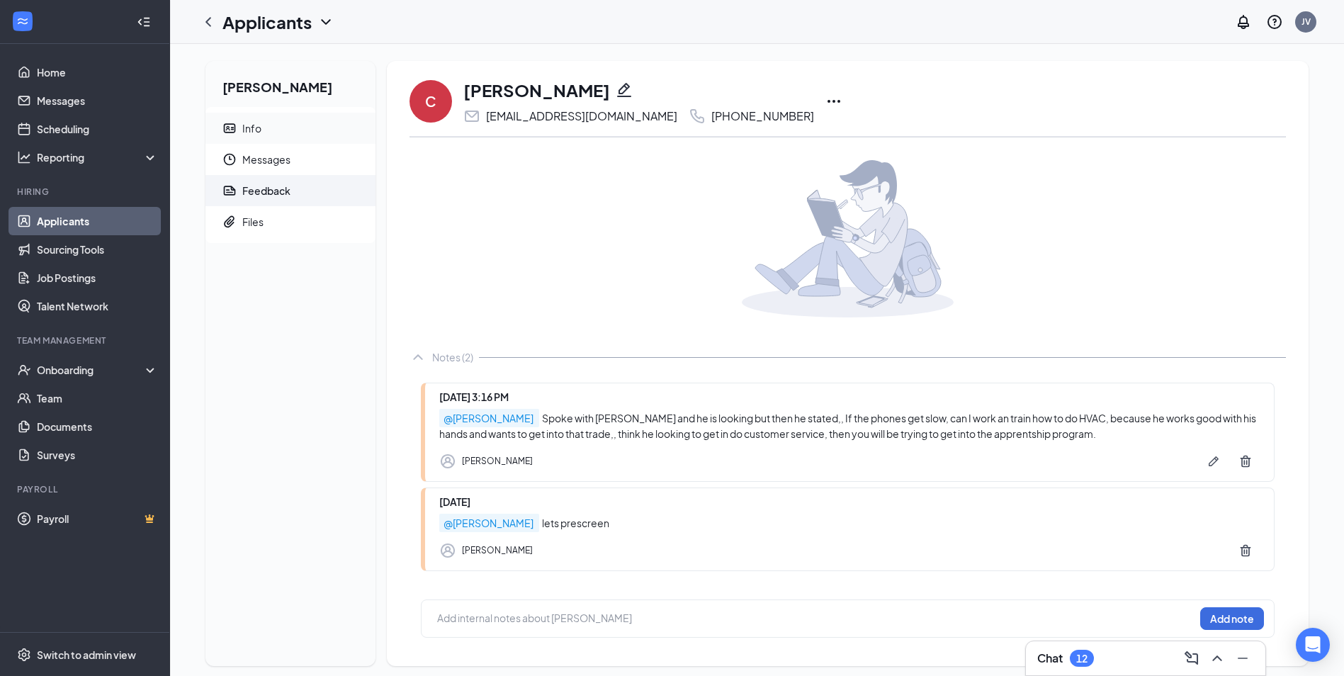
click at [254, 123] on div "Info" at bounding box center [251, 128] width 19 height 14
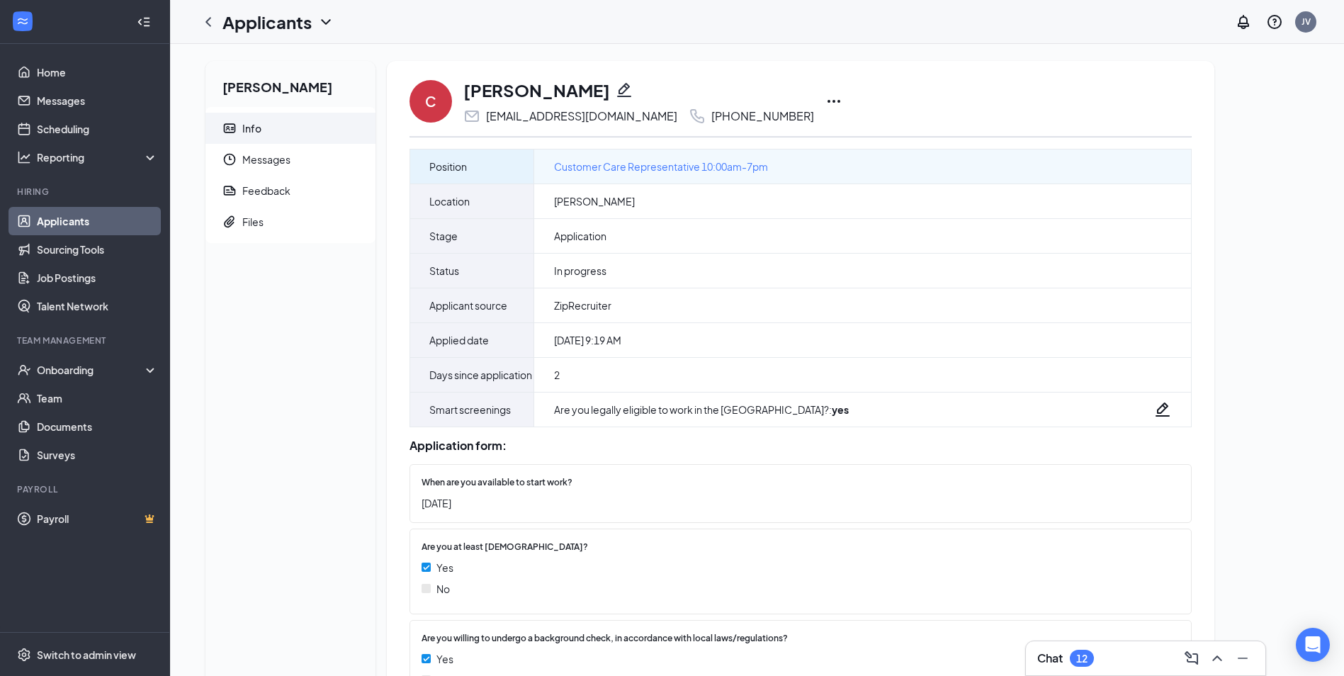
click at [728, 169] on span "Customer Care Representative 10:00am-7pm" at bounding box center [661, 167] width 214 height 16
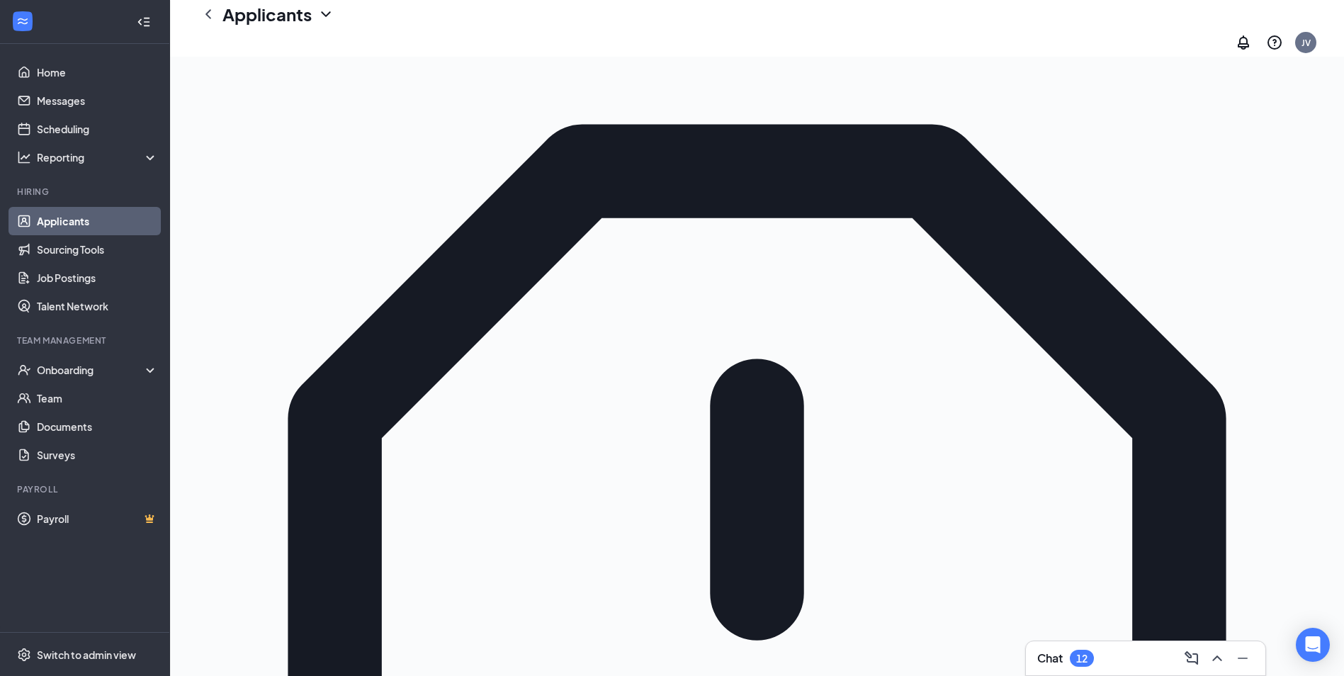
scroll to position [29, 0]
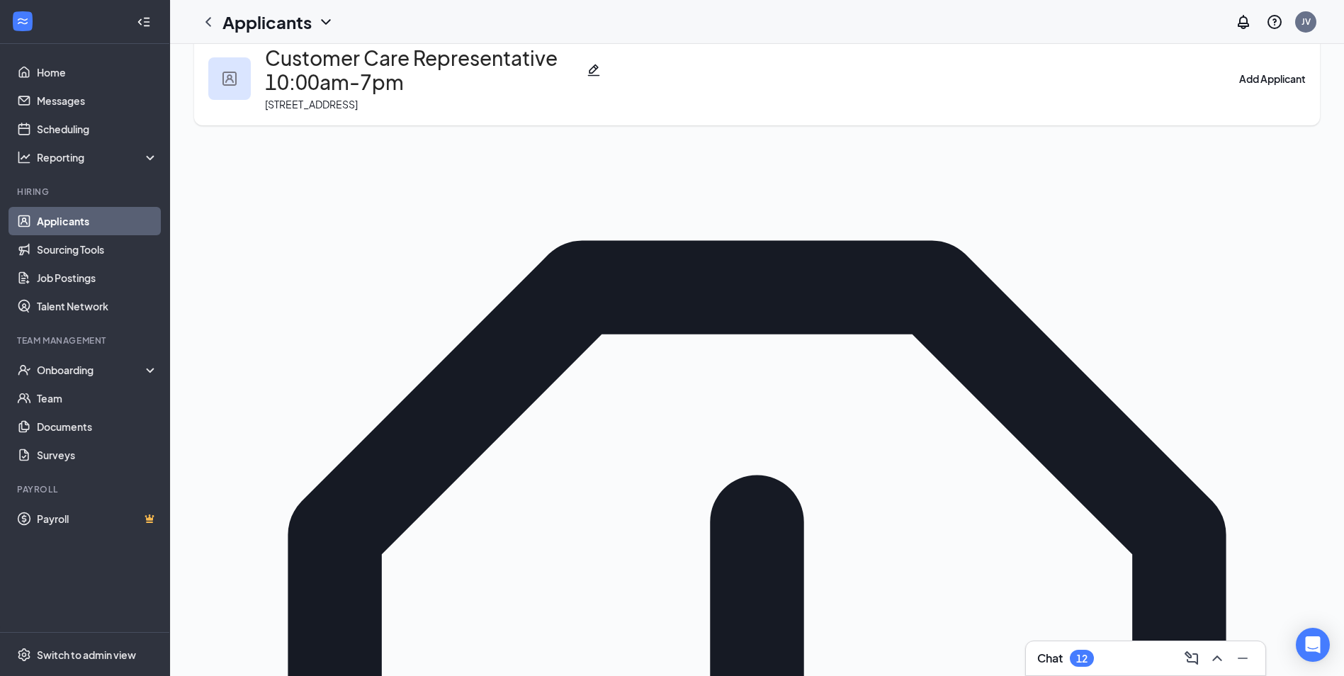
type input "jordan"
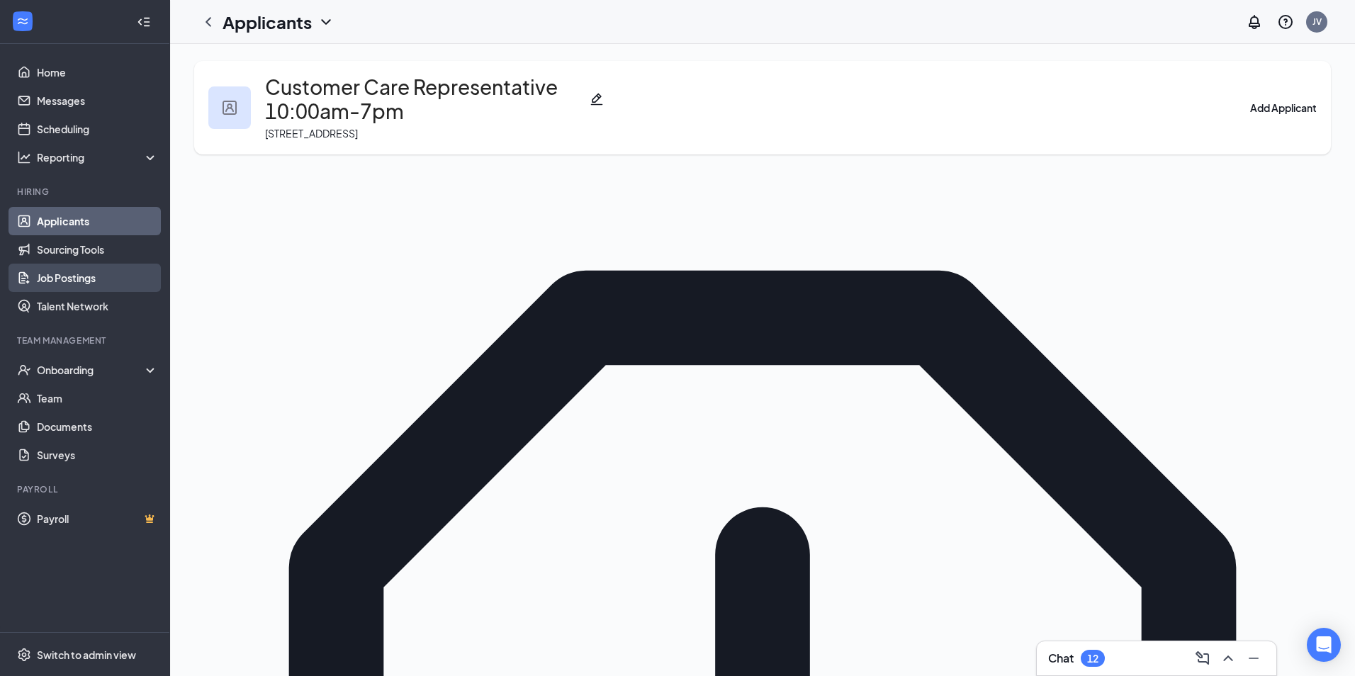
click at [80, 278] on link "Job Postings" at bounding box center [97, 278] width 121 height 28
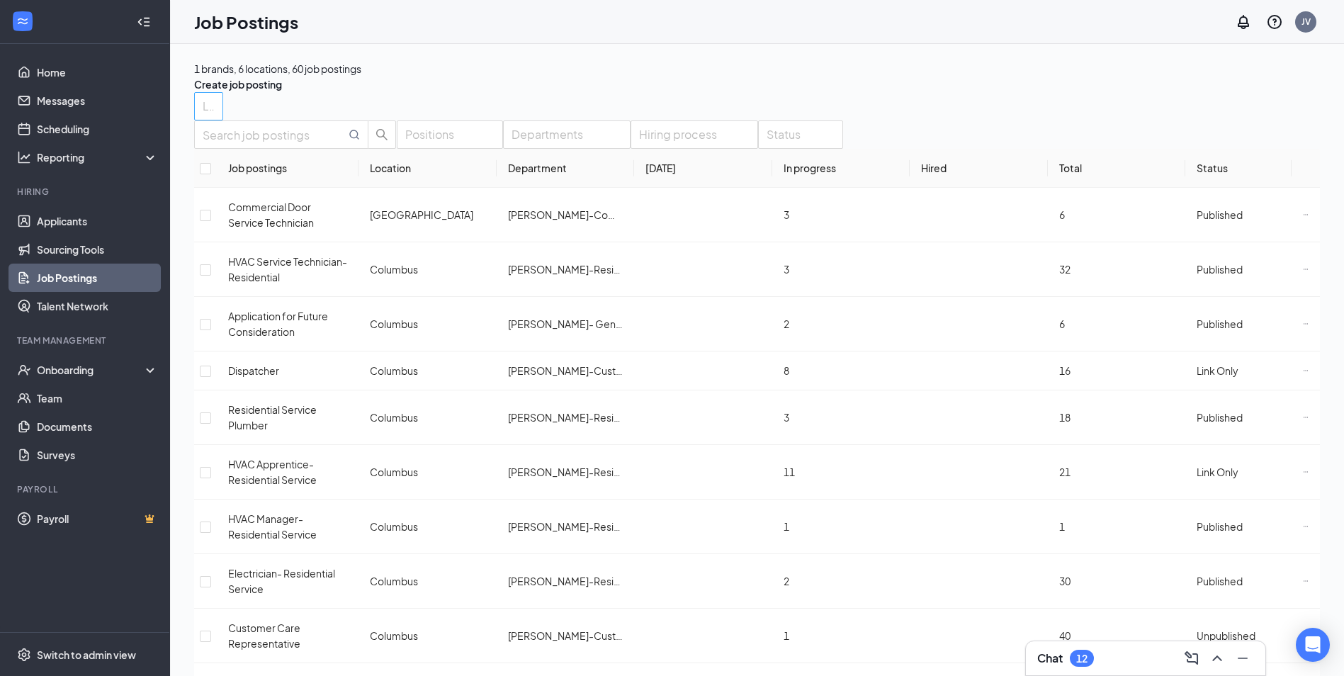
click at [205, 116] on div at bounding box center [202, 106] width 8 height 23
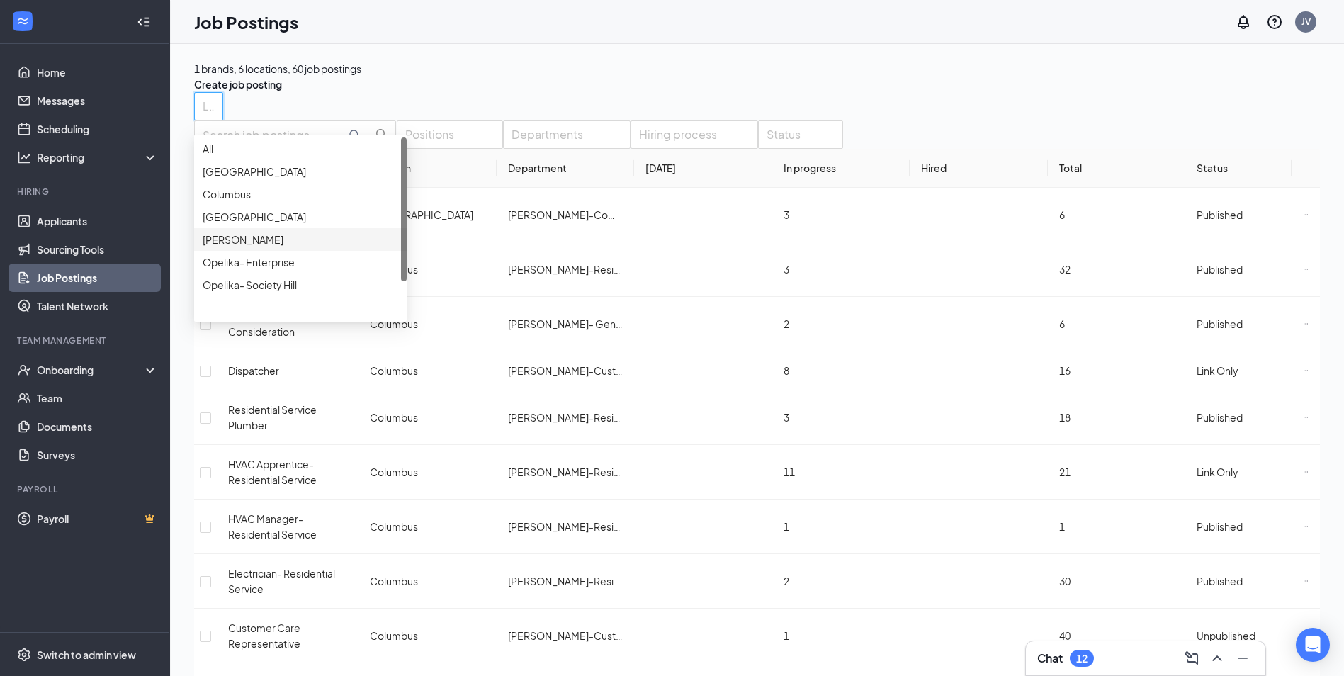
click at [265, 246] on span "[PERSON_NAME]" at bounding box center [243, 239] width 81 height 13
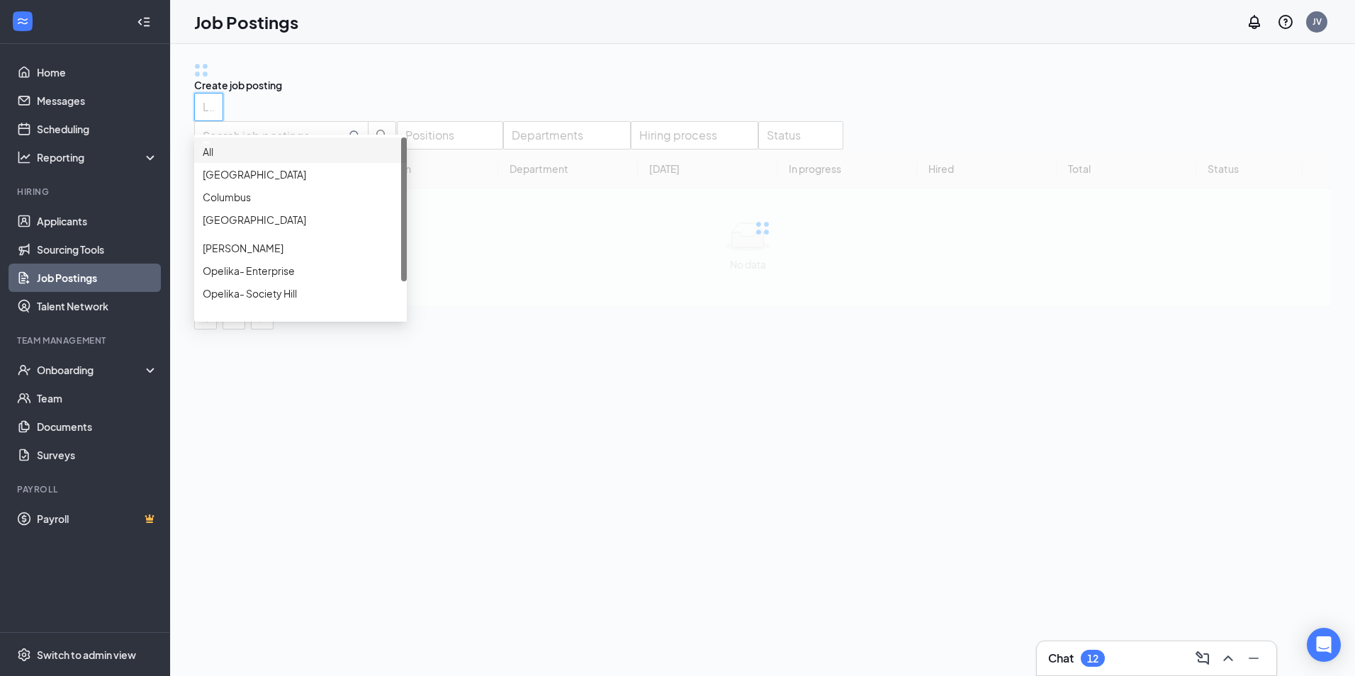
click at [496, 88] on div "Create job posting" at bounding box center [762, 77] width 1137 height 32
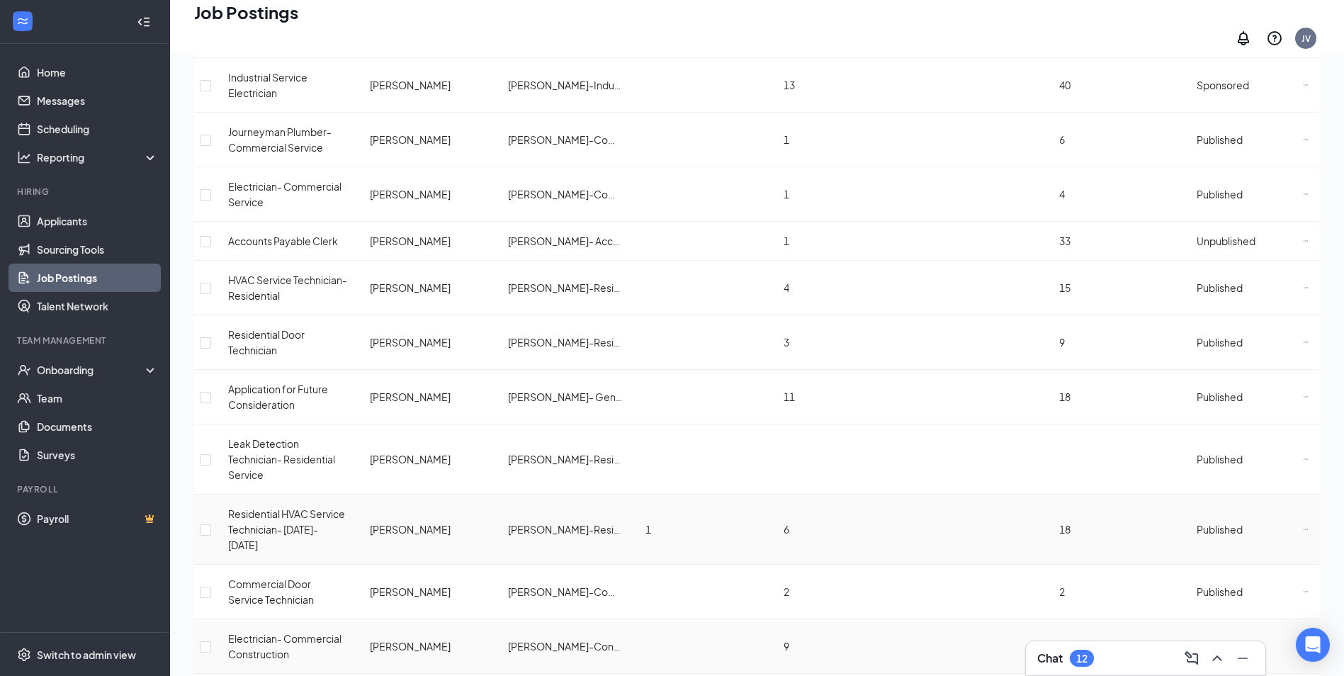
scroll to position [913, 0]
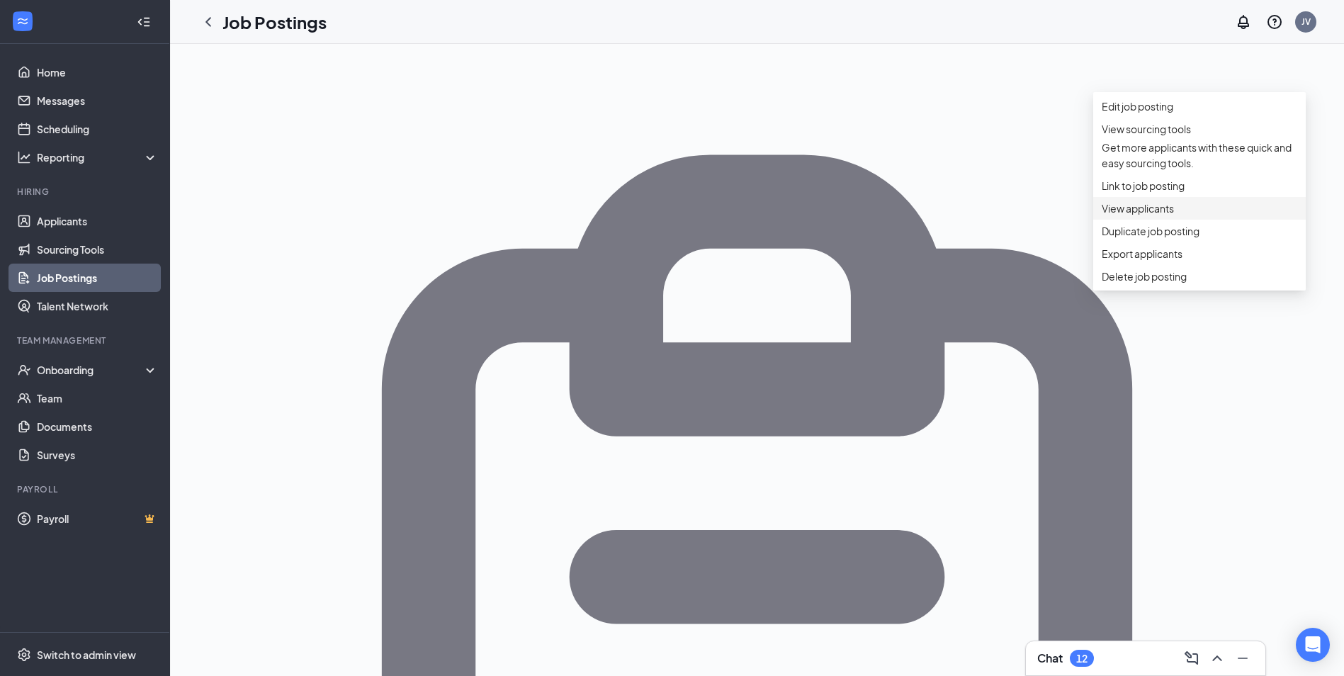
click at [1159, 215] on span "View applicants" at bounding box center [1138, 208] width 72 height 13
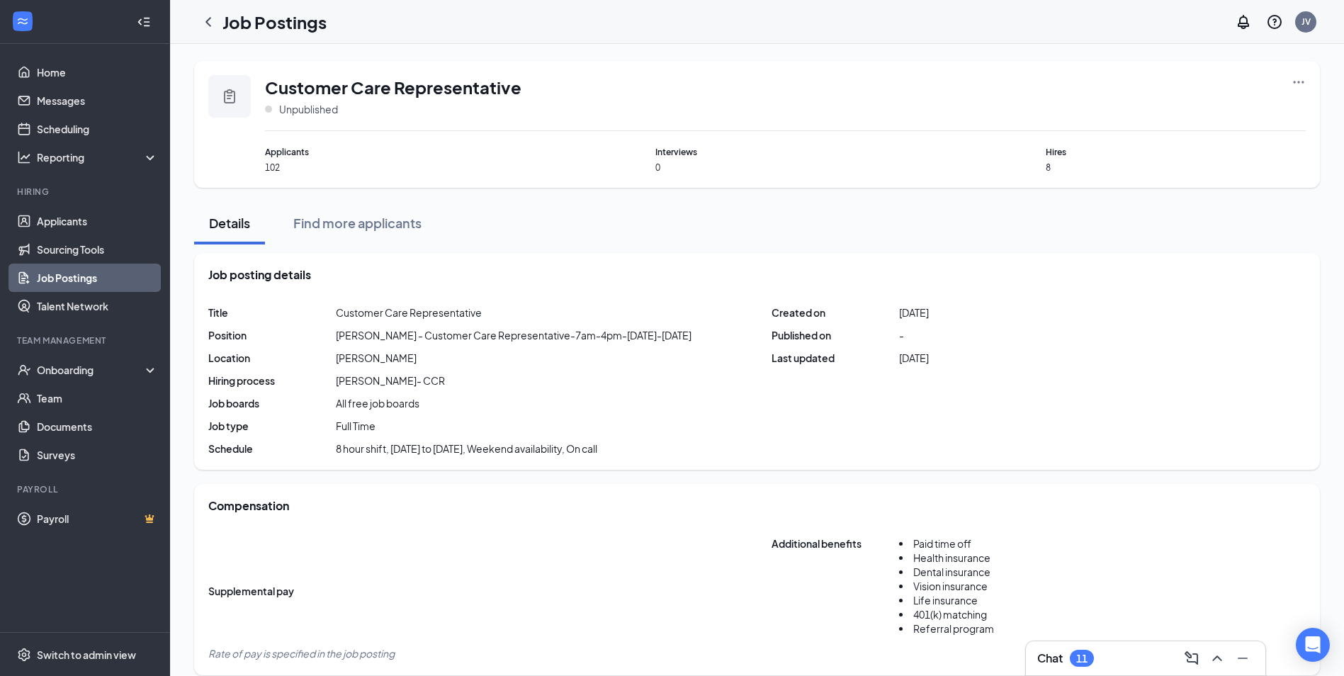
click at [1304, 81] on icon "Ellipses" at bounding box center [1299, 82] width 14 height 14
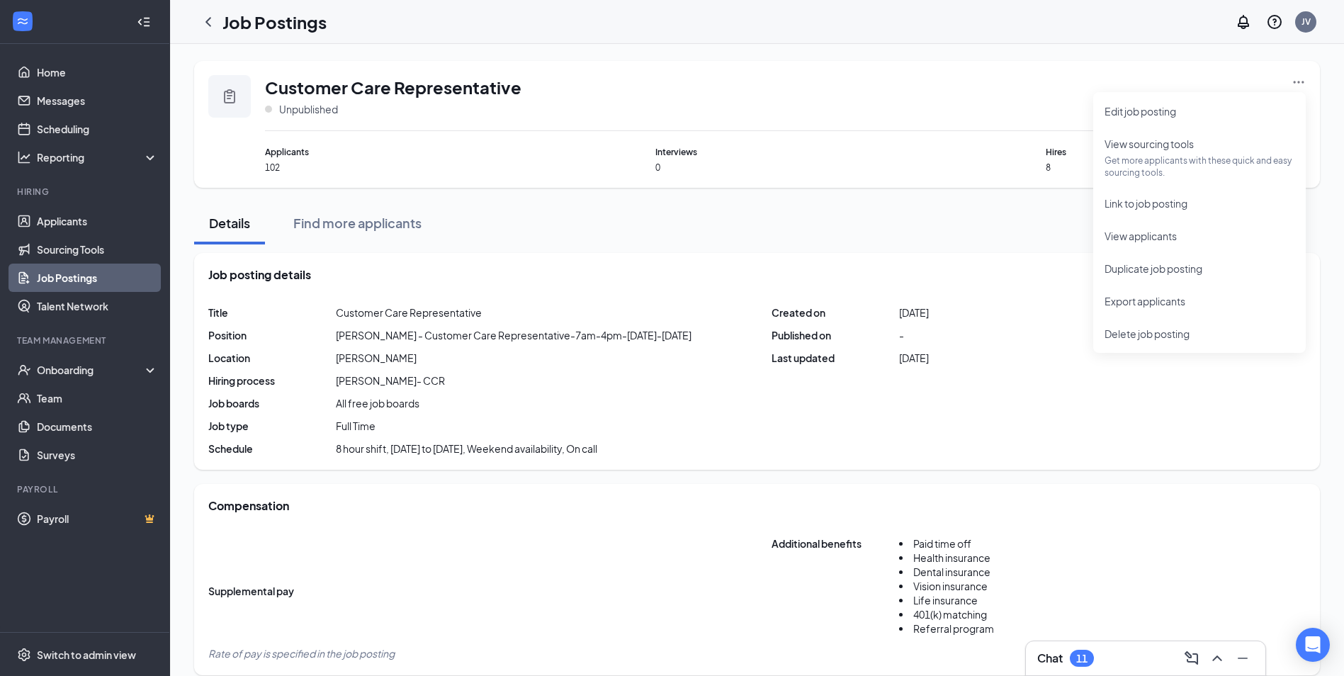
click at [87, 276] on link "Job Postings" at bounding box center [97, 278] width 121 height 28
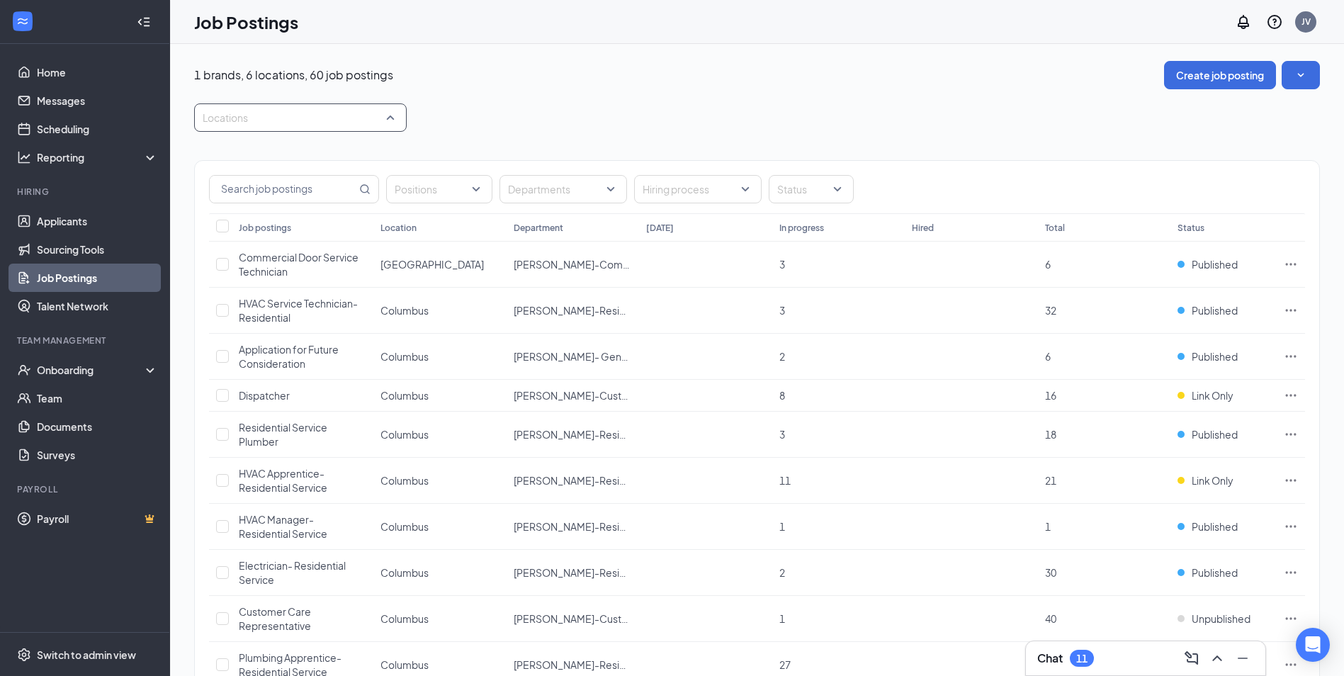
click at [378, 125] on div at bounding box center [293, 117] width 191 height 23
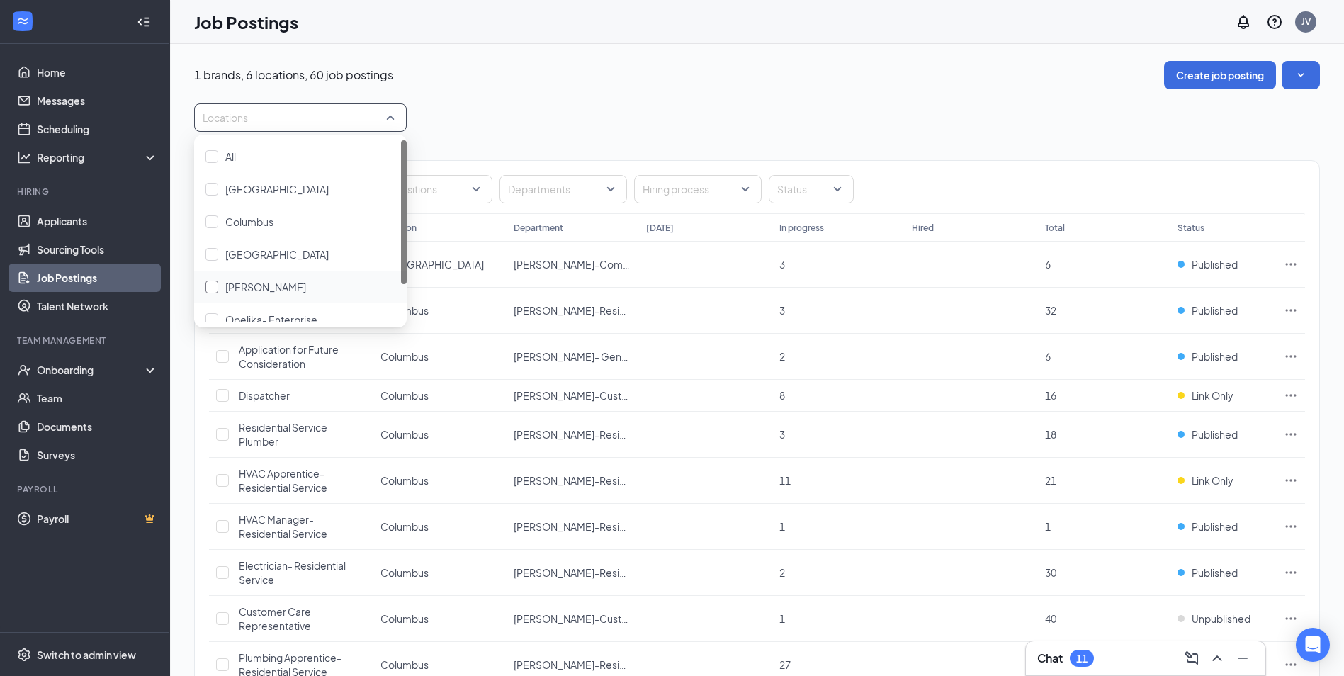
click at [286, 287] on span "[PERSON_NAME]" at bounding box center [265, 287] width 81 height 13
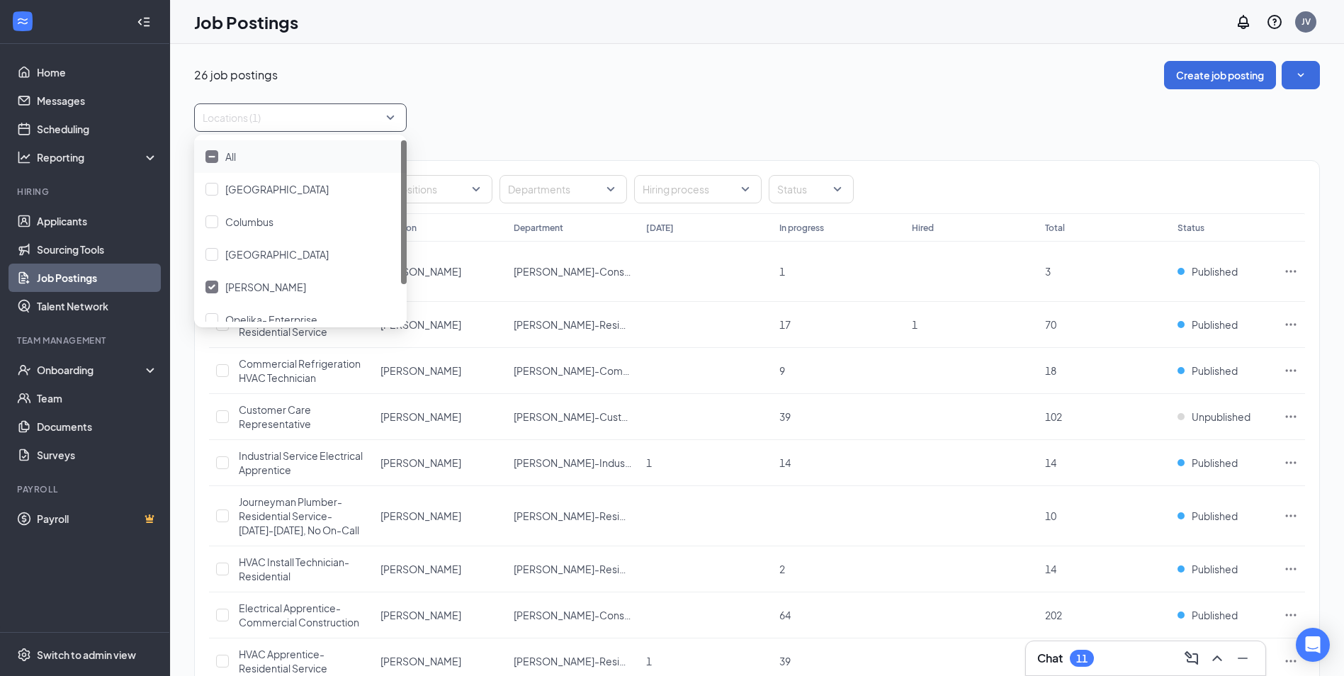
drag, startPoint x: 770, startPoint y: 81, endPoint x: 763, endPoint y: 84, distance: 7.9
click at [767, 84] on div "26 job postings Create job posting" at bounding box center [757, 75] width 1126 height 28
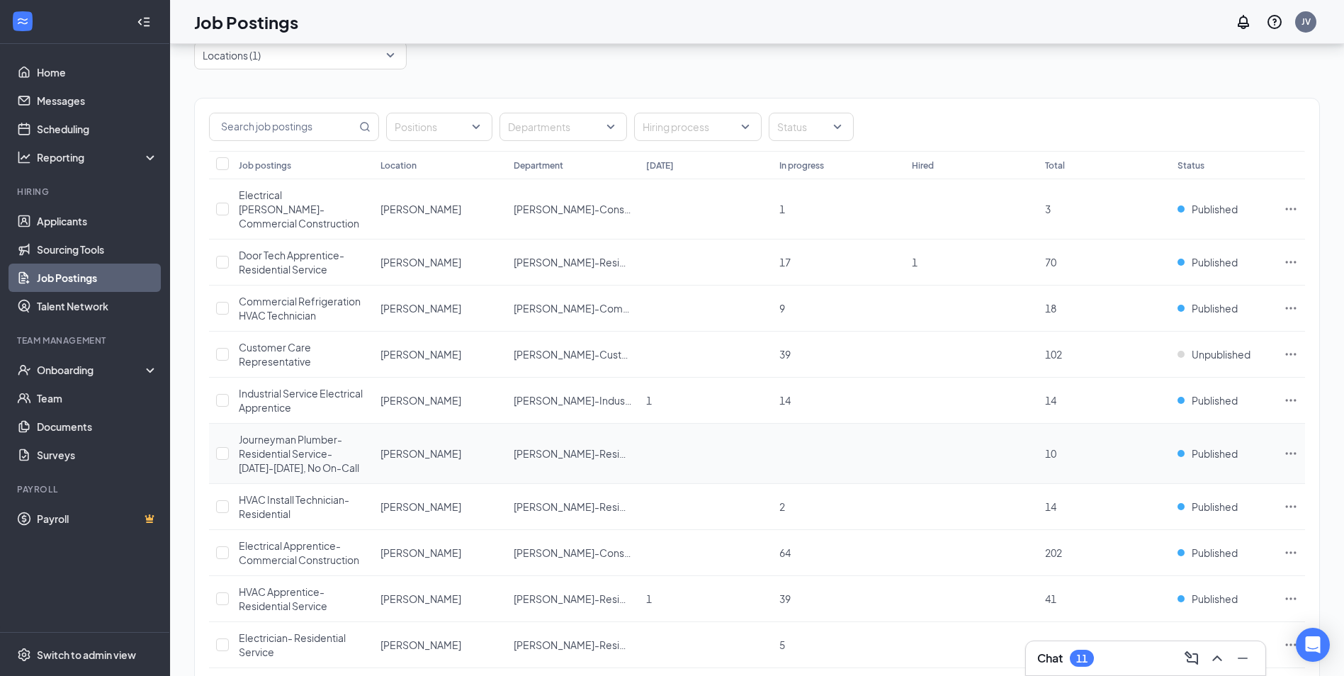
scroll to position [275, 0]
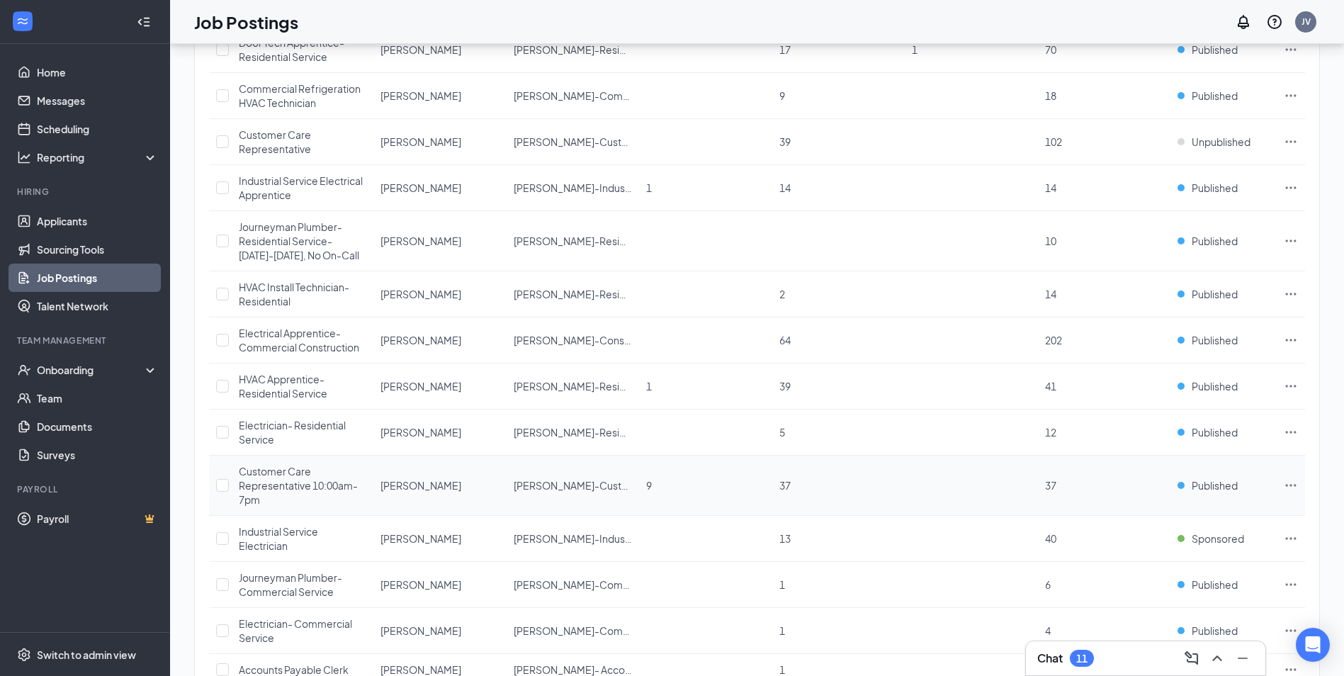
click at [305, 478] on div "Customer Care Representative 10:00am-7pm" at bounding box center [303, 485] width 128 height 43
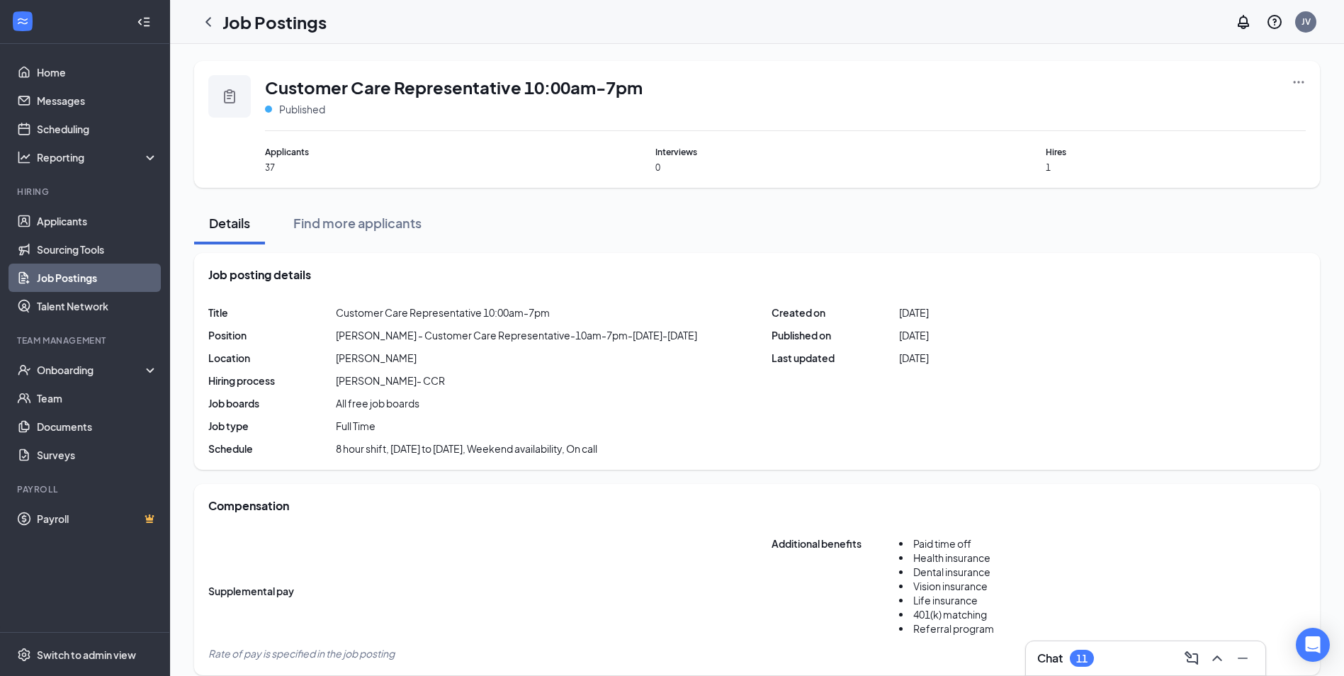
click at [1300, 77] on icon "Ellipses" at bounding box center [1299, 82] width 14 height 14
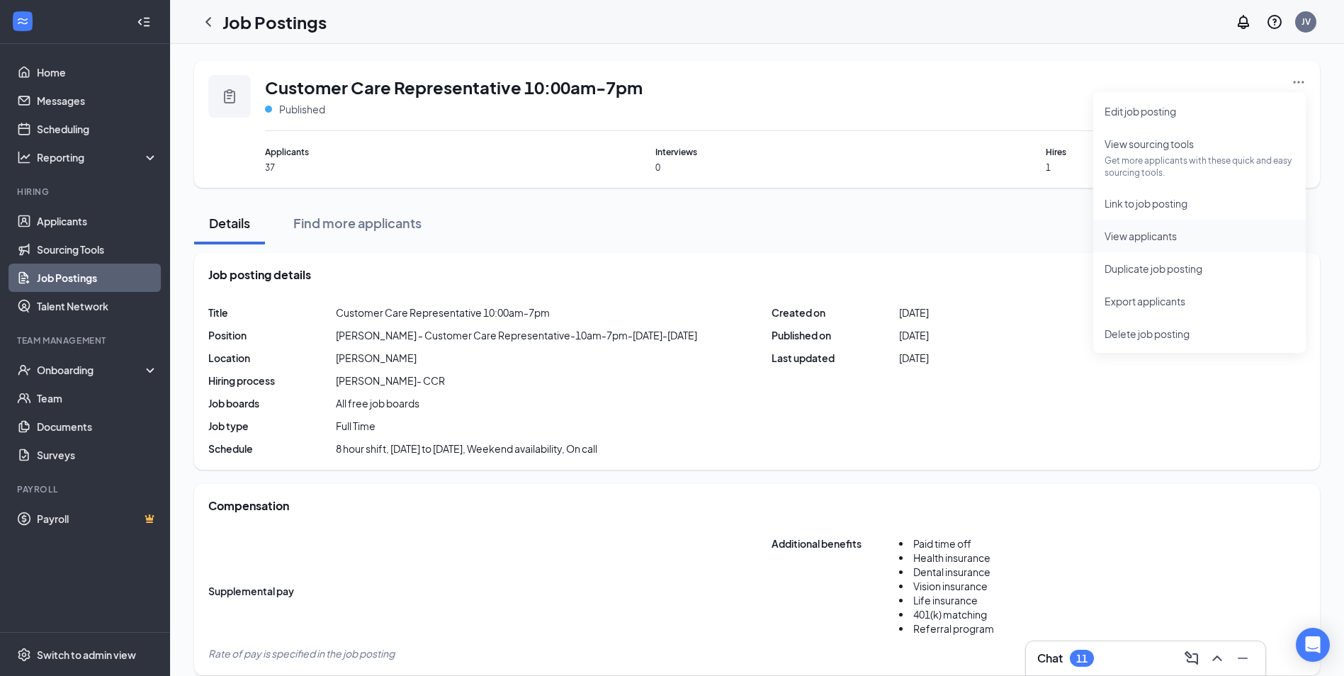
click at [1149, 230] on span "View applicants" at bounding box center [1141, 236] width 72 height 13
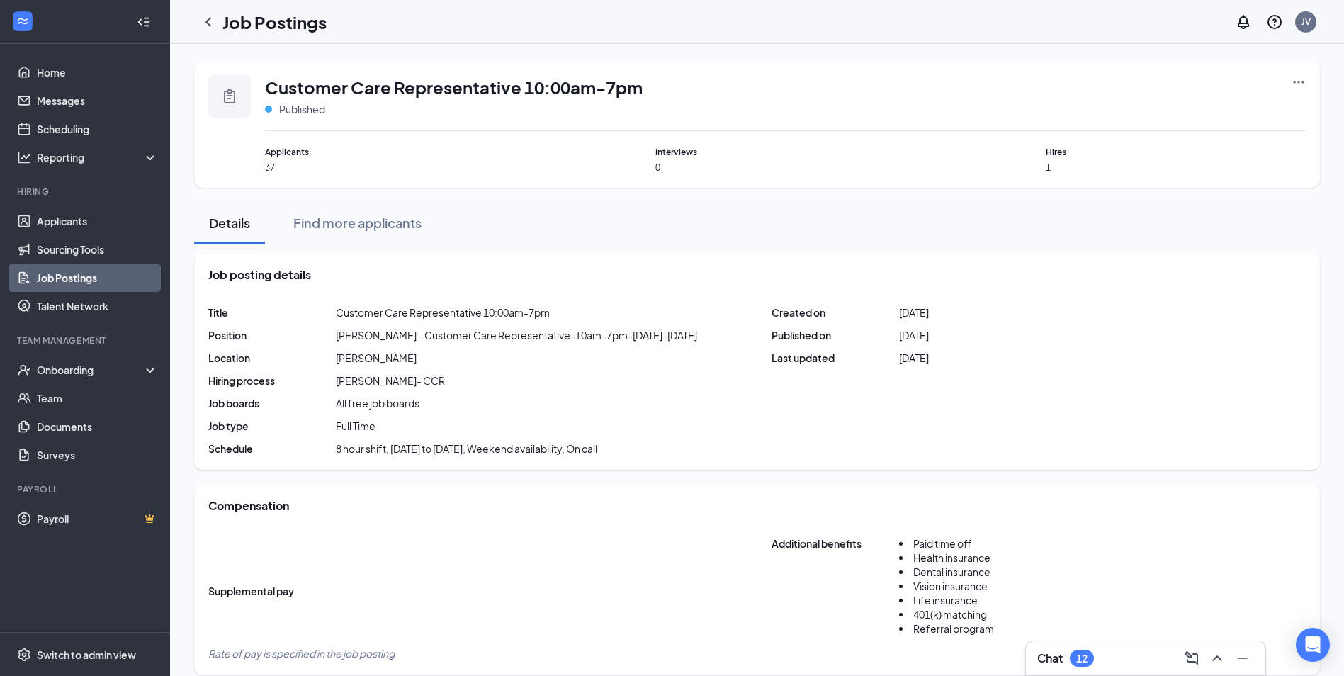
click at [1295, 84] on icon "Ellipses" at bounding box center [1299, 82] width 14 height 14
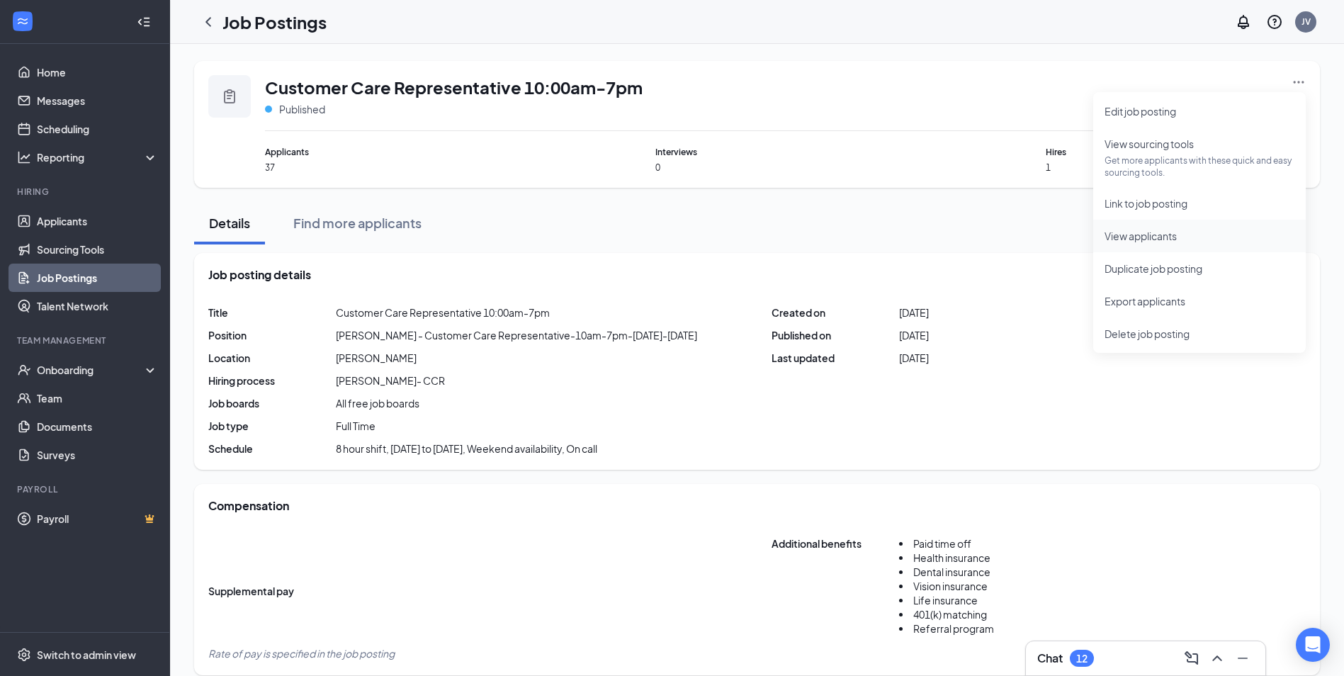
click at [1159, 237] on span "View applicants" at bounding box center [1141, 236] width 72 height 13
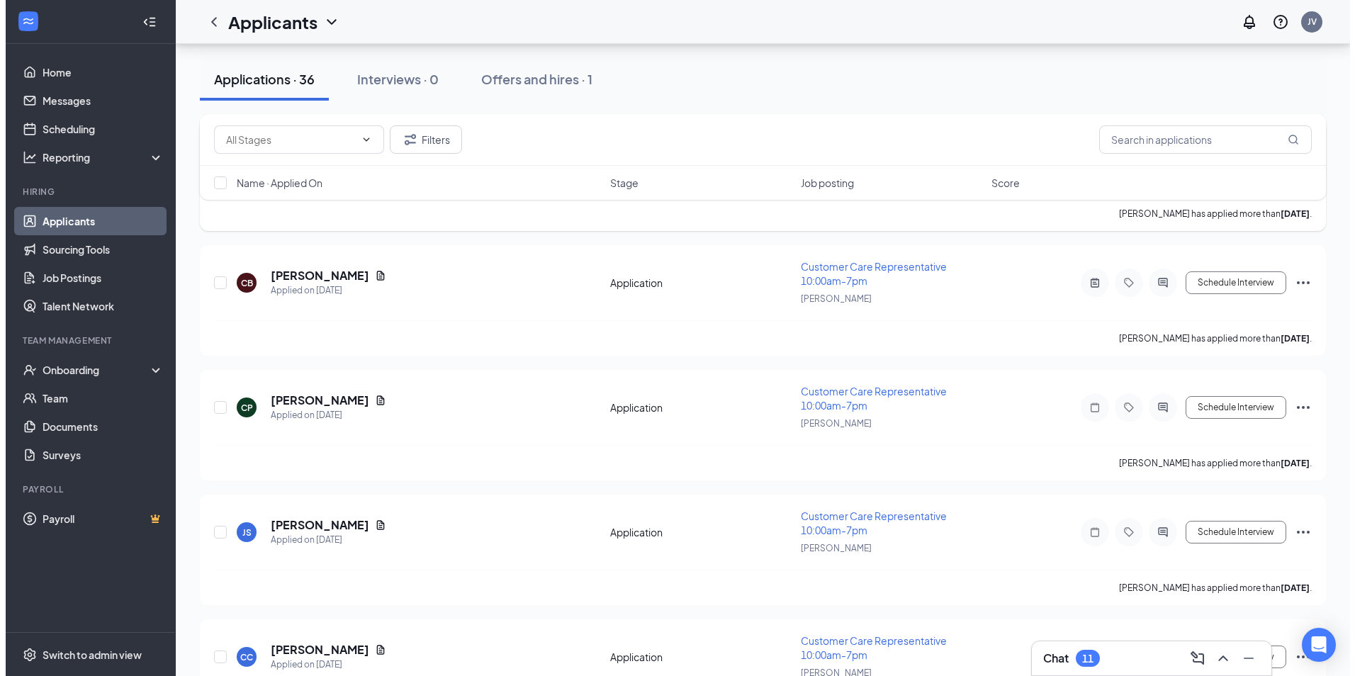
scroll to position [2480, 0]
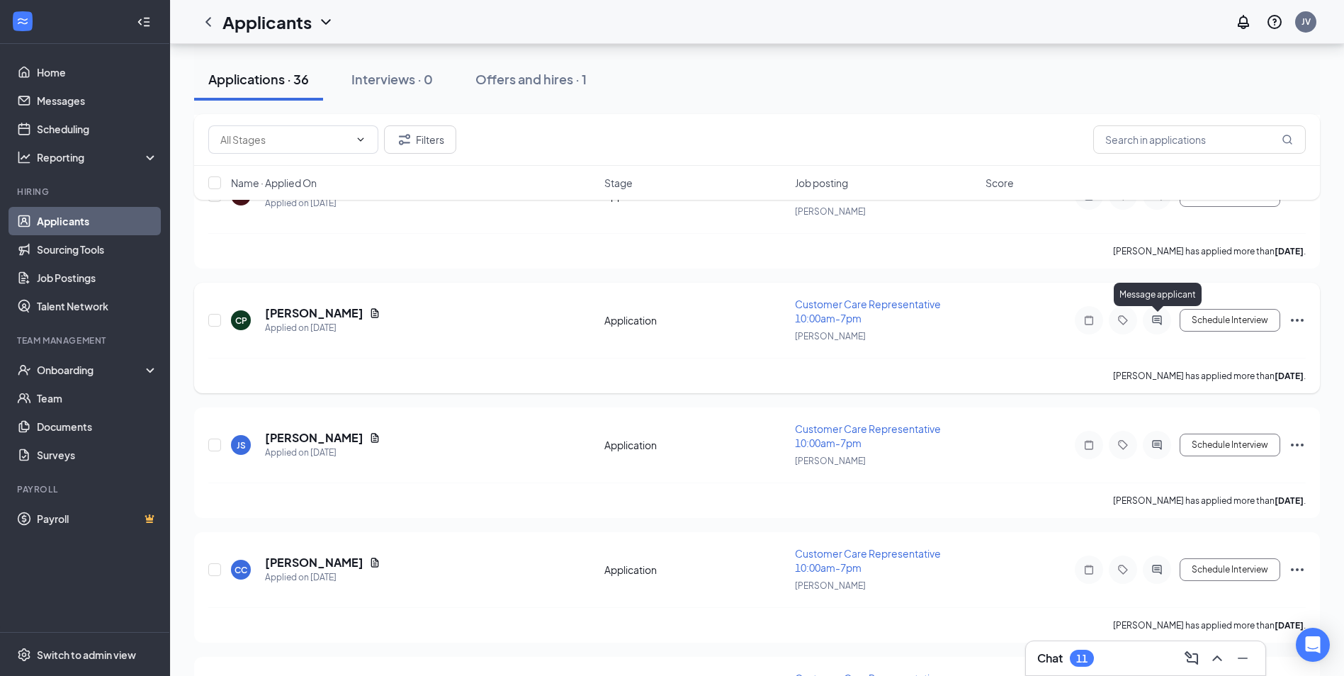
click at [1153, 315] on icon "ActiveChat" at bounding box center [1157, 320] width 17 height 11
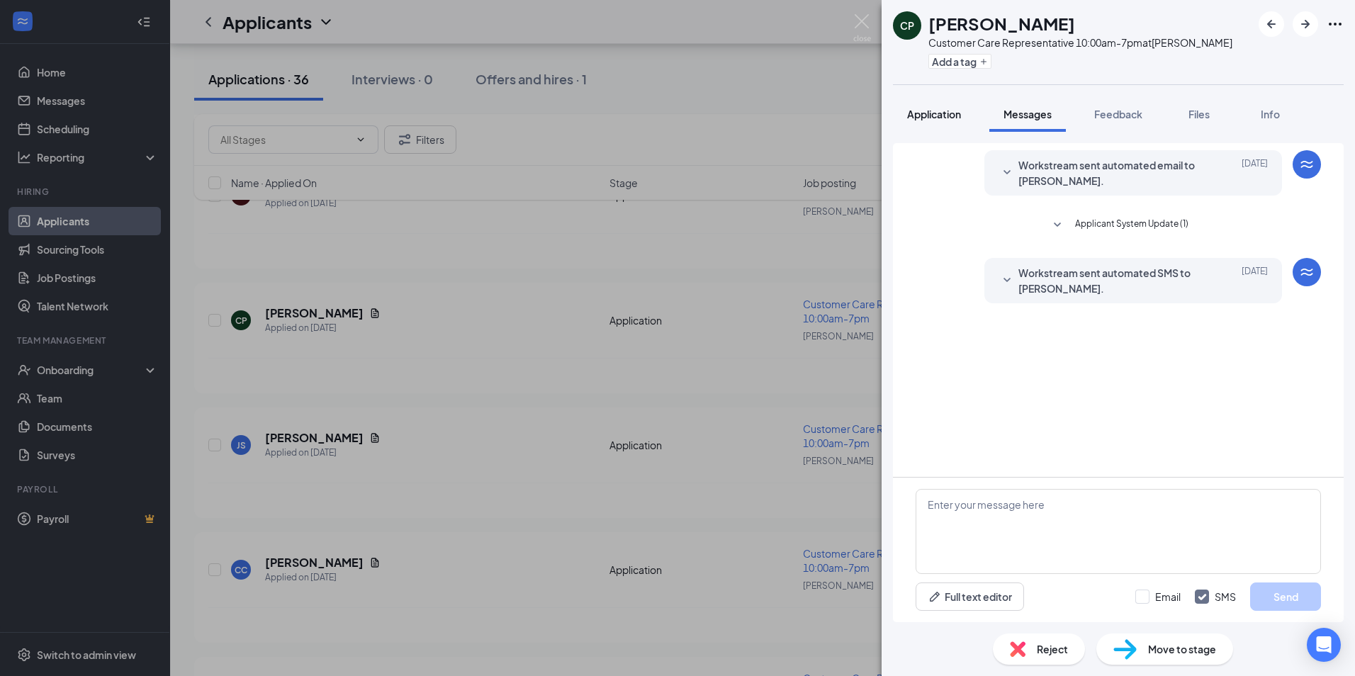
click at [930, 120] on div "Application" at bounding box center [934, 114] width 54 height 14
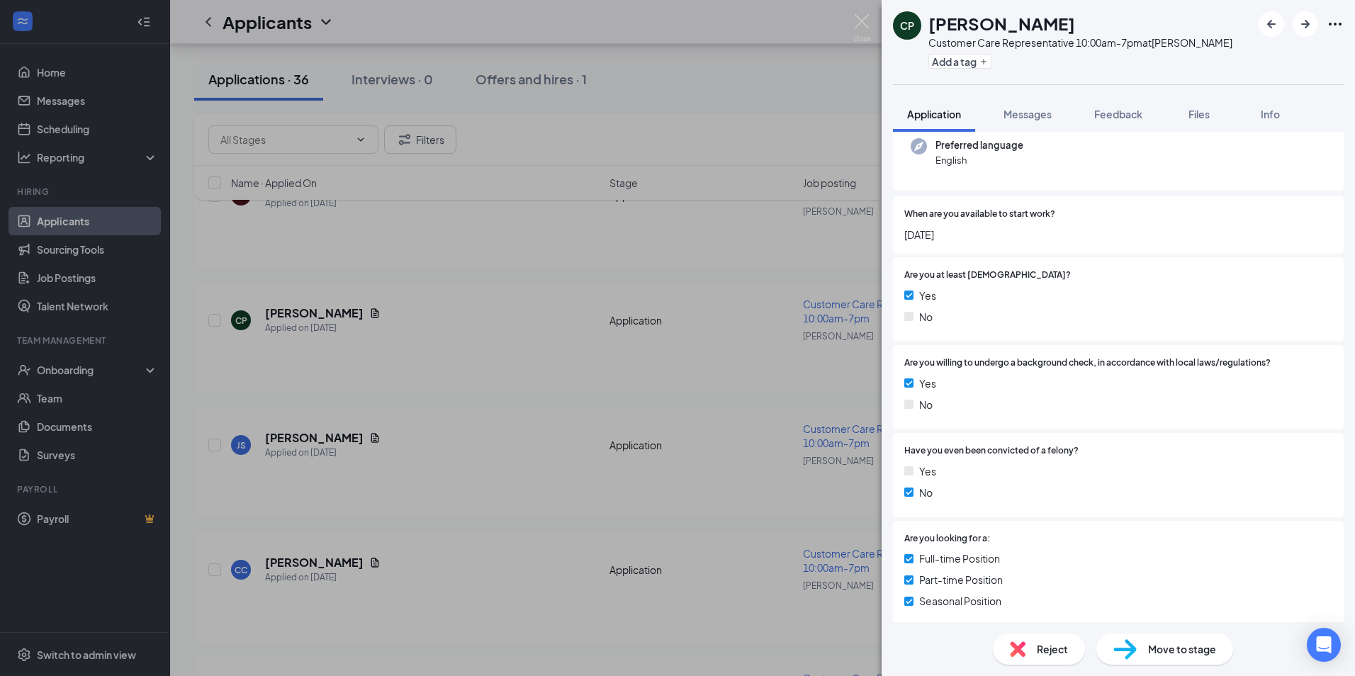
scroll to position [142, 0]
click at [1042, 112] on span "Messages" at bounding box center [1027, 114] width 48 height 13
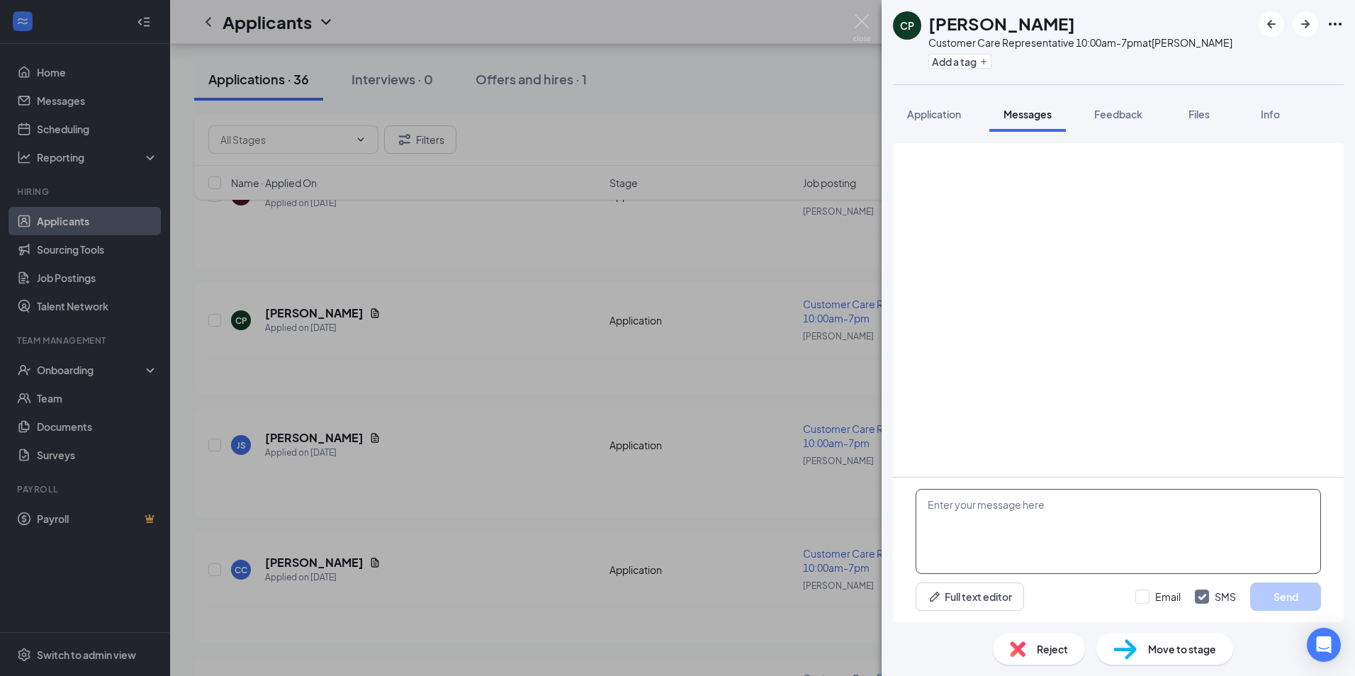
click at [1084, 534] on textarea at bounding box center [1118, 531] width 405 height 85
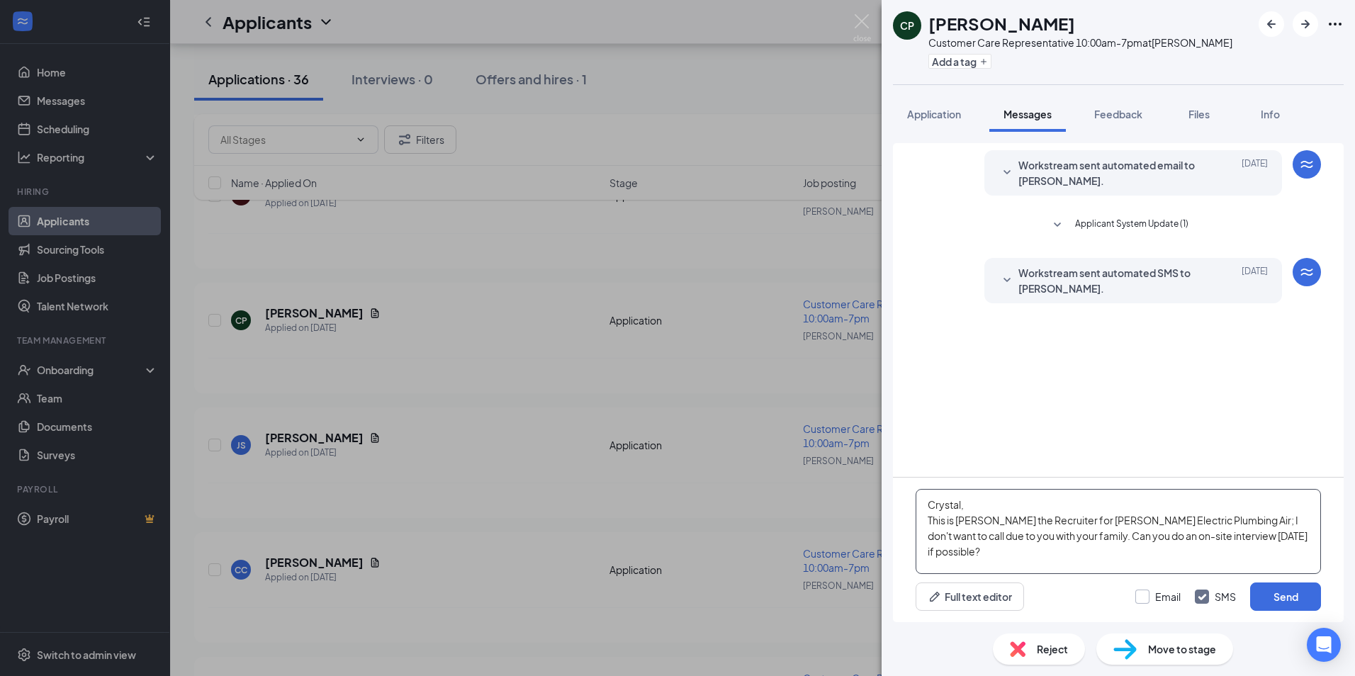
type textarea "Crystal, This is Jermaine the Recruiter for Dixie Electric Plumbing Air; I don'…"
click at [1140, 599] on input "Email" at bounding box center [1157, 597] width 45 height 14
checkbox input "true"
click at [1287, 595] on button "Send" at bounding box center [1285, 596] width 71 height 28
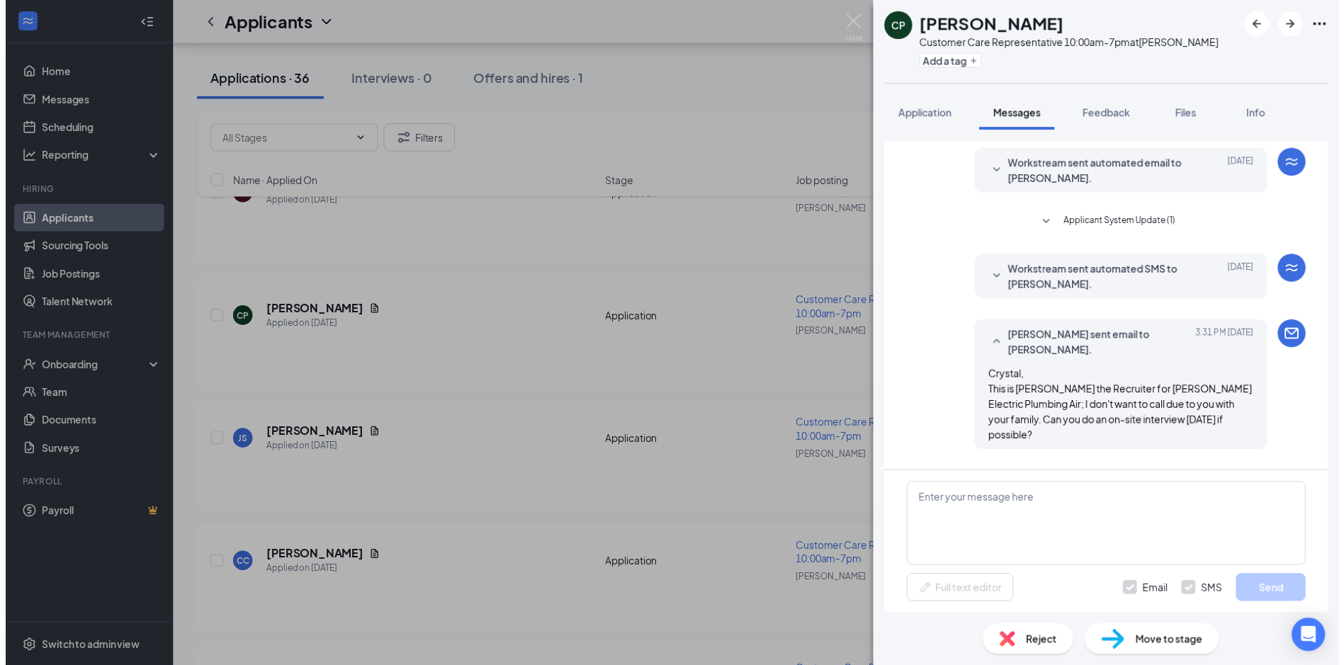
scroll to position [116, 0]
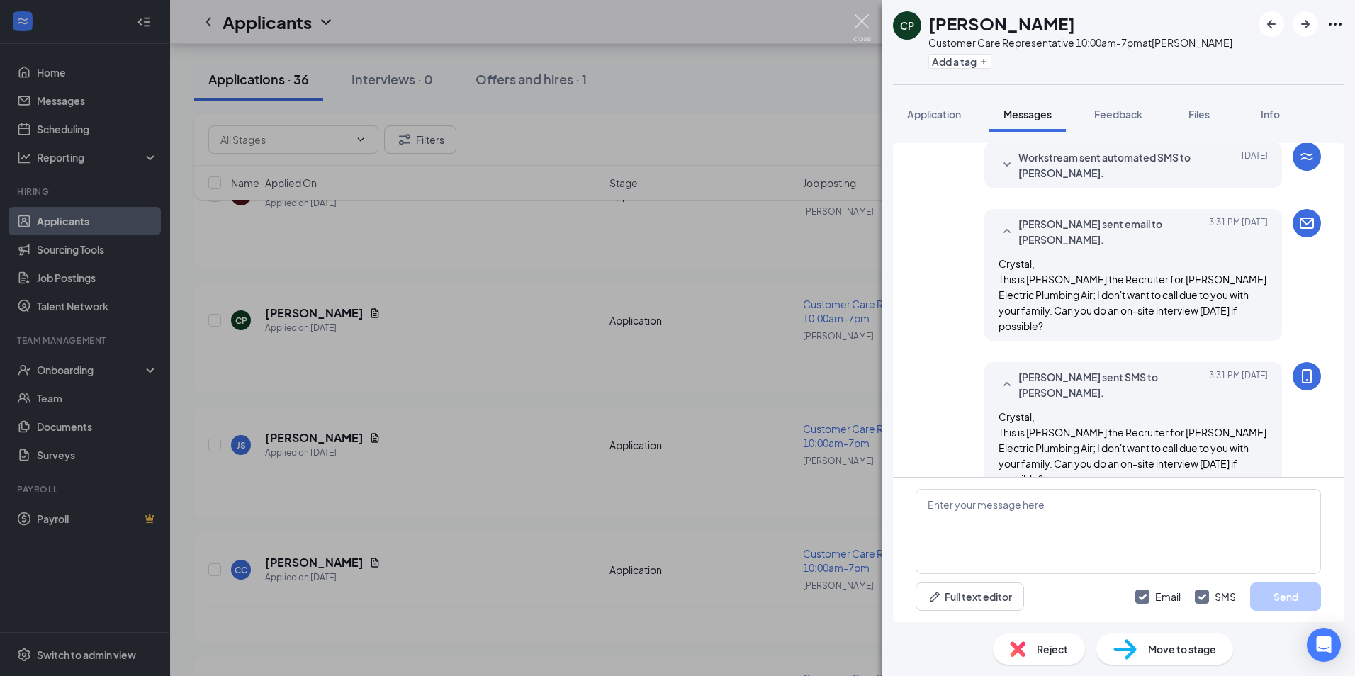
click at [856, 25] on img at bounding box center [862, 28] width 18 height 28
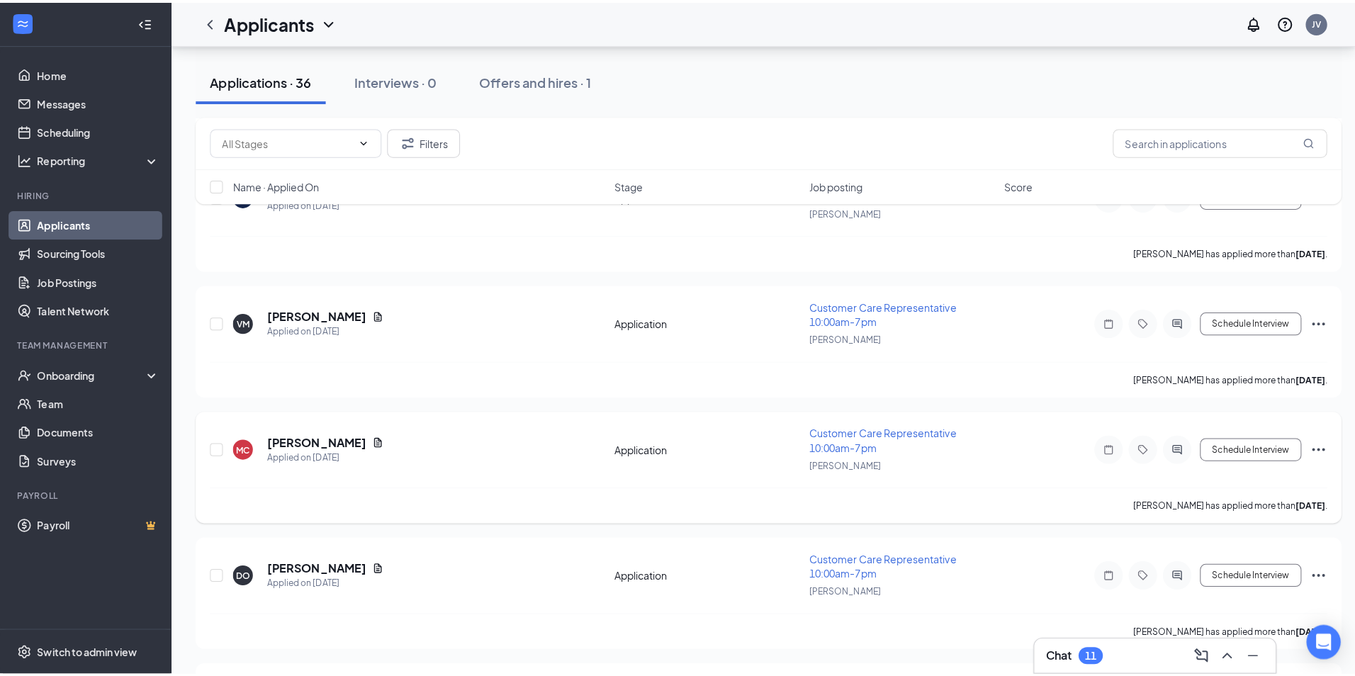
scroll to position [3189, 0]
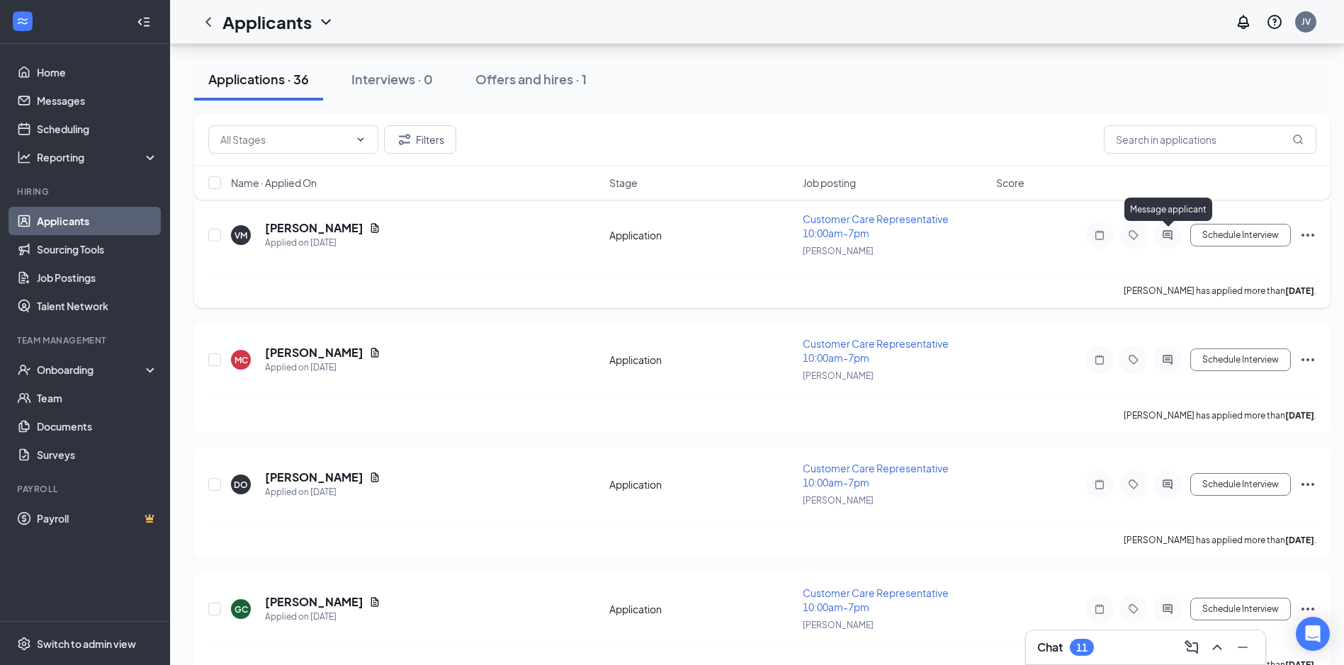
click at [1171, 235] on icon "ActiveChat" at bounding box center [1167, 235] width 17 height 11
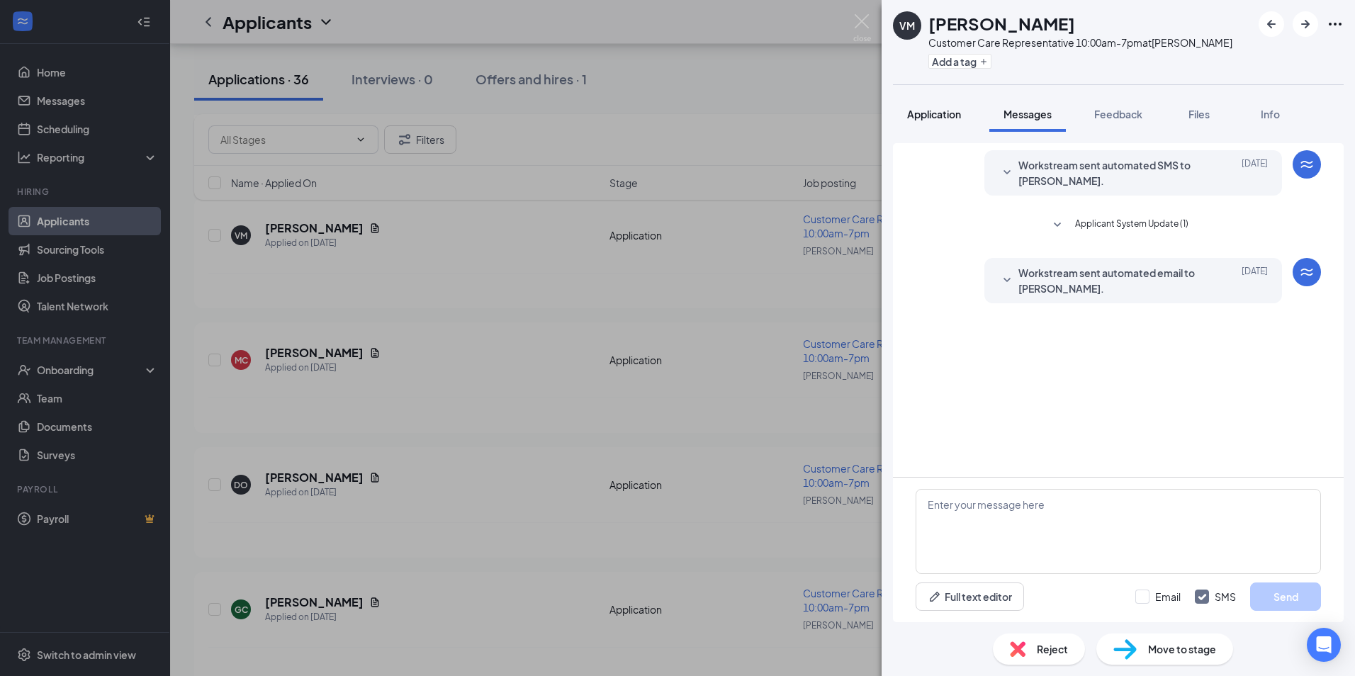
click at [948, 116] on span "Application" at bounding box center [934, 114] width 54 height 13
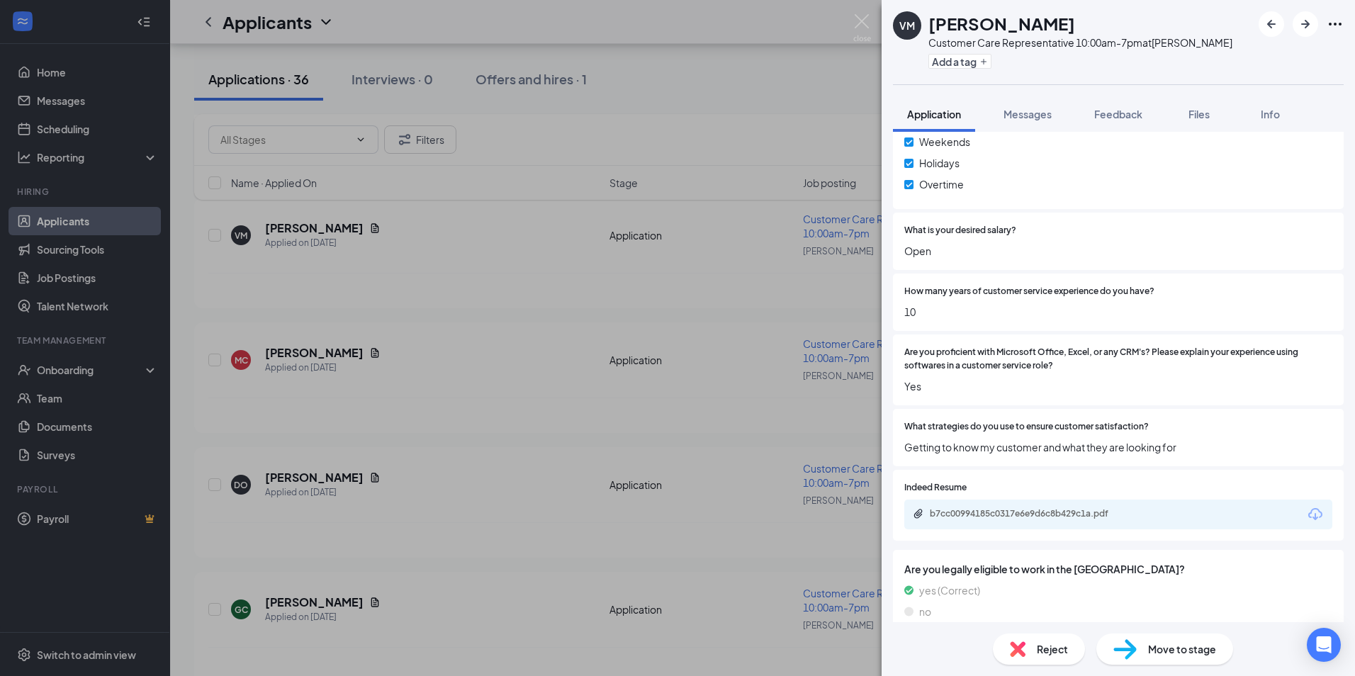
scroll to position [687, 0]
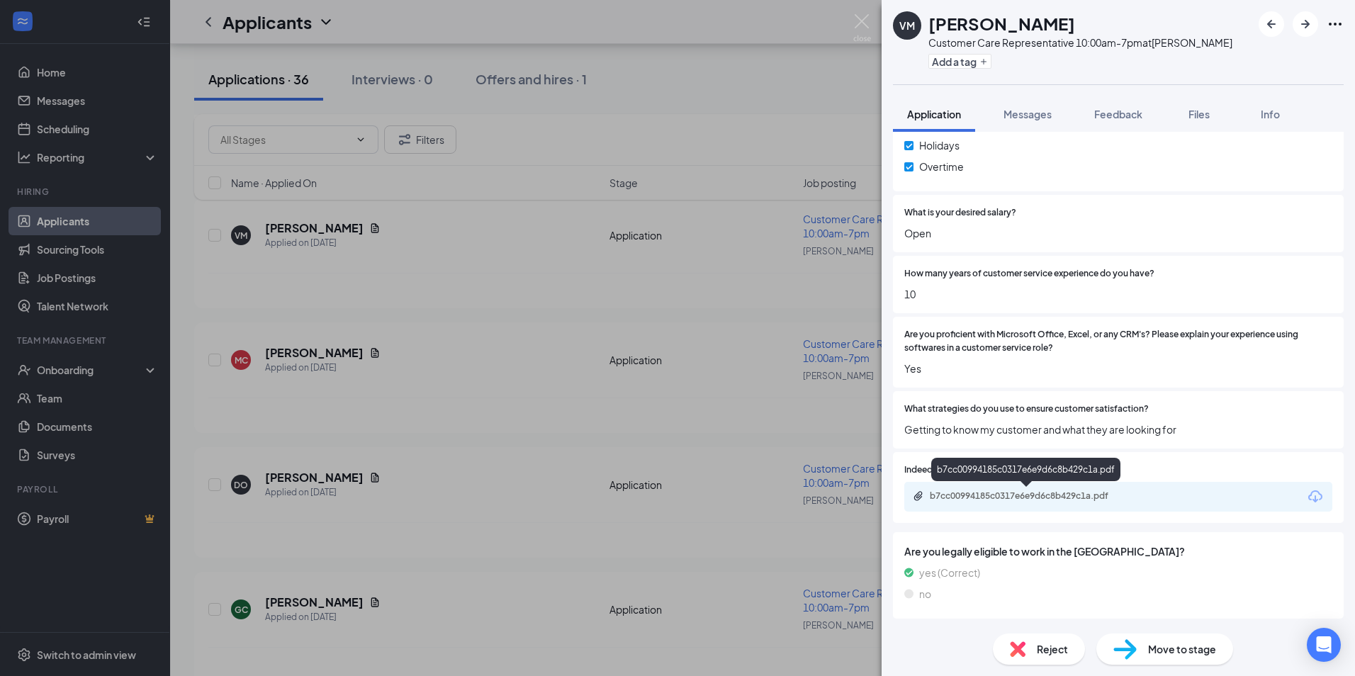
click at [974, 494] on div "b7cc00994185c0317e6e9d6c8b429c1a.pdf" at bounding box center [1029, 495] width 198 height 11
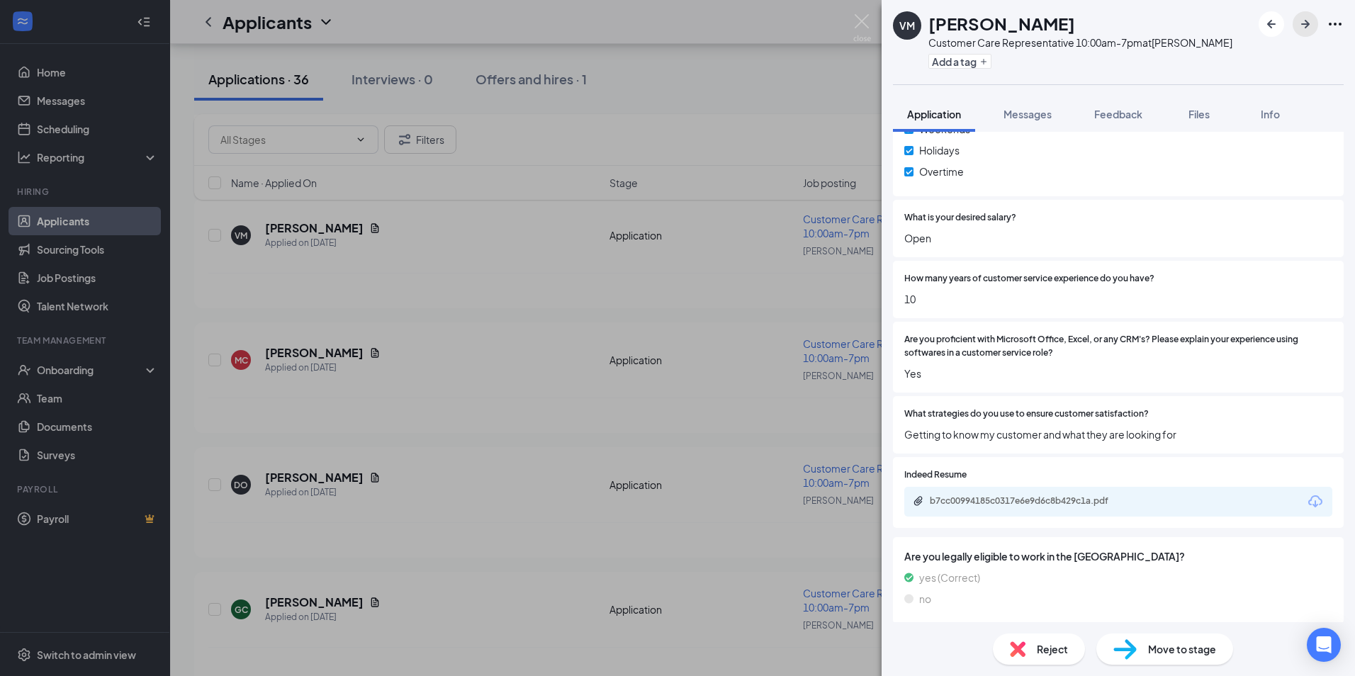
click at [1304, 28] on icon "ArrowRight" at bounding box center [1305, 24] width 17 height 17
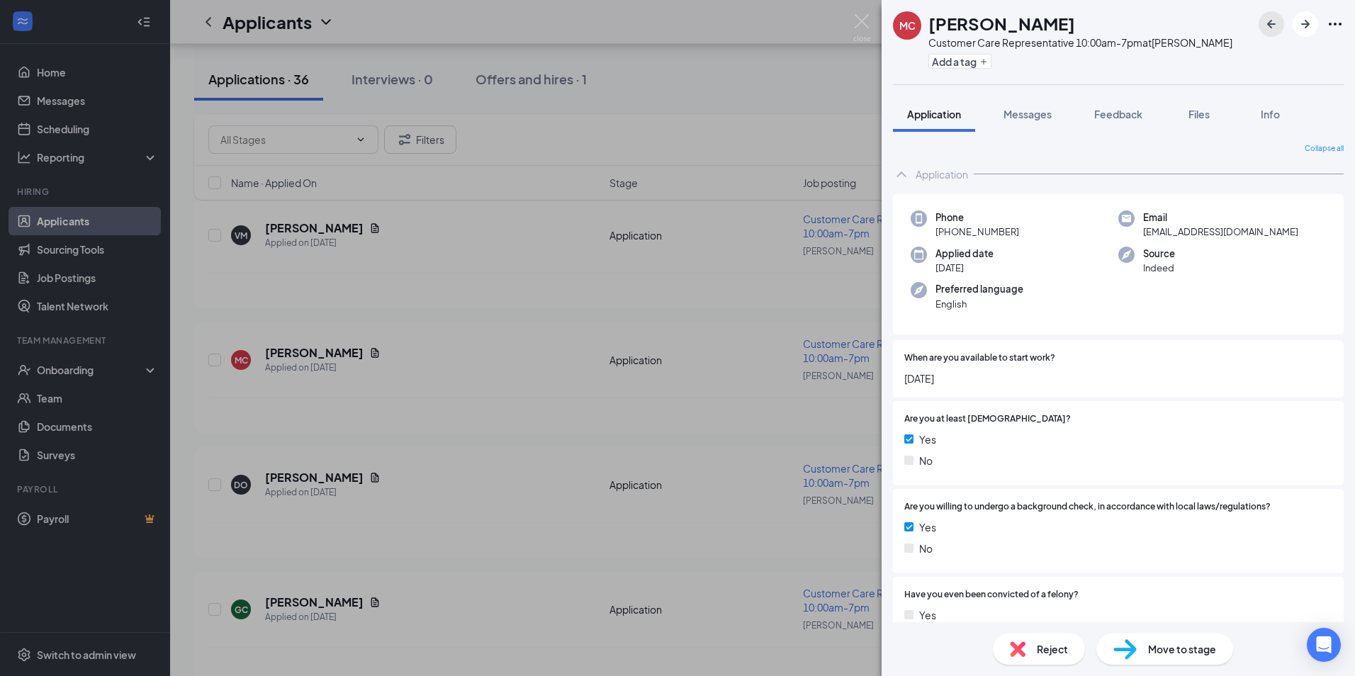
click at [1276, 26] on icon "ArrowLeftNew" at bounding box center [1271, 24] width 17 height 17
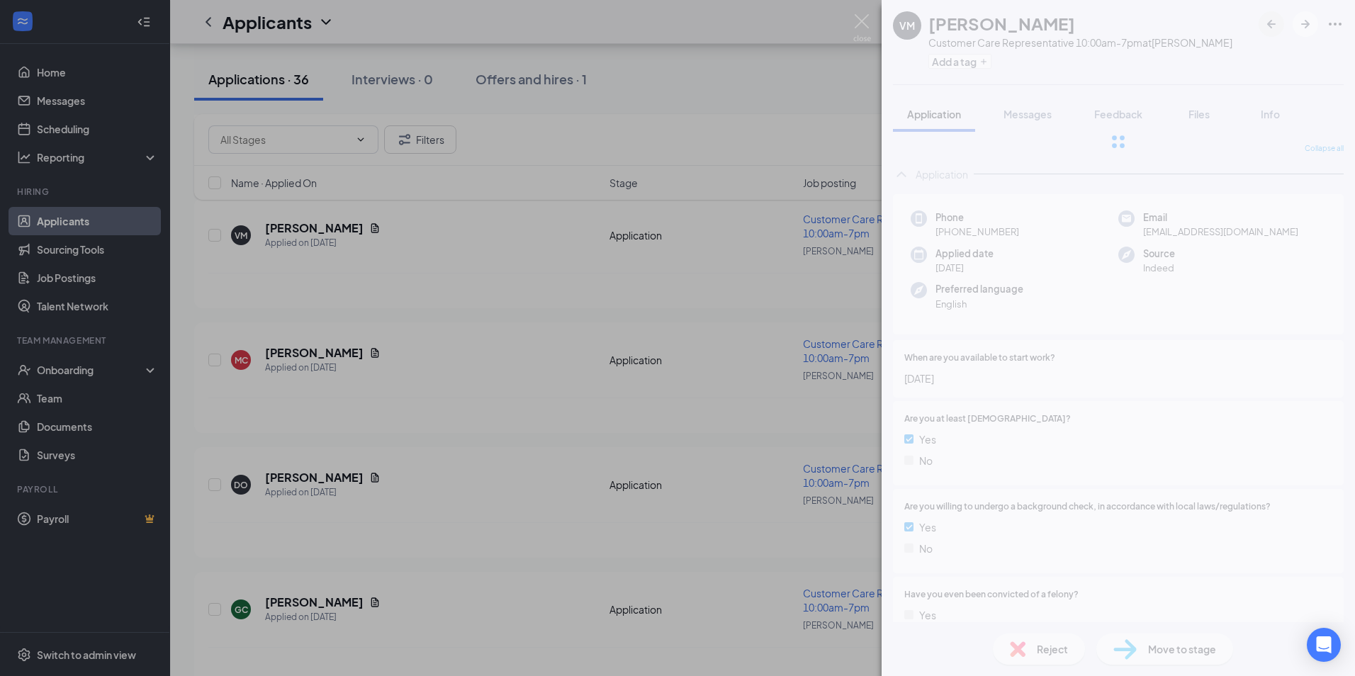
click at [1276, 26] on div at bounding box center [1118, 141] width 473 height 283
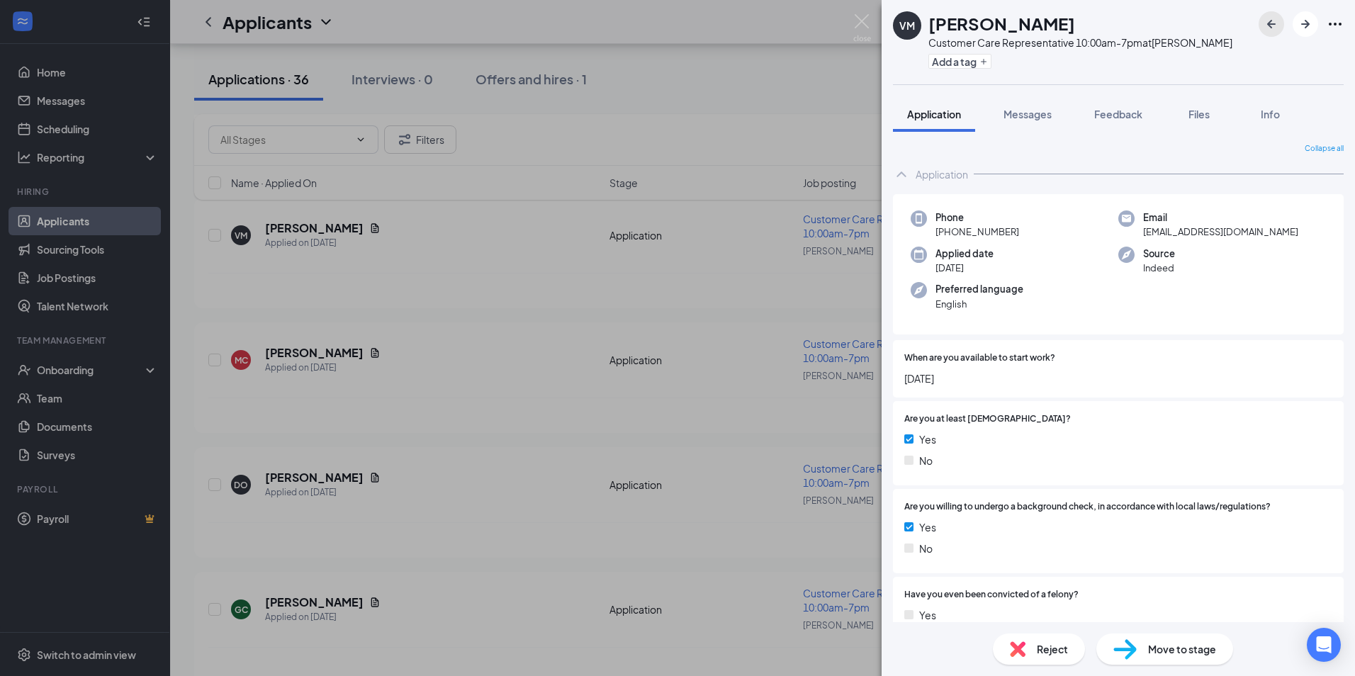
click at [1276, 26] on icon "ArrowLeftNew" at bounding box center [1271, 24] width 17 height 17
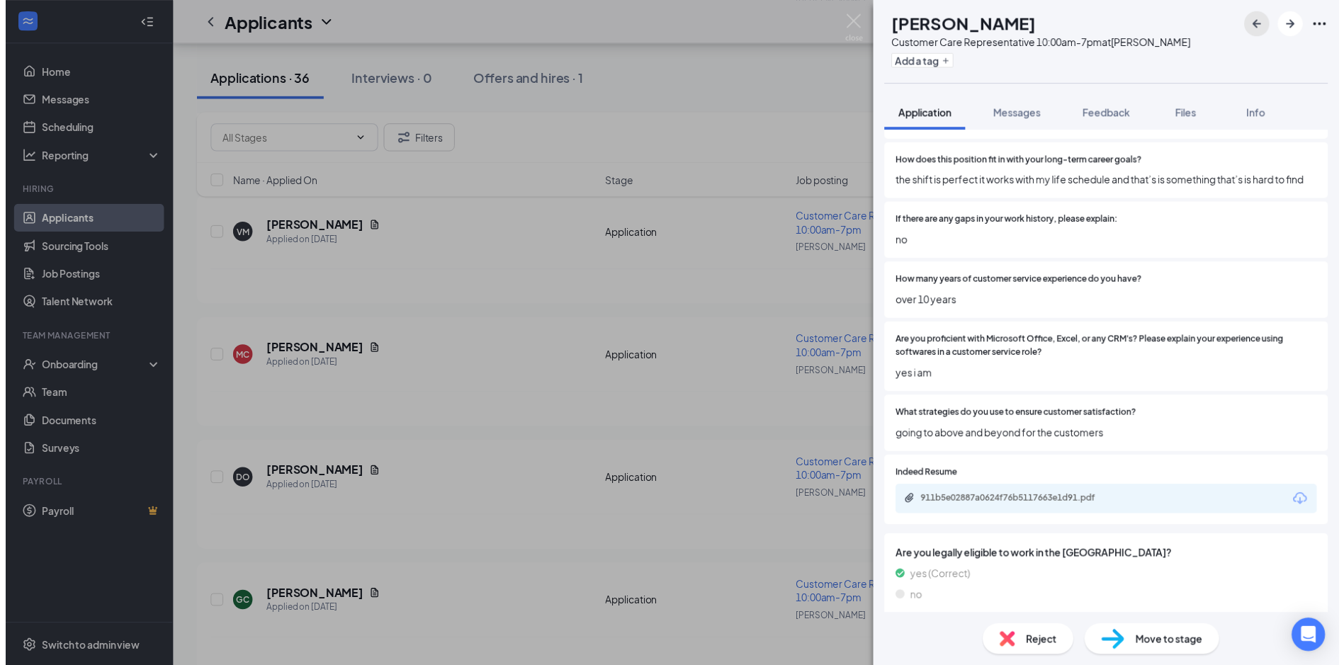
scroll to position [1063, 0]
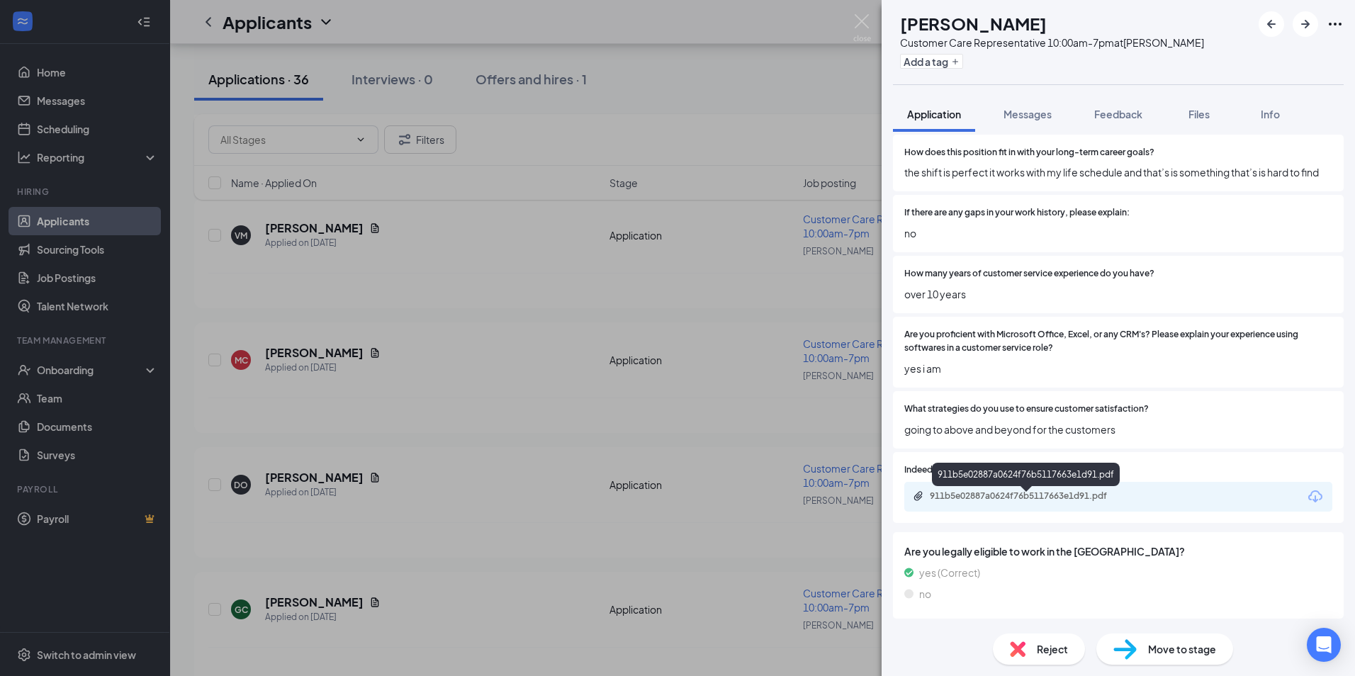
click at [993, 502] on div "911b5e02887a0624f76b5117663e1d91.pdf" at bounding box center [1029, 495] width 198 height 11
click at [865, 22] on img at bounding box center [862, 28] width 18 height 28
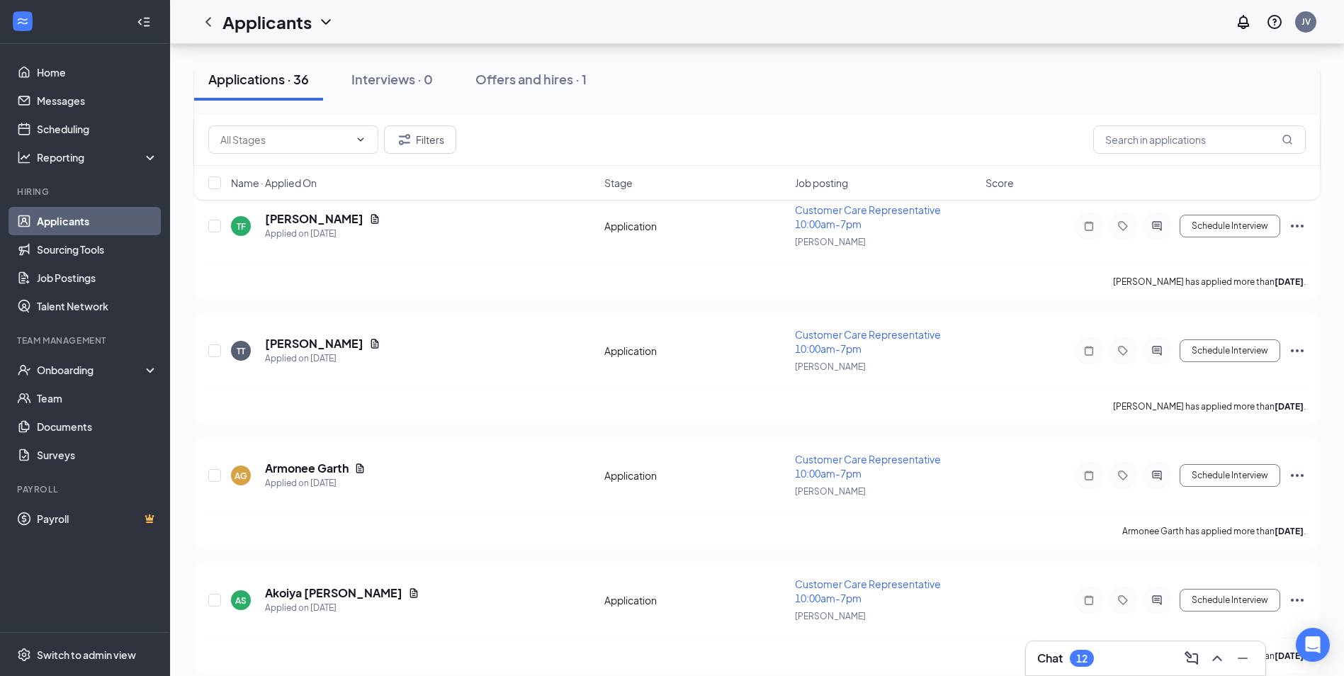
scroll to position [4210, 0]
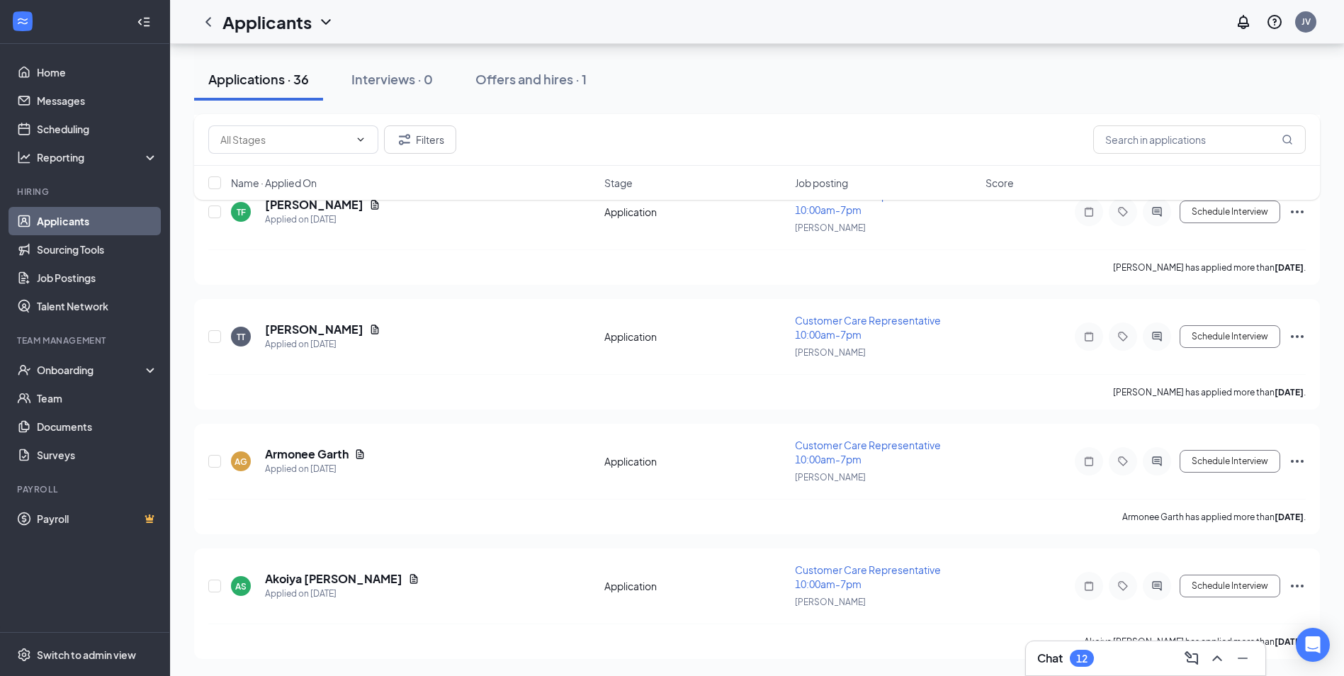
drag, startPoint x: 84, startPoint y: 212, endPoint x: 1249, endPoint y: 179, distance: 1166.2
click at [84, 212] on link "Applicants" at bounding box center [97, 221] width 121 height 28
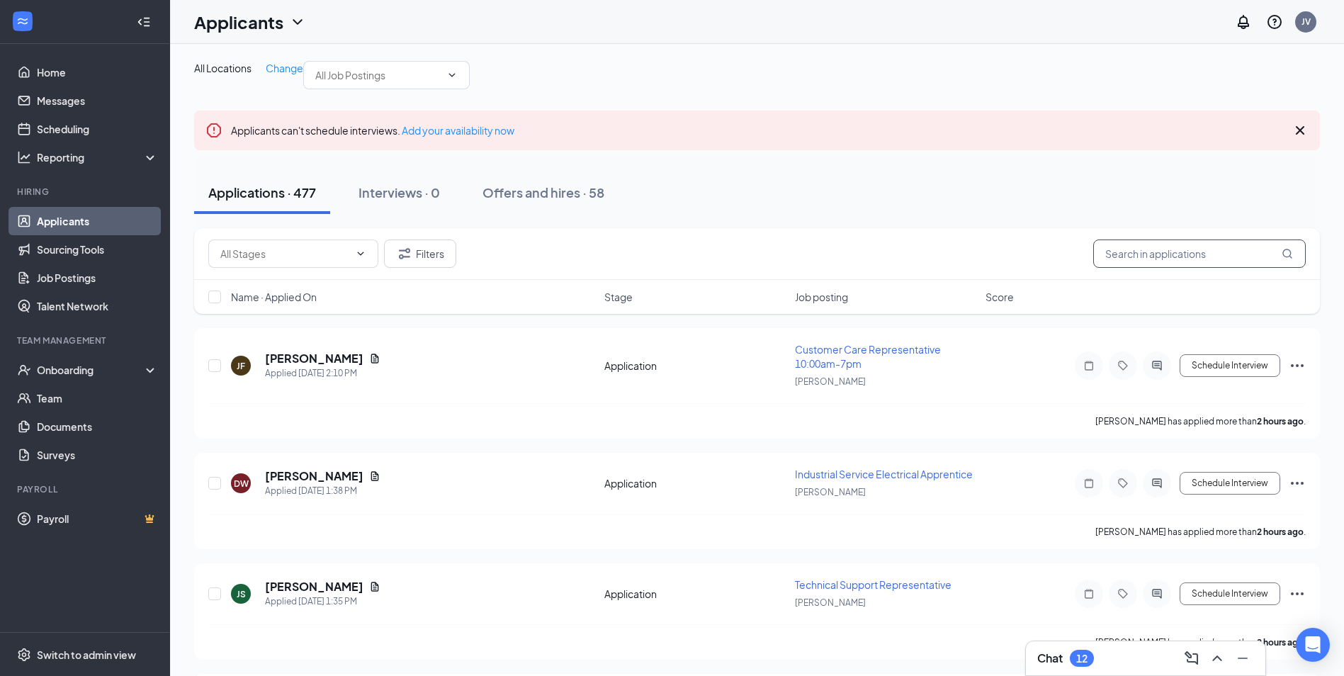
click at [1190, 268] on input "text" at bounding box center [1199, 254] width 213 height 28
paste input "334-235-3785"
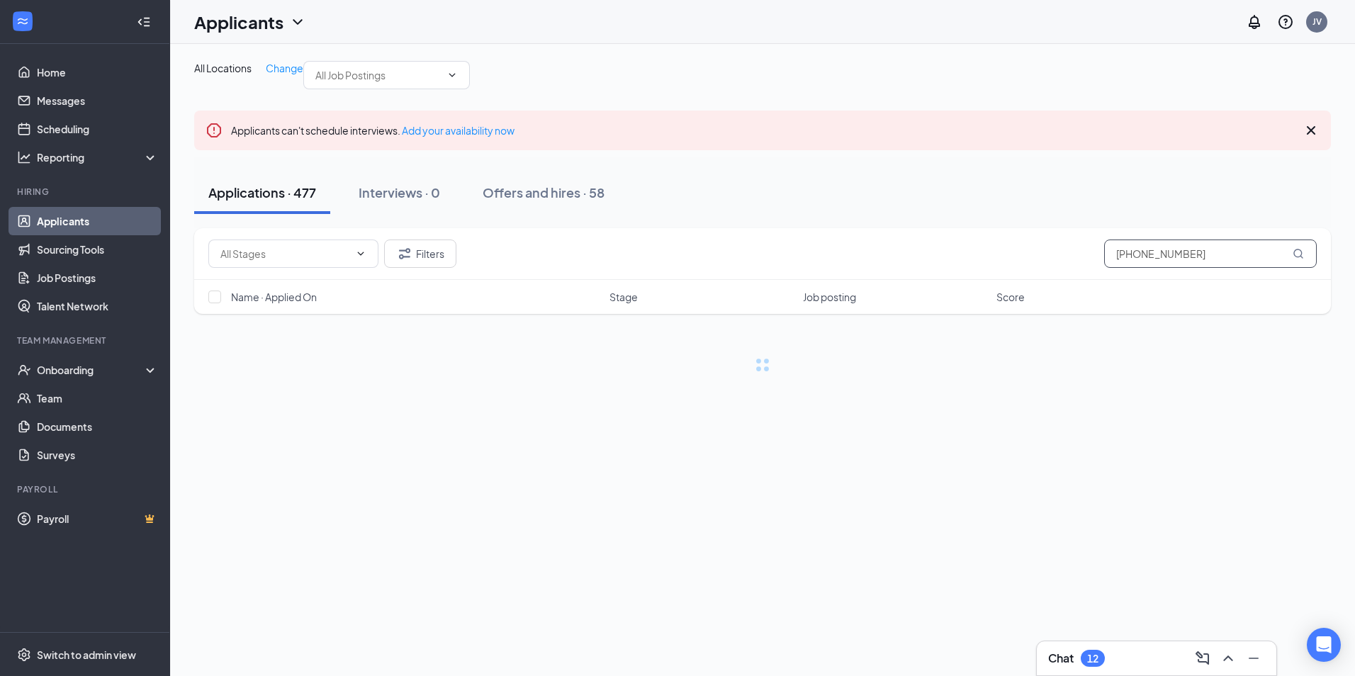
click at [1166, 268] on input "334-235-3785" at bounding box center [1210, 254] width 213 height 28
click at [1141, 268] on input "334-2353785" at bounding box center [1210, 254] width 213 height 28
type input "3342353785"
click at [1219, 214] on div "Applications · 477 Interviews · 0 Offers and hires · 58" at bounding box center [762, 192] width 1137 height 43
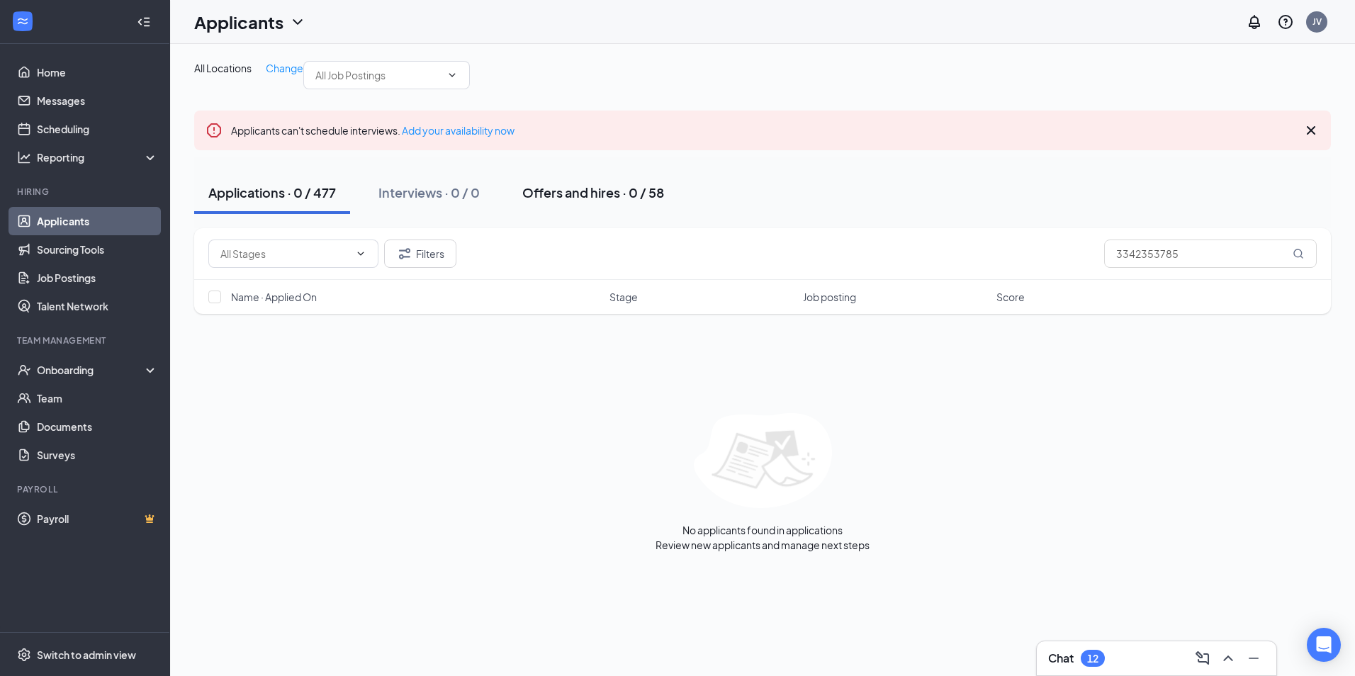
click at [568, 214] on button "Offers and hires · 0 / 58" at bounding box center [593, 192] width 170 height 43
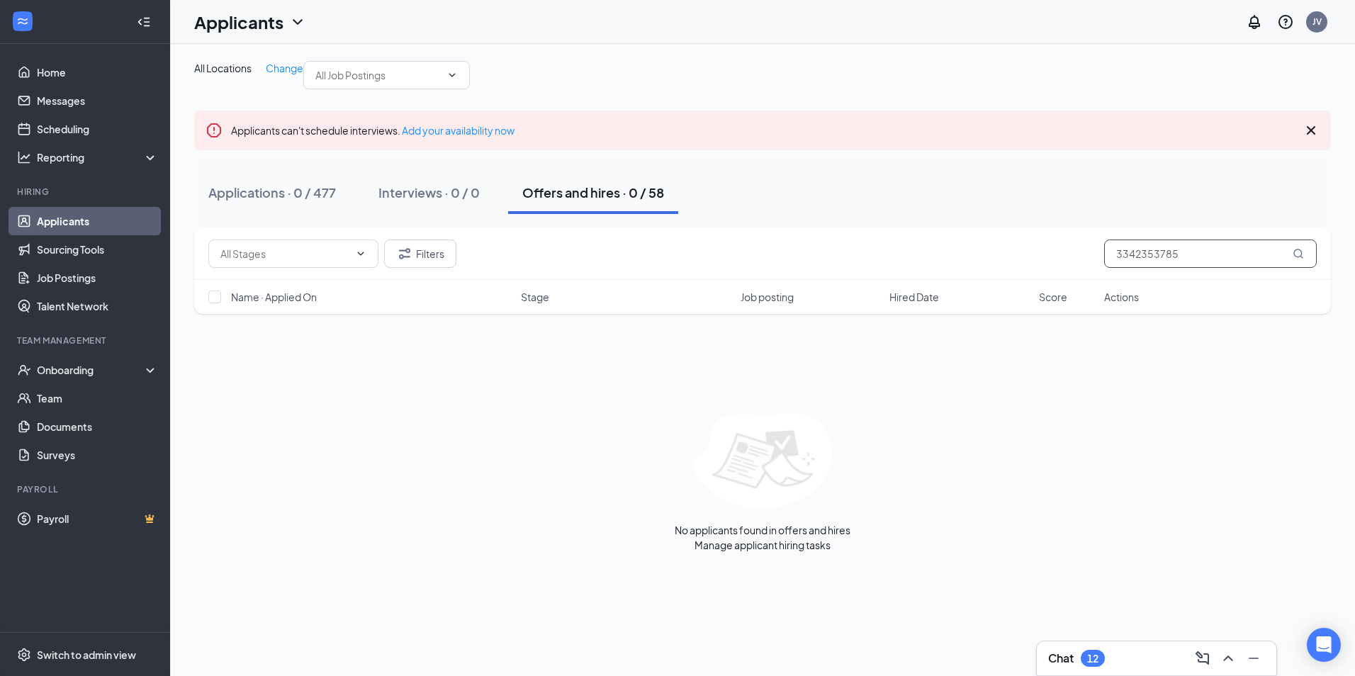
drag, startPoint x: 1200, startPoint y: 281, endPoint x: 1006, endPoint y: 278, distance: 194.2
click at [1006, 268] on div "Filters 3342353785" at bounding box center [762, 254] width 1108 height 28
click at [108, 221] on link "Applicants" at bounding box center [97, 221] width 121 height 28
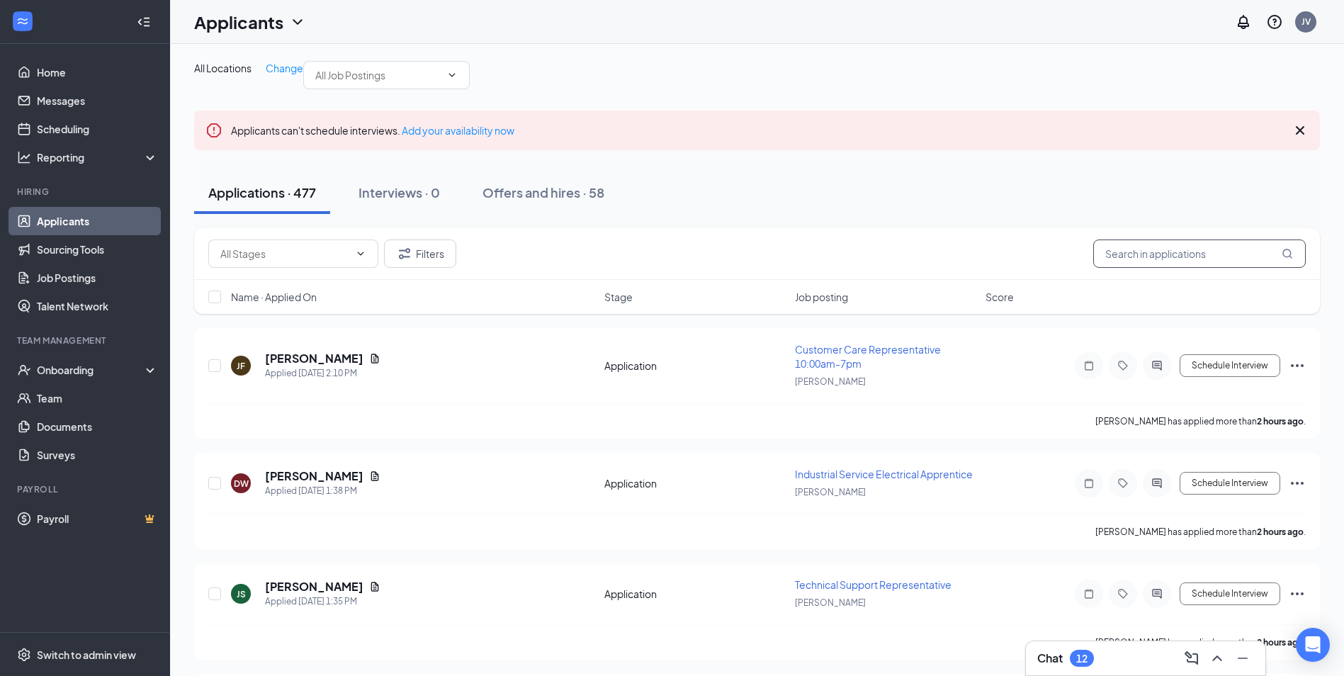
click at [1146, 268] on input "text" at bounding box center [1199, 254] width 213 height 28
paste input "3342353785"
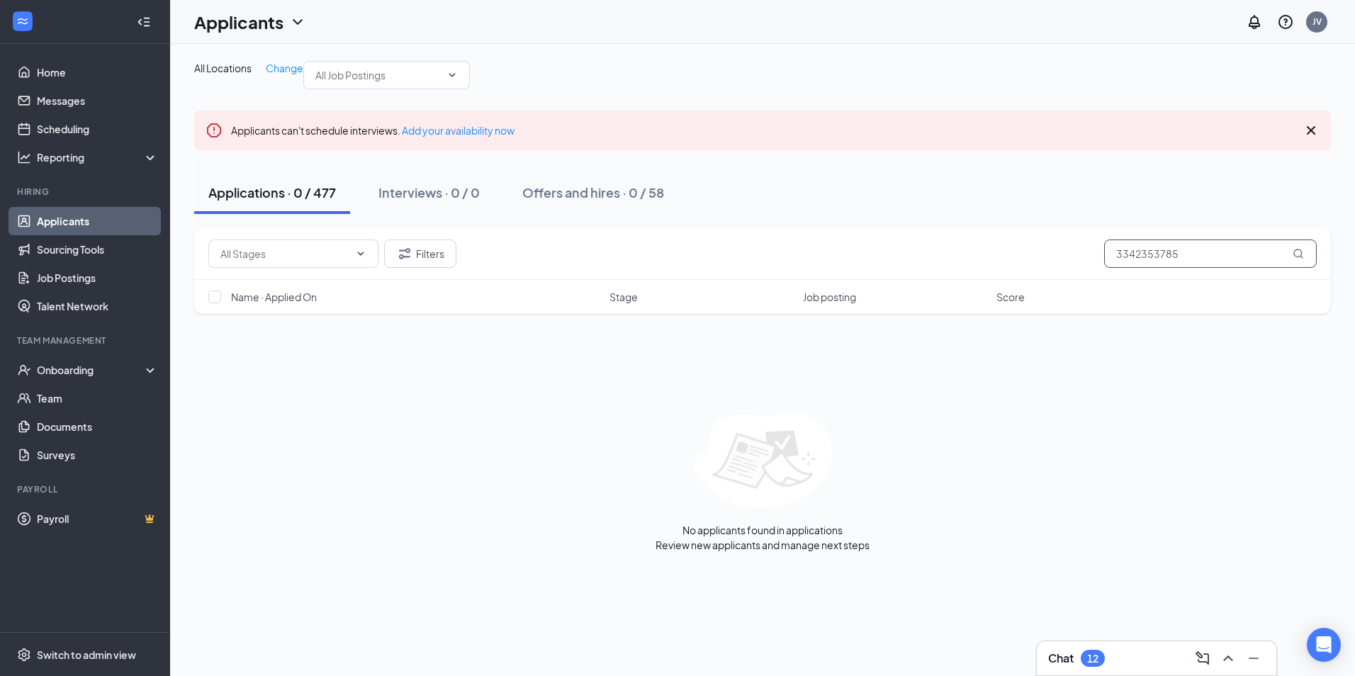
type input "3342353785"
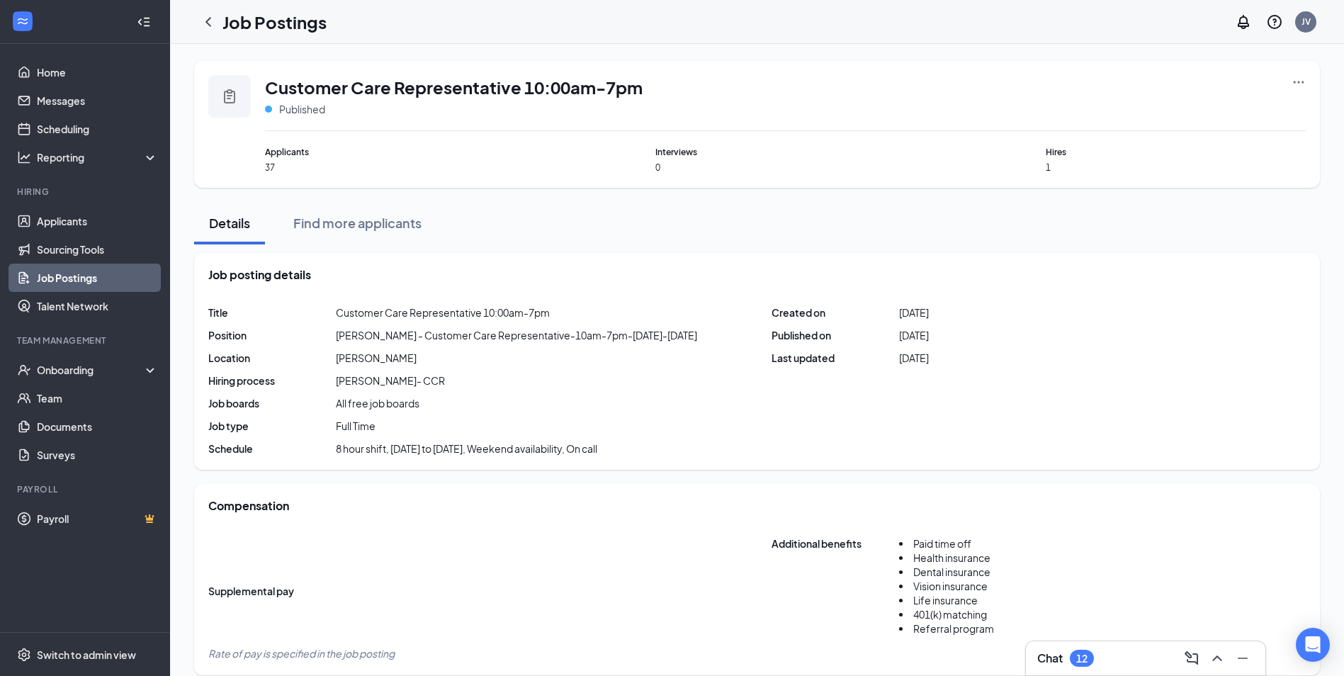
click at [61, 275] on link "Job Postings" at bounding box center [97, 278] width 121 height 28
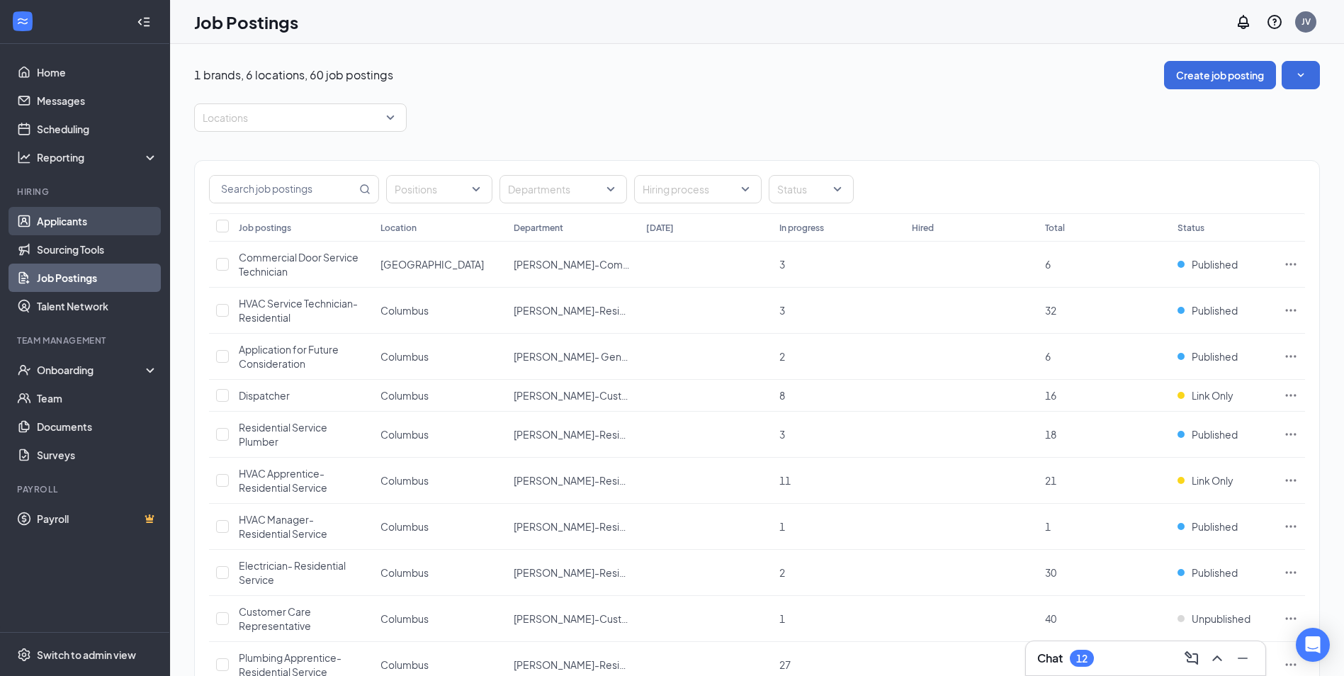
click at [65, 219] on link "Applicants" at bounding box center [97, 221] width 121 height 28
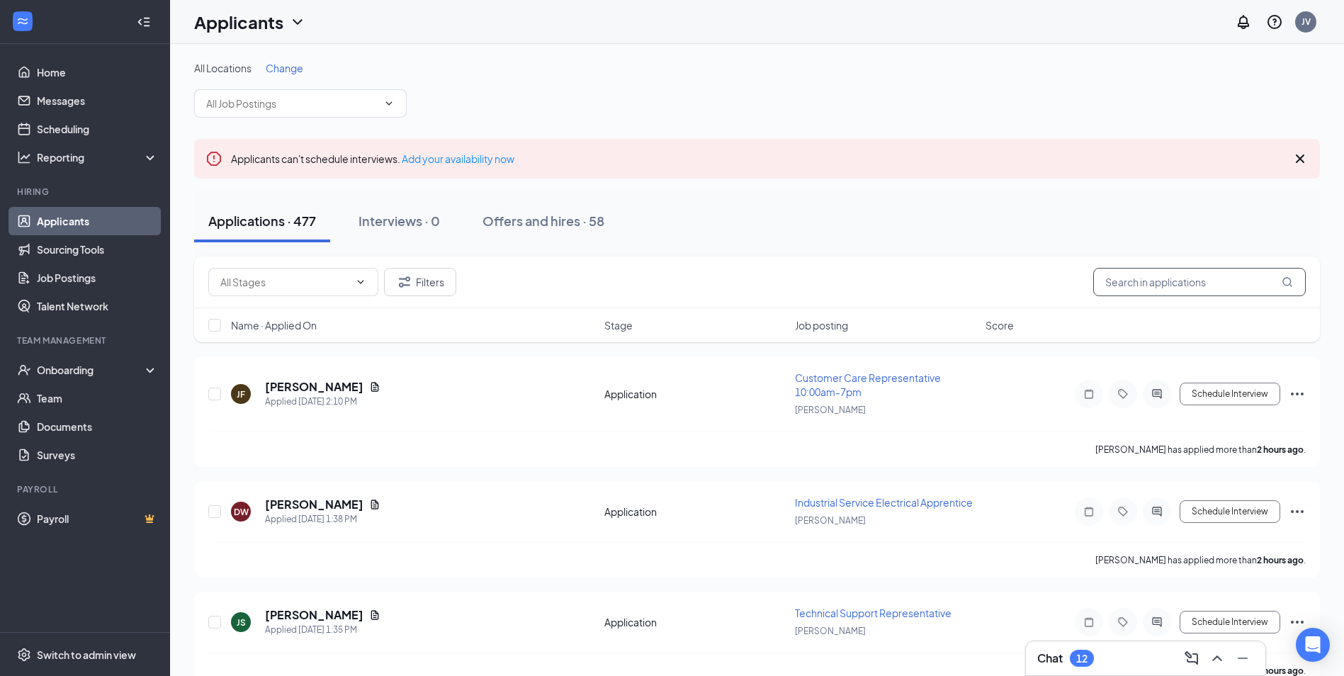
click at [1163, 287] on input "text" at bounding box center [1199, 282] width 213 height 28
type input "jordan"
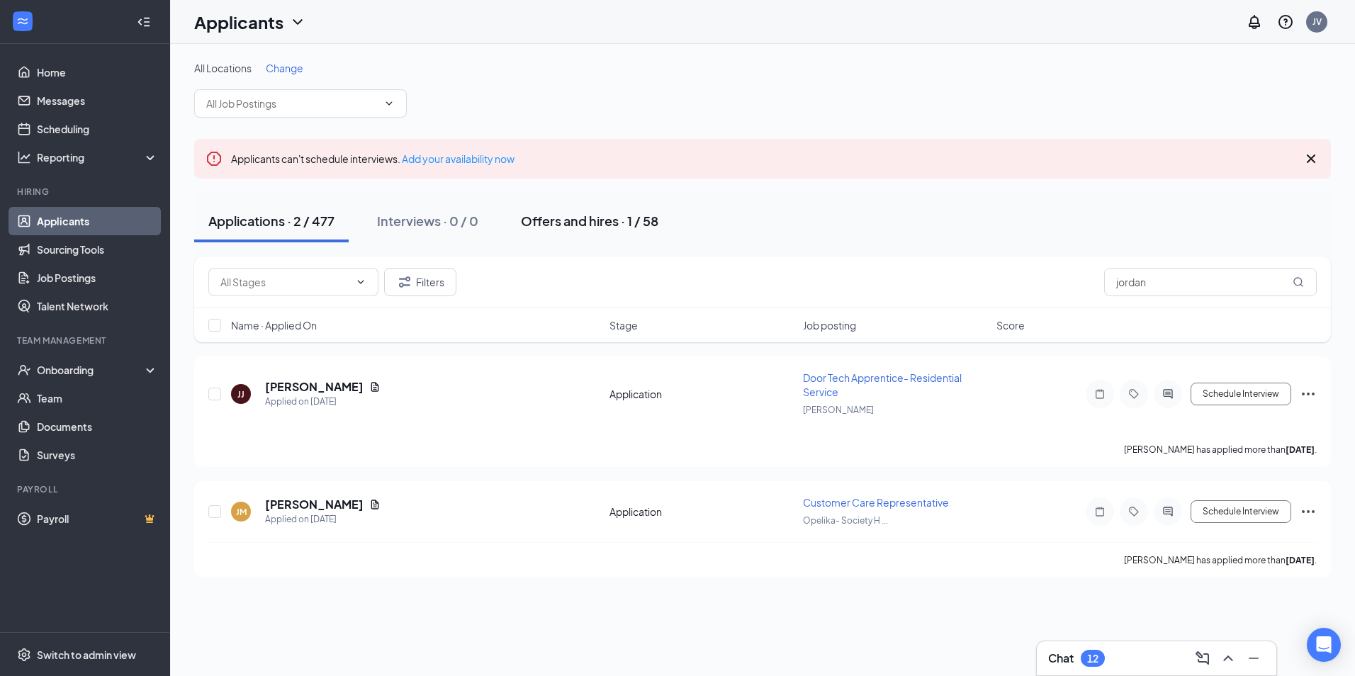
click at [595, 212] on button "Offers and hires · 1 / 58" at bounding box center [590, 221] width 166 height 43
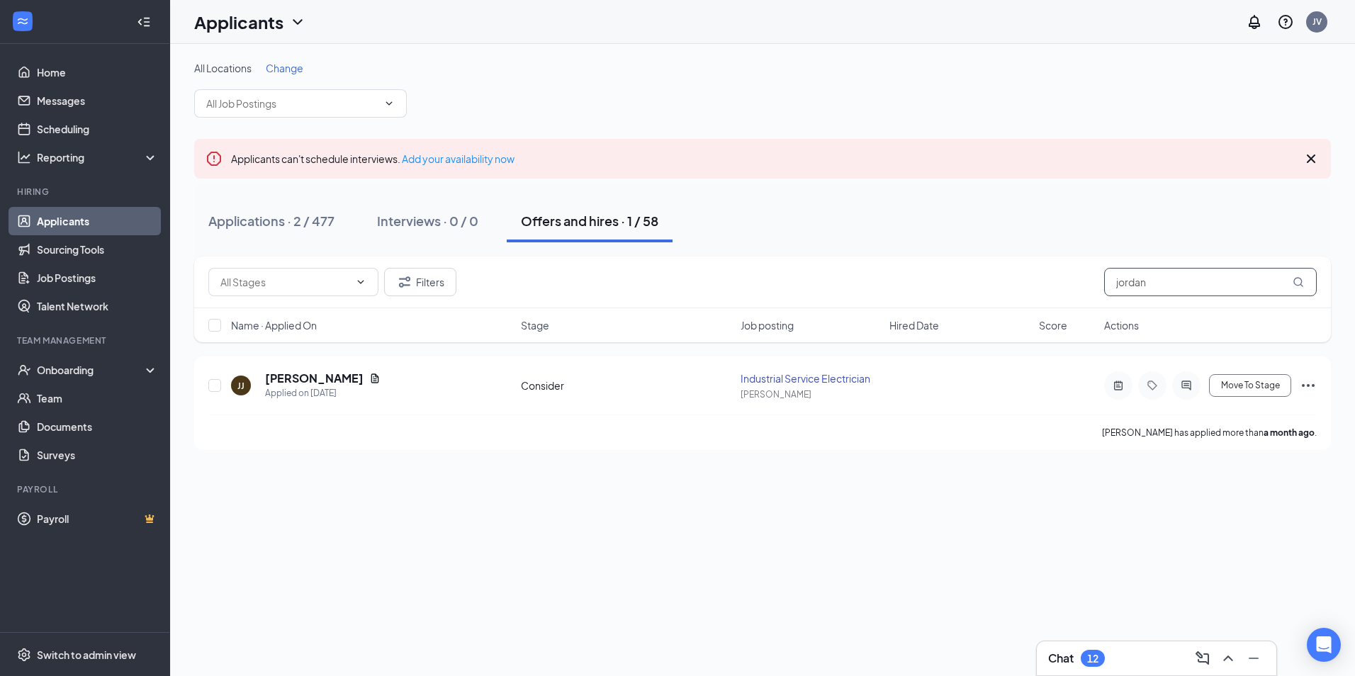
drag, startPoint x: 1188, startPoint y: 281, endPoint x: 839, endPoint y: 240, distance: 351.8
click at [839, 240] on div "All Locations Change Applicants can't schedule interviews. Add your availabilit…" at bounding box center [762, 255] width 1137 height 389
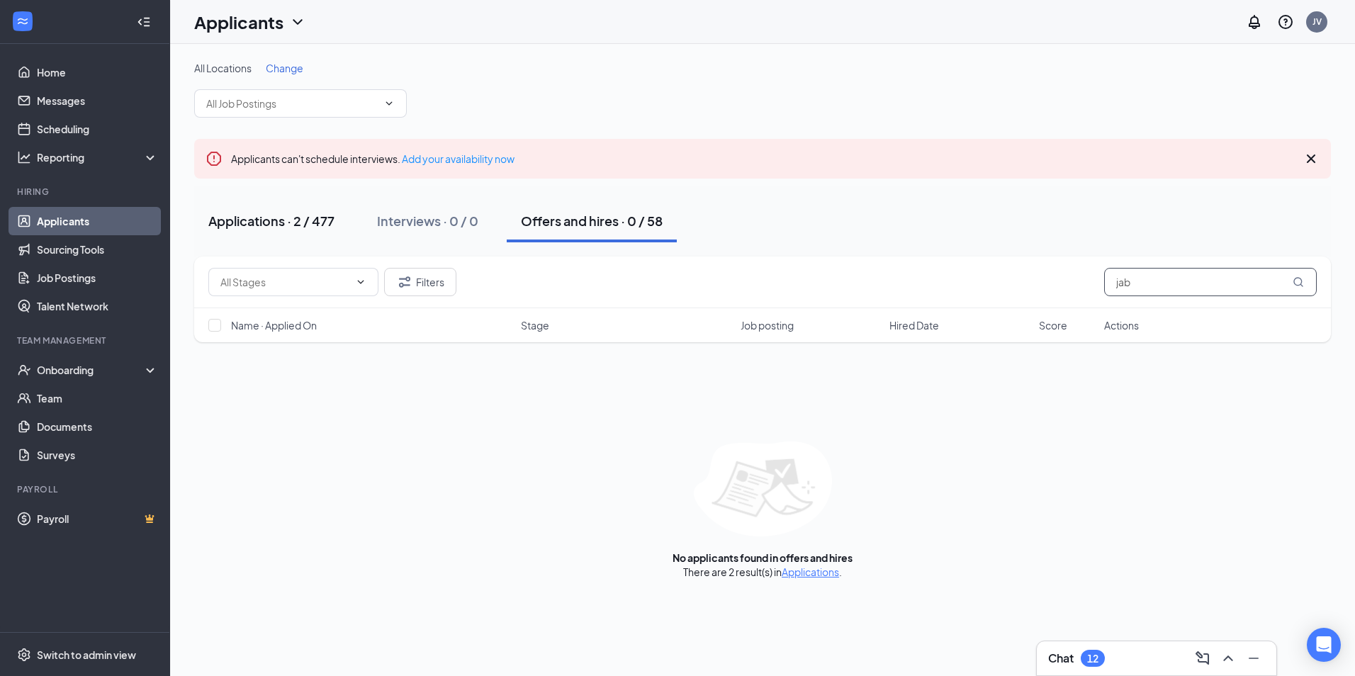
type input "jab"
click at [286, 220] on div "Applications · 2 / 477" at bounding box center [271, 221] width 126 height 18
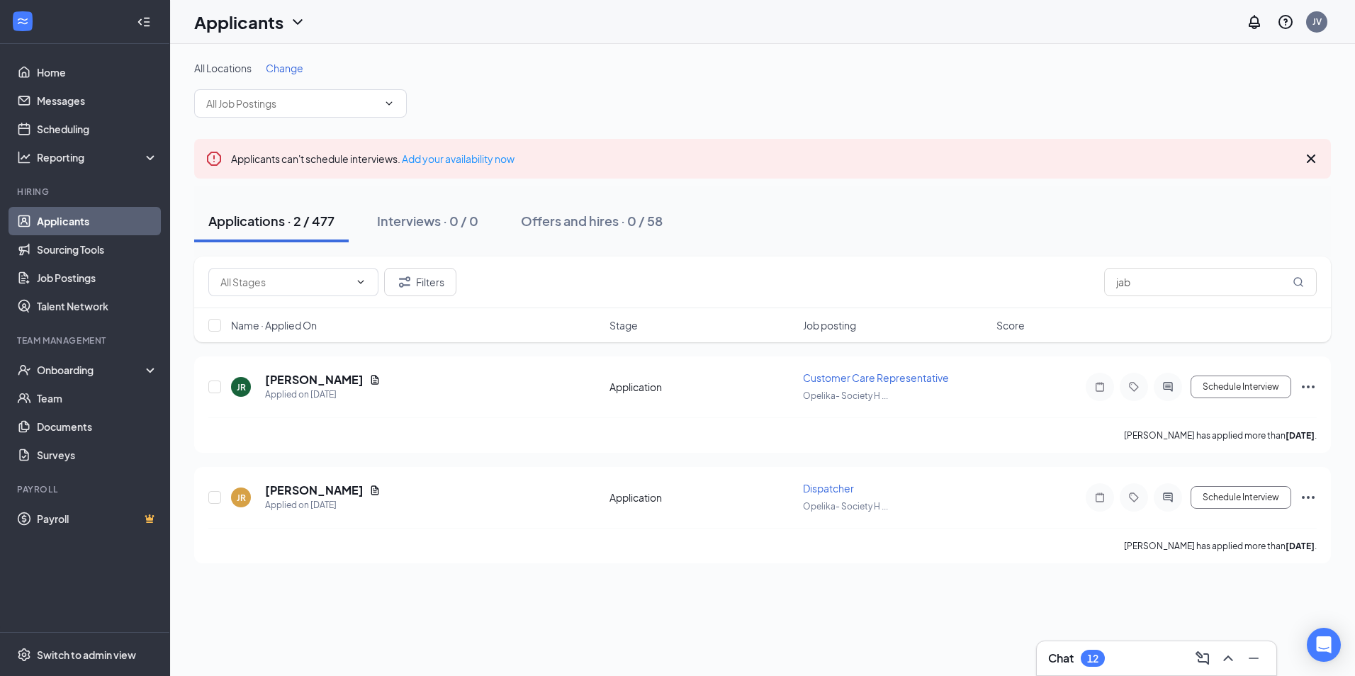
click at [78, 224] on link "Applicants" at bounding box center [97, 221] width 121 height 28
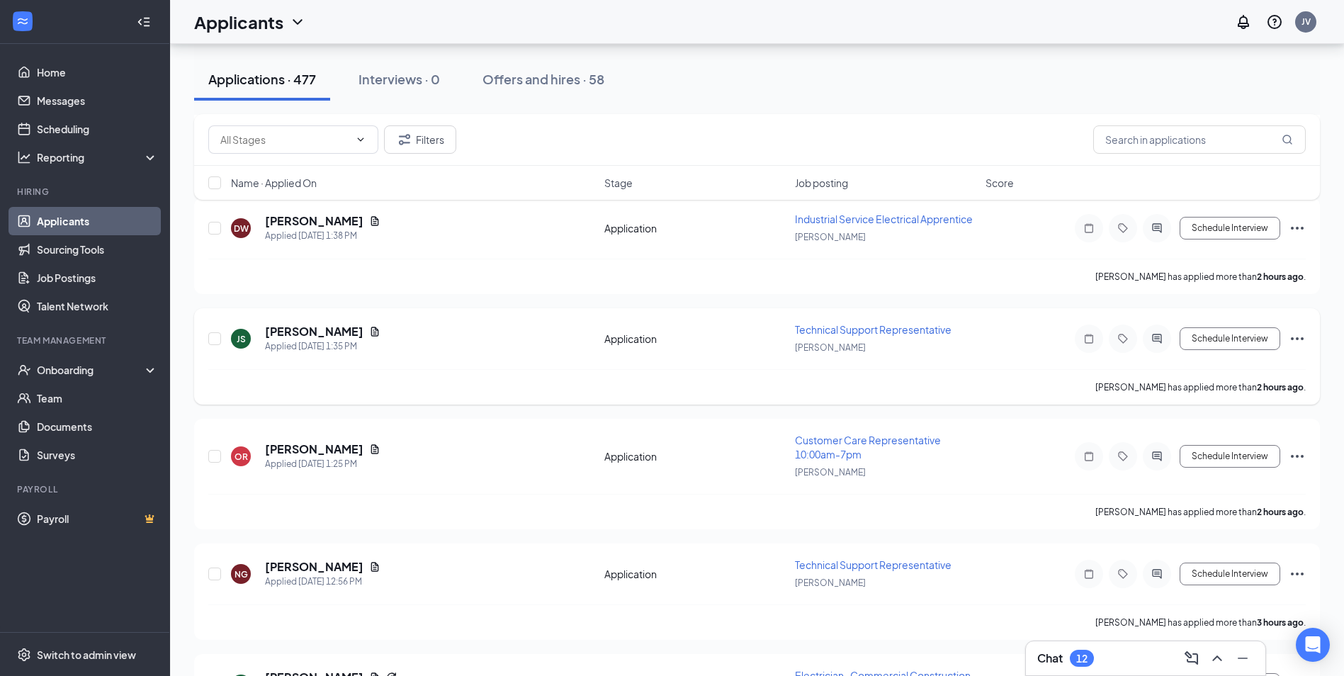
scroll to position [567, 0]
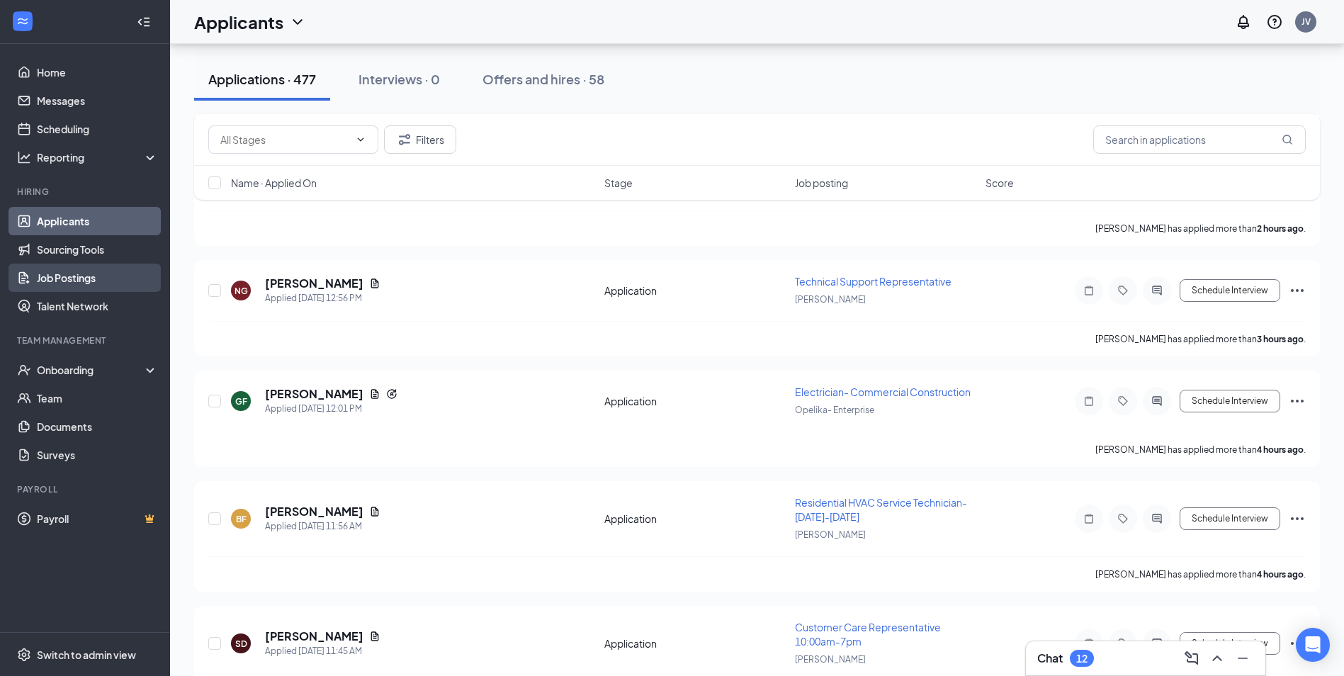
click at [55, 278] on link "Job Postings" at bounding box center [97, 278] width 121 height 28
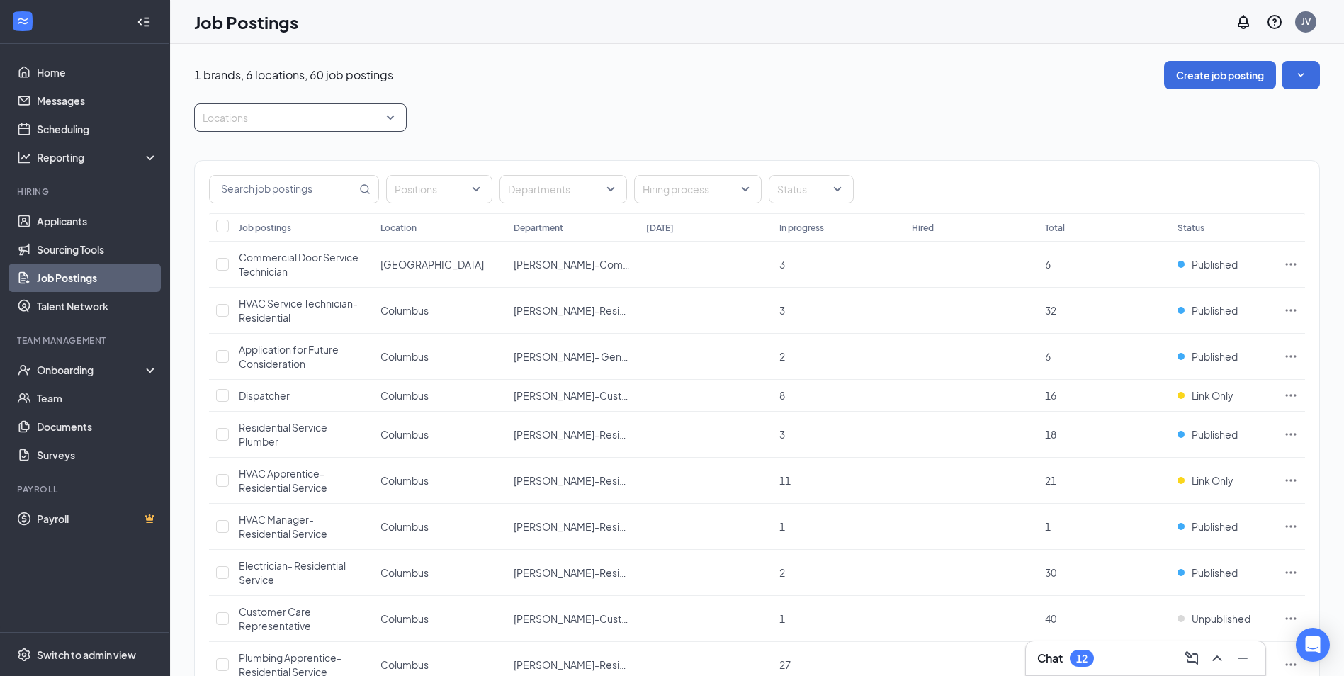
click at [385, 113] on div at bounding box center [293, 117] width 191 height 23
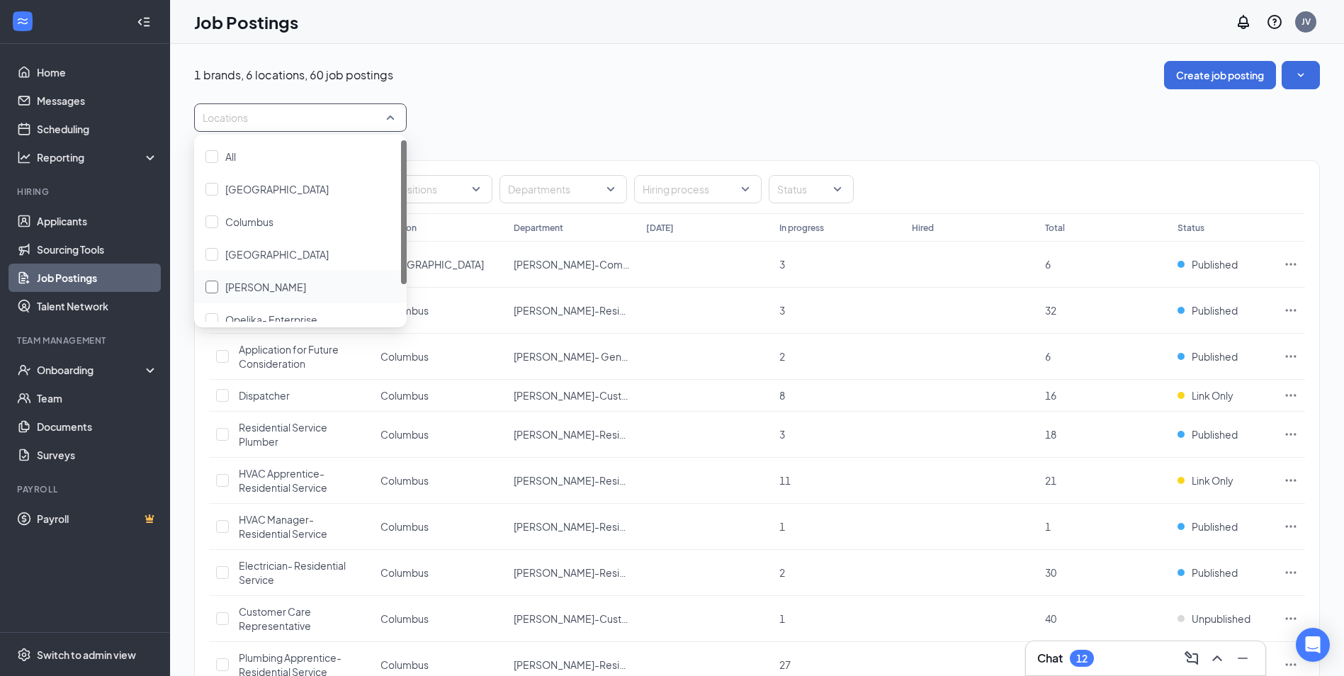
click at [266, 286] on span "[PERSON_NAME]" at bounding box center [265, 287] width 81 height 13
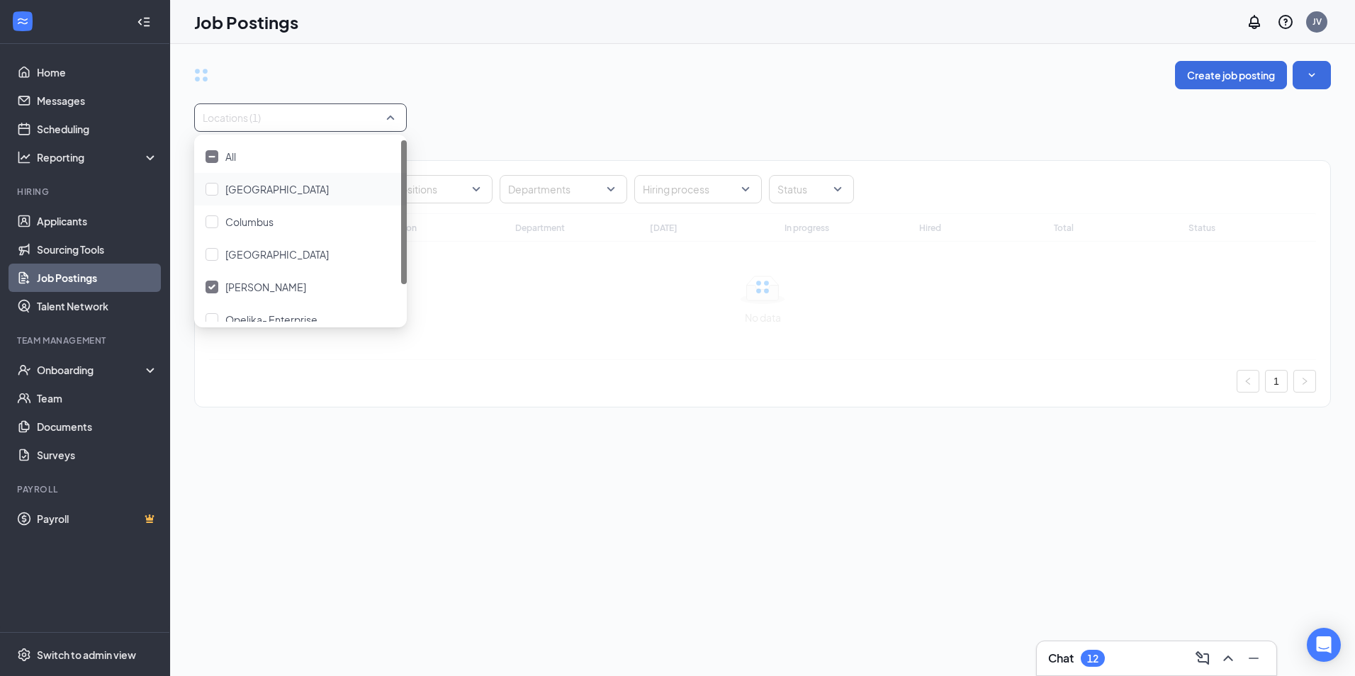
click at [561, 91] on div "Create job posting Locations (1) Positions Departments Hiring process Status Jo…" at bounding box center [762, 241] width 1137 height 361
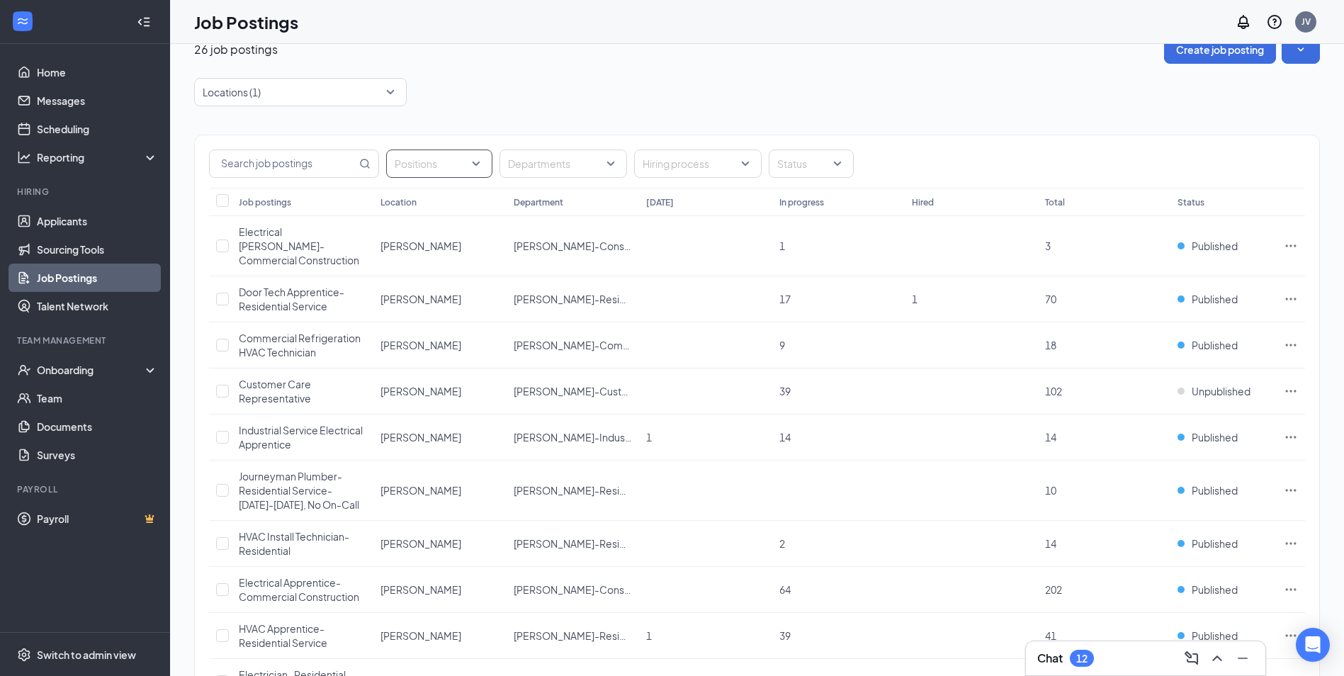
scroll to position [71, 0]
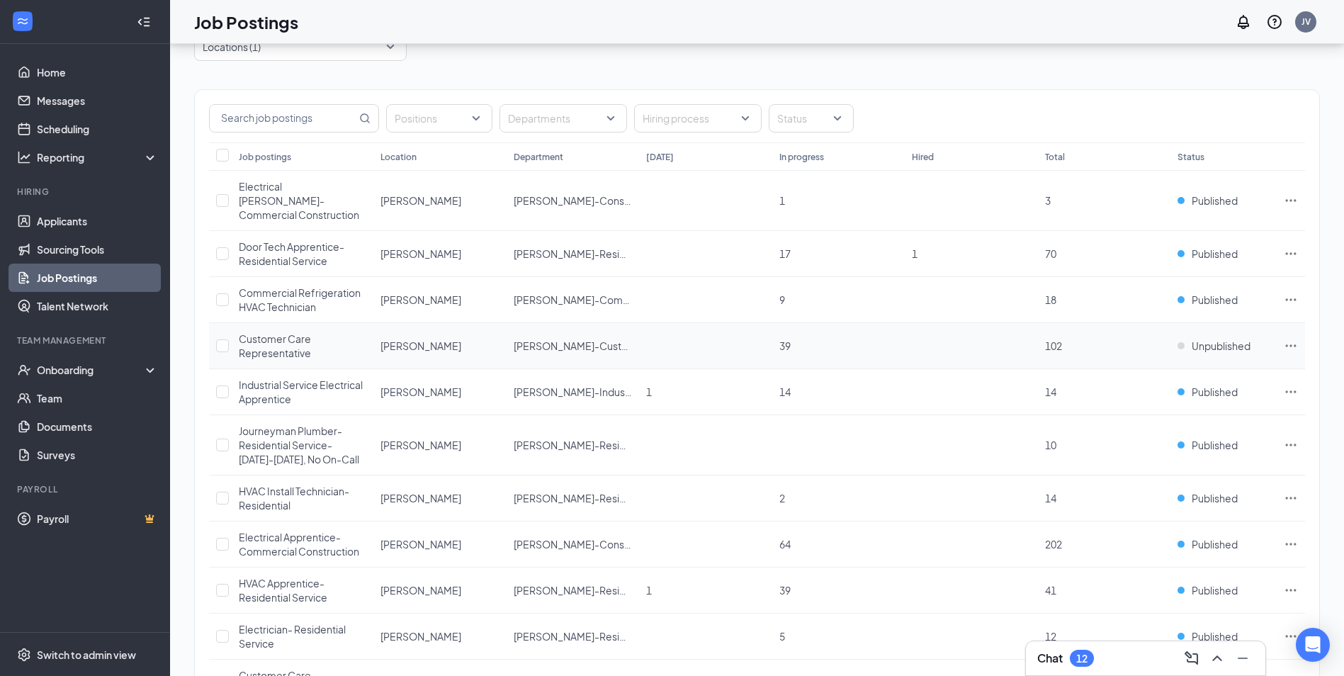
click at [265, 333] on span "Customer Care Representative" at bounding box center [275, 345] width 72 height 27
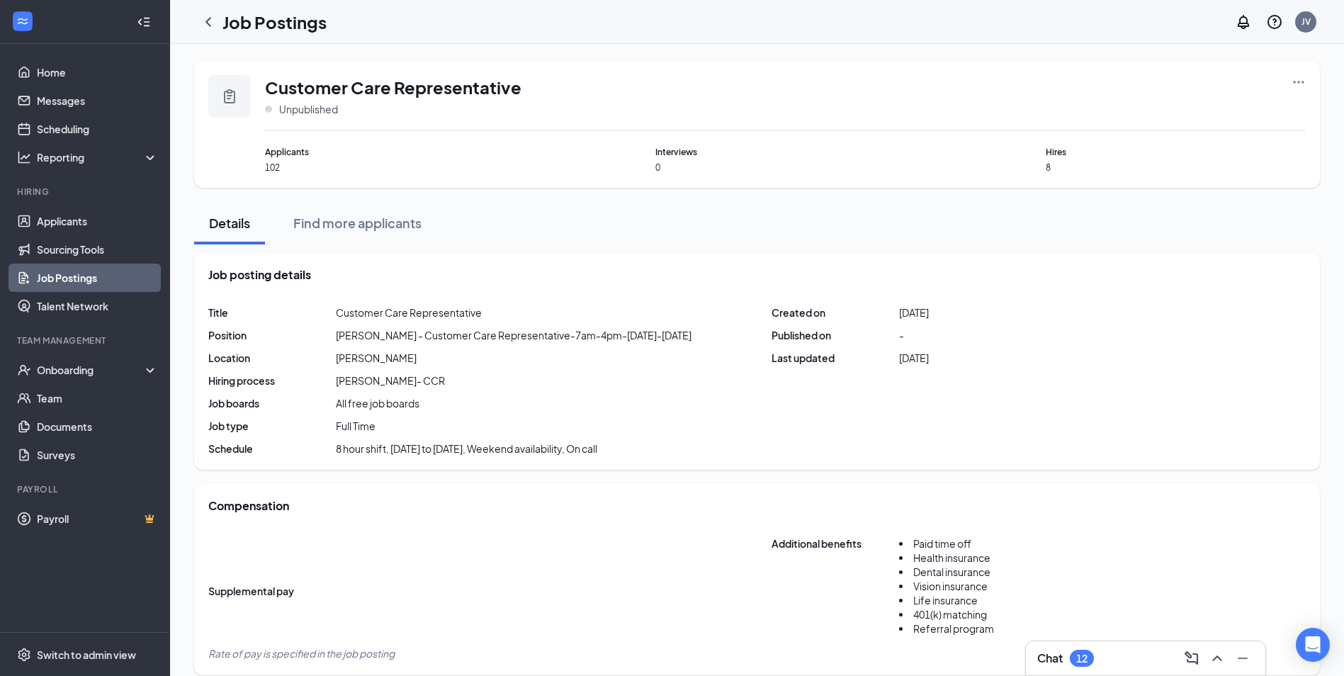
drag, startPoint x: 1295, startPoint y: 81, endPoint x: 1291, endPoint y: 89, distance: 8.3
click at [1295, 82] on icon "Ellipses" at bounding box center [1299, 82] width 14 height 14
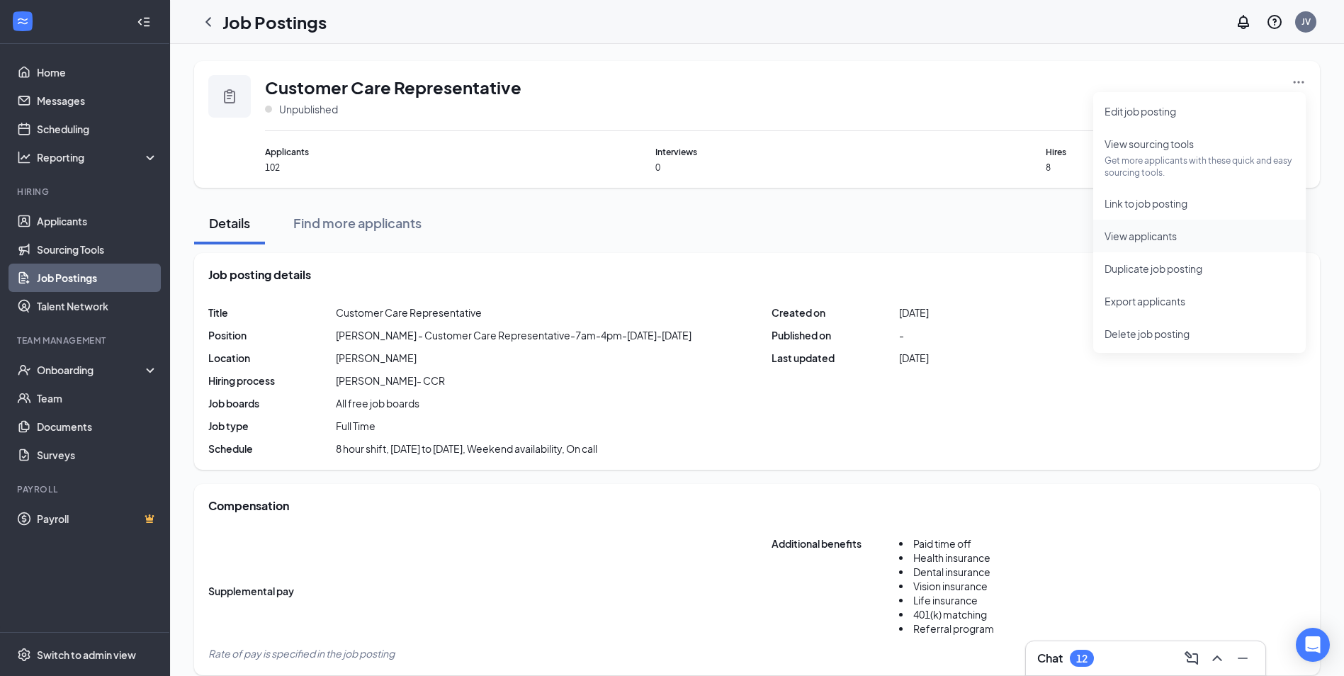
click at [1141, 234] on span "View applicants" at bounding box center [1141, 236] width 72 height 13
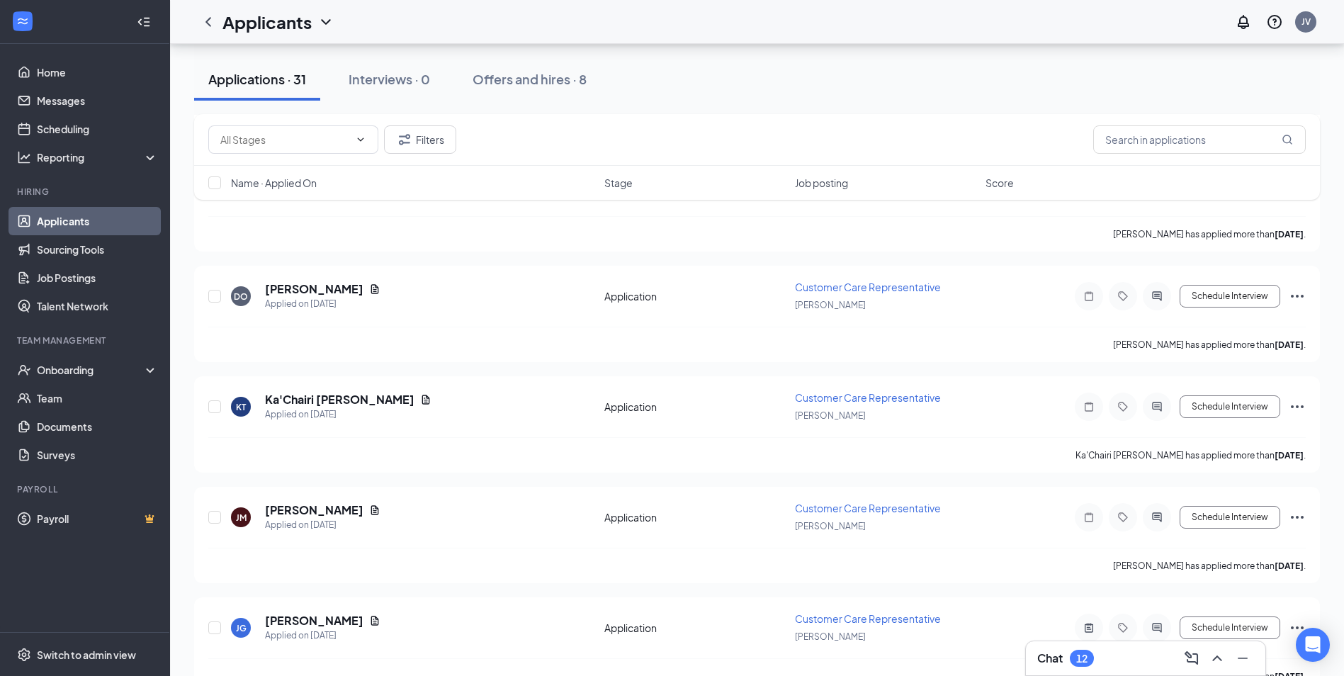
scroll to position [3124, 0]
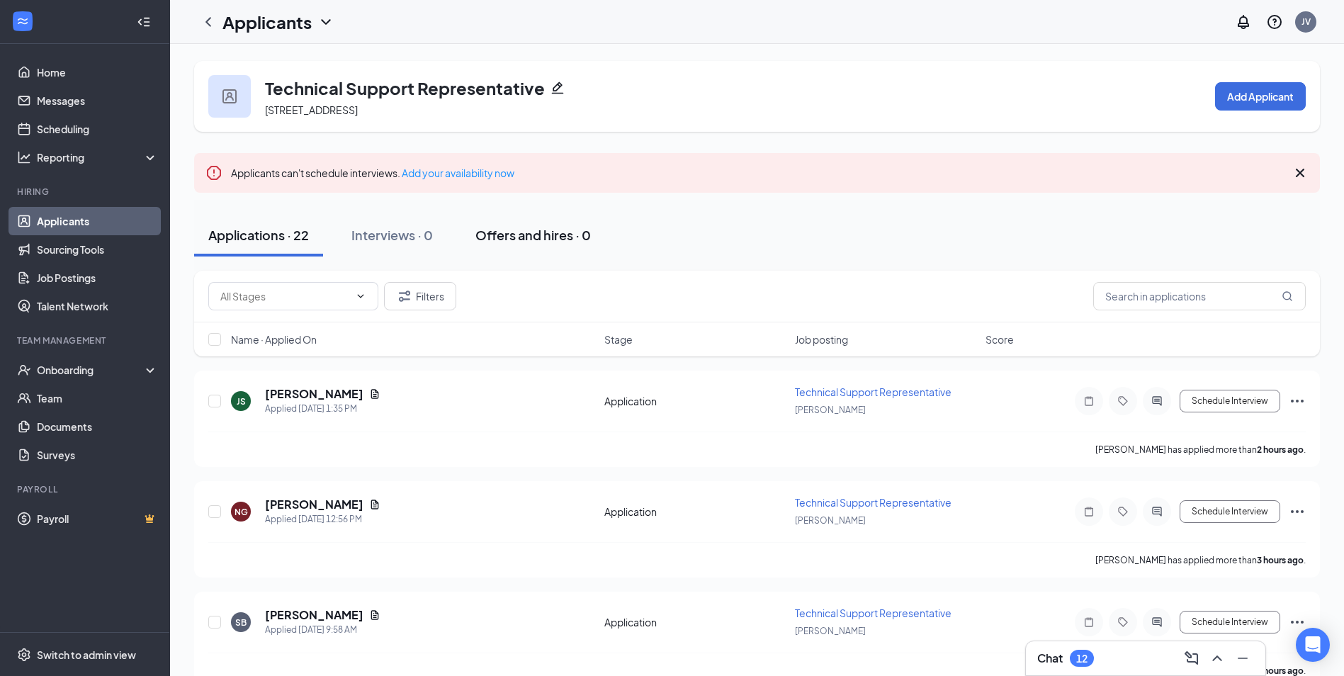
click at [514, 232] on div "Offers and hires · 0" at bounding box center [533, 235] width 116 height 18
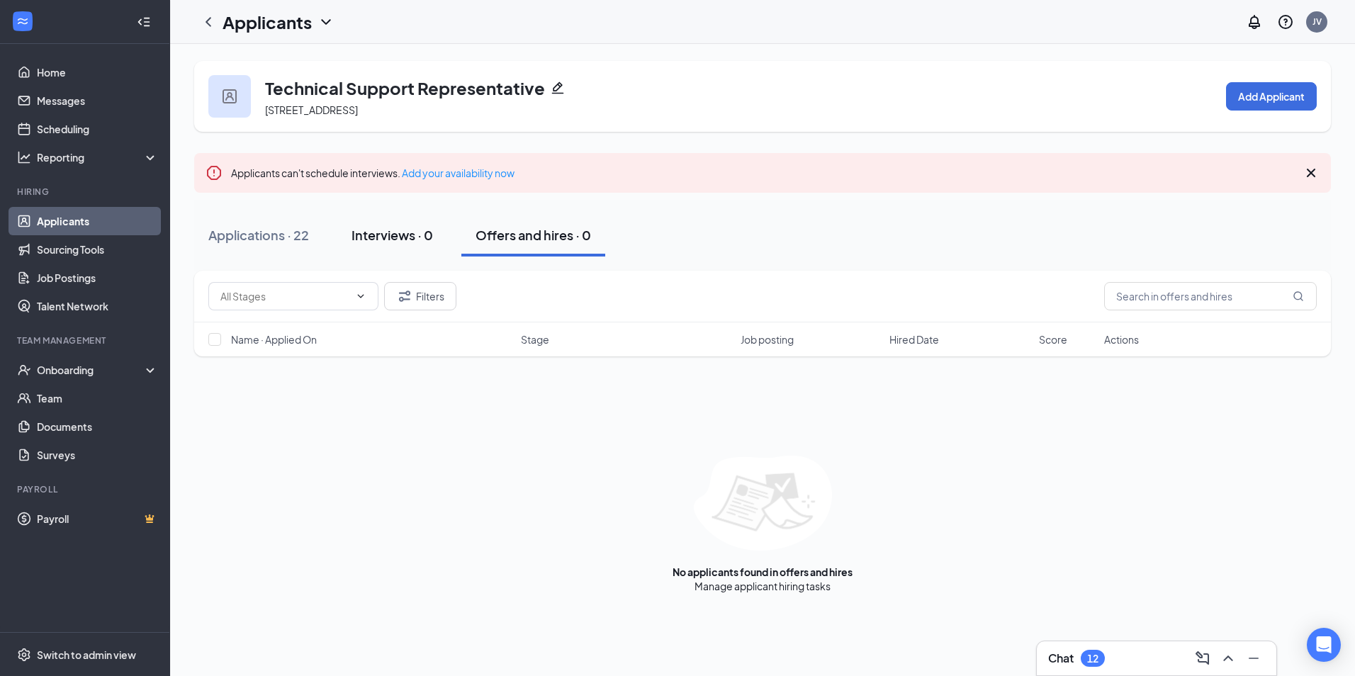
click at [408, 230] on div "Interviews · 0" at bounding box center [391, 235] width 81 height 18
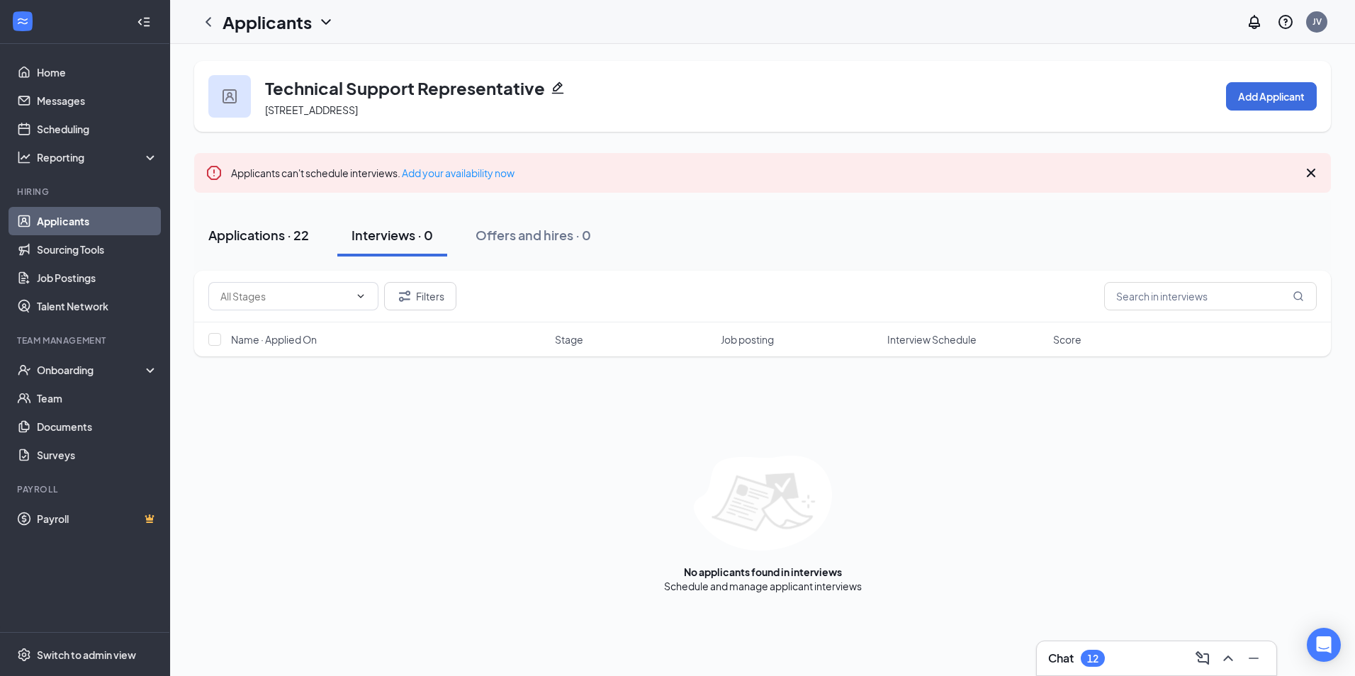
click at [252, 231] on div "Applications · 22" at bounding box center [258, 235] width 101 height 18
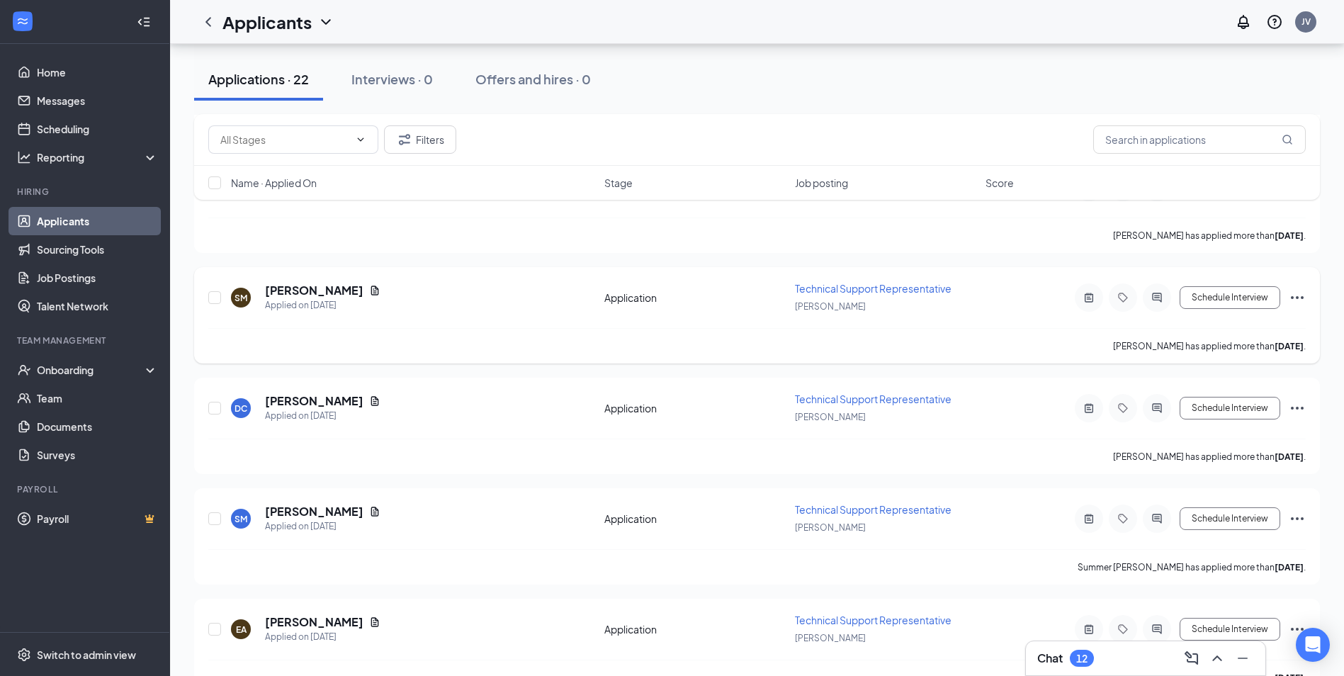
scroll to position [2129, 0]
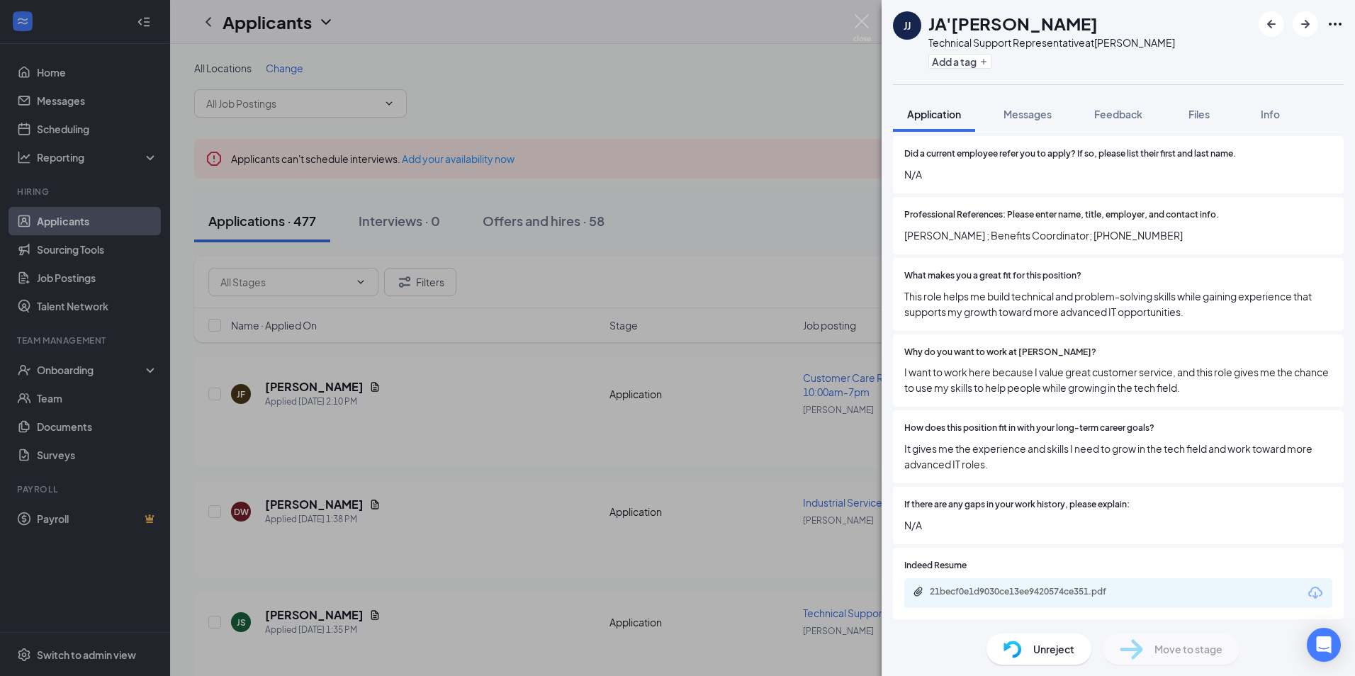
scroll to position [921, 0]
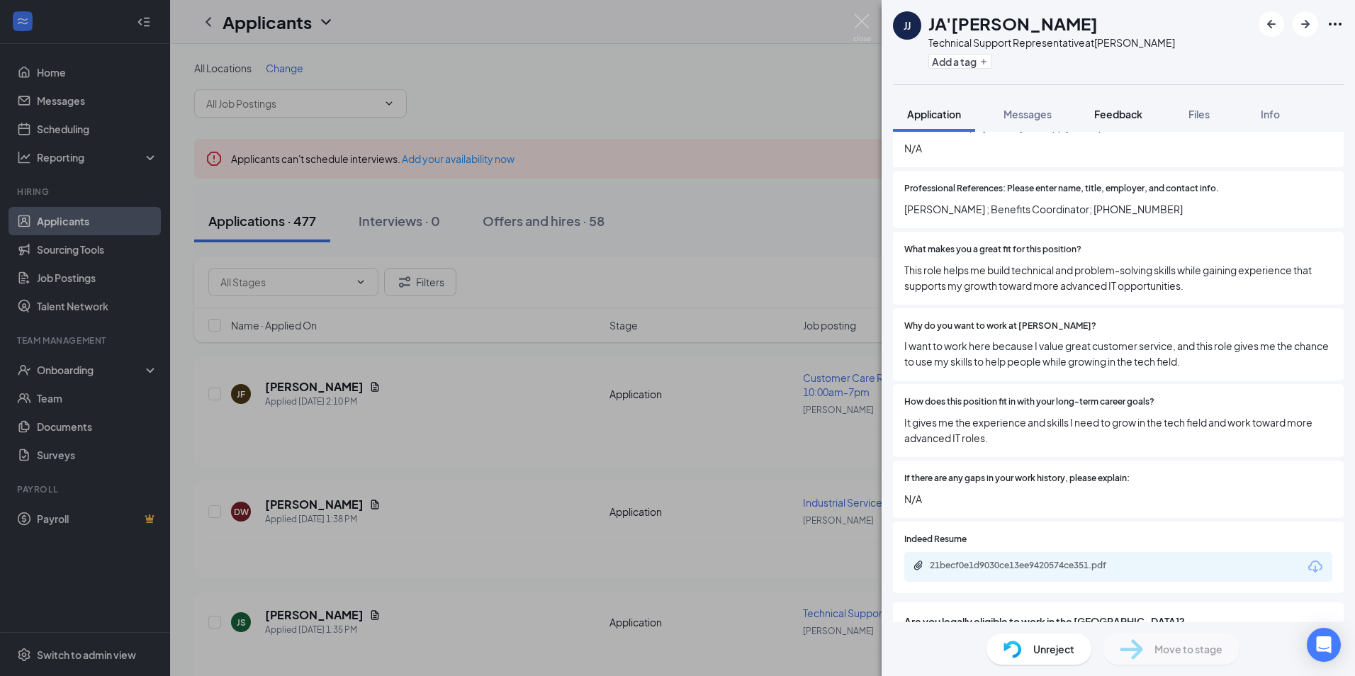
click at [1118, 119] on span "Feedback" at bounding box center [1118, 114] width 48 height 13
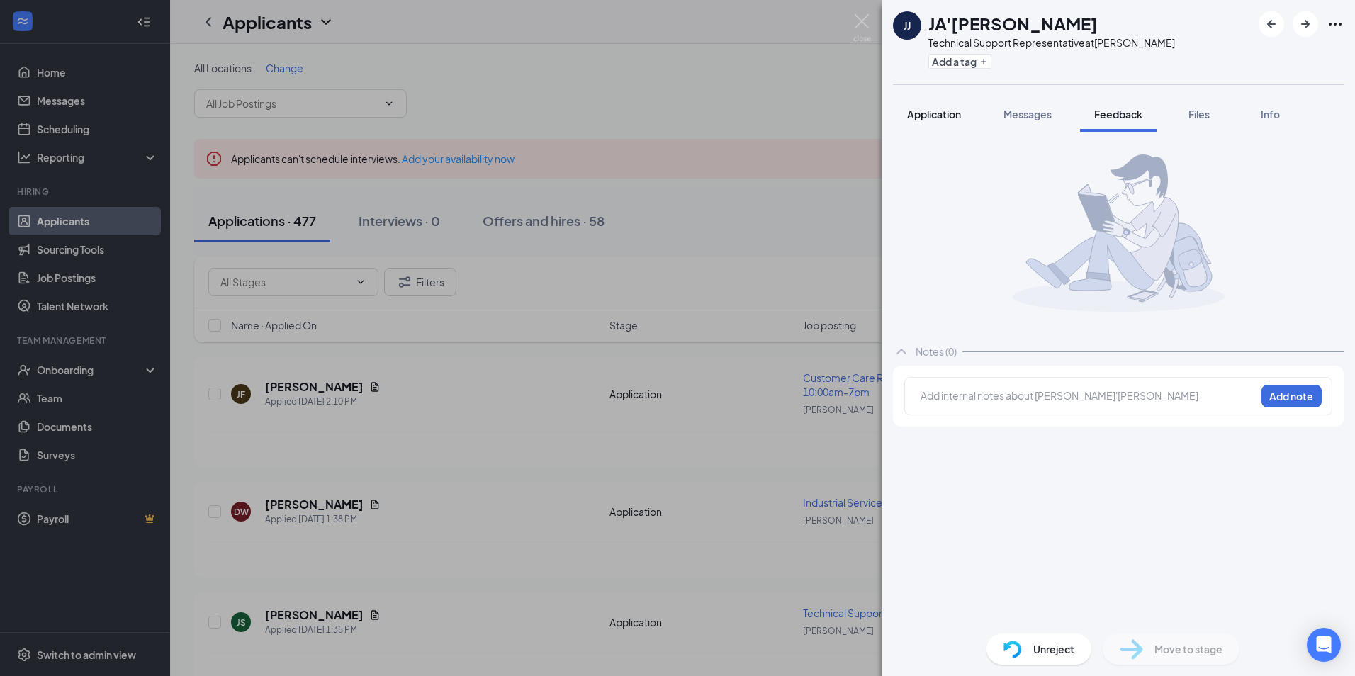
click at [935, 107] on div "Application" at bounding box center [934, 114] width 54 height 14
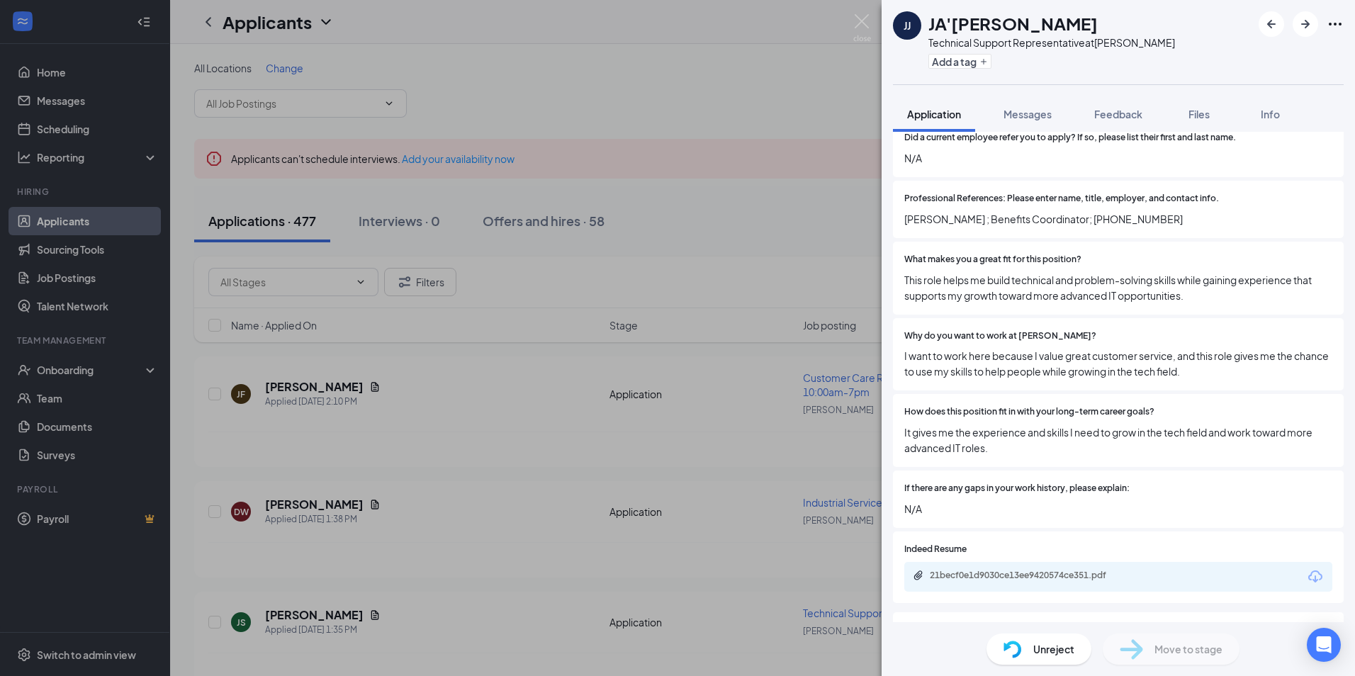
scroll to position [991, 0]
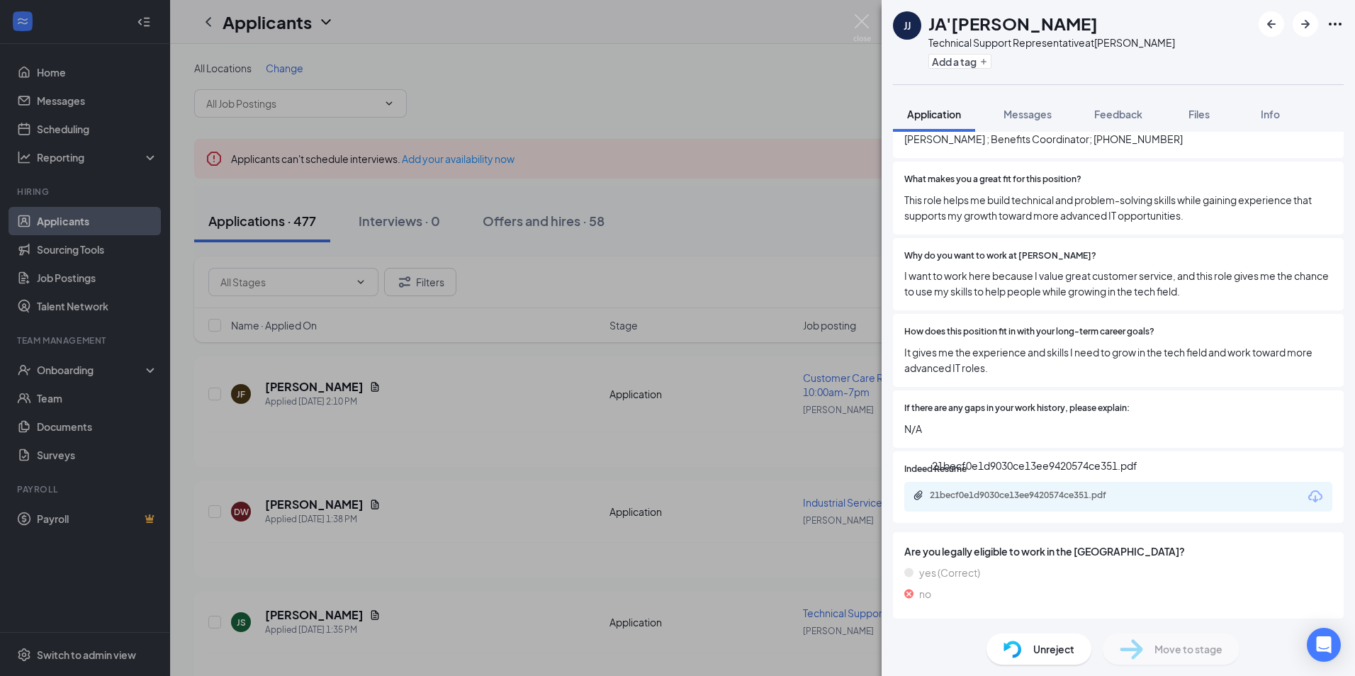
click at [987, 497] on div "21becf0e1d9030ce13ee9420574ce351.pdf" at bounding box center [1029, 495] width 198 height 11
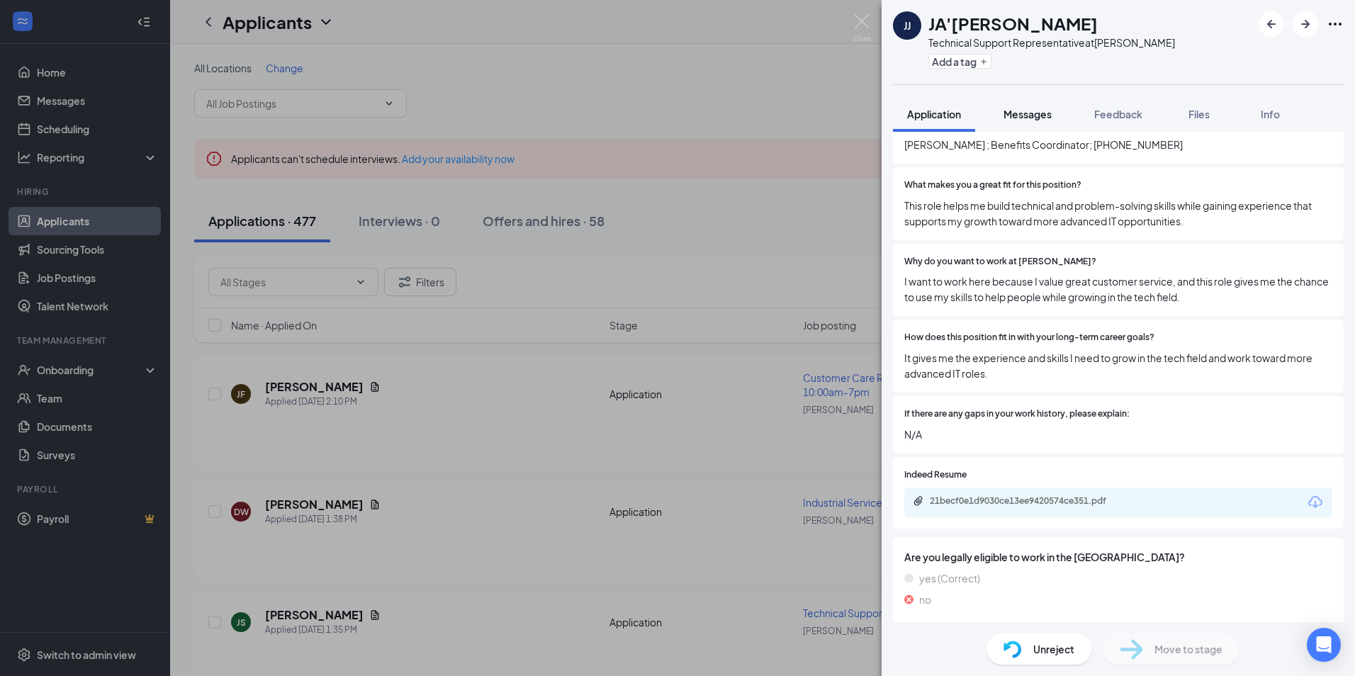
drag, startPoint x: 1037, startPoint y: 103, endPoint x: 1049, endPoint y: 109, distance: 13.0
click at [1038, 106] on button "Messages" at bounding box center [1027, 113] width 77 height 35
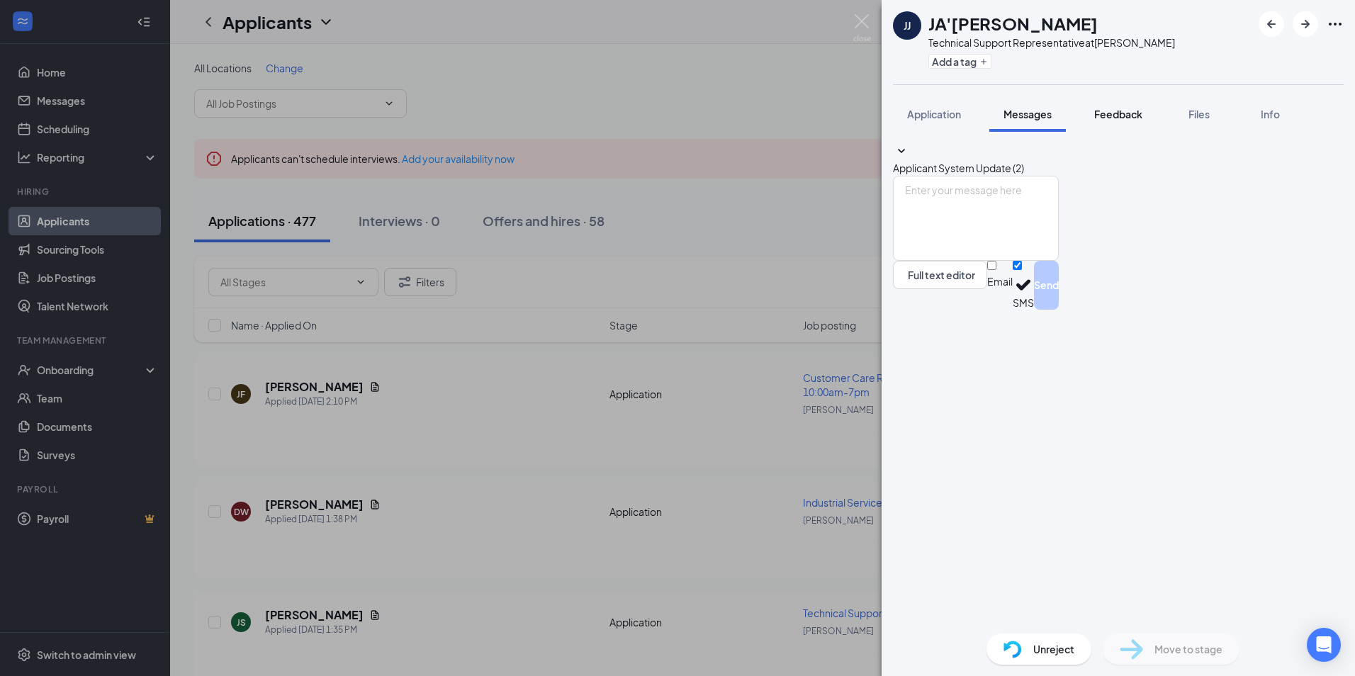
click at [1108, 109] on span "Feedback" at bounding box center [1118, 114] width 48 height 13
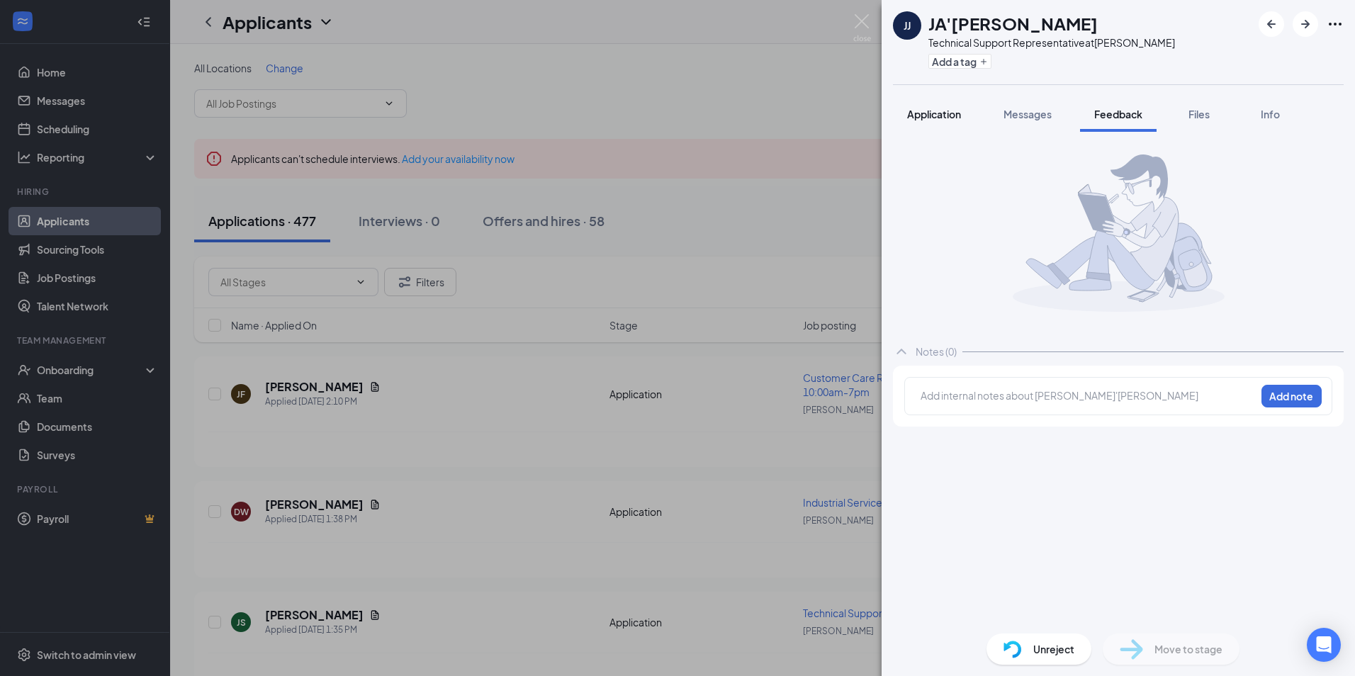
click at [1026, 109] on span "Messages" at bounding box center [1027, 114] width 48 height 13
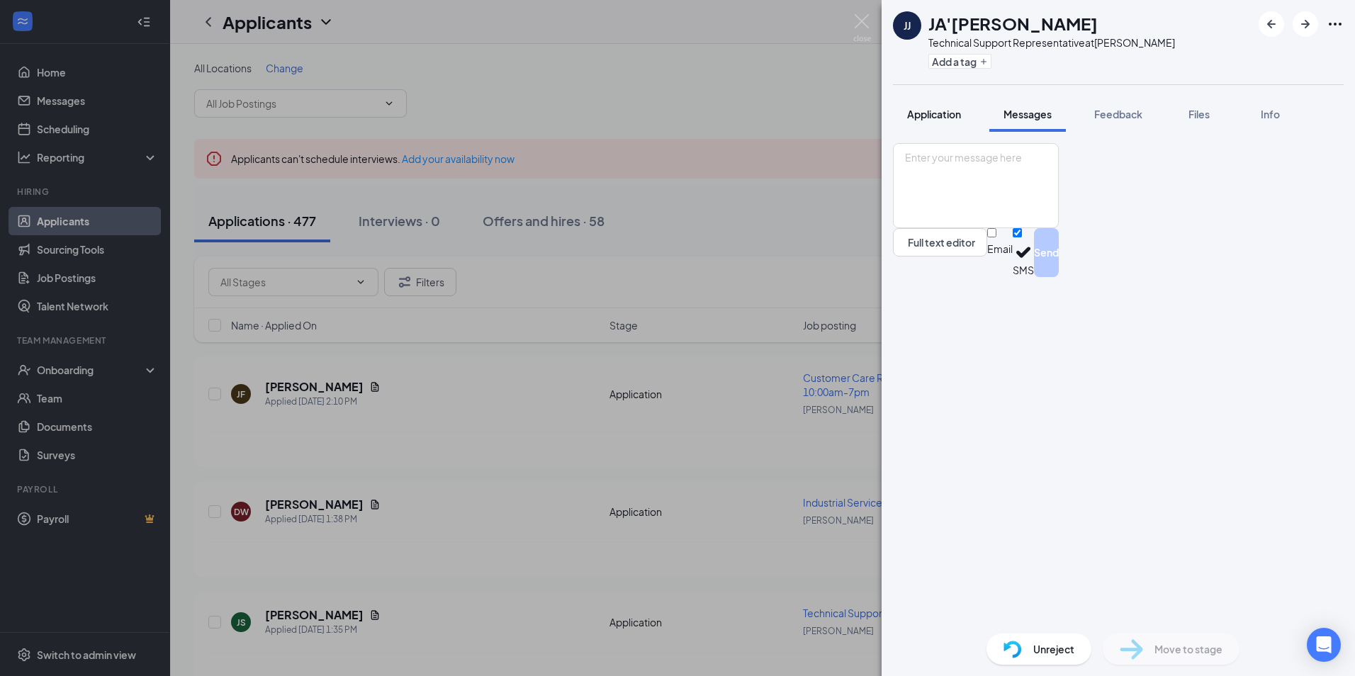
click at [950, 109] on span "Application" at bounding box center [934, 114] width 54 height 13
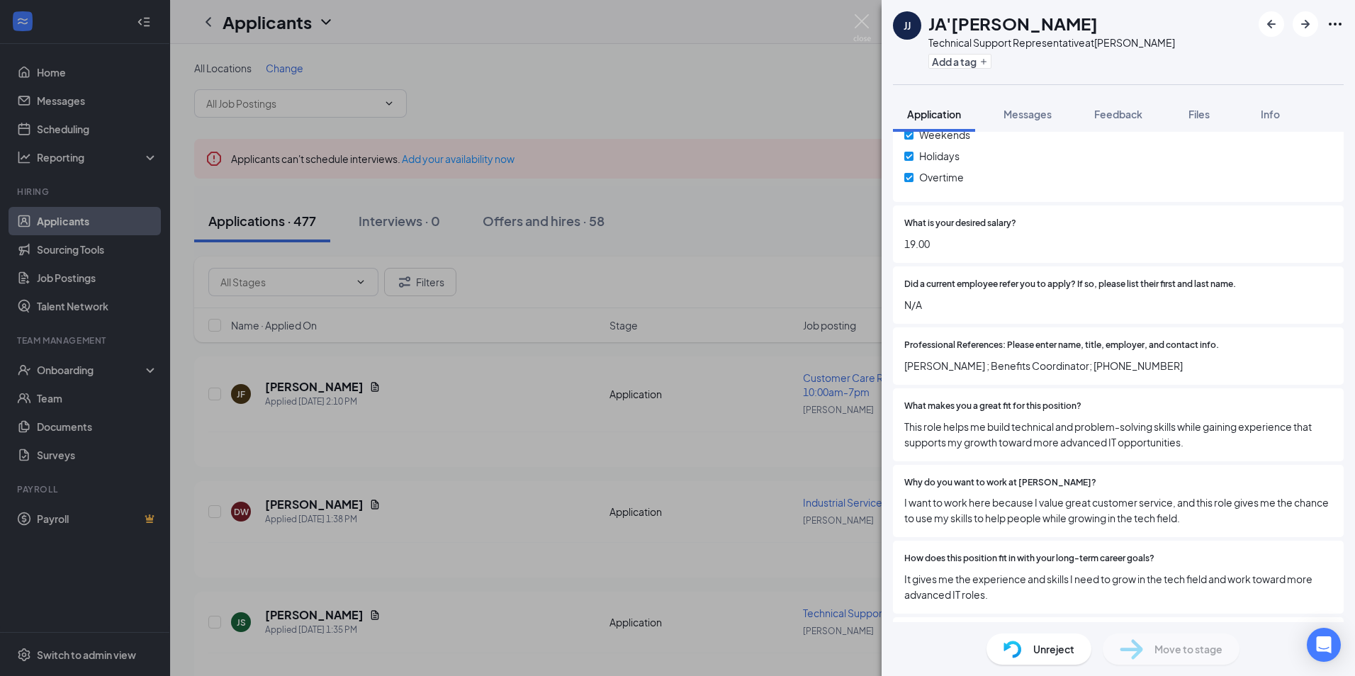
scroll to position [779, 0]
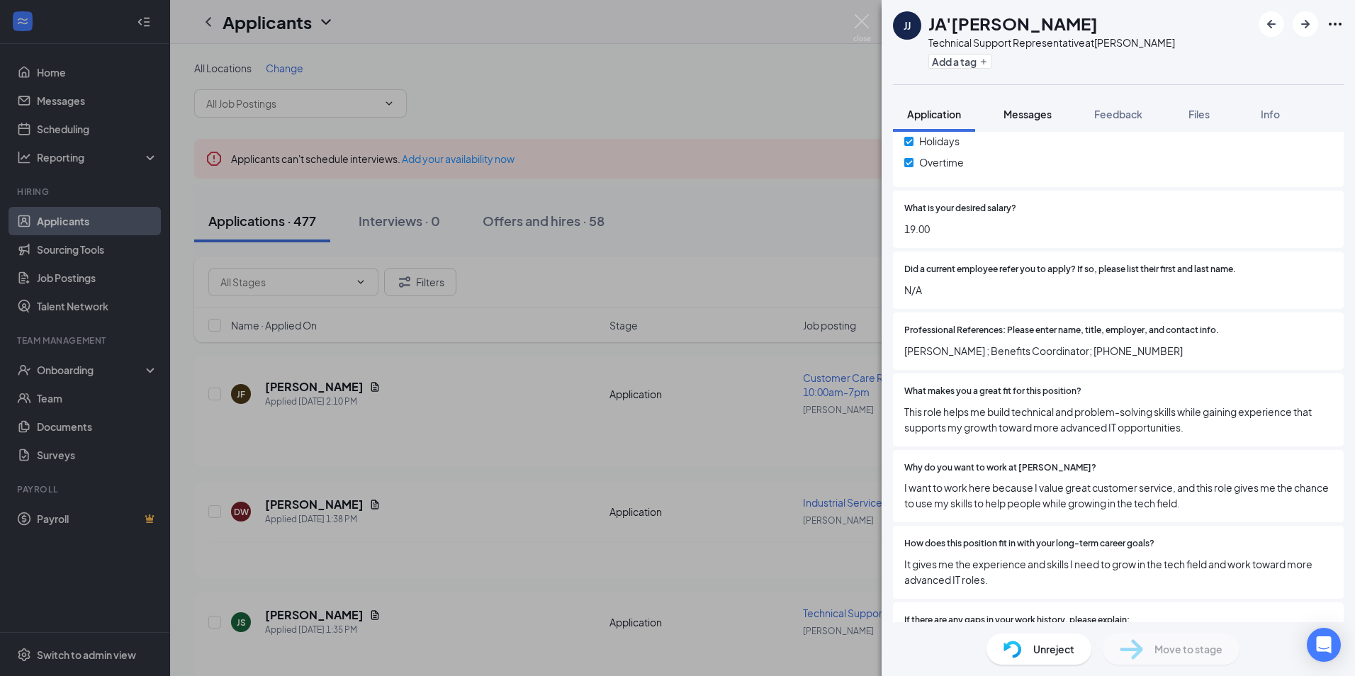
click at [1020, 113] on span "Messages" at bounding box center [1027, 114] width 48 height 13
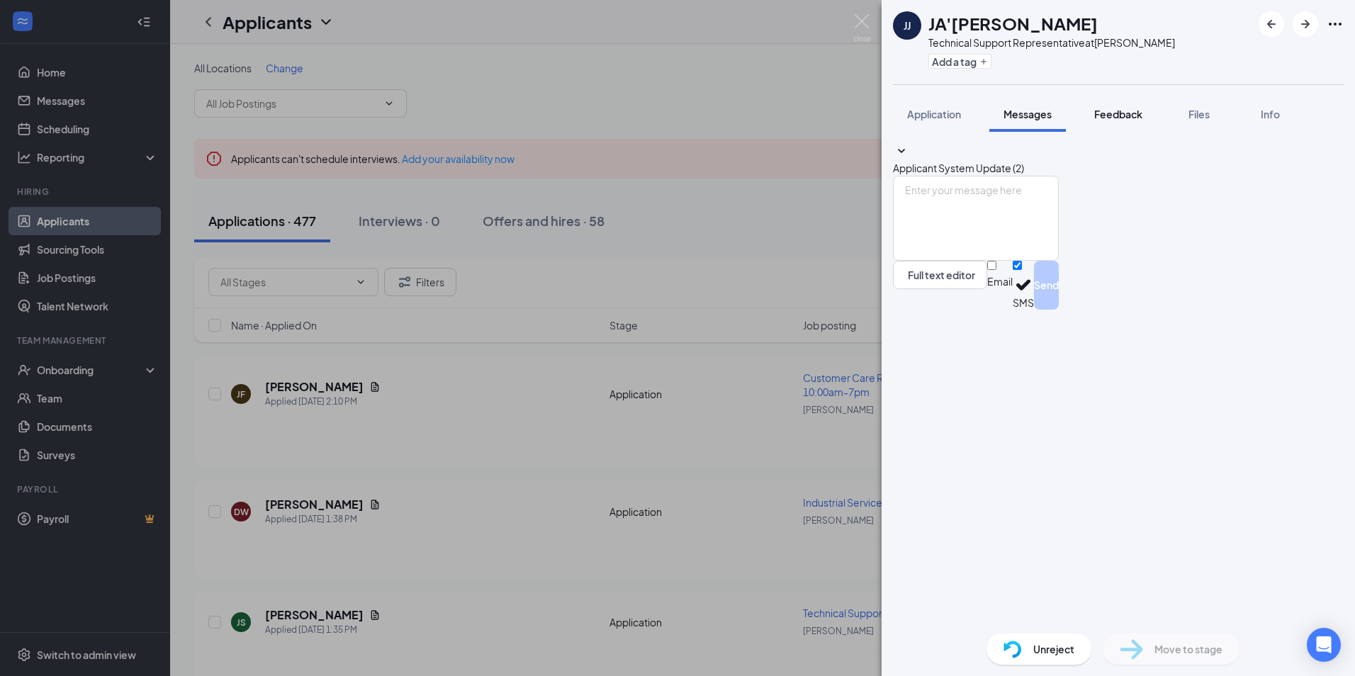
click at [1116, 108] on span "Feedback" at bounding box center [1118, 114] width 48 height 13
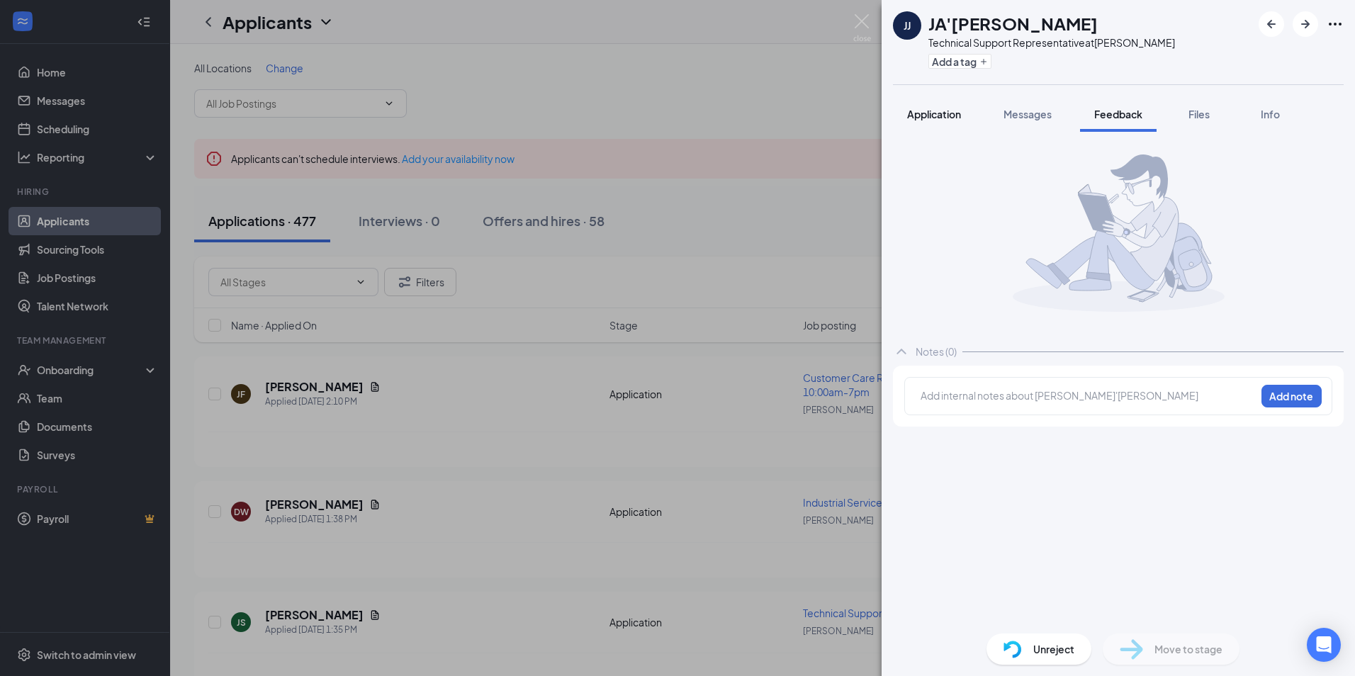
click at [922, 118] on span "Application" at bounding box center [934, 114] width 54 height 13
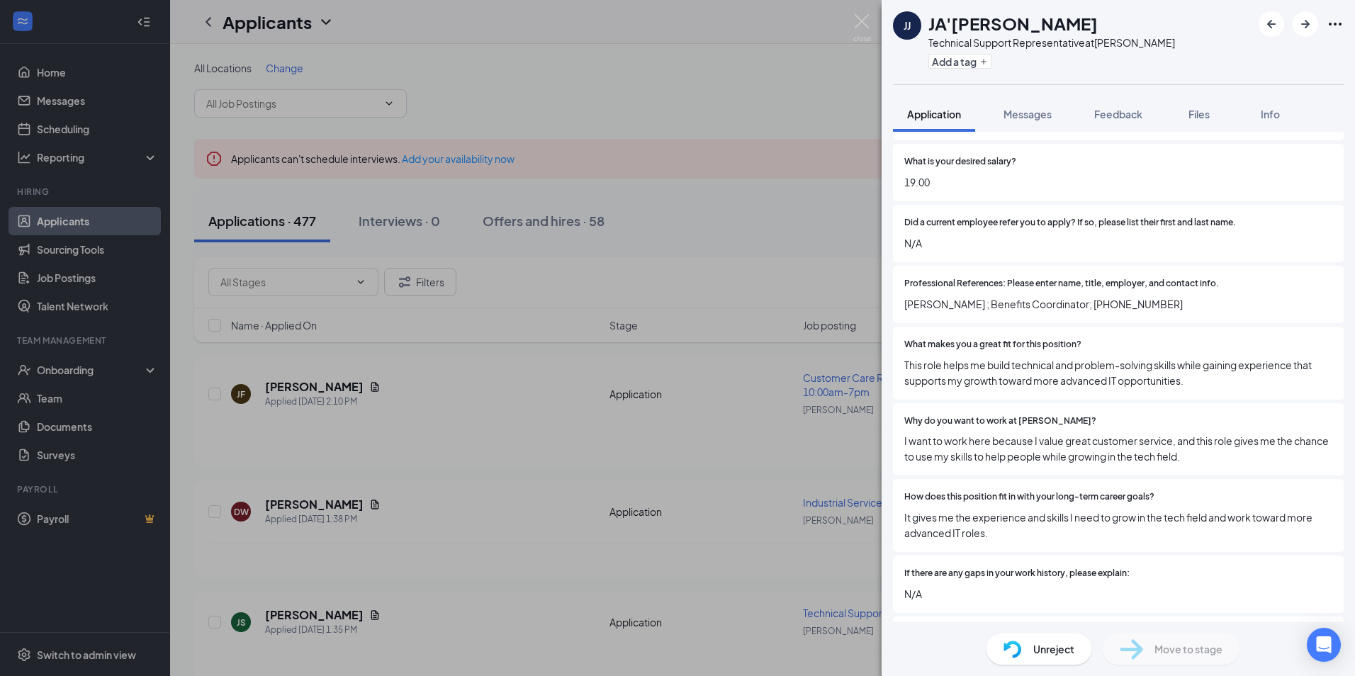
scroll to position [991, 0]
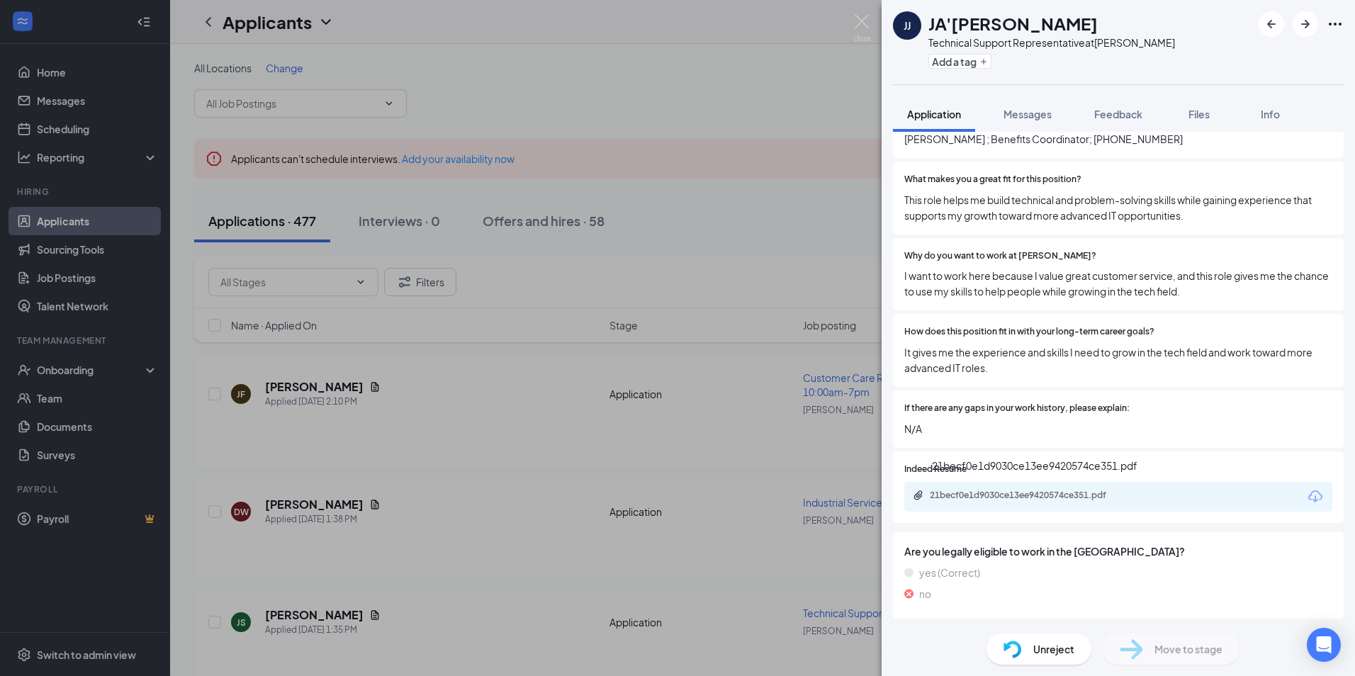
click at [1035, 496] on div "21becf0e1d9030ce13ee9420574ce351.pdf" at bounding box center [1029, 495] width 198 height 11
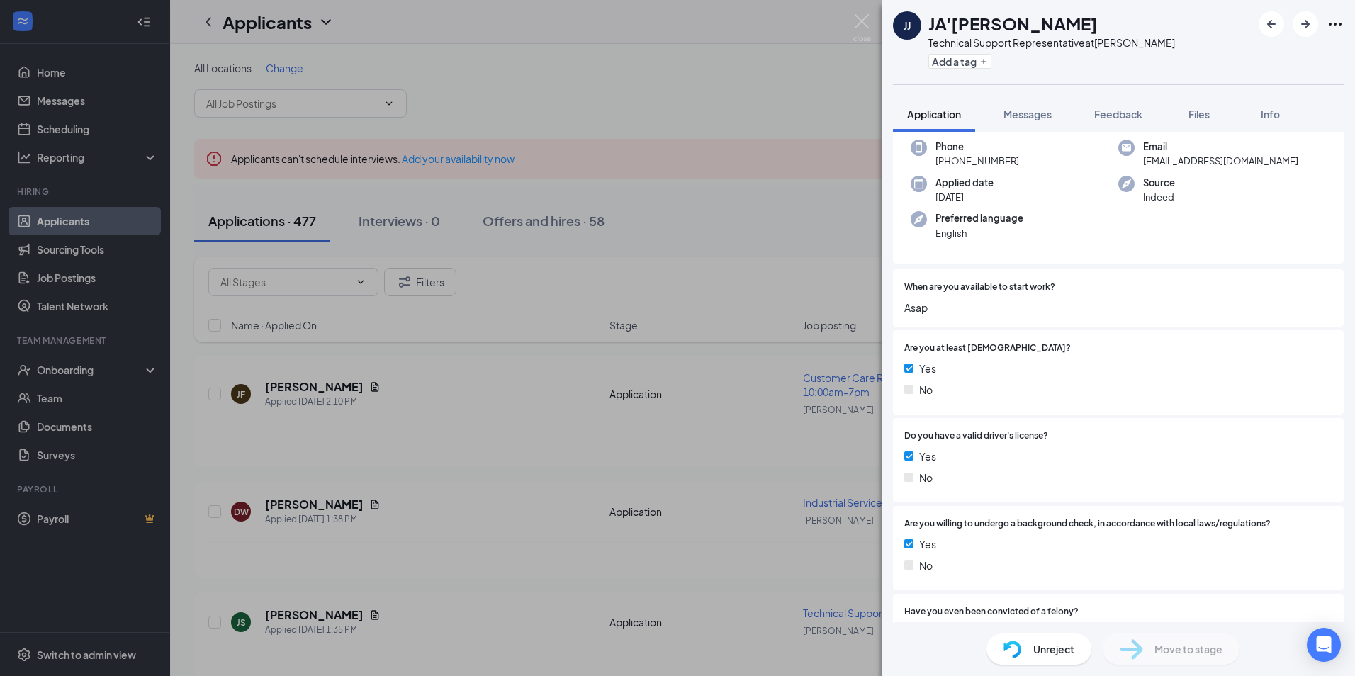
scroll to position [0, 0]
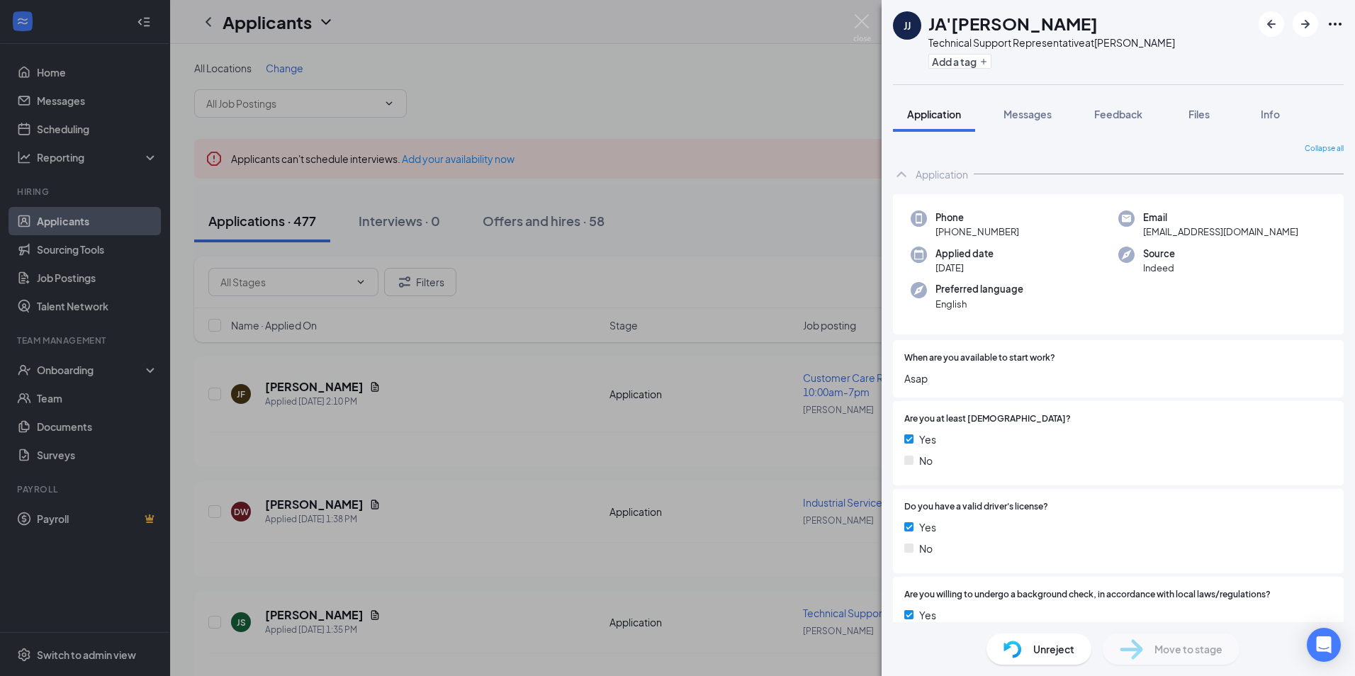
click at [906, 176] on icon "ChevronUp" at bounding box center [900, 174] width 9 height 6
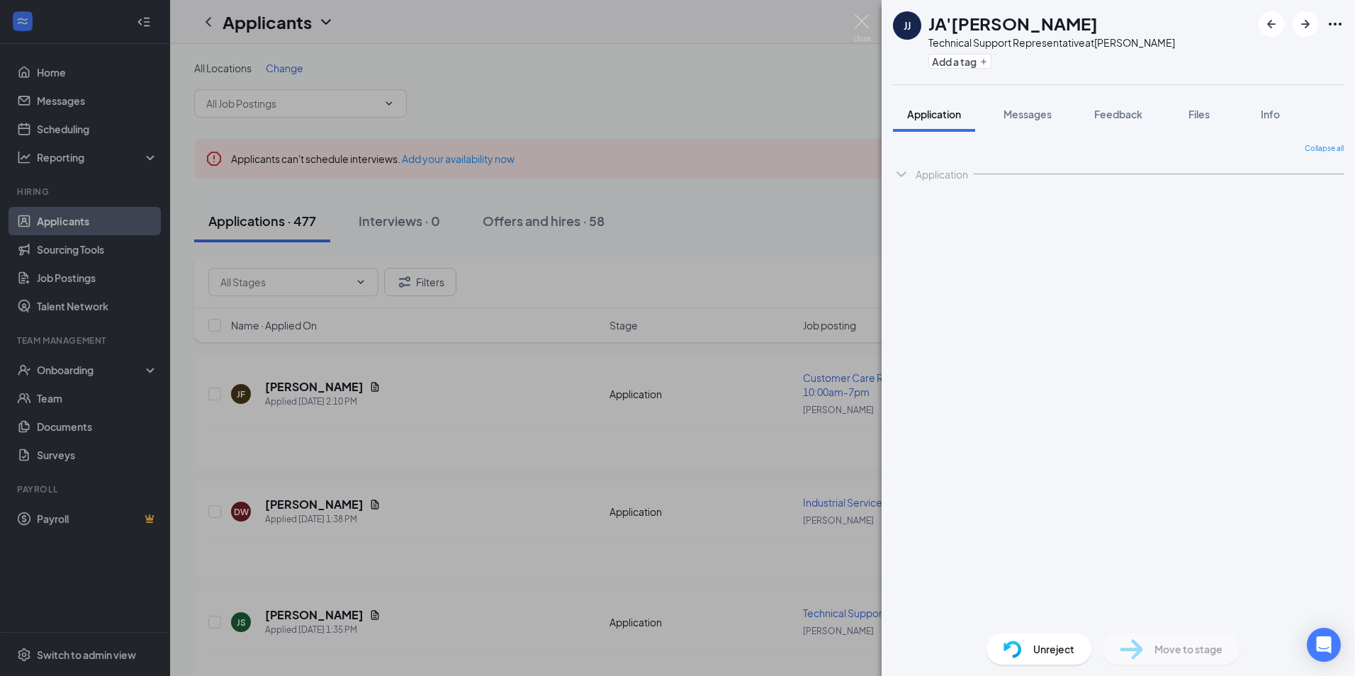
click at [1333, 149] on span "Collapse all" at bounding box center [1324, 148] width 39 height 11
click at [1327, 143] on span "Expand all" at bounding box center [1326, 148] width 35 height 11
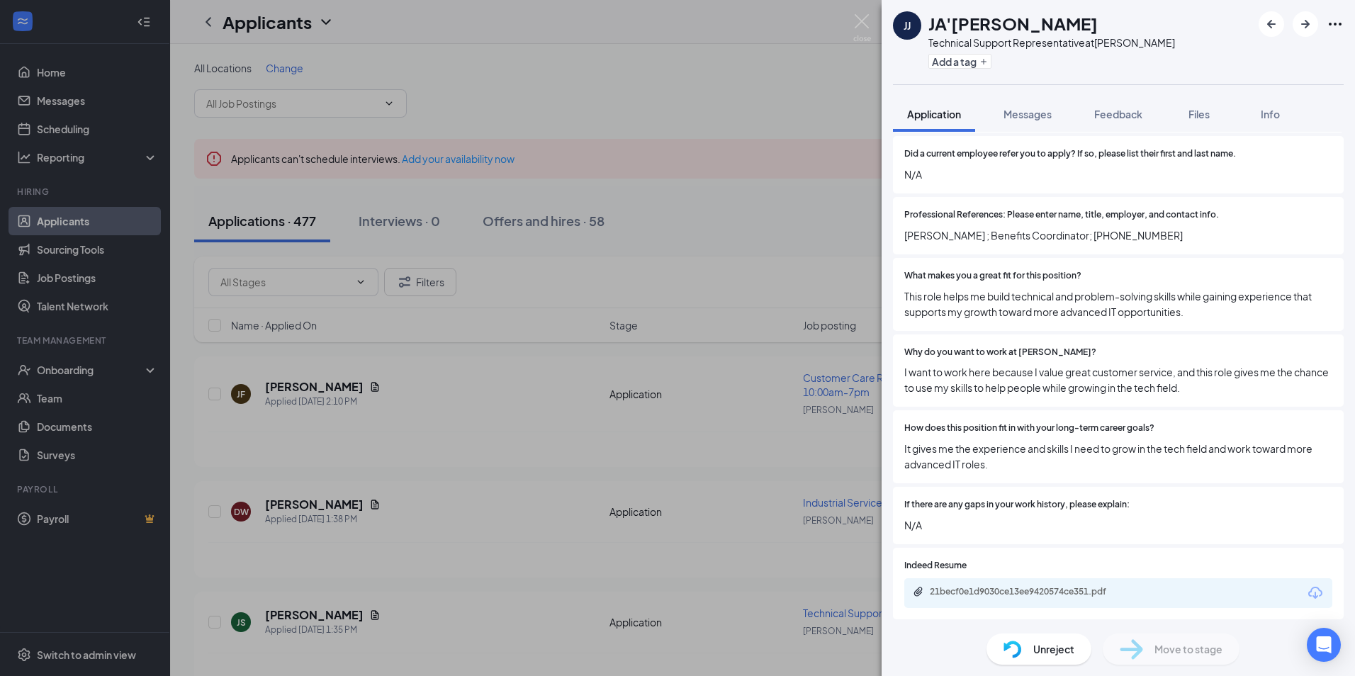
scroll to position [991, 0]
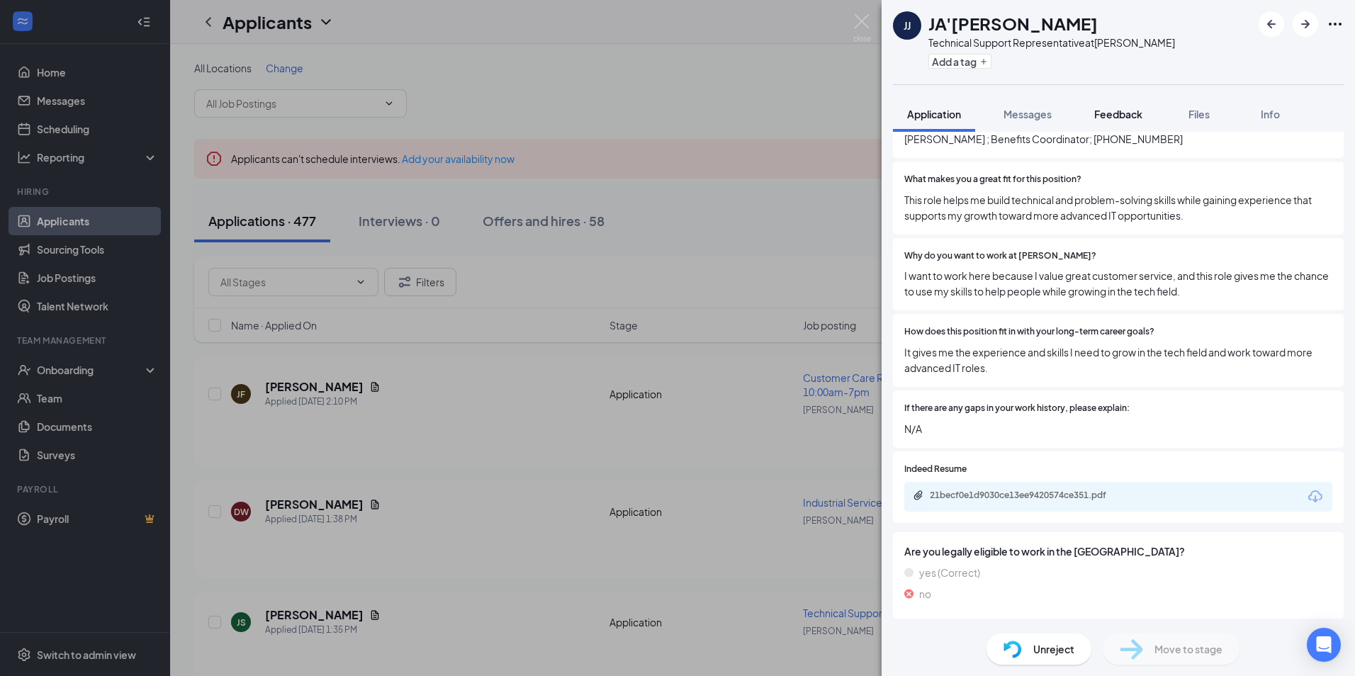
drag, startPoint x: 1126, startPoint y: 99, endPoint x: 1126, endPoint y: 107, distance: 7.8
click at [1127, 99] on button "Feedback" at bounding box center [1118, 113] width 77 height 35
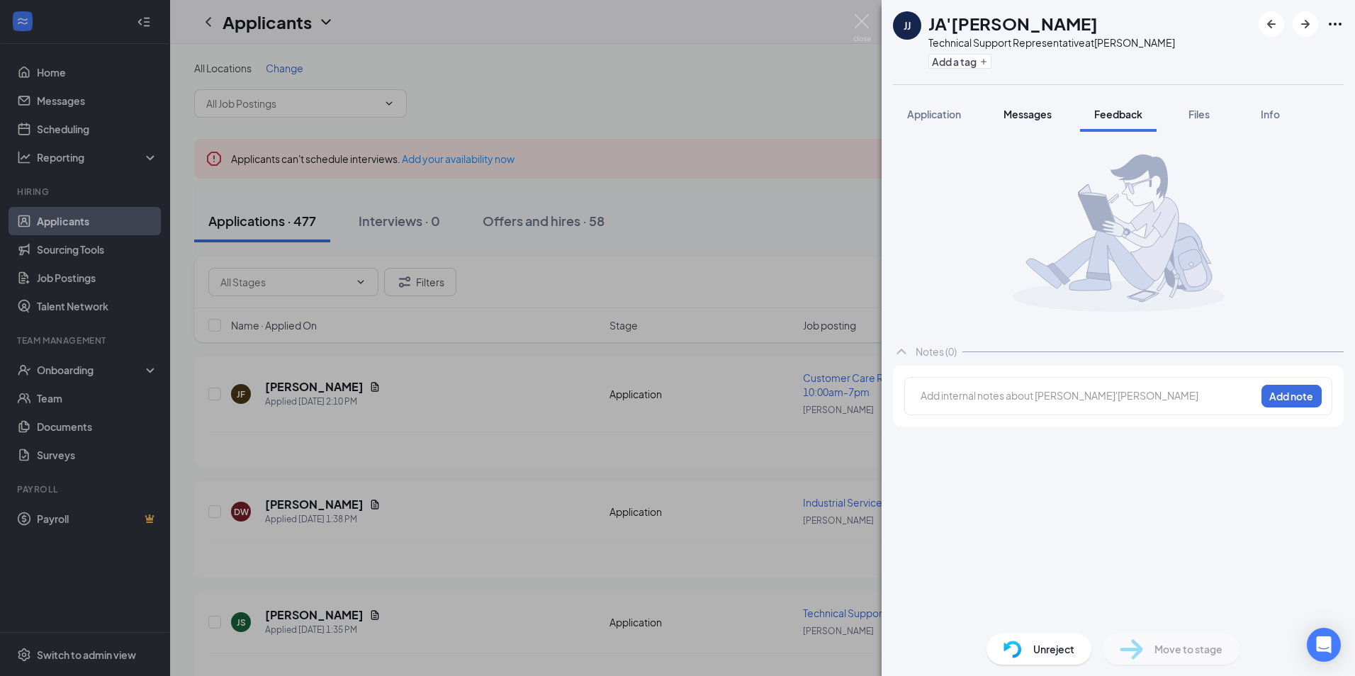
click at [1030, 117] on span "Messages" at bounding box center [1027, 114] width 48 height 13
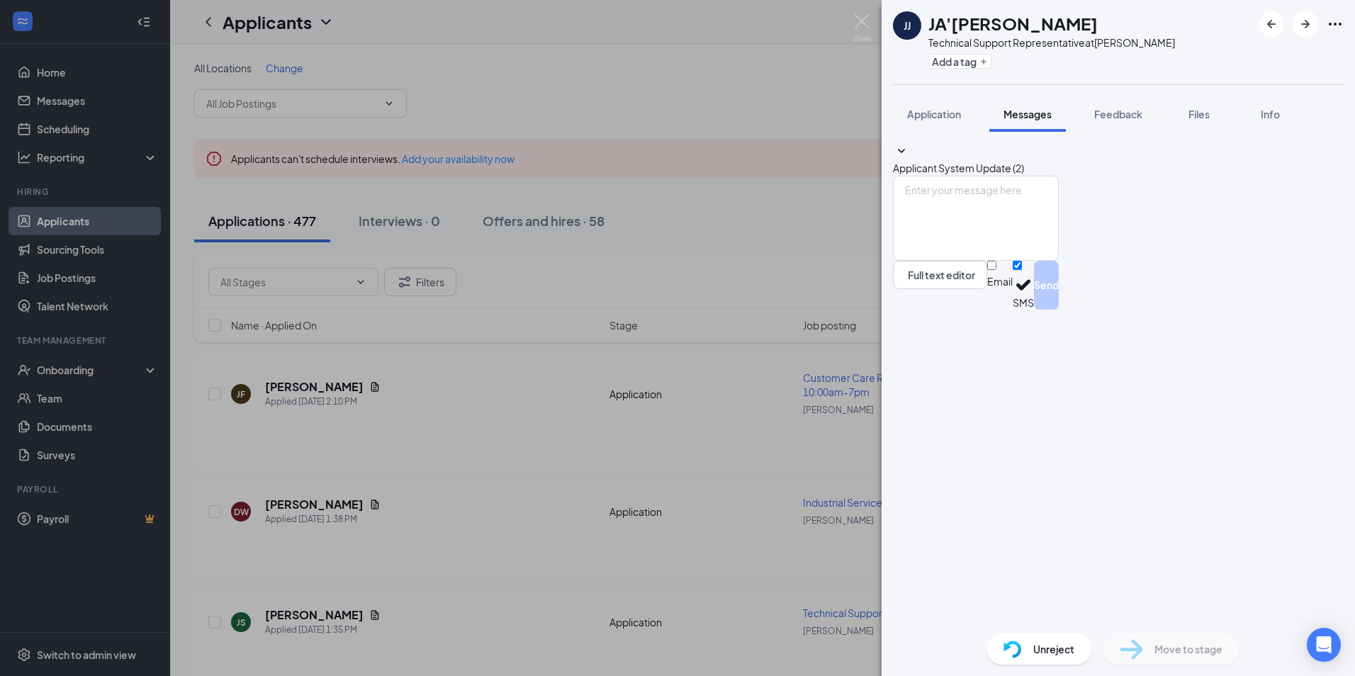
click at [910, 159] on icon "SmallChevronDown" at bounding box center [901, 151] width 17 height 17
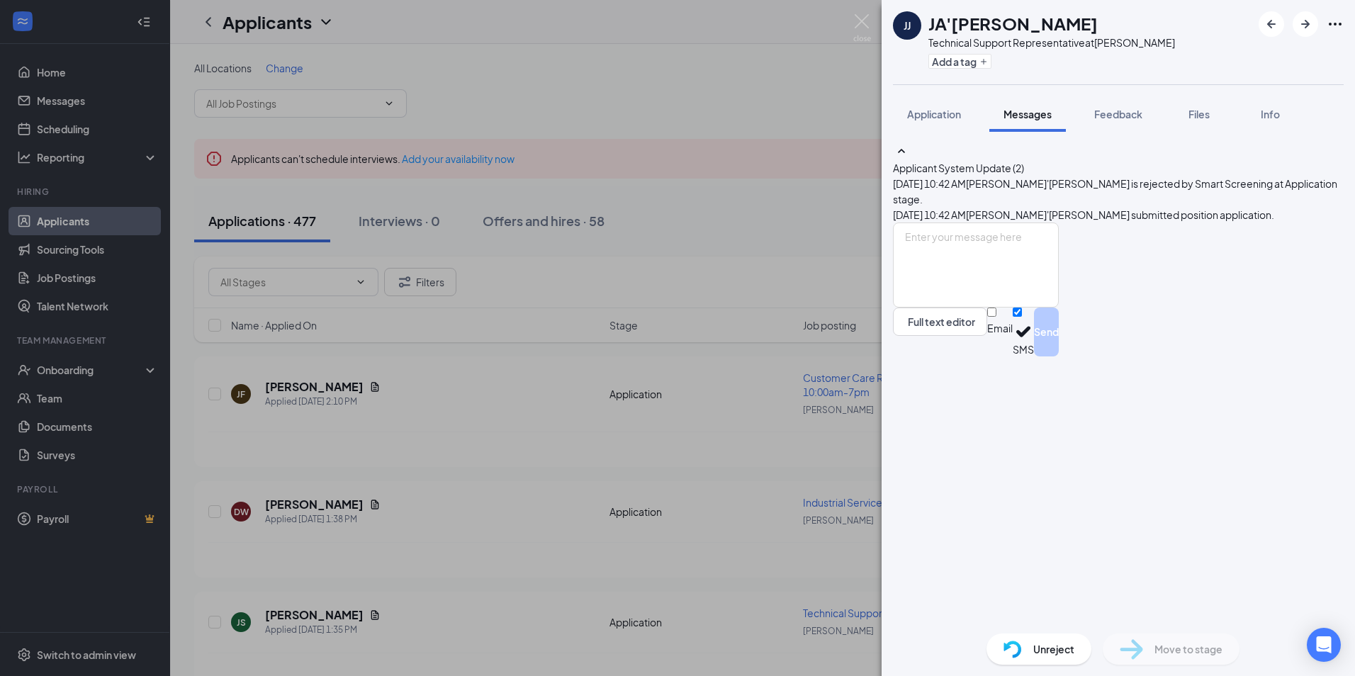
click at [862, 13] on div "JJ JA'BRIA JORDAN Technical Support Representative at Montgomery Add a tag Appl…" at bounding box center [677, 338] width 1355 height 676
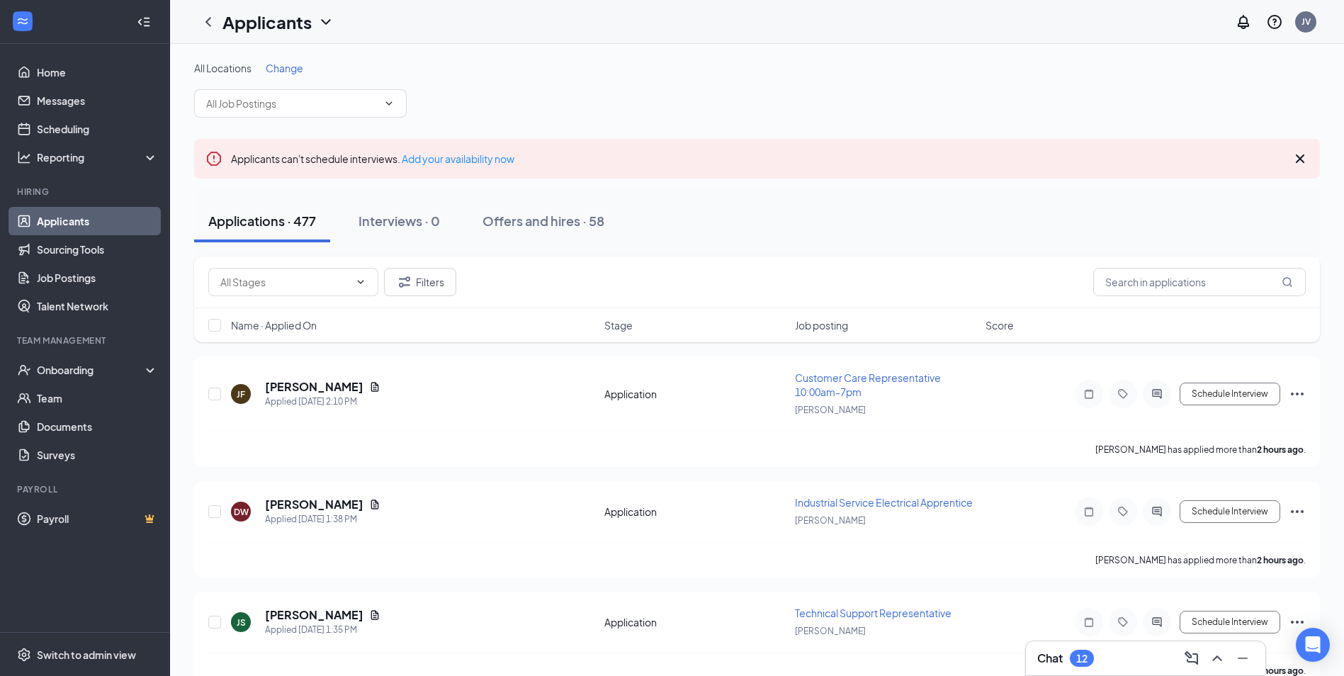
click at [67, 224] on link "Applicants" at bounding box center [97, 221] width 121 height 28
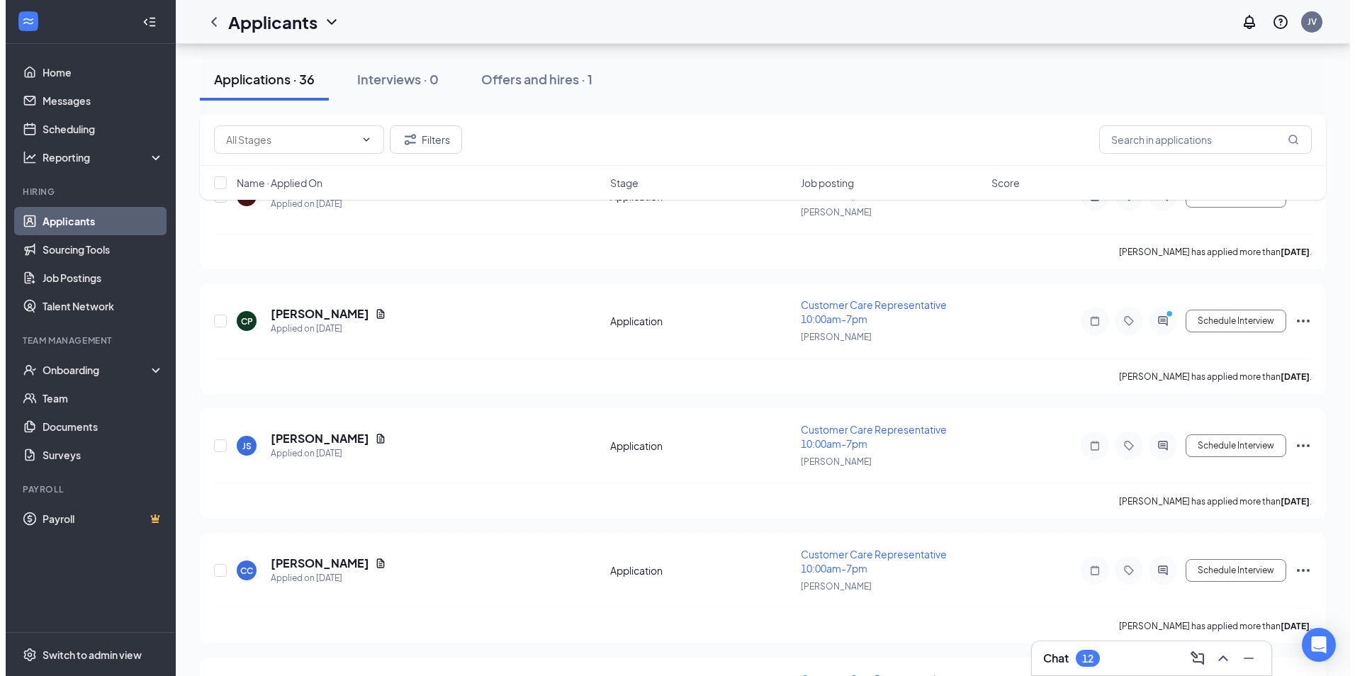
scroll to position [2480, 0]
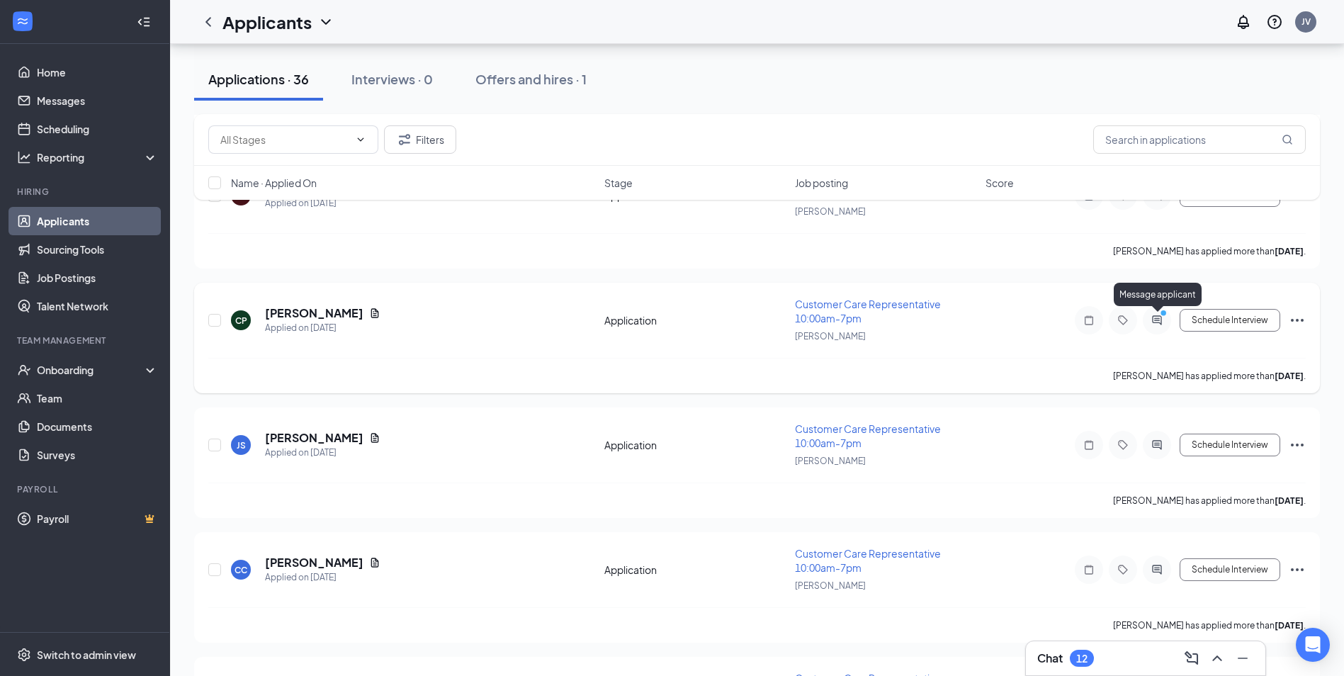
click at [1160, 318] on icon "PrimaryDot" at bounding box center [1165, 314] width 17 height 11
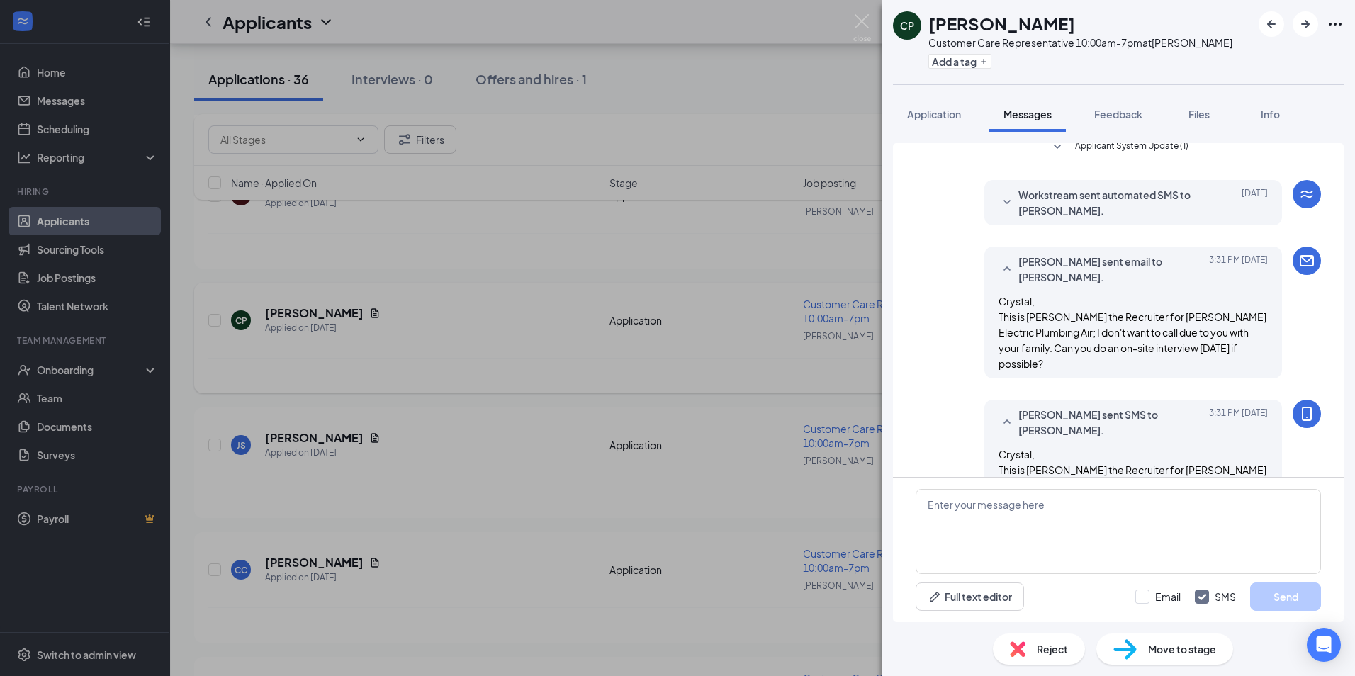
scroll to position [223, 0]
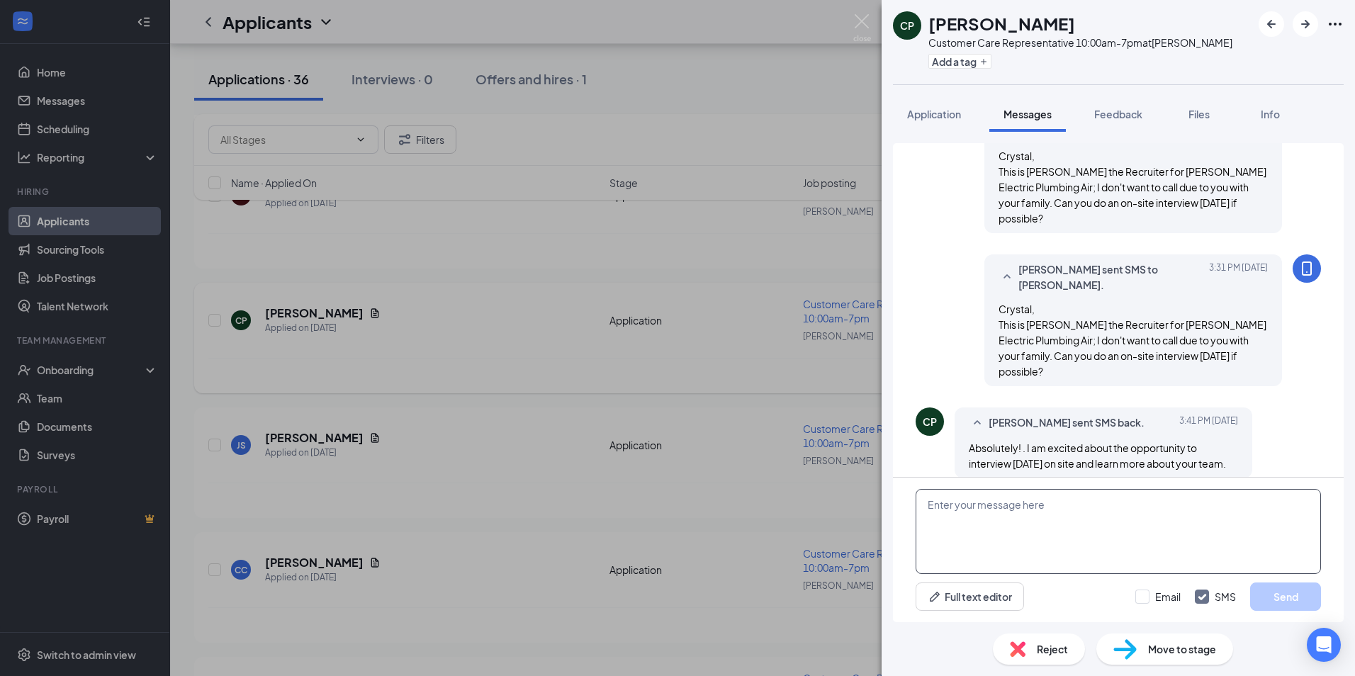
click at [1019, 545] on textarea at bounding box center [1118, 531] width 405 height 85
type textarea "Can you do 10am [DATE] morning?"
click at [1144, 599] on input "Email" at bounding box center [1157, 597] width 45 height 14
checkbox input "true"
click at [1276, 595] on button "Send" at bounding box center [1285, 596] width 71 height 28
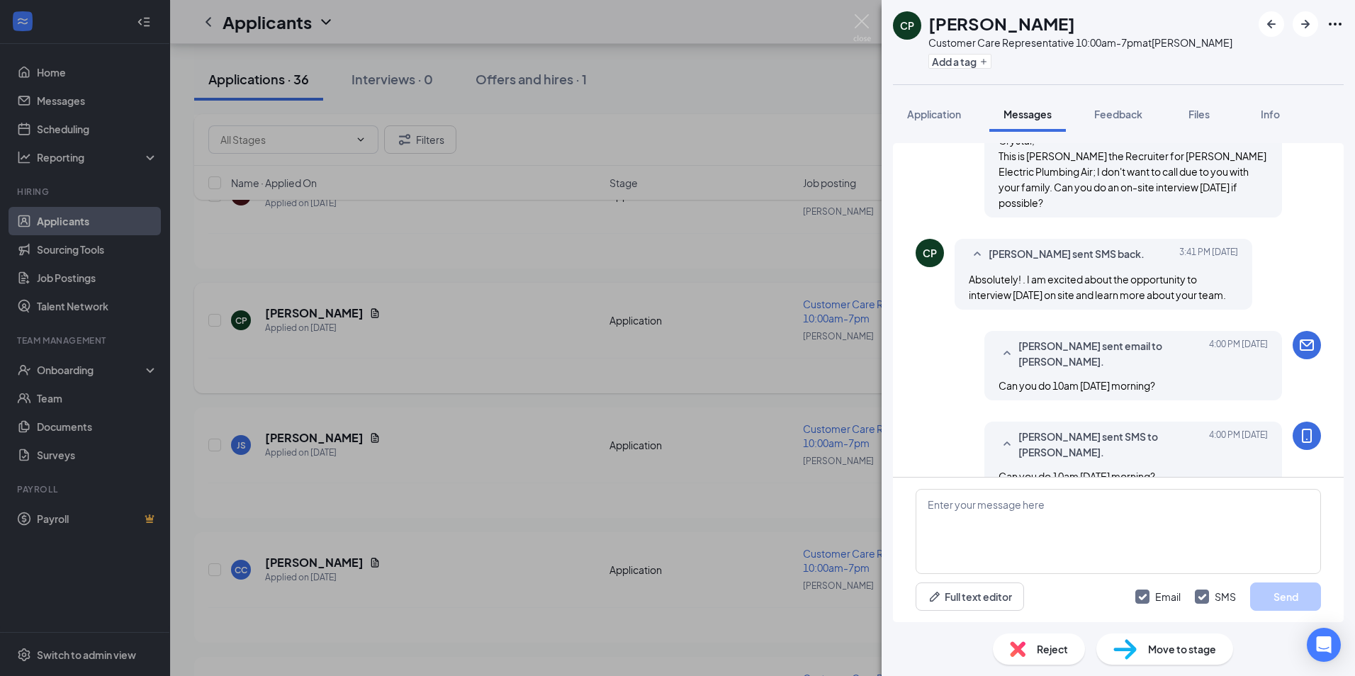
scroll to position [405, 0]
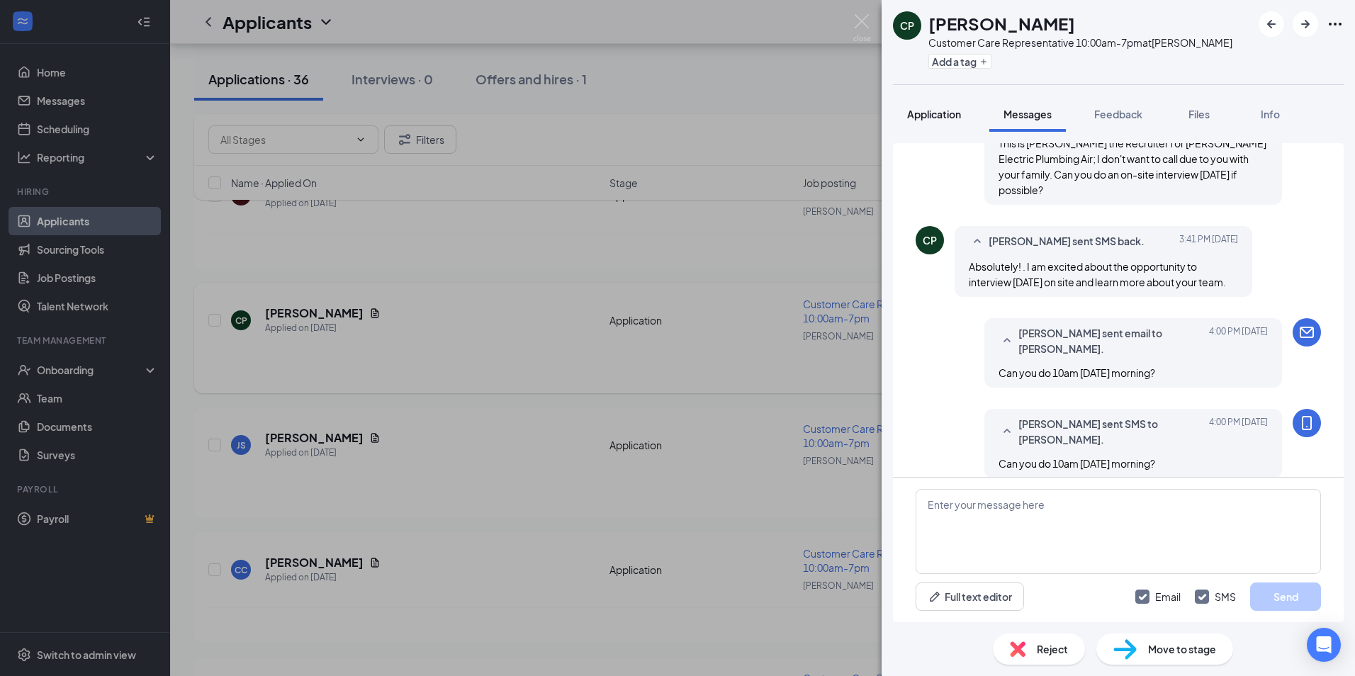
click at [955, 114] on span "Application" at bounding box center [934, 114] width 54 height 13
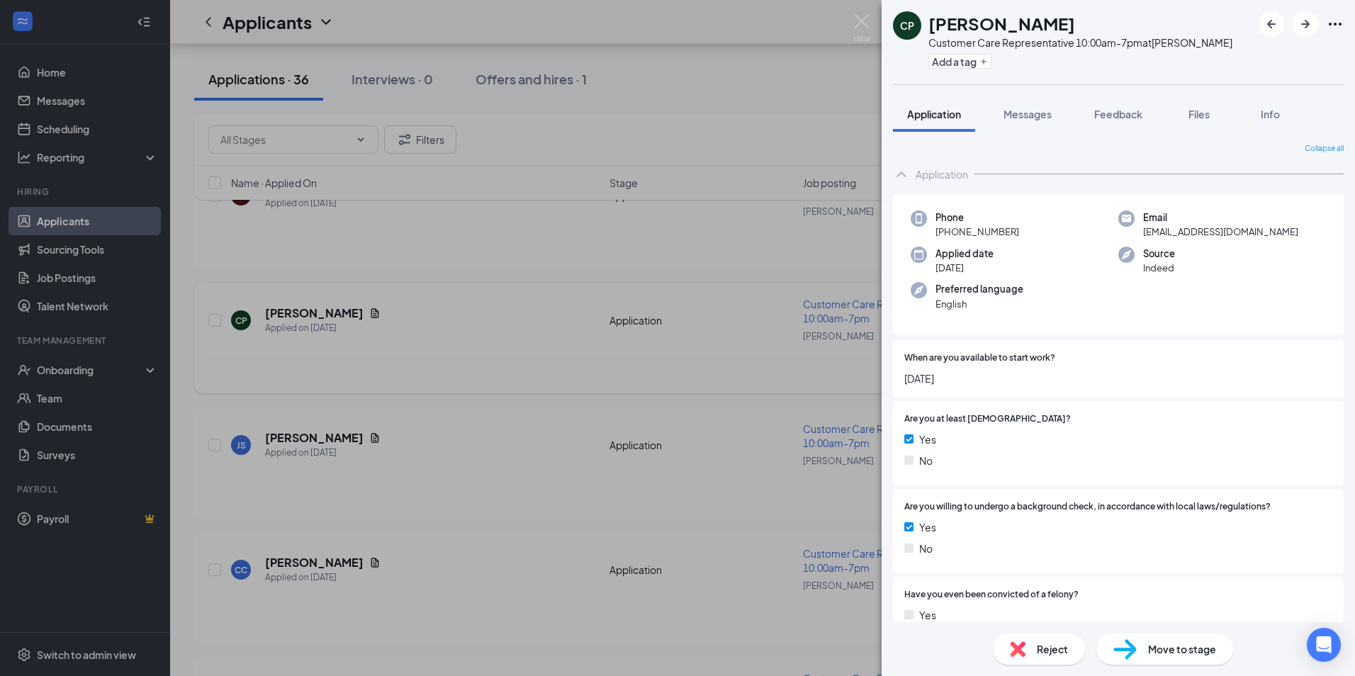
click at [1019, 111] on span "Messages" at bounding box center [1027, 114] width 48 height 13
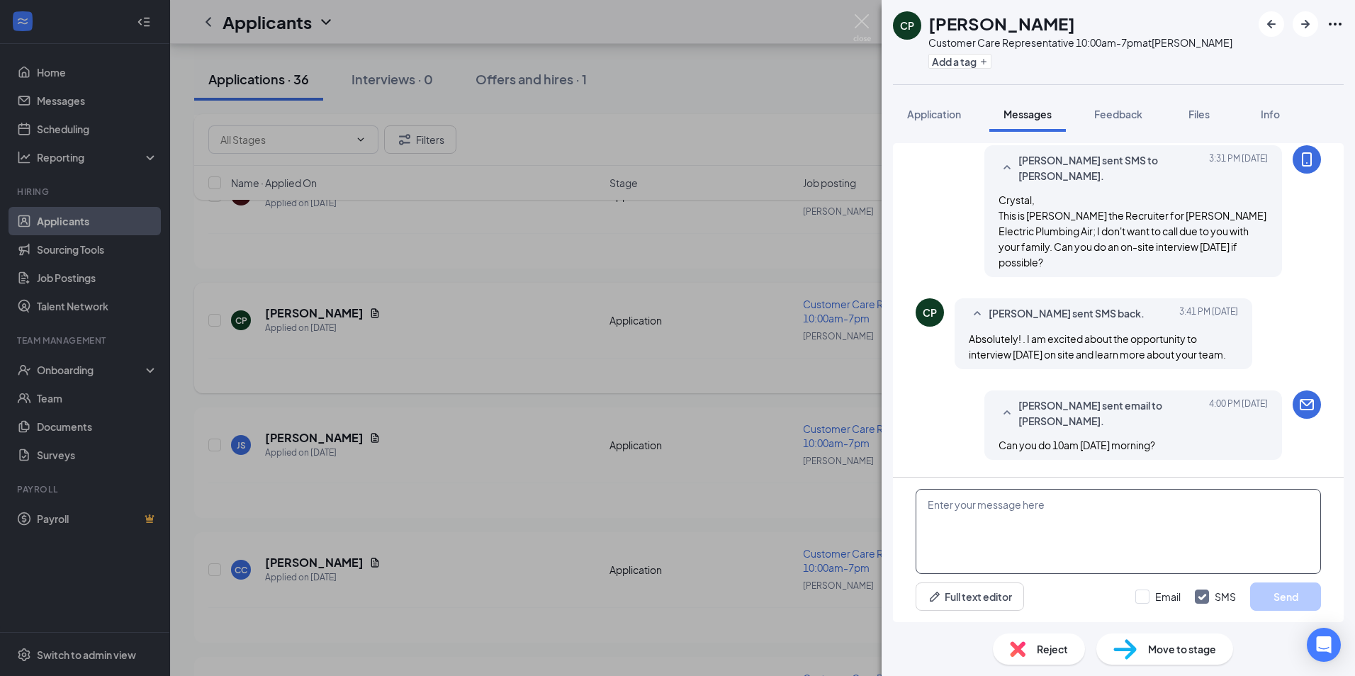
scroll to position [481, 0]
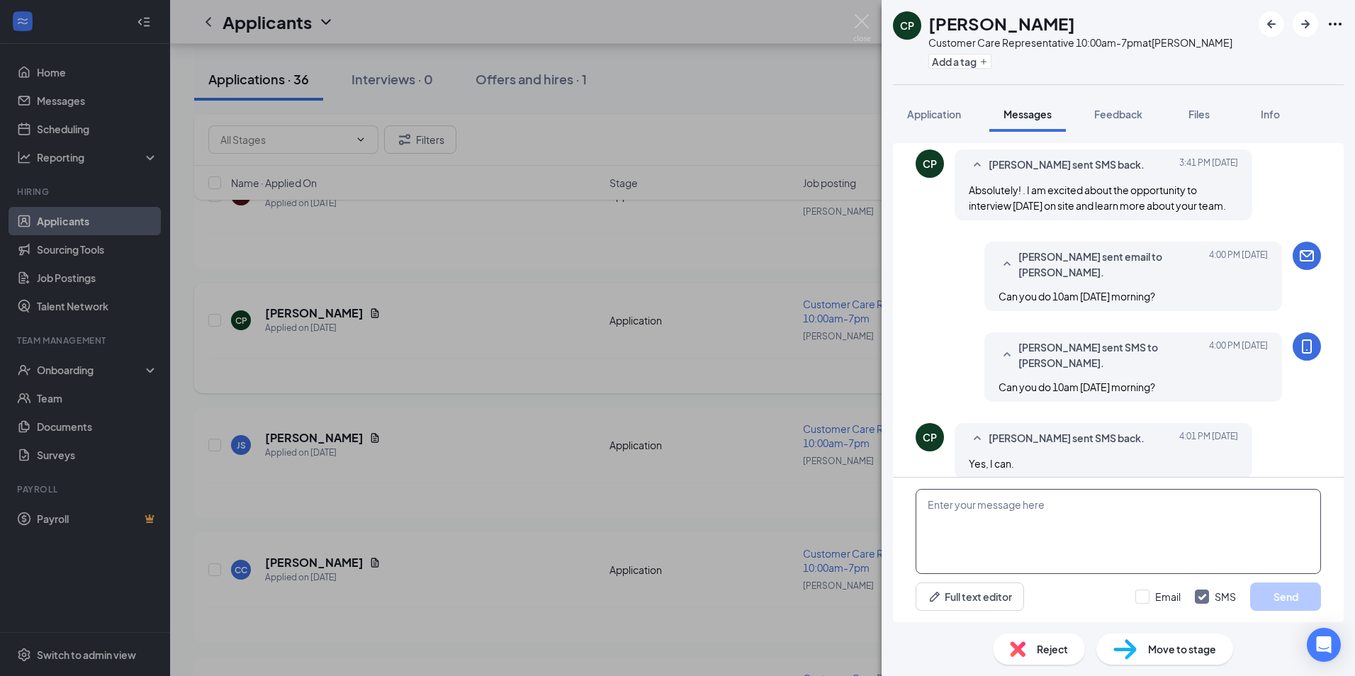
click at [1050, 524] on textarea at bounding box center [1118, 531] width 405 height 85
paste textarea "Crystal, Below is your interview schedule: Position: Commercial Electrician App…"
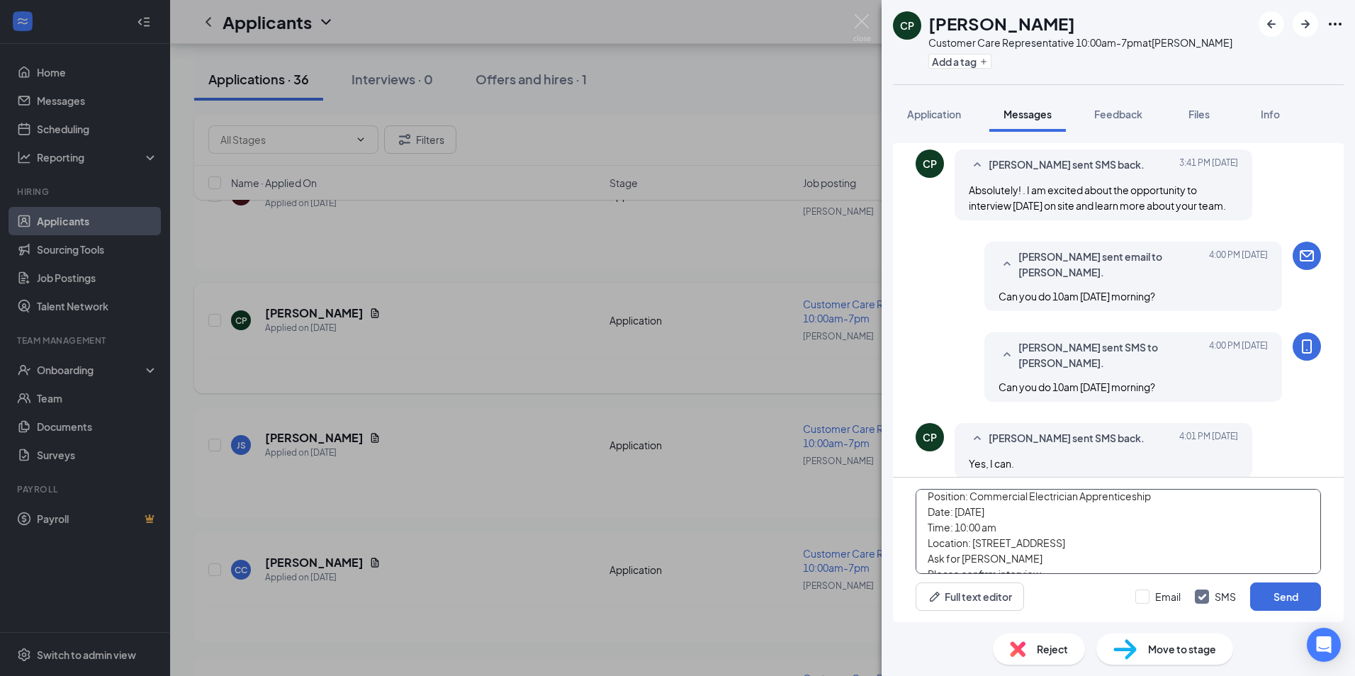
scroll to position [71, 0]
type textarea "Crystal, Below is your interview schedule: Position: Commercial Electrician App…"
click at [1144, 595] on input "Email" at bounding box center [1157, 597] width 45 height 14
checkbox input "true"
click at [1259, 588] on button "Send" at bounding box center [1285, 596] width 71 height 28
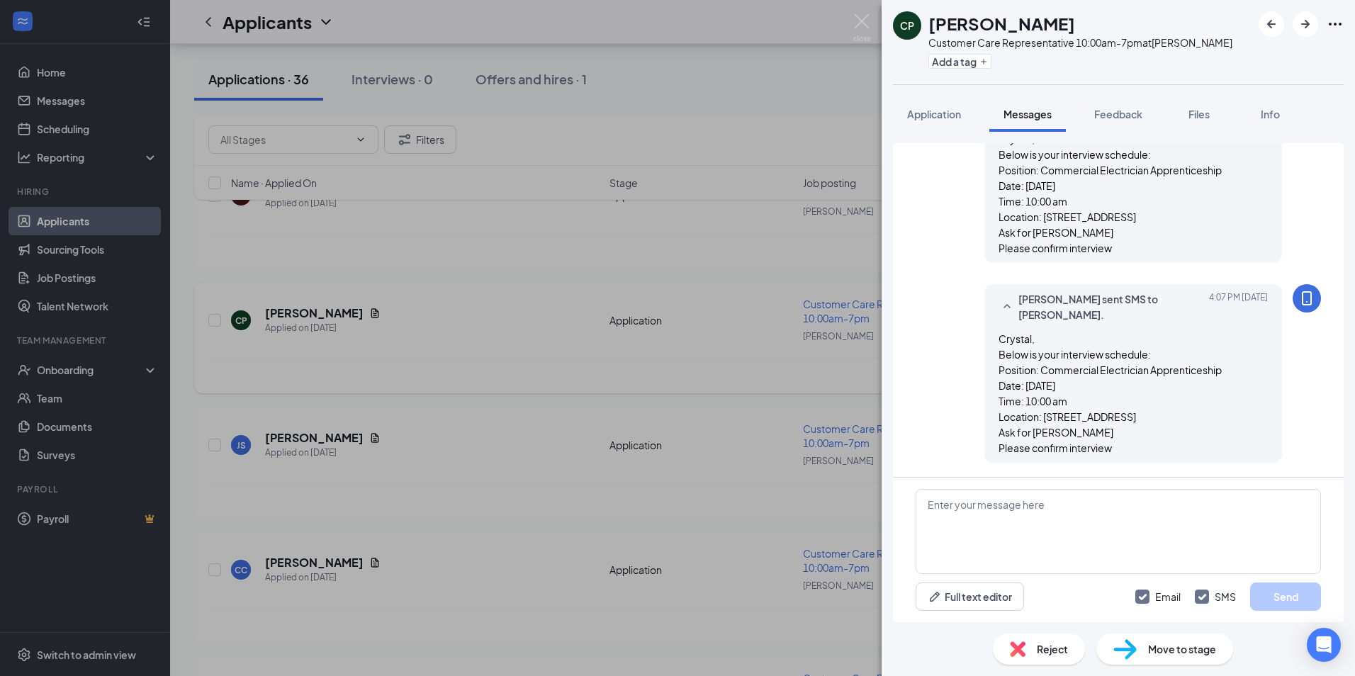
scroll to position [912, 0]
drag, startPoint x: 1064, startPoint y: 21, endPoint x: 929, endPoint y: 16, distance: 135.4
click at [928, 22] on div "CP [PERSON_NAME] Customer Care Representative 10:00am-7pm at [PERSON_NAME][GEOG…" at bounding box center [1062, 42] width 339 height 62
copy h1 "[PERSON_NAME]"
drag, startPoint x: 936, startPoint y: 122, endPoint x: 1057, endPoint y: 176, distance: 132.2
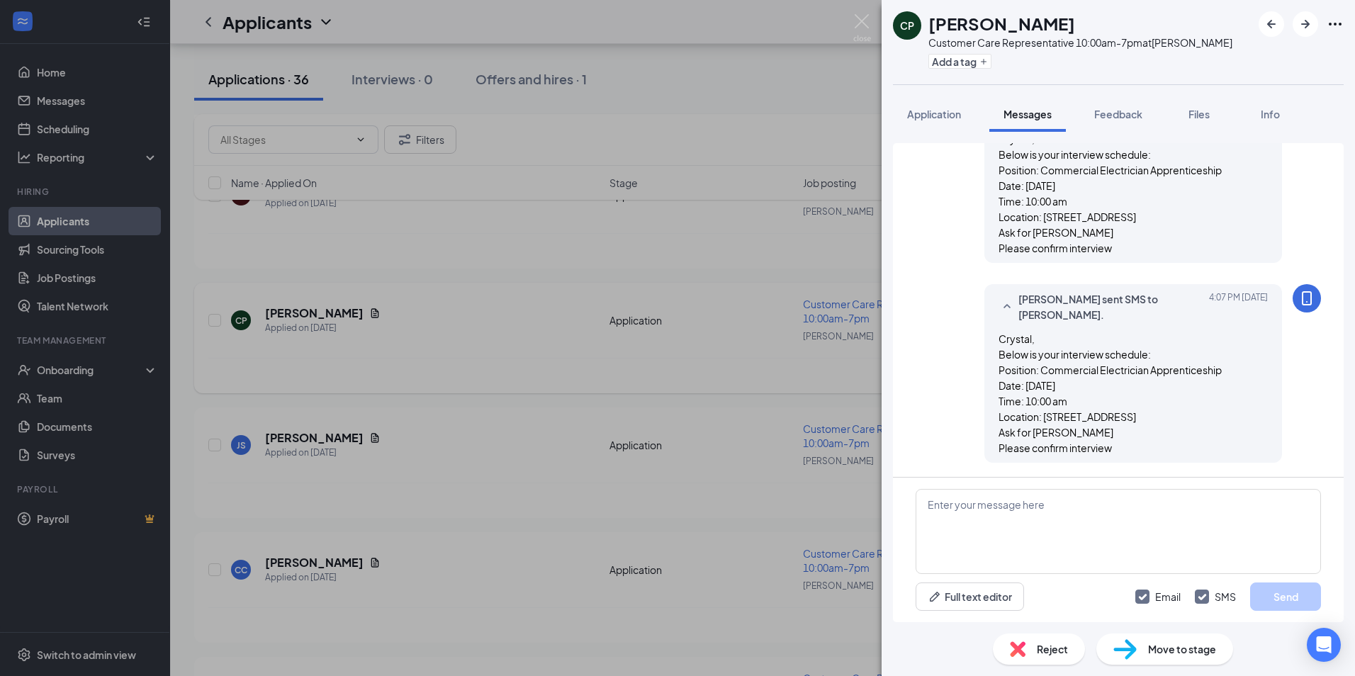
click at [937, 122] on button "Application" at bounding box center [934, 113] width 82 height 35
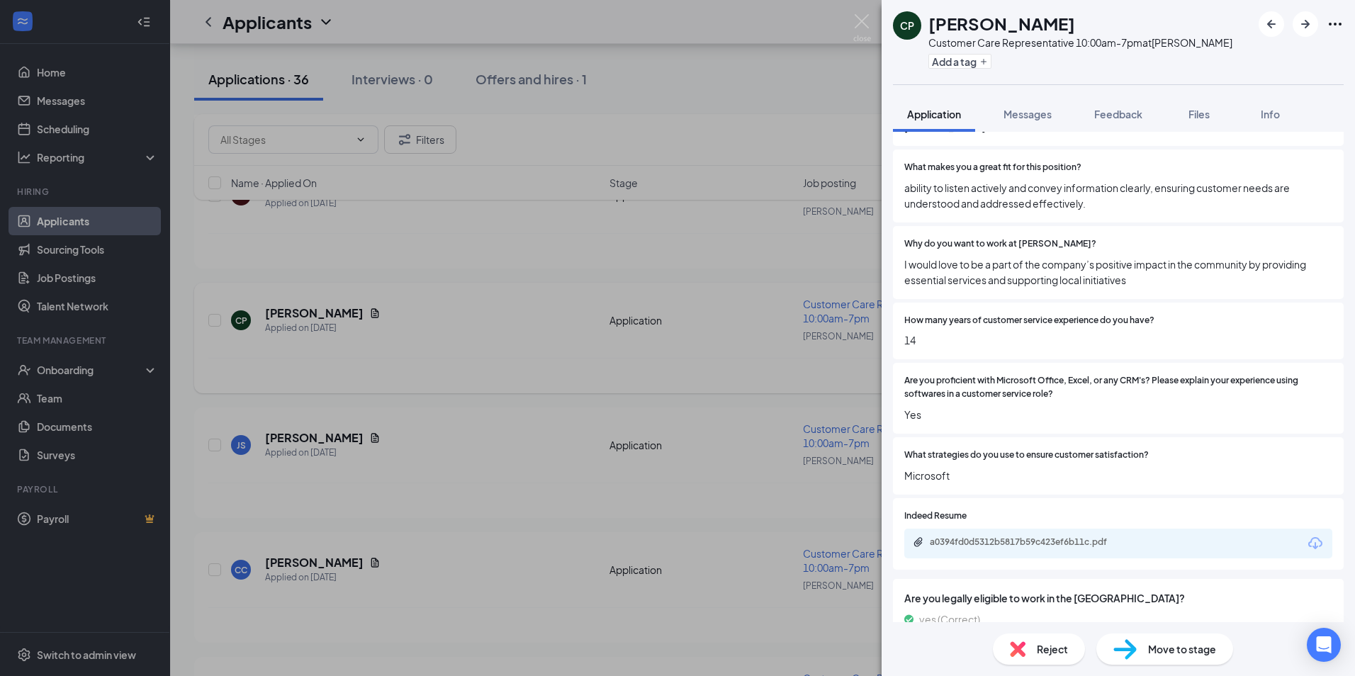
scroll to position [962, 0]
